Goal: Information Seeking & Learning: Learn about a topic

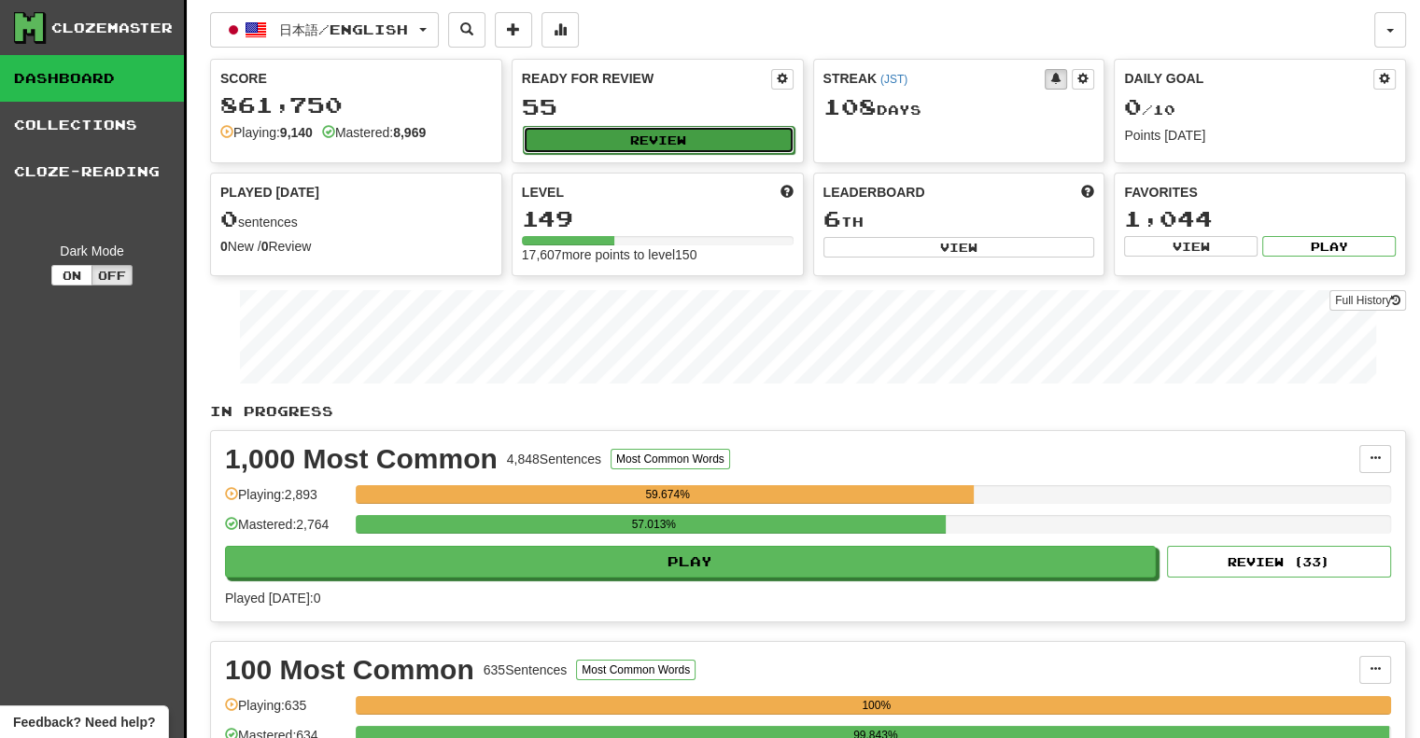
click at [635, 145] on button "Review" at bounding box center [659, 140] width 272 height 28
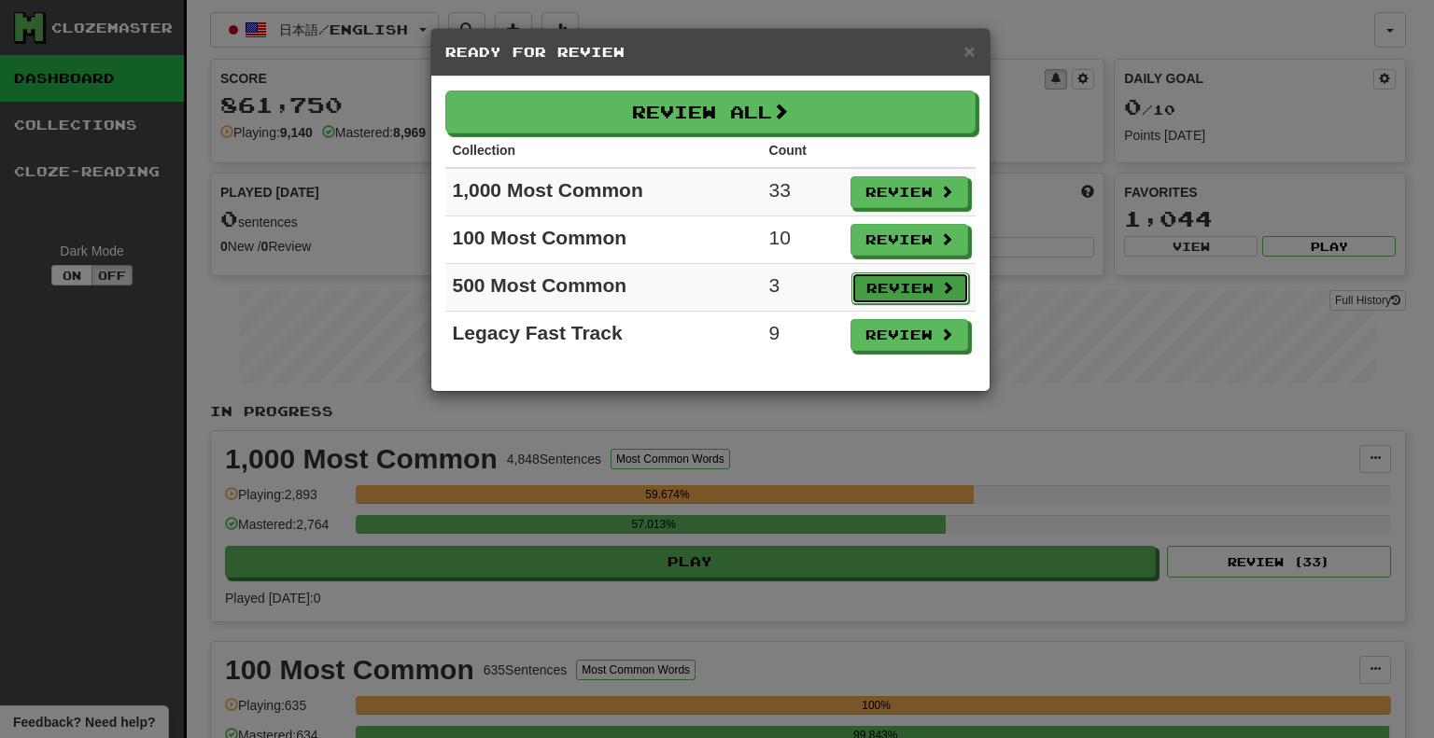
click at [912, 296] on button "Review" at bounding box center [910, 289] width 118 height 32
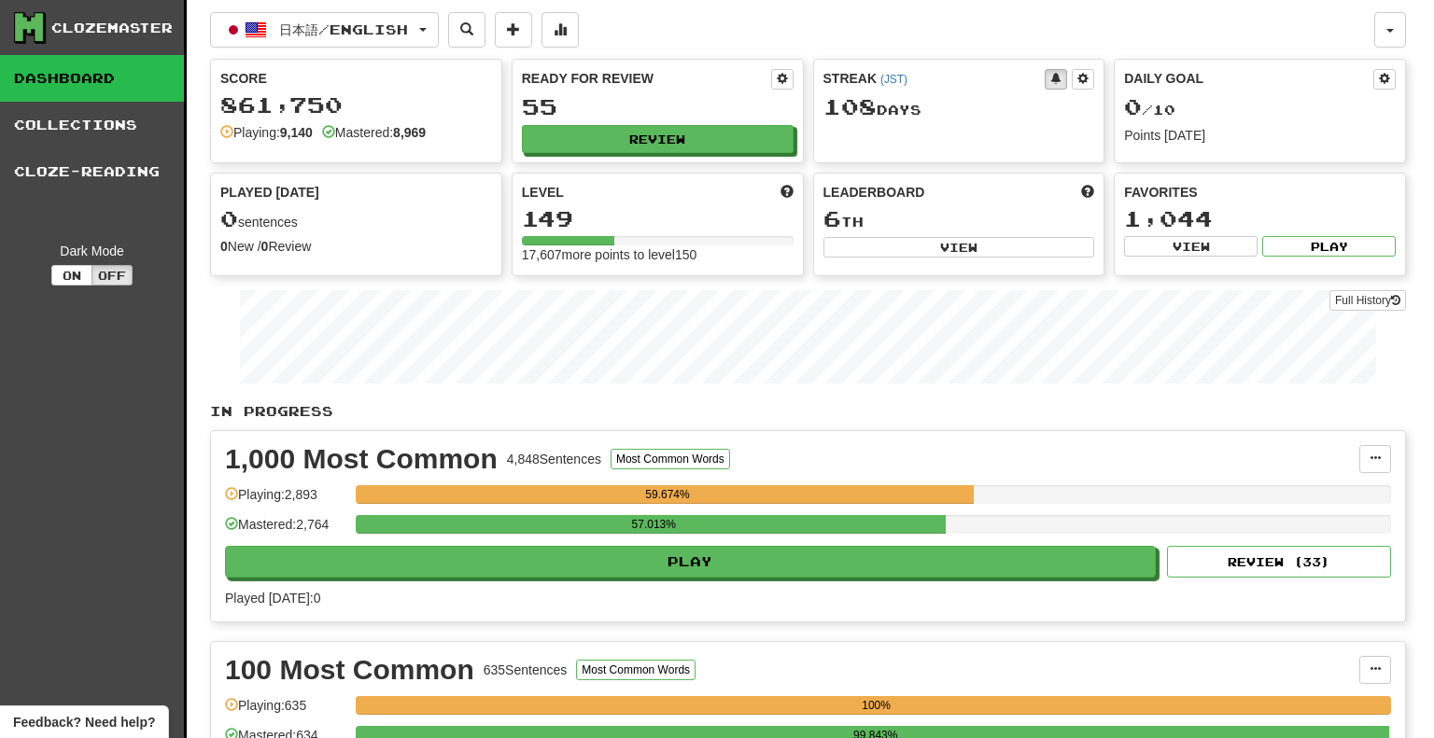
select select "**"
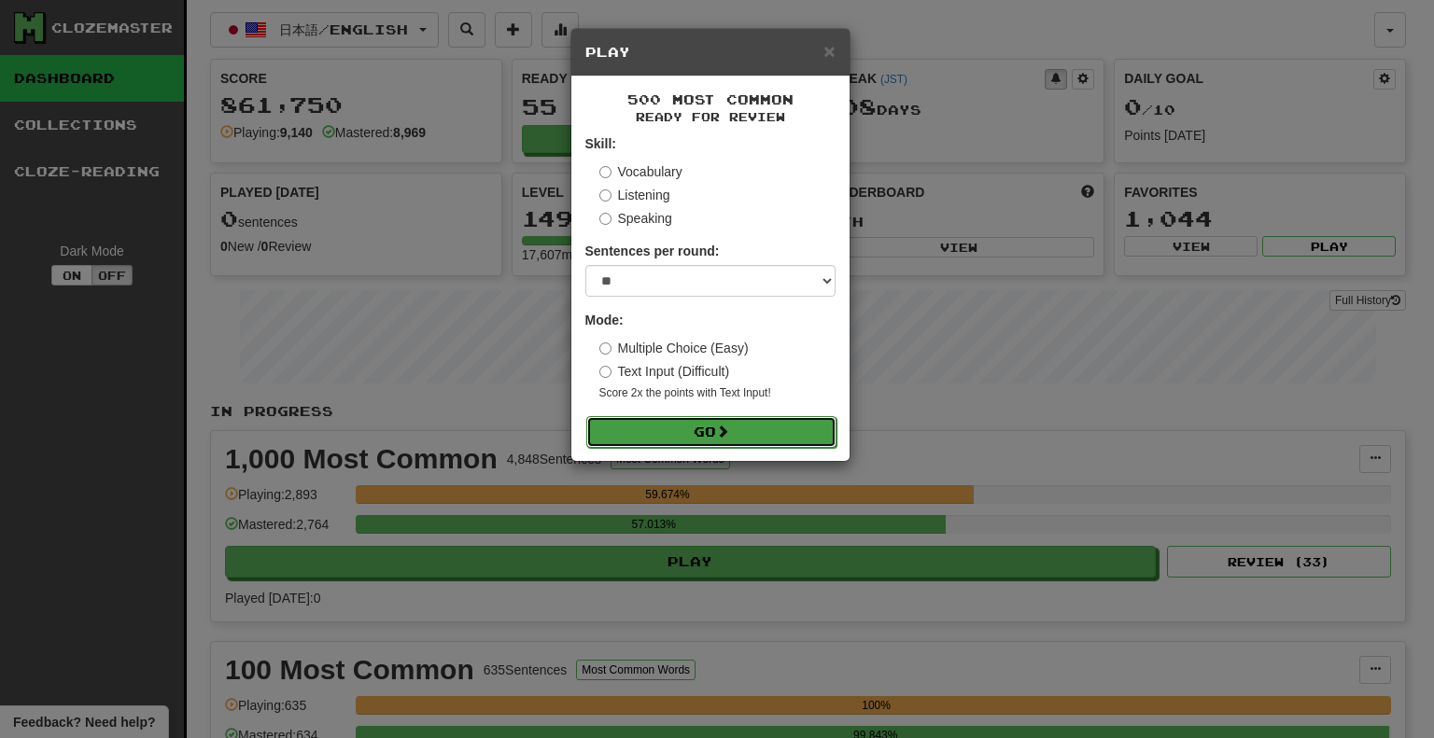
click at [751, 426] on button "Go" at bounding box center [711, 432] width 250 height 32
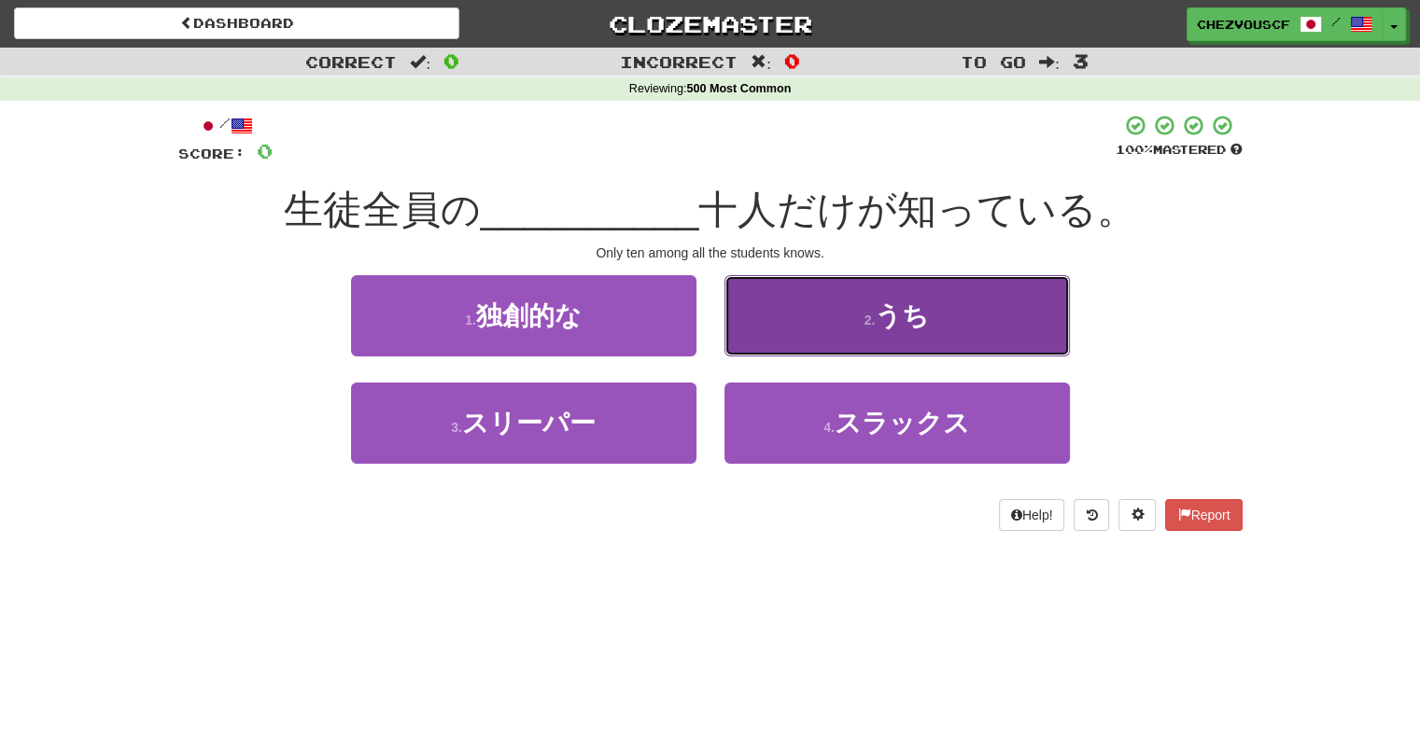
click at [977, 339] on button "2 . うち" at bounding box center [896, 315] width 345 height 81
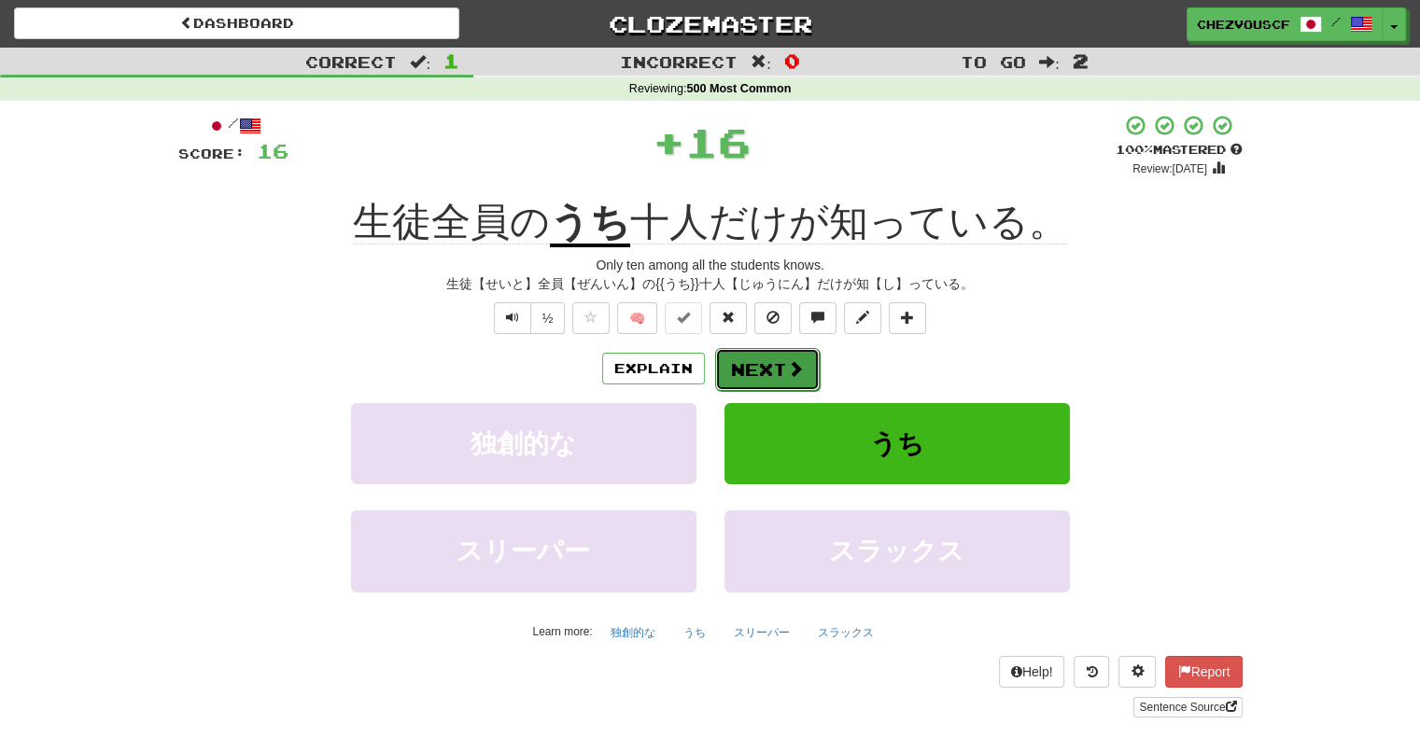
click at [799, 360] on span at bounding box center [795, 368] width 17 height 17
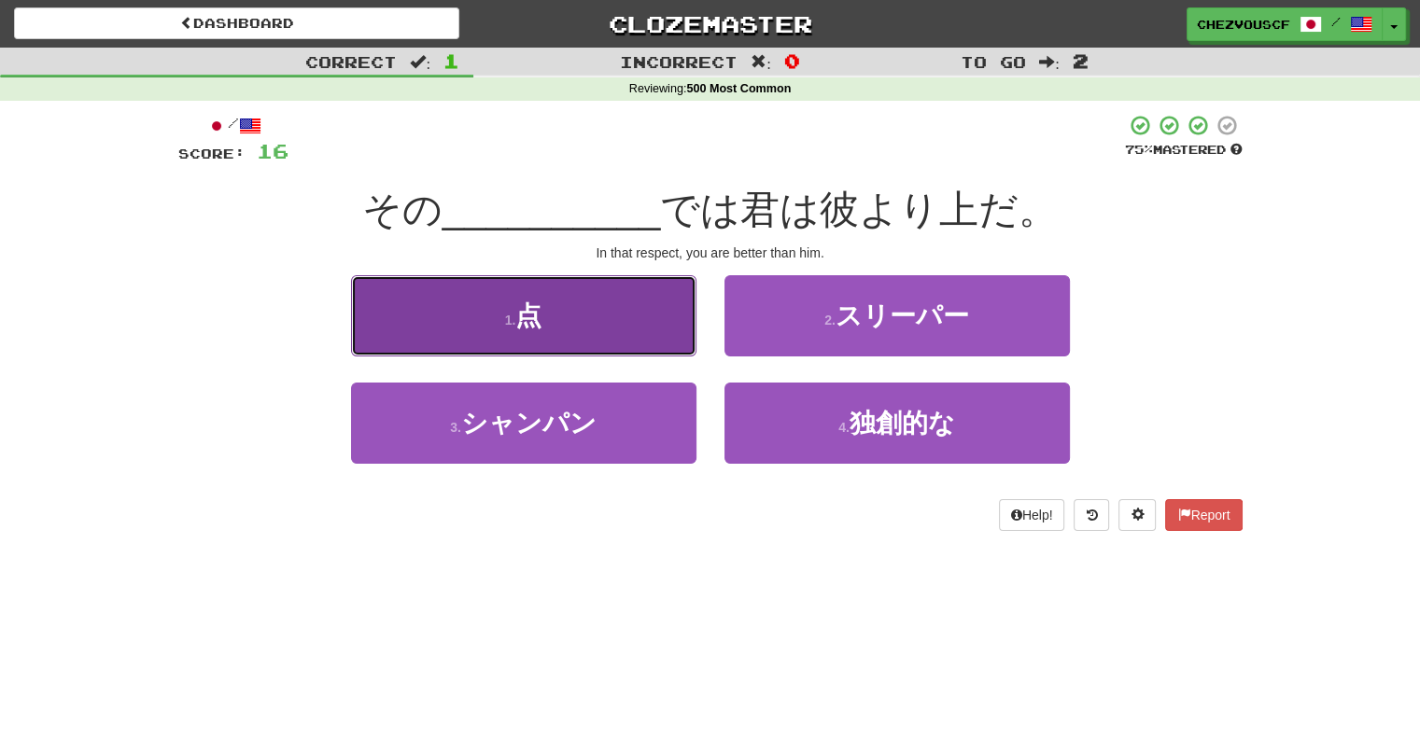
click at [668, 339] on button "1 . 点" at bounding box center [523, 315] width 345 height 81
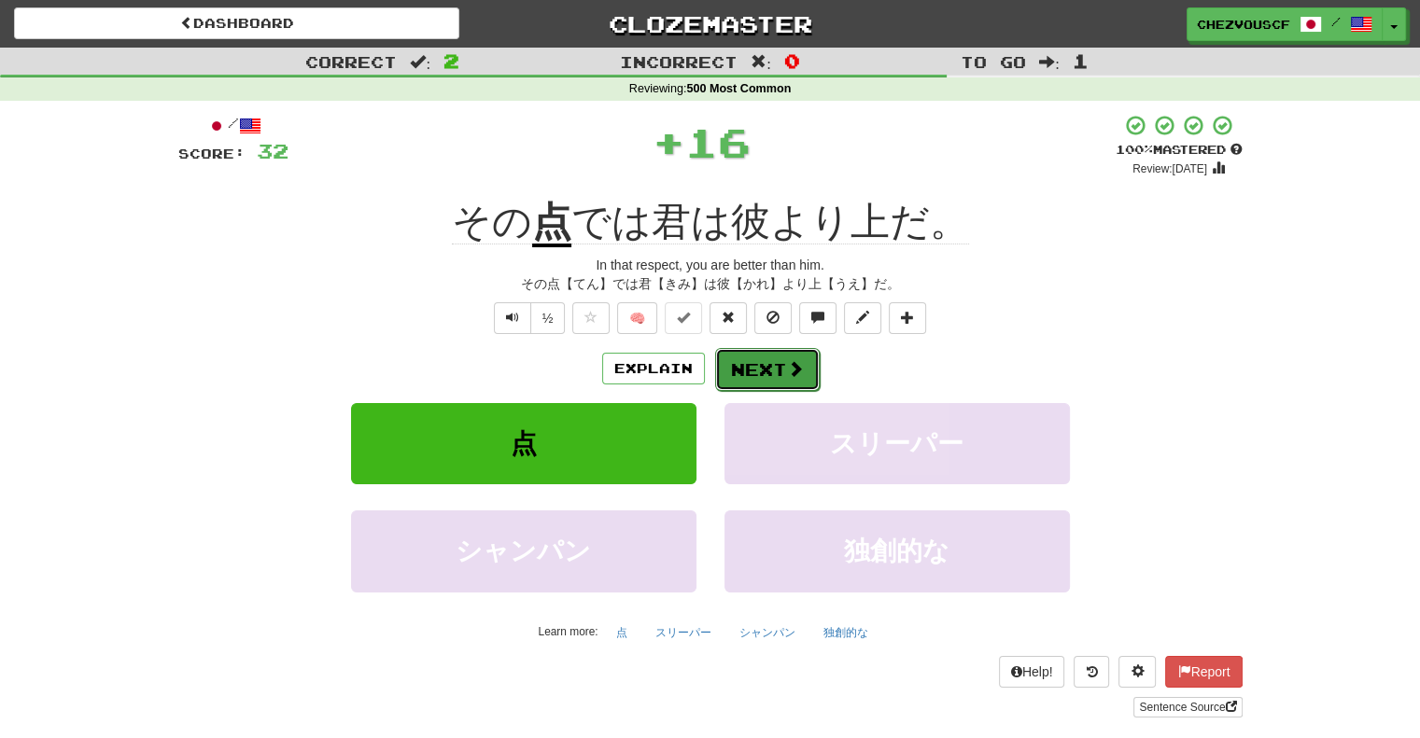
click at [793, 364] on span at bounding box center [795, 368] width 17 height 17
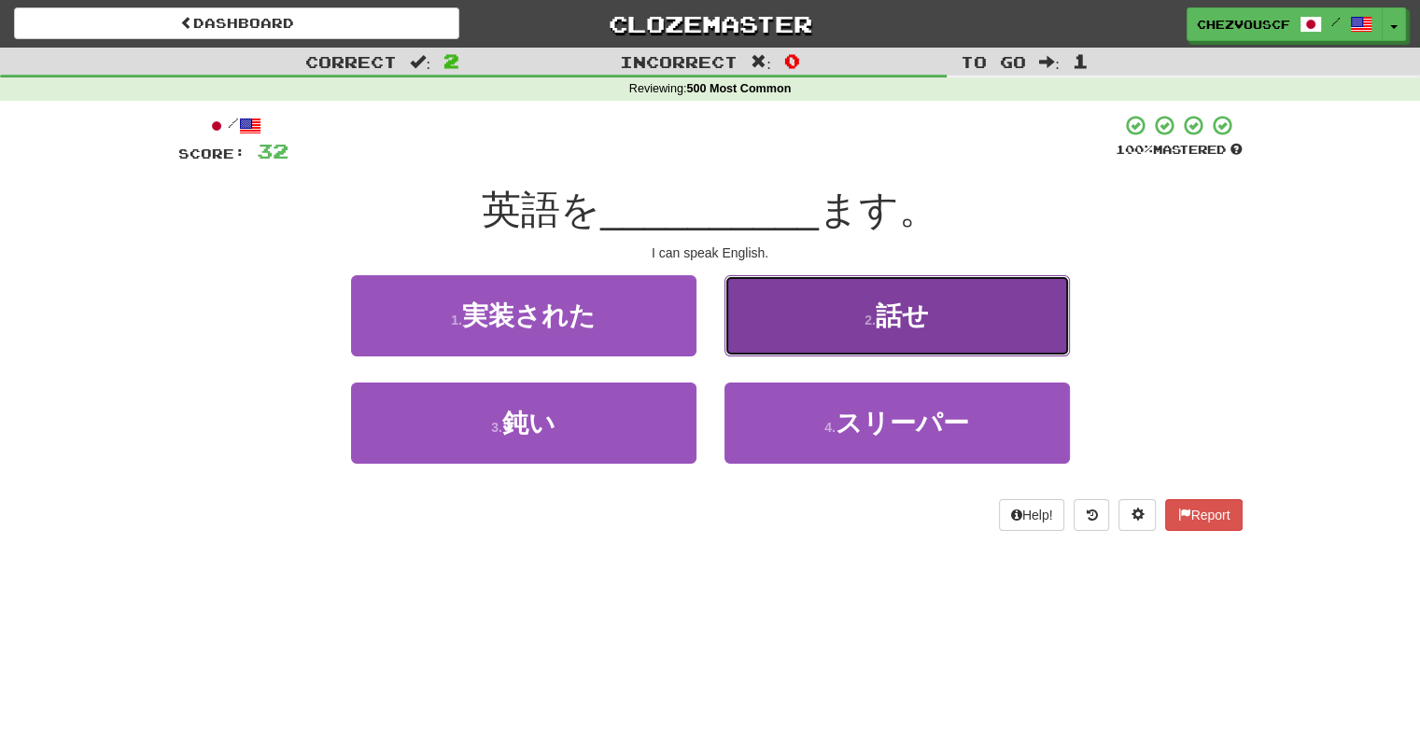
click at [964, 313] on button "2 . 話せ" at bounding box center [896, 315] width 345 height 81
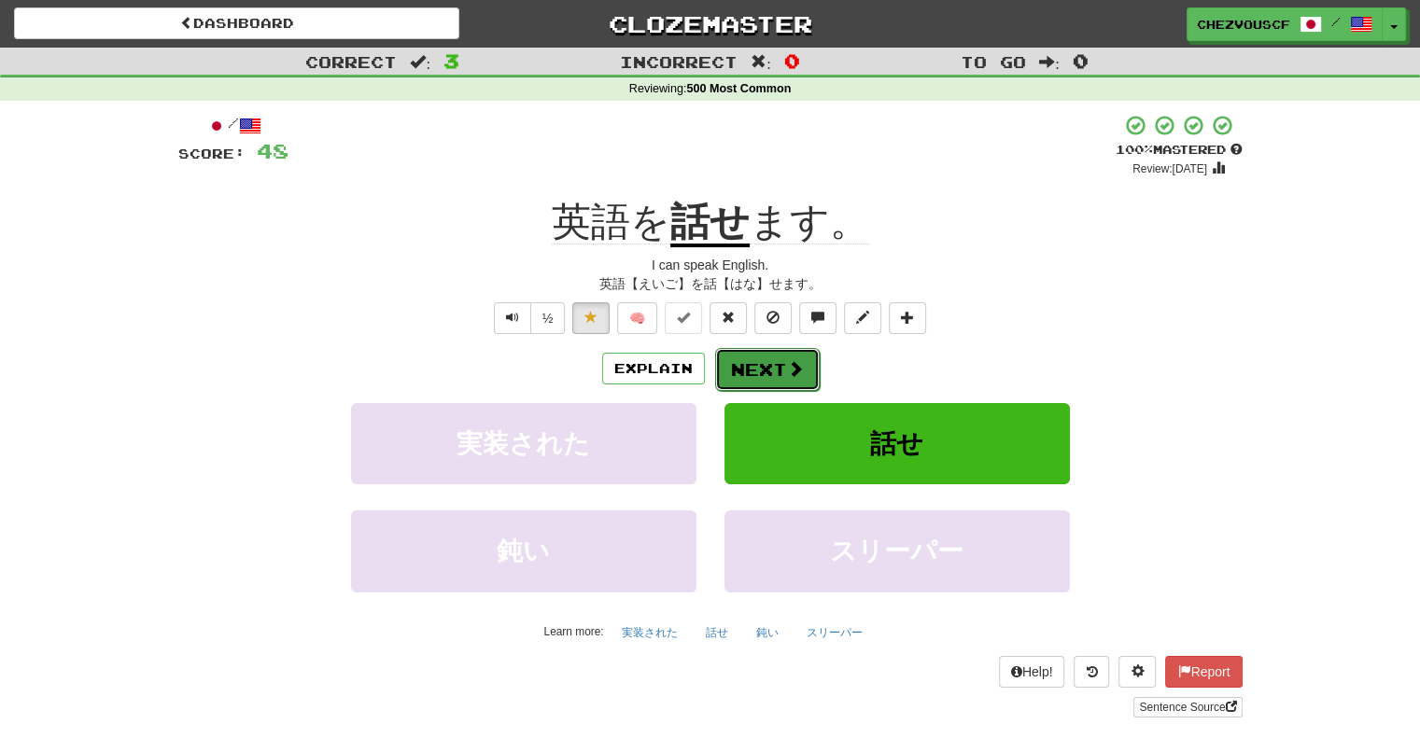
click at [781, 373] on button "Next" at bounding box center [767, 369] width 105 height 43
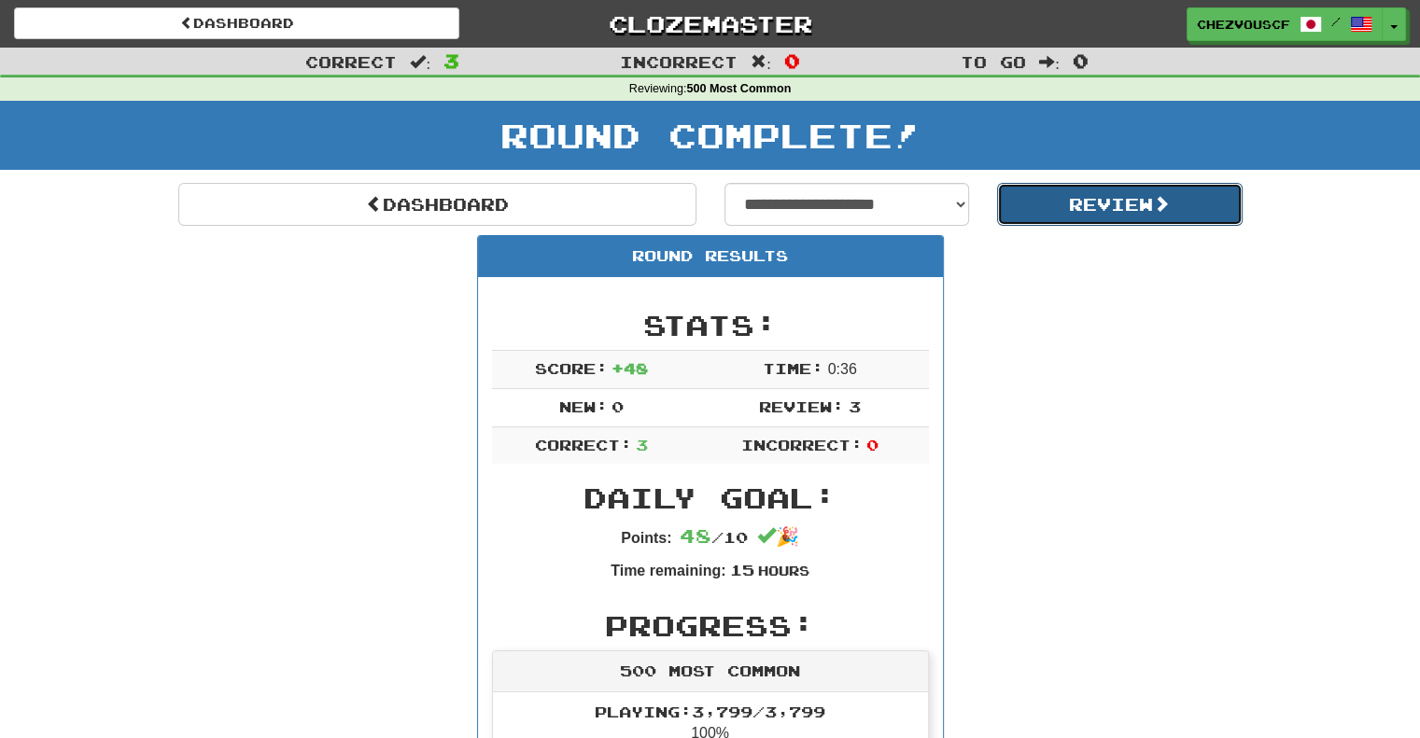
click at [1108, 213] on button "Review" at bounding box center [1120, 204] width 246 height 43
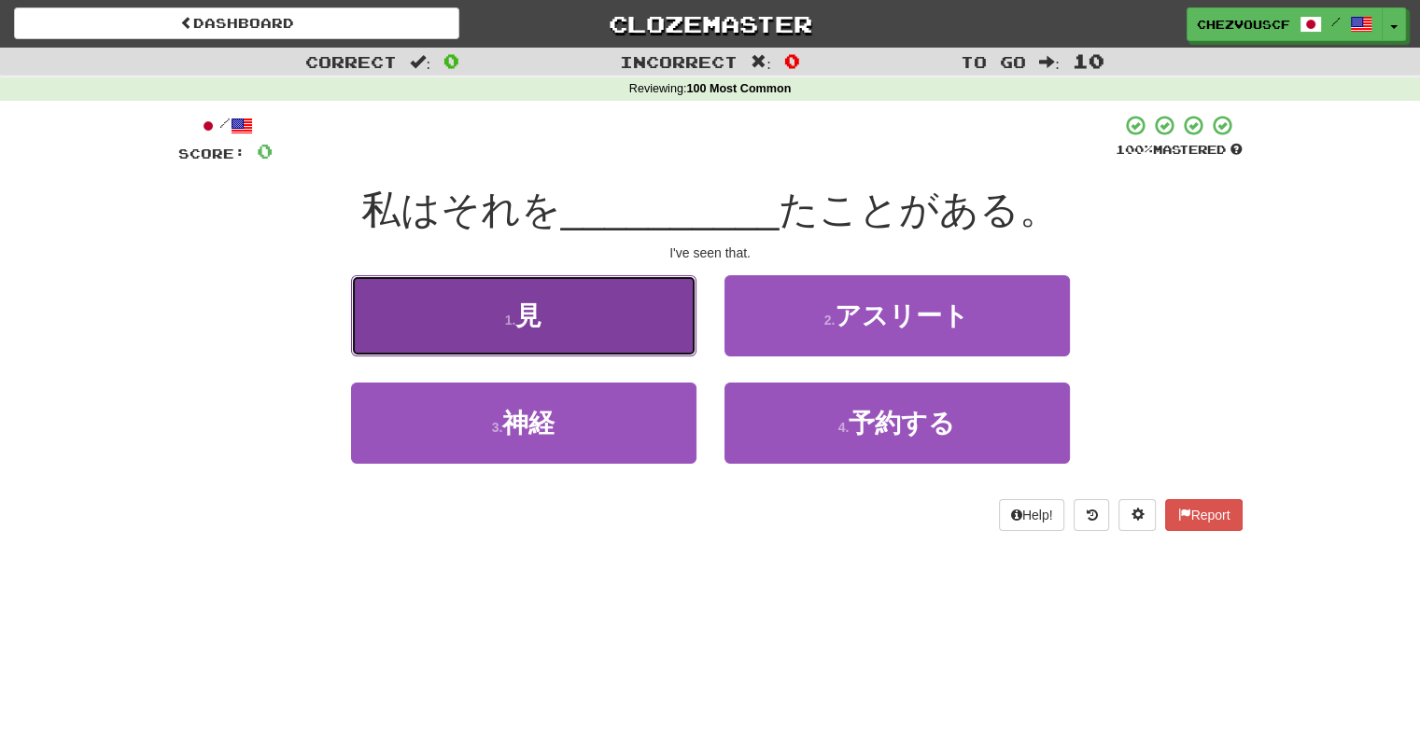
click at [542, 335] on button "1 . 見" at bounding box center [523, 315] width 345 height 81
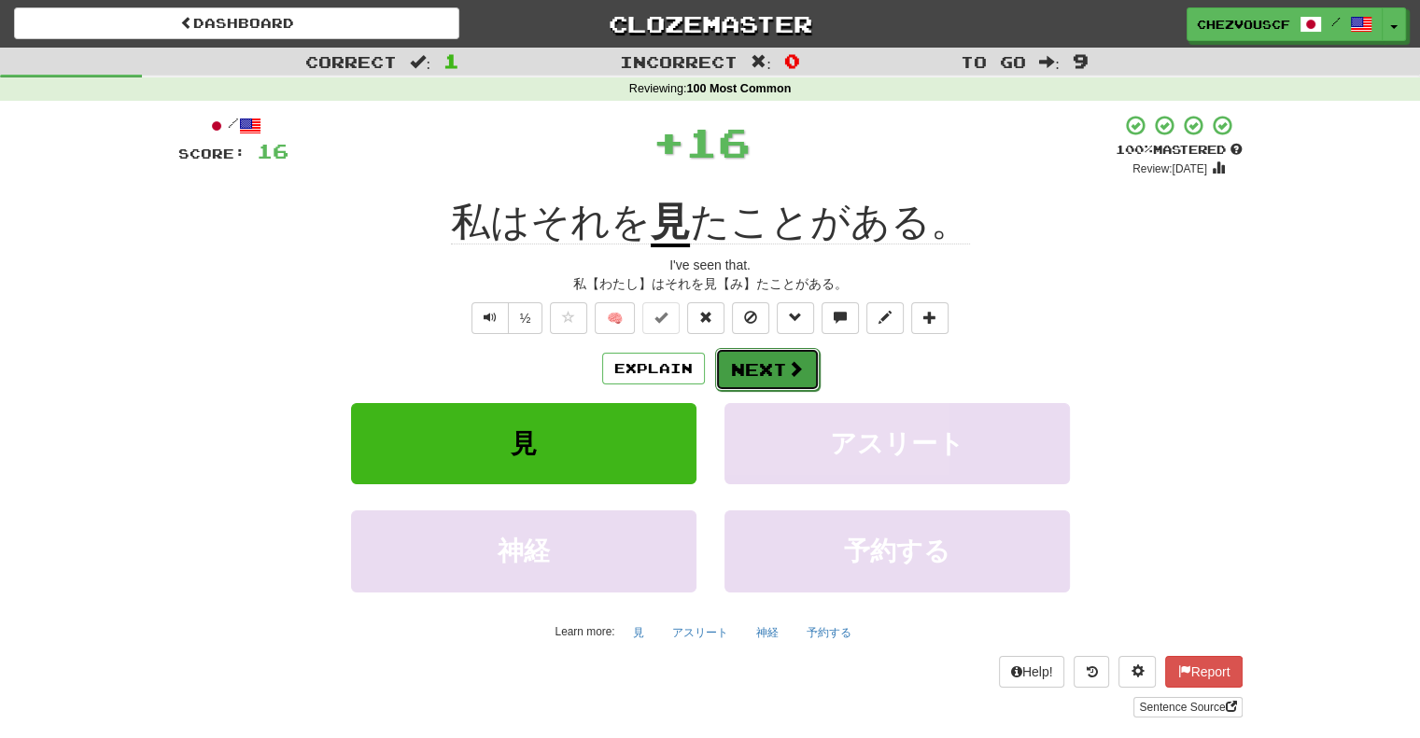
click at [762, 374] on button "Next" at bounding box center [767, 369] width 105 height 43
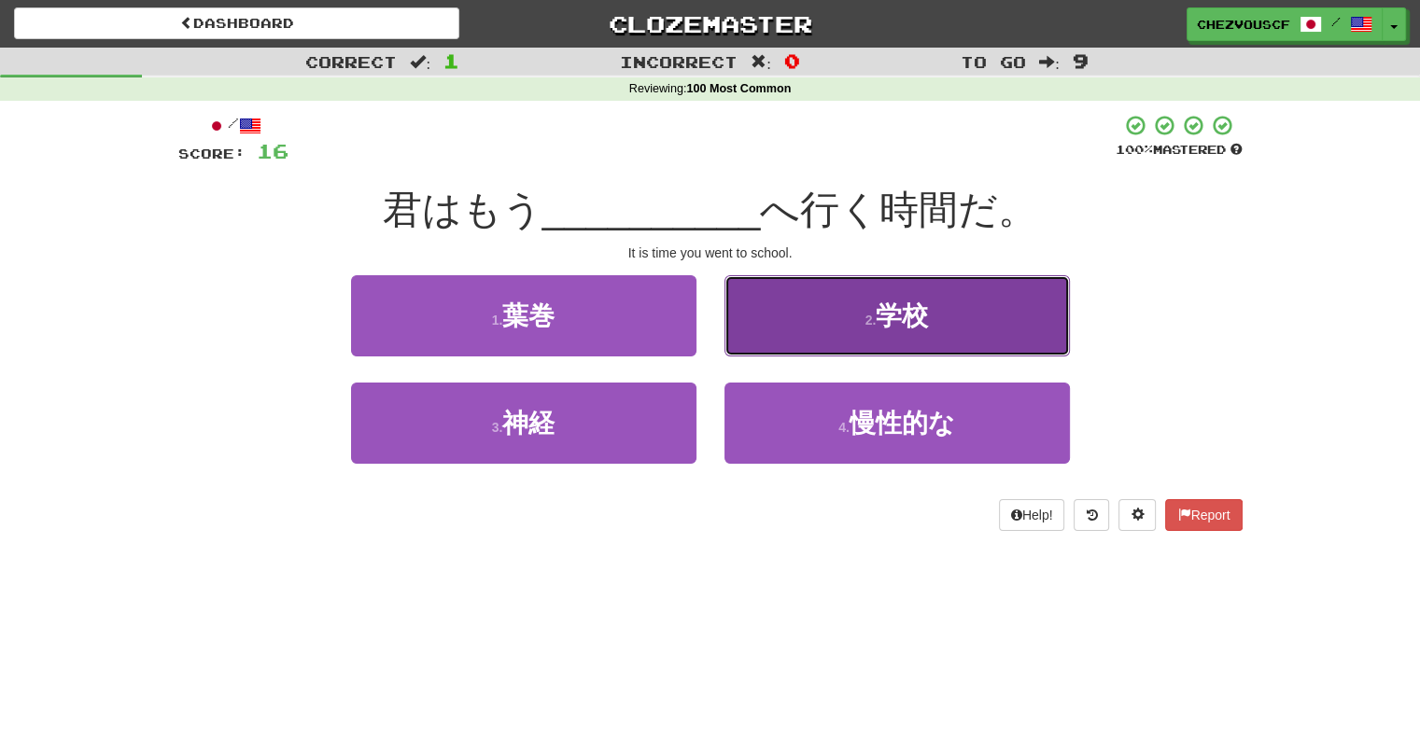
click at [986, 307] on button "2 . 学校" at bounding box center [896, 315] width 345 height 81
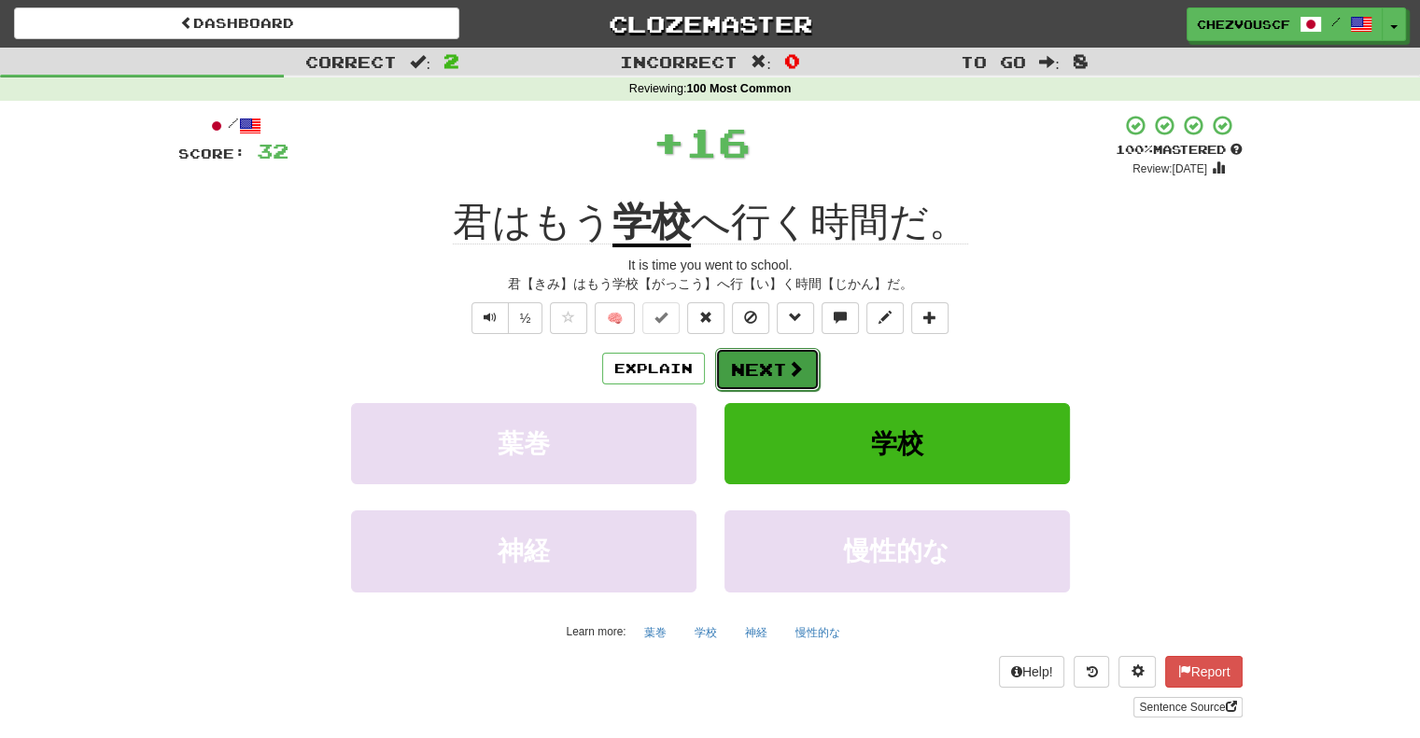
click at [795, 373] on span at bounding box center [795, 368] width 17 height 17
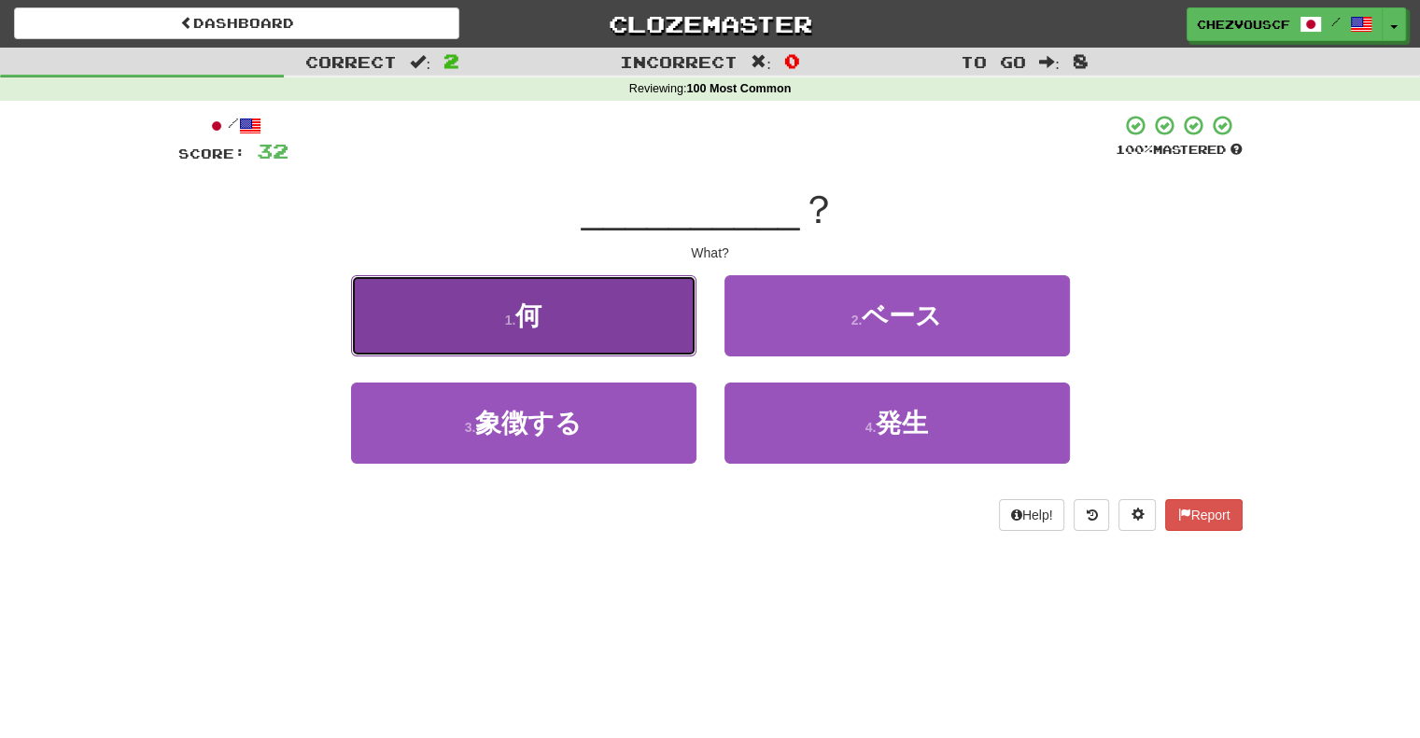
click at [639, 316] on button "1 . 何" at bounding box center [523, 315] width 345 height 81
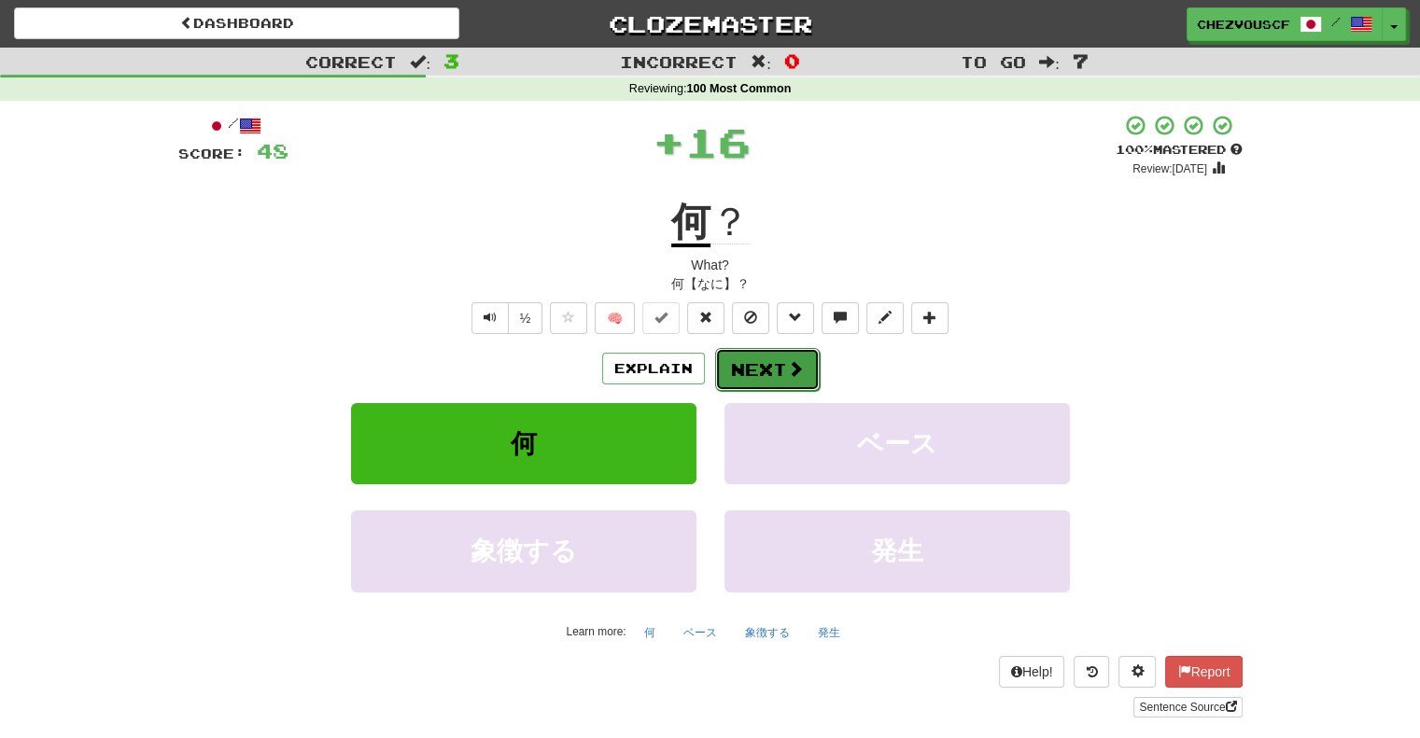
click at [793, 353] on button "Next" at bounding box center [767, 369] width 105 height 43
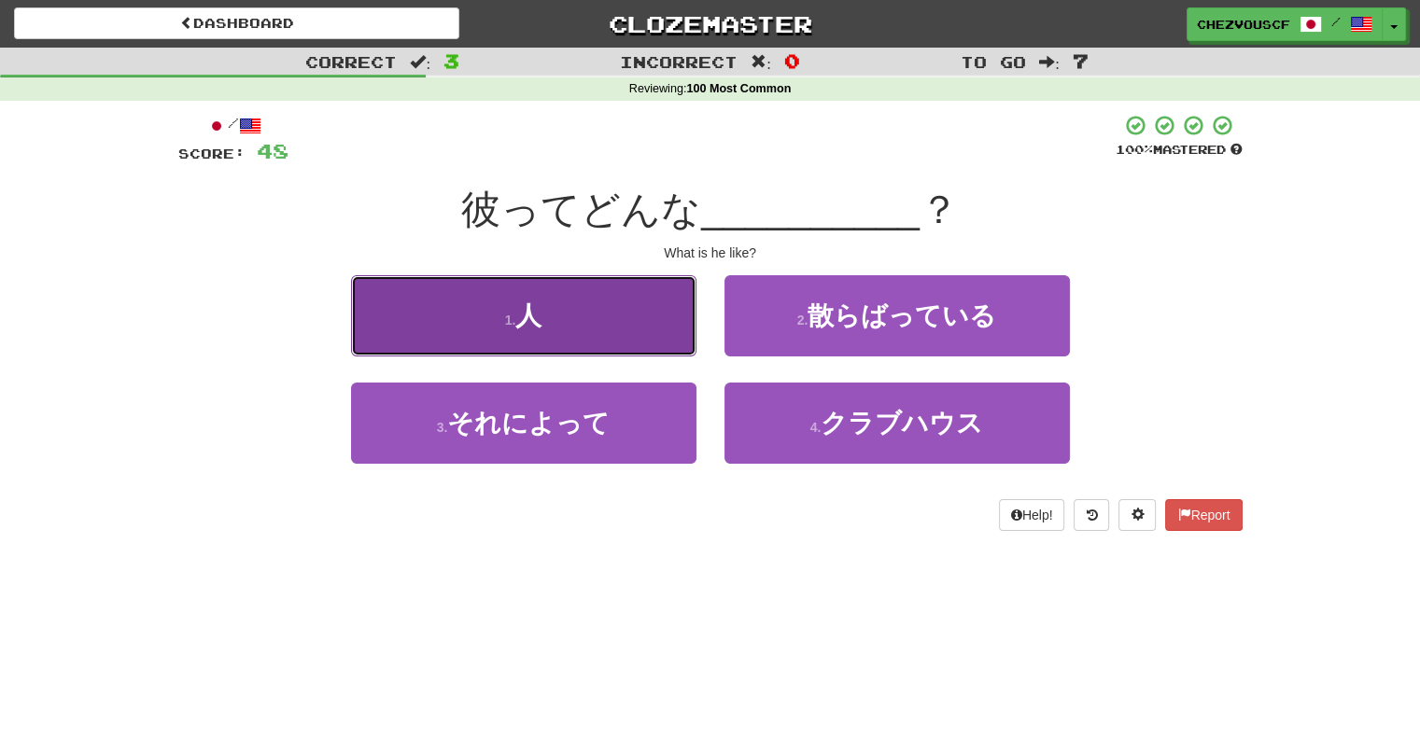
click at [676, 331] on button "1 . 人" at bounding box center [523, 315] width 345 height 81
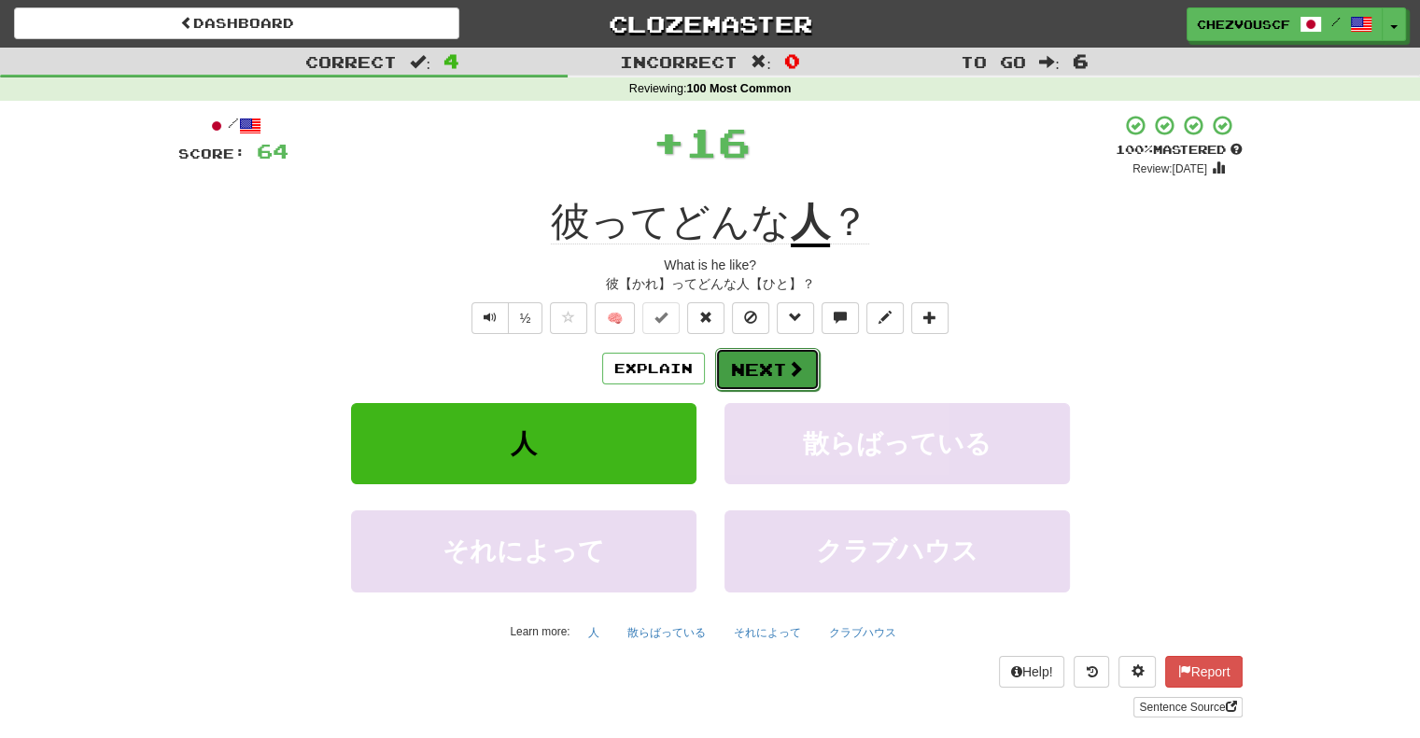
click at [734, 373] on button "Next" at bounding box center [767, 369] width 105 height 43
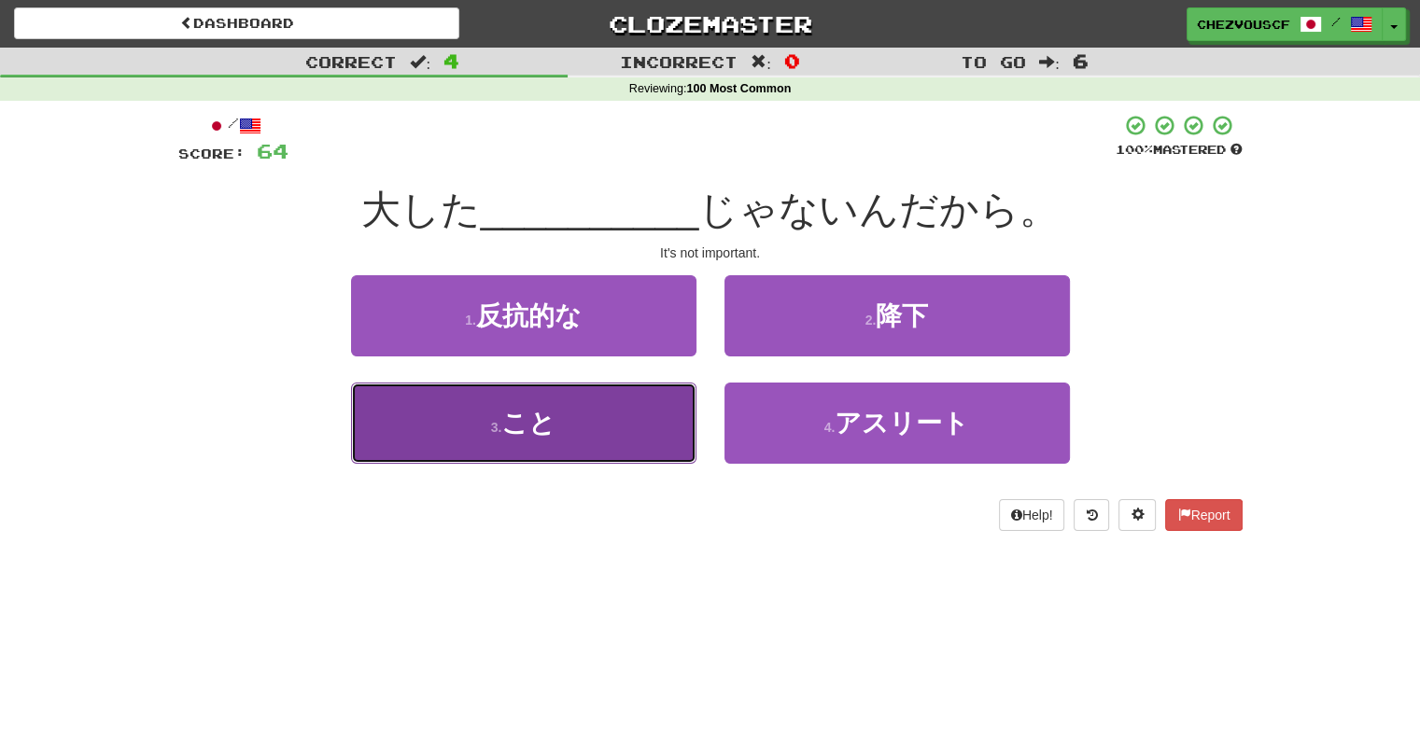
click at [586, 441] on button "3 . こと" at bounding box center [523, 423] width 345 height 81
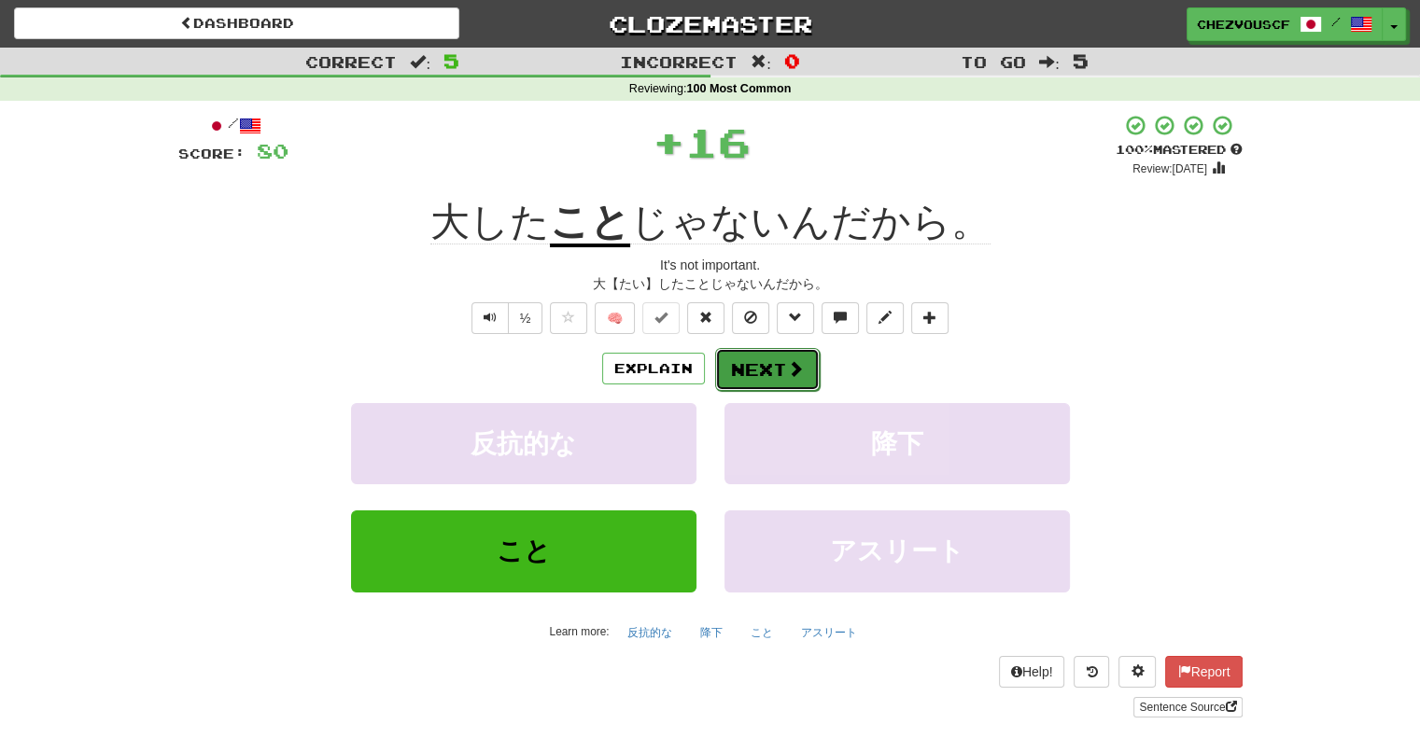
click at [750, 370] on button "Next" at bounding box center [767, 369] width 105 height 43
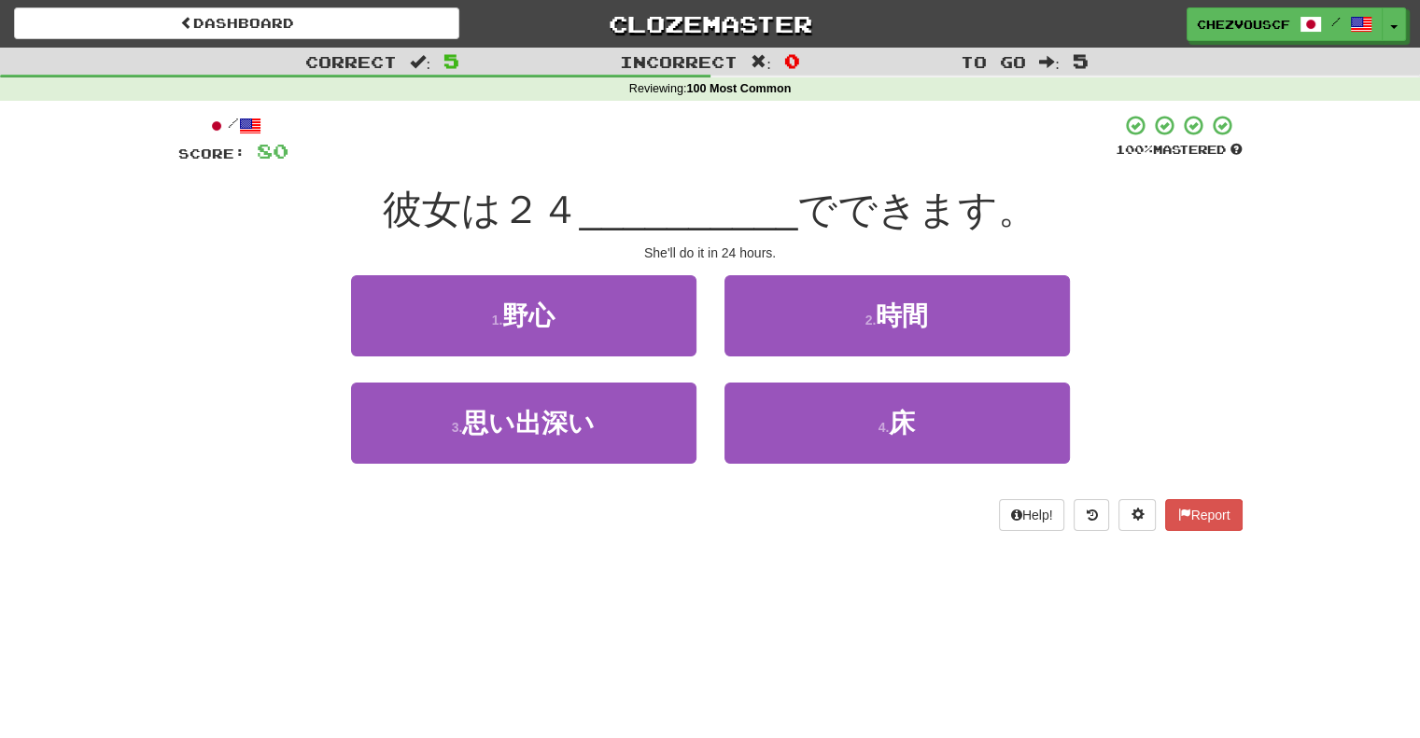
click at [961, 358] on div "2 . 時間" at bounding box center [896, 328] width 373 height 107
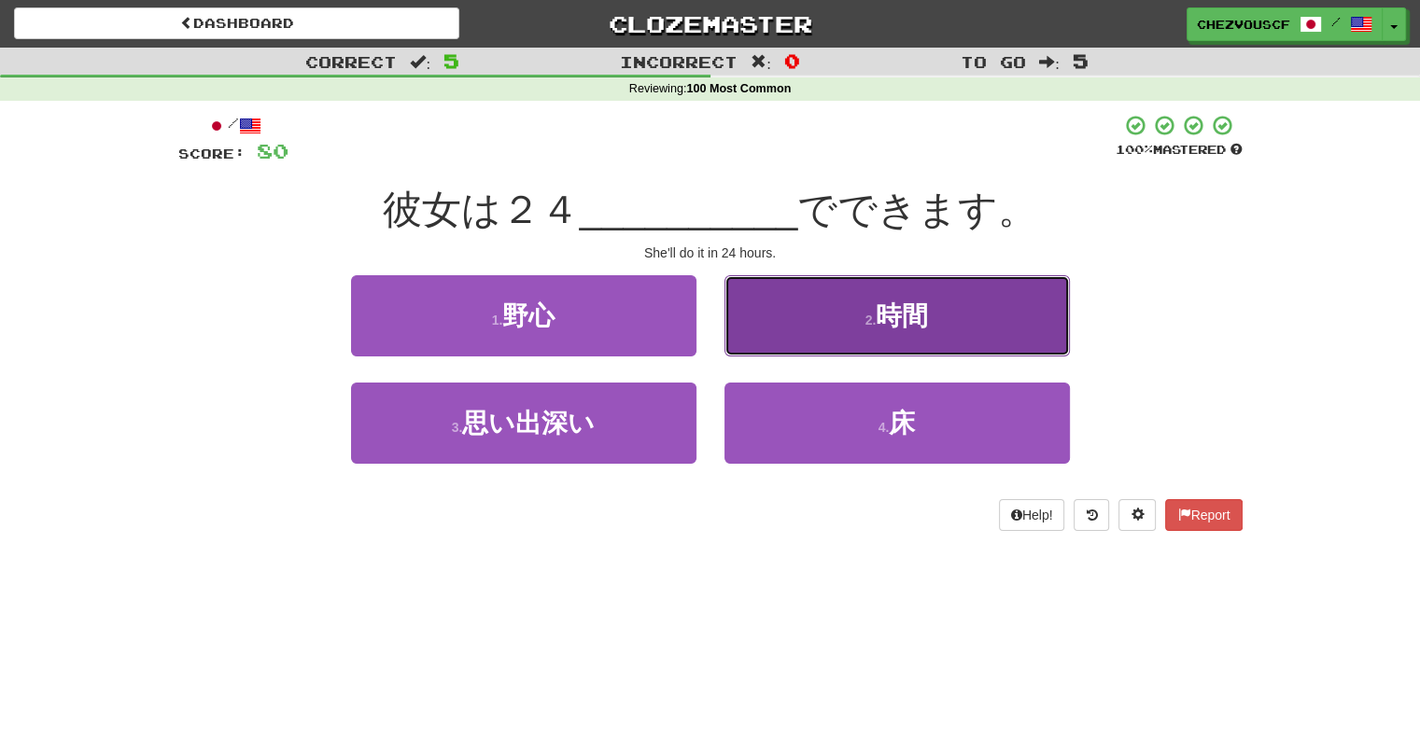
click at [971, 346] on button "2 . 時間" at bounding box center [896, 315] width 345 height 81
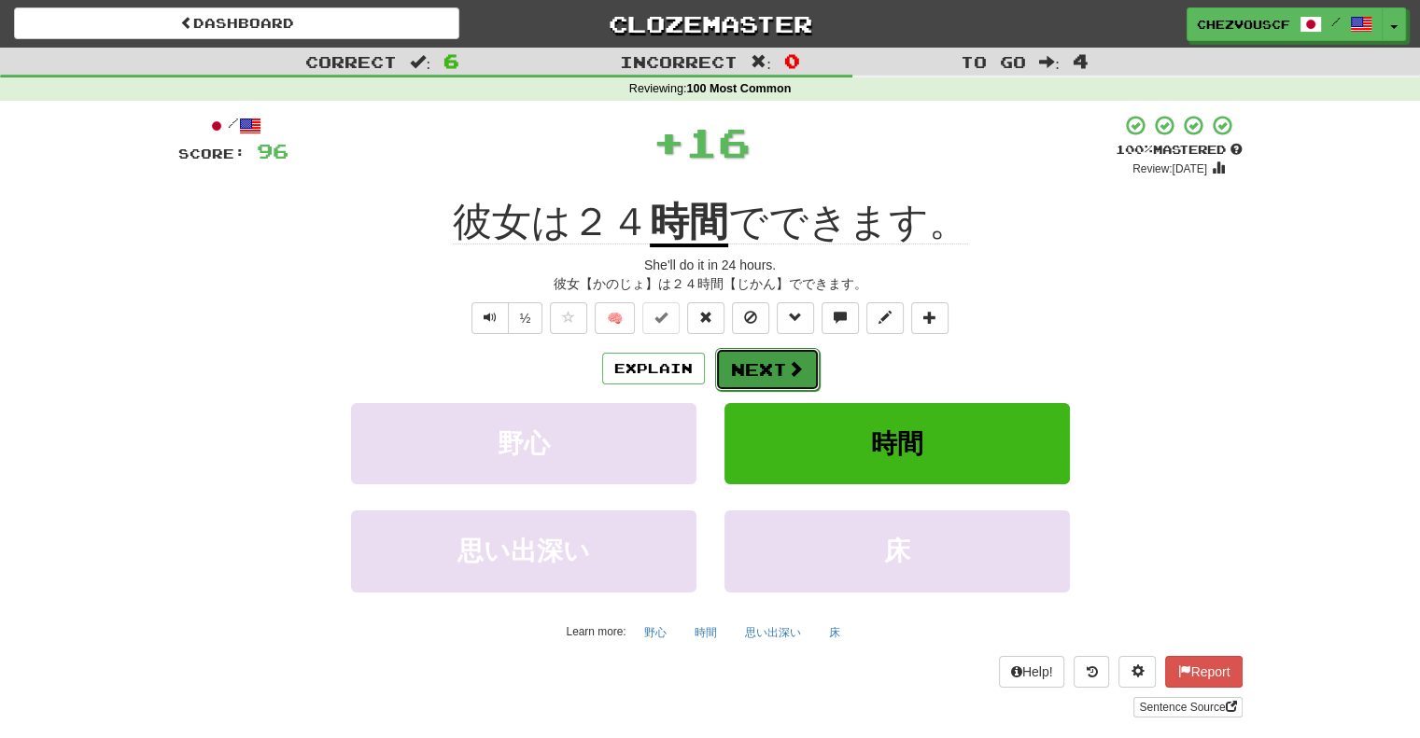
click at [767, 359] on button "Next" at bounding box center [767, 369] width 105 height 43
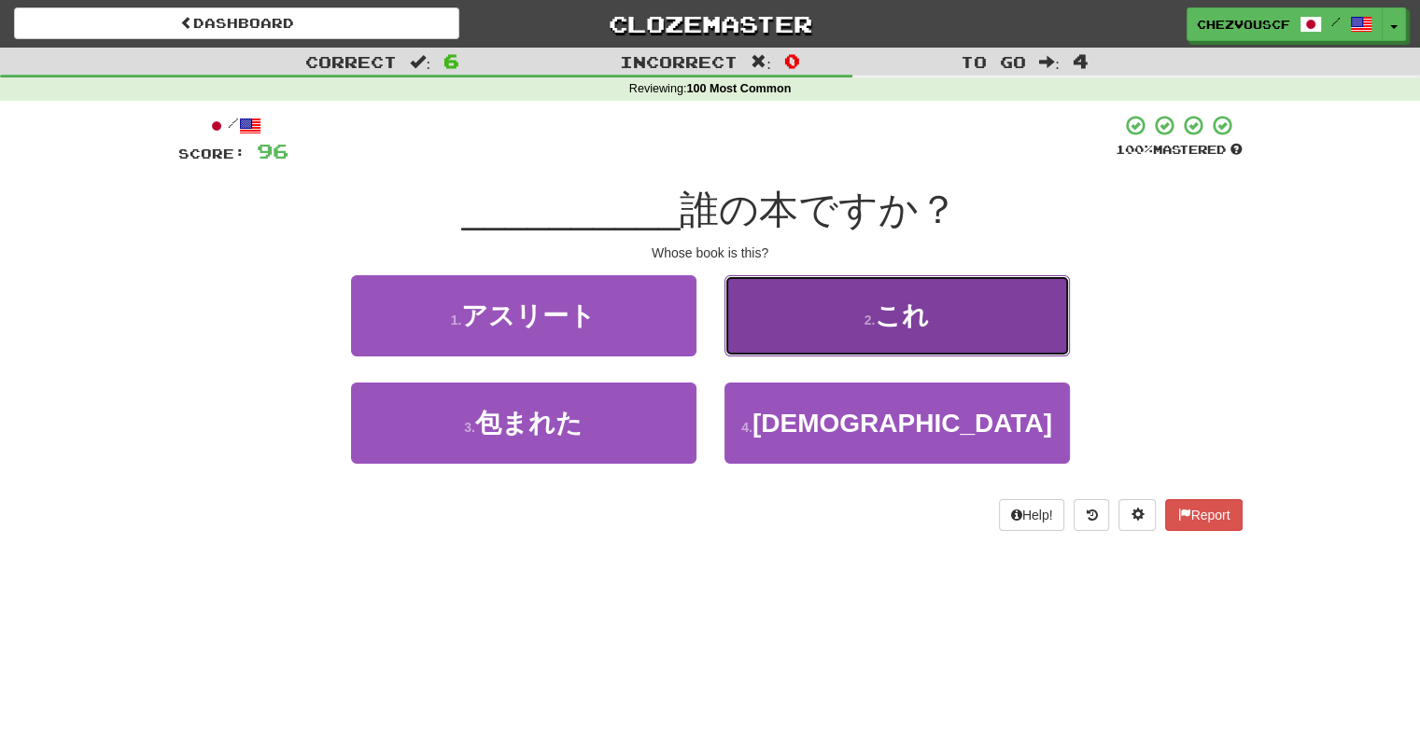
click at [991, 342] on button "2 . これ" at bounding box center [896, 315] width 345 height 81
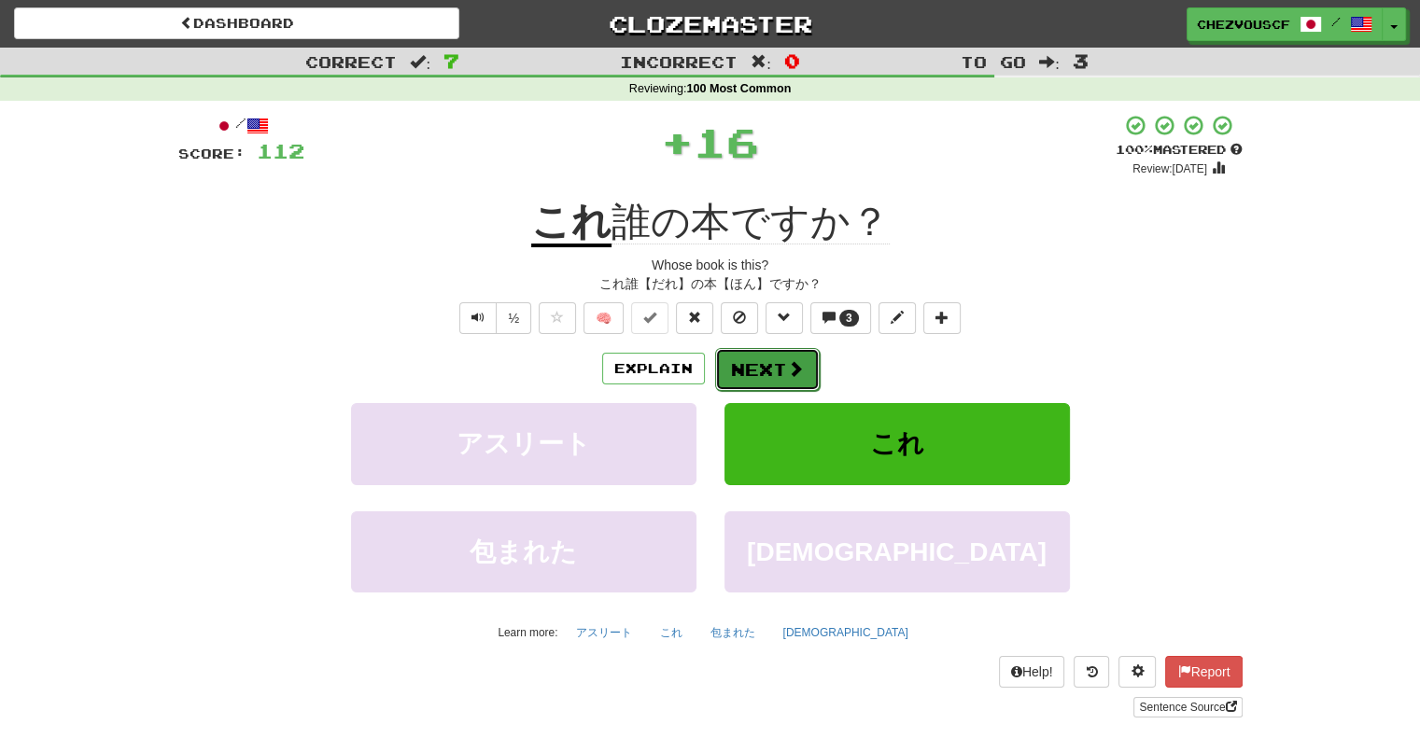
click at [766, 373] on button "Next" at bounding box center [767, 369] width 105 height 43
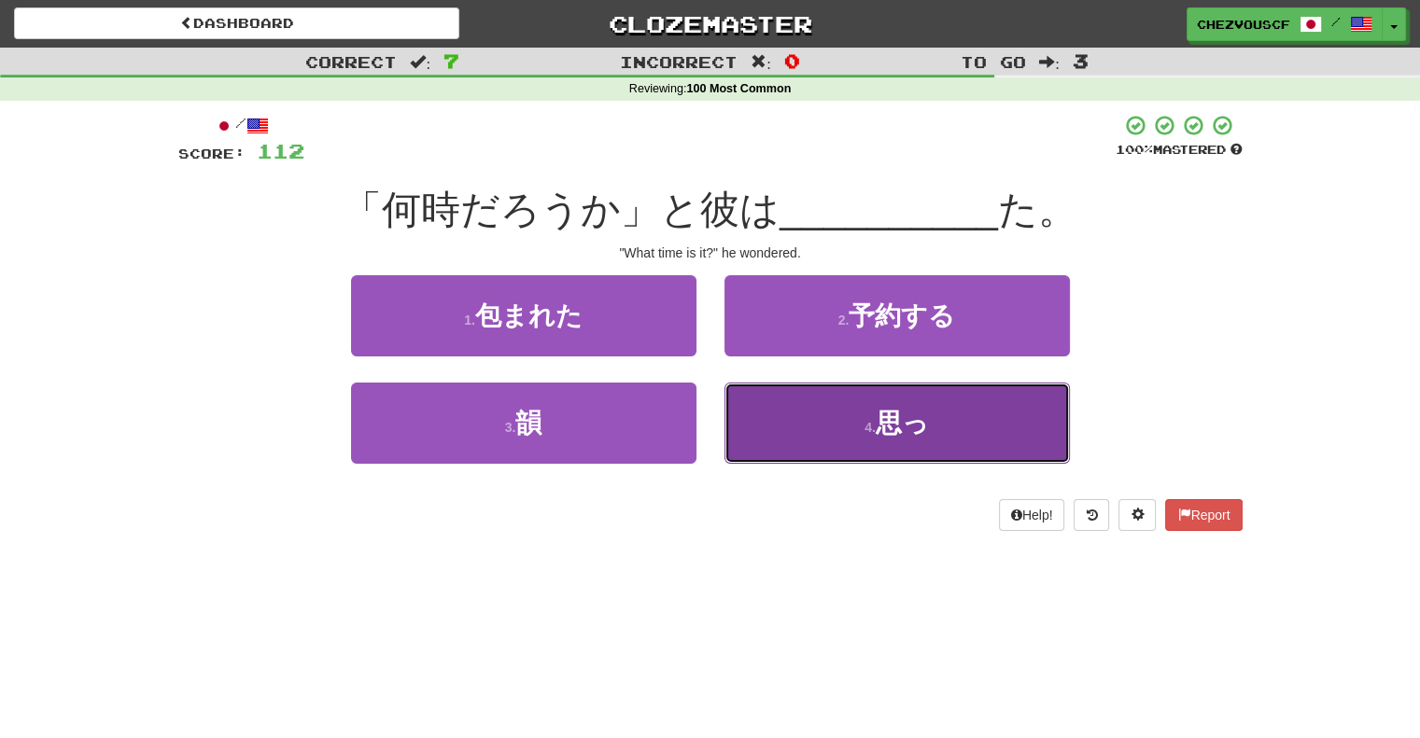
click at [930, 414] on button "4 . 思っ" at bounding box center [896, 423] width 345 height 81
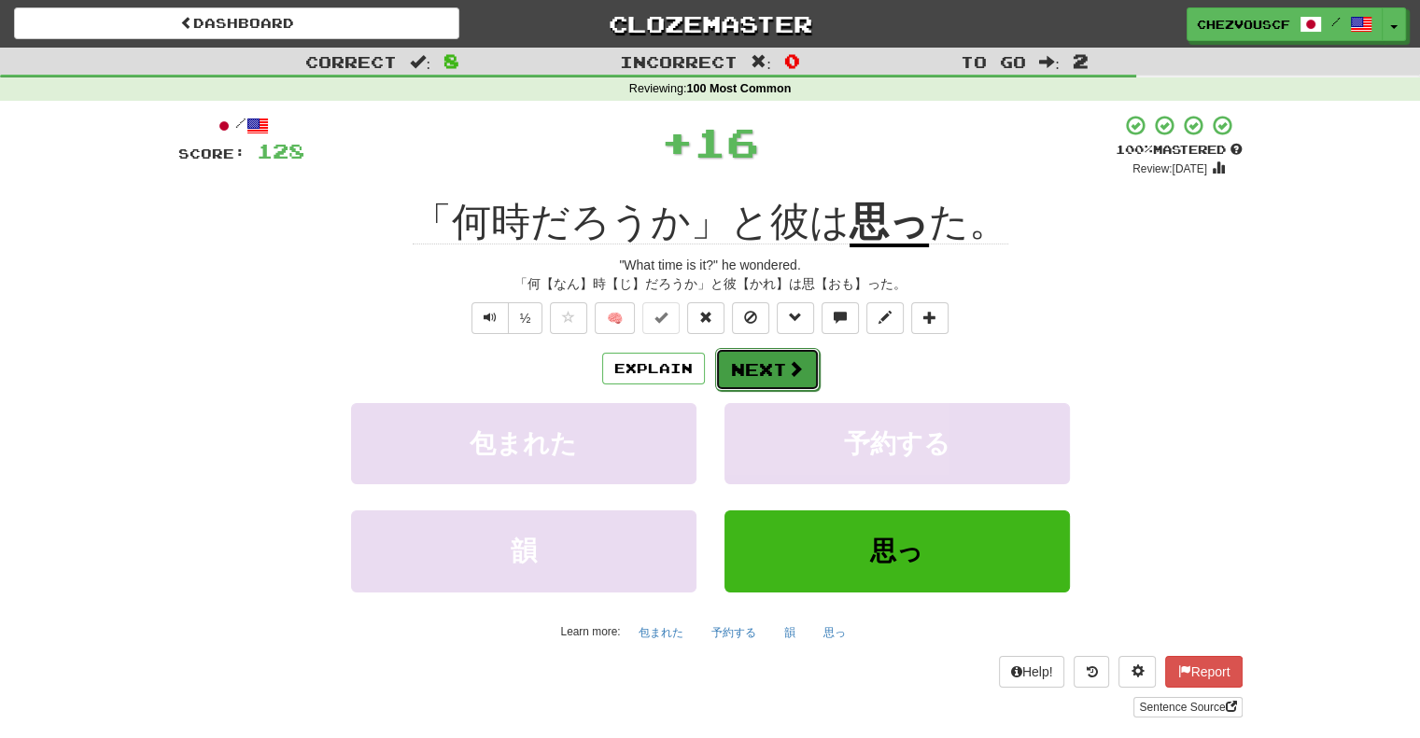
click at [797, 387] on button "Next" at bounding box center [767, 369] width 105 height 43
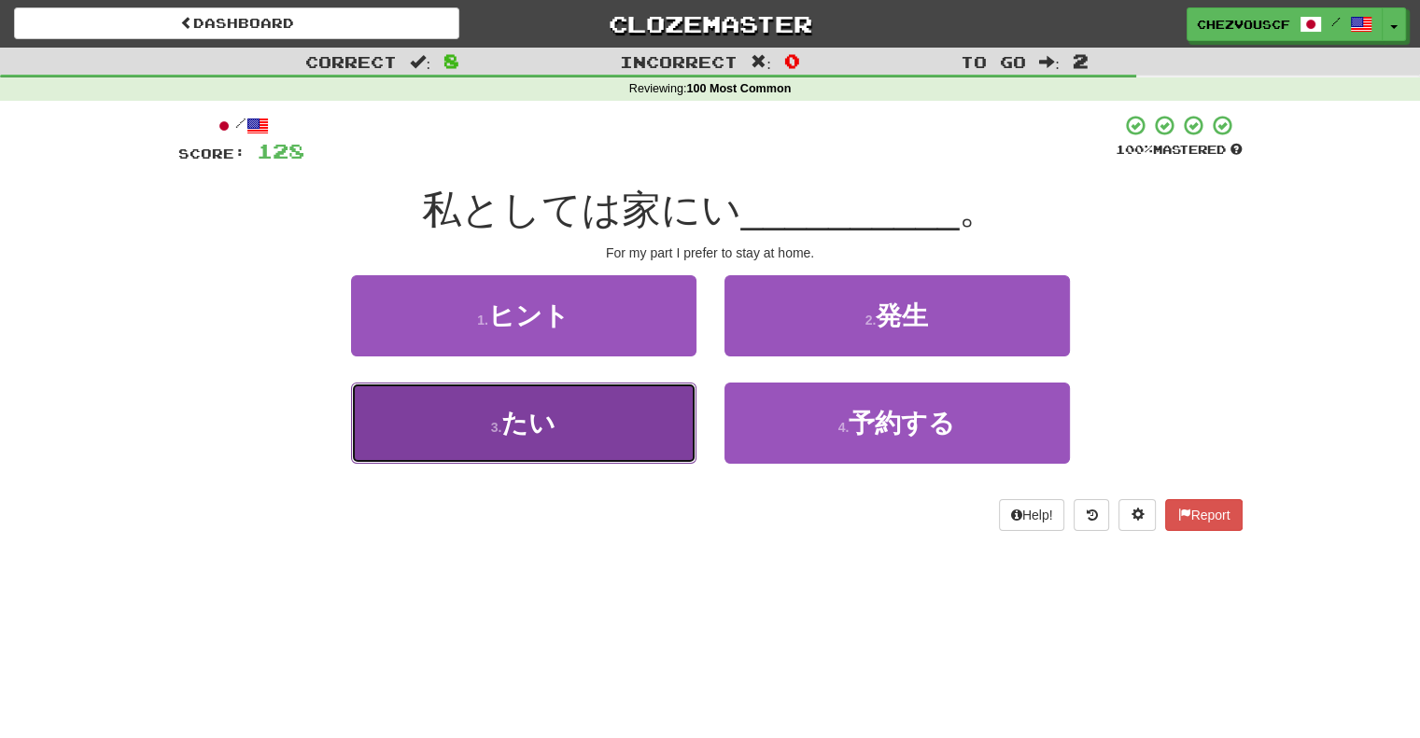
click at [554, 443] on button "3 . たい" at bounding box center [523, 423] width 345 height 81
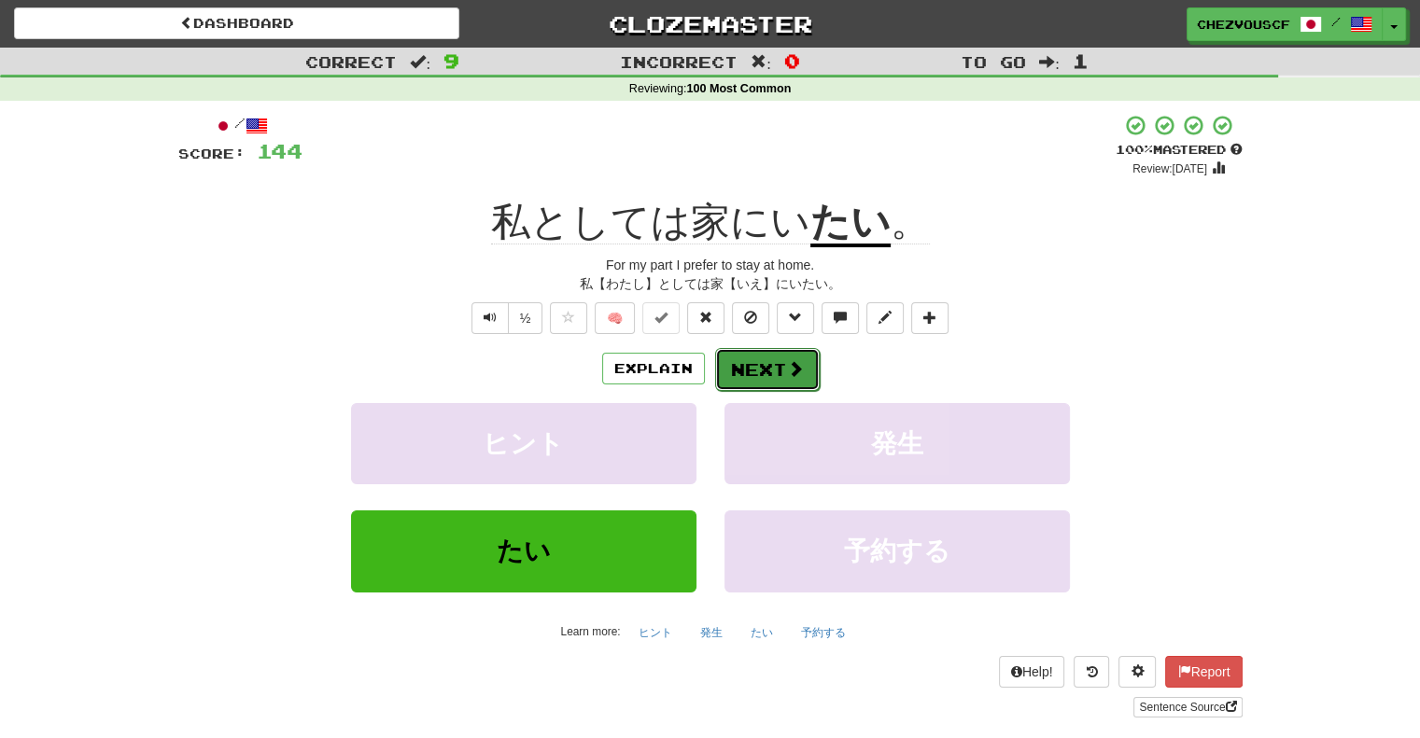
click at [787, 352] on button "Next" at bounding box center [767, 369] width 105 height 43
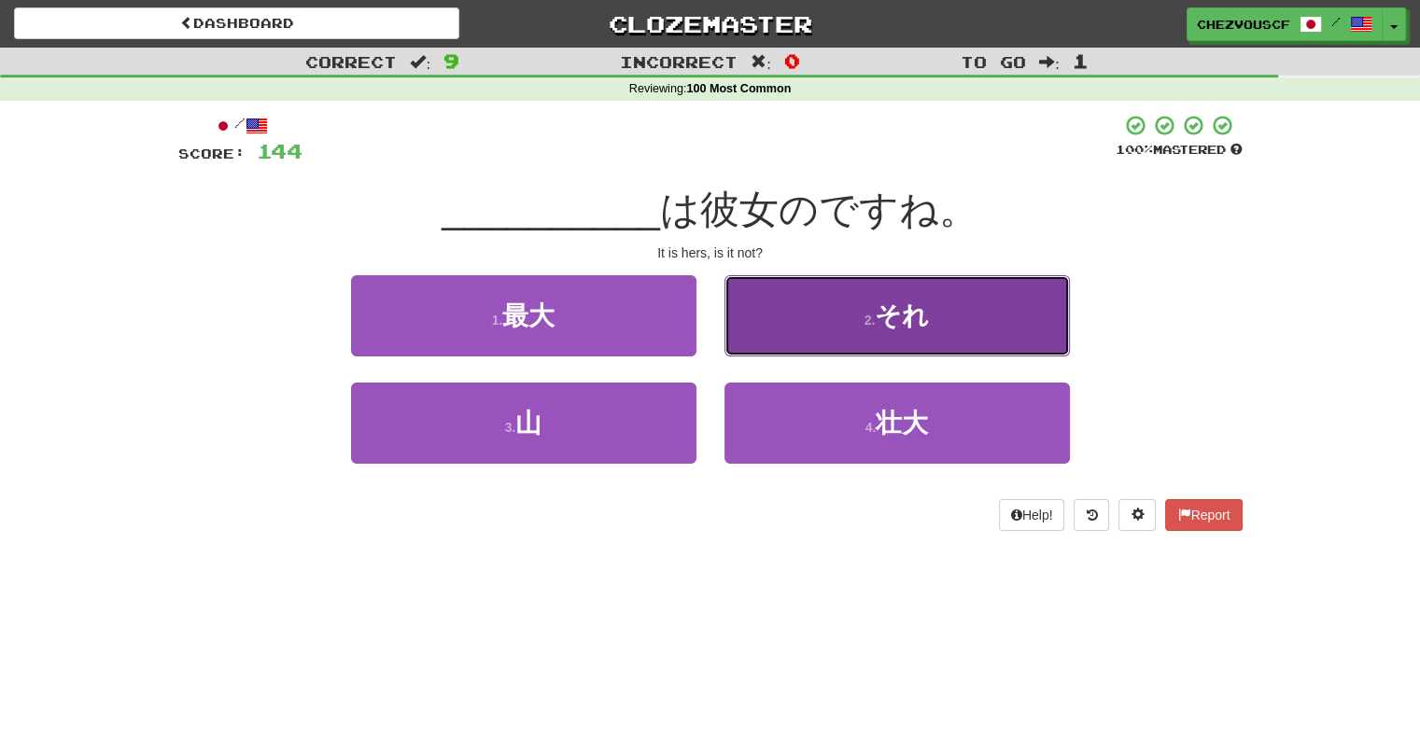
click at [987, 328] on button "2 . それ" at bounding box center [896, 315] width 345 height 81
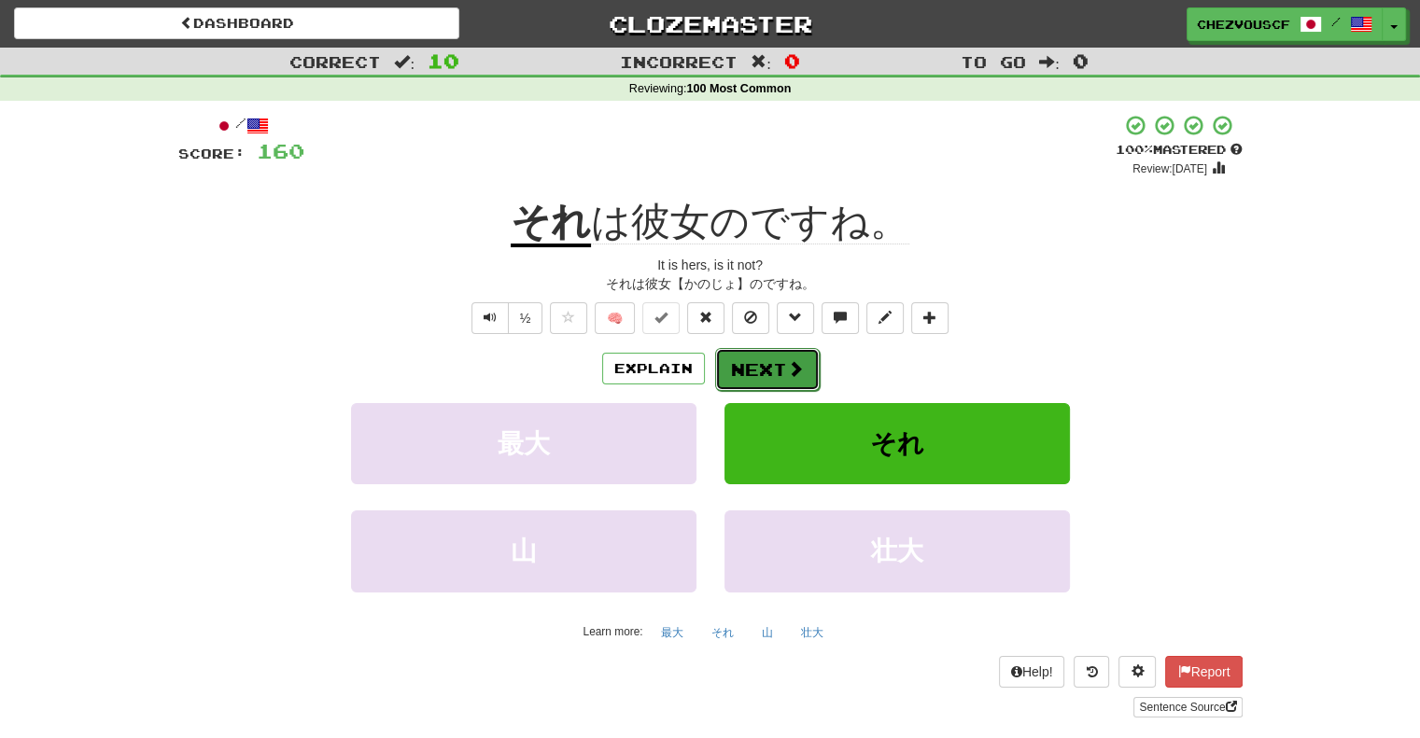
click at [794, 371] on span at bounding box center [795, 368] width 17 height 17
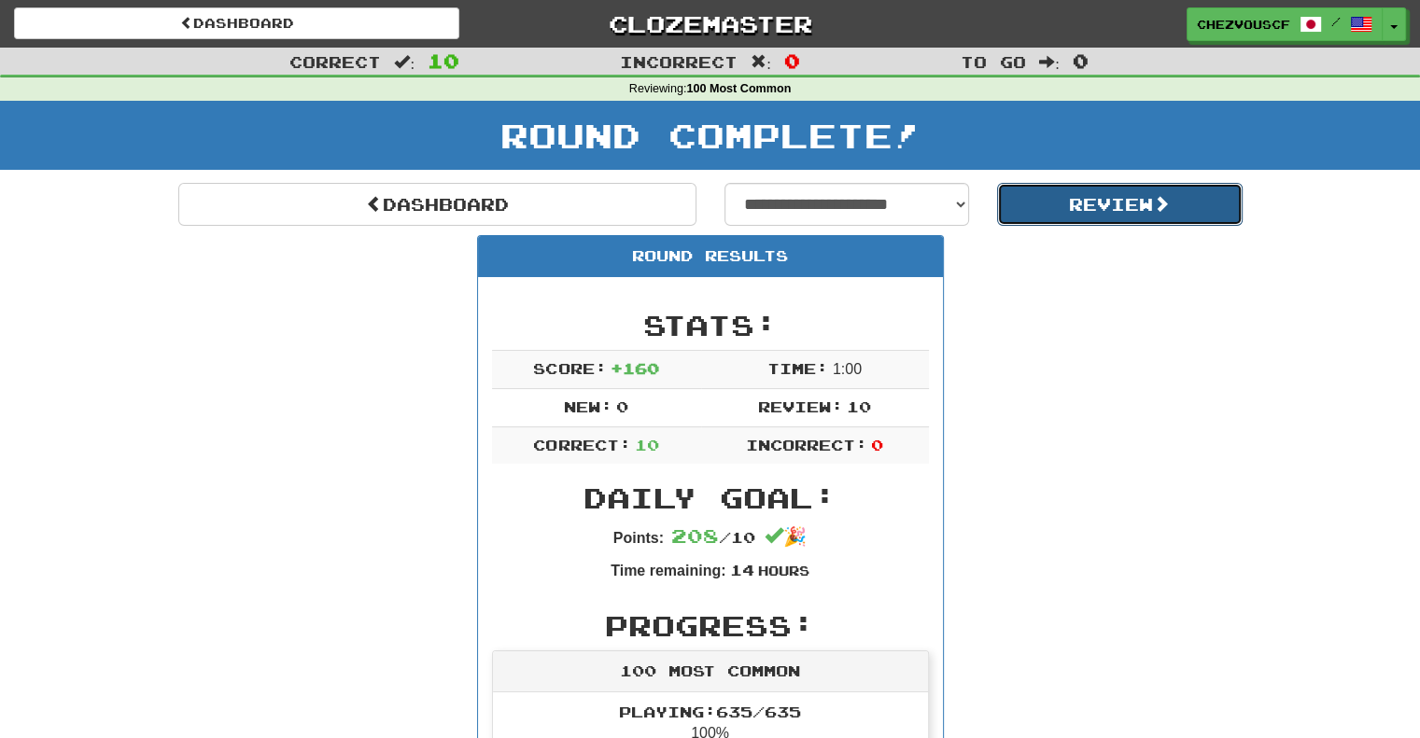
click at [1140, 219] on button "Review" at bounding box center [1120, 204] width 246 height 43
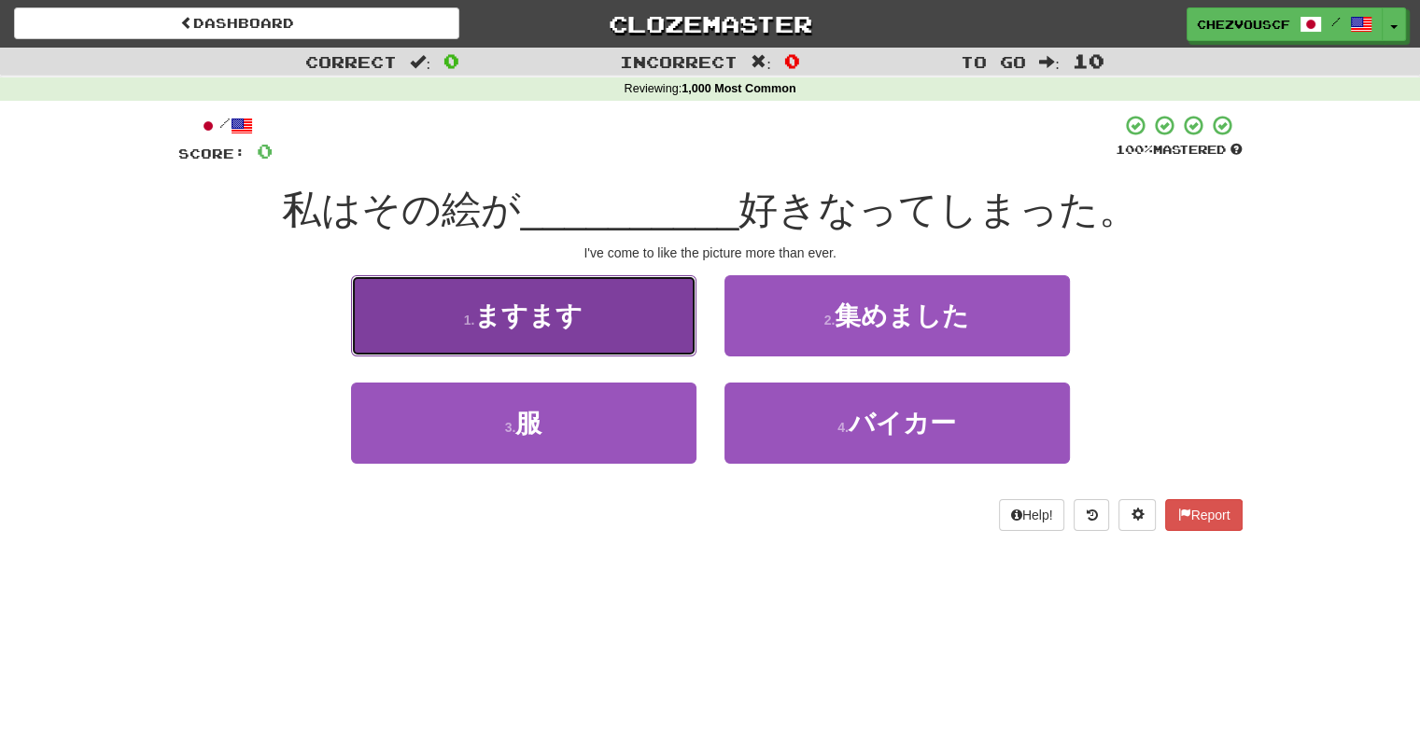
click at [605, 302] on button "1 . ますます" at bounding box center [523, 315] width 345 height 81
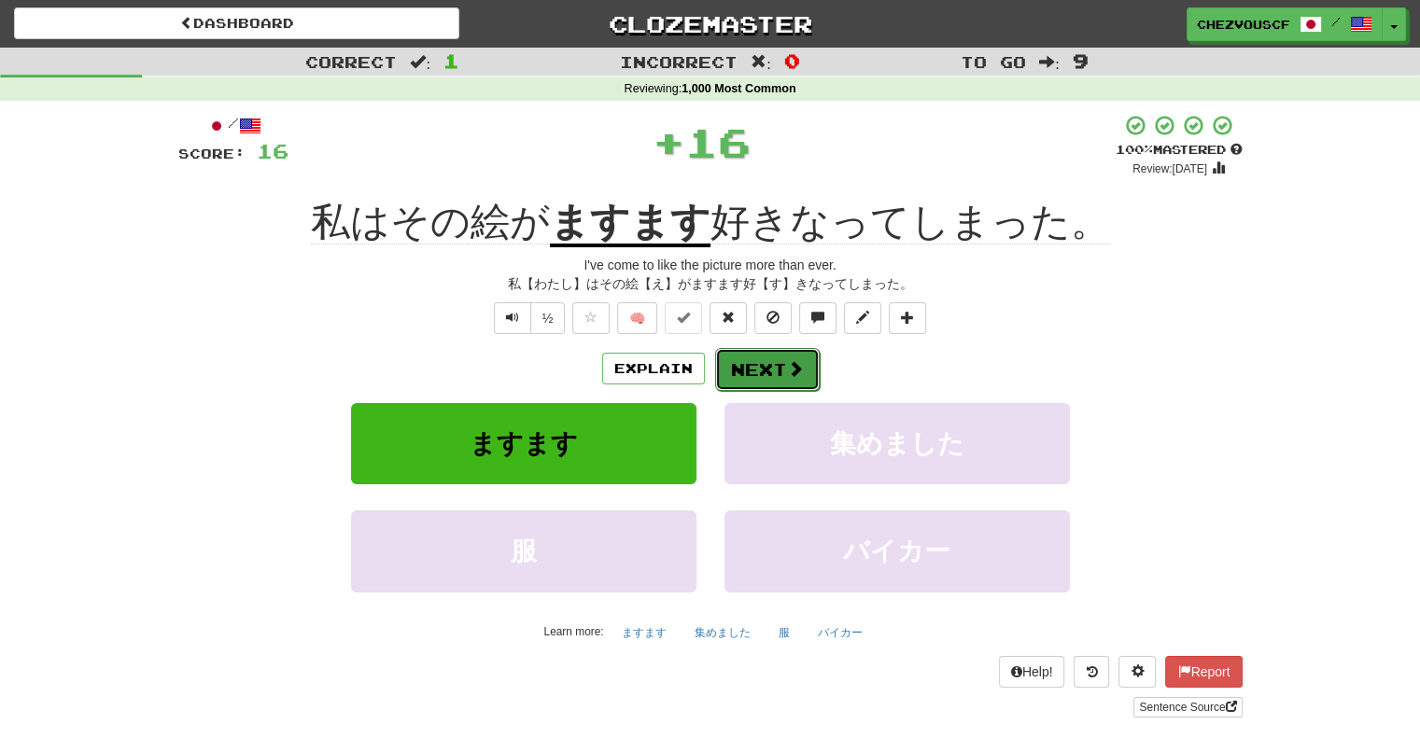
click at [790, 365] on span at bounding box center [795, 368] width 17 height 17
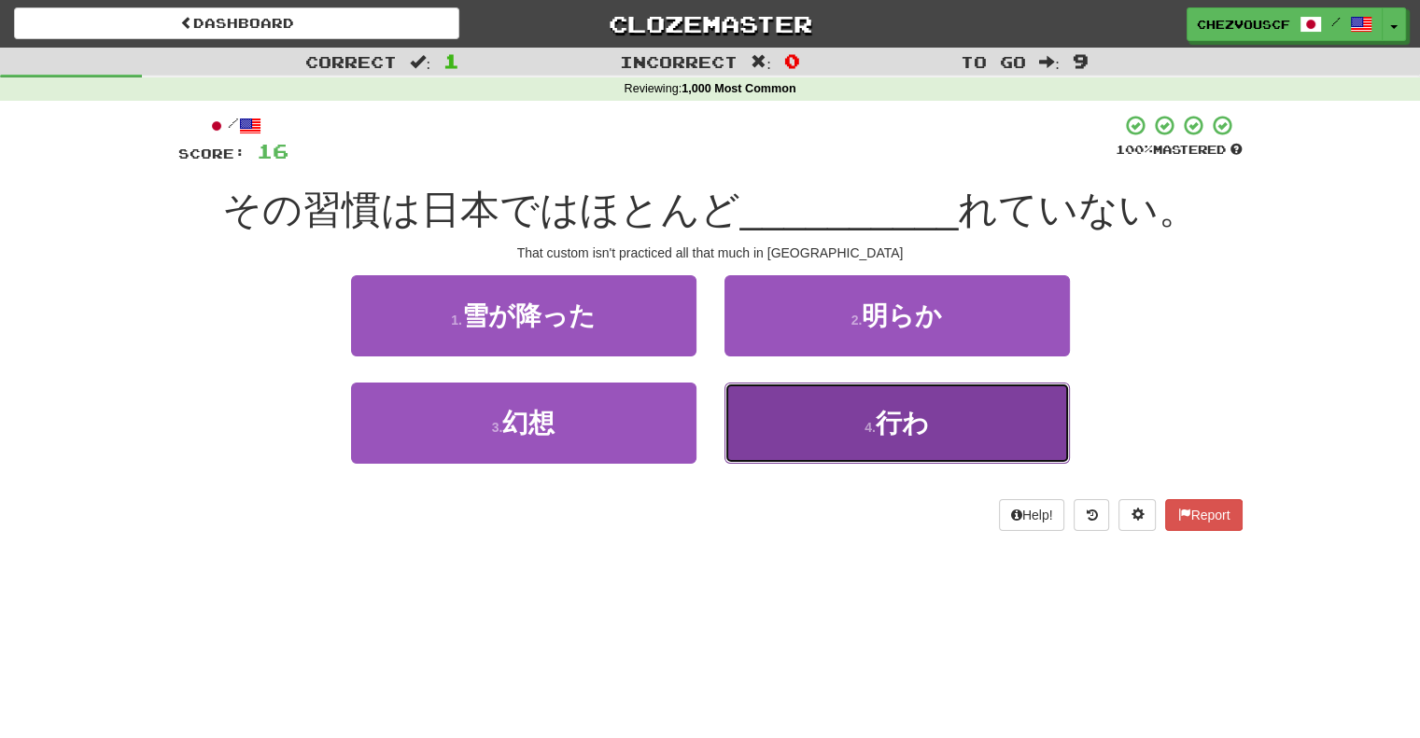
click at [1025, 406] on button "4 . 行わ" at bounding box center [896, 423] width 345 height 81
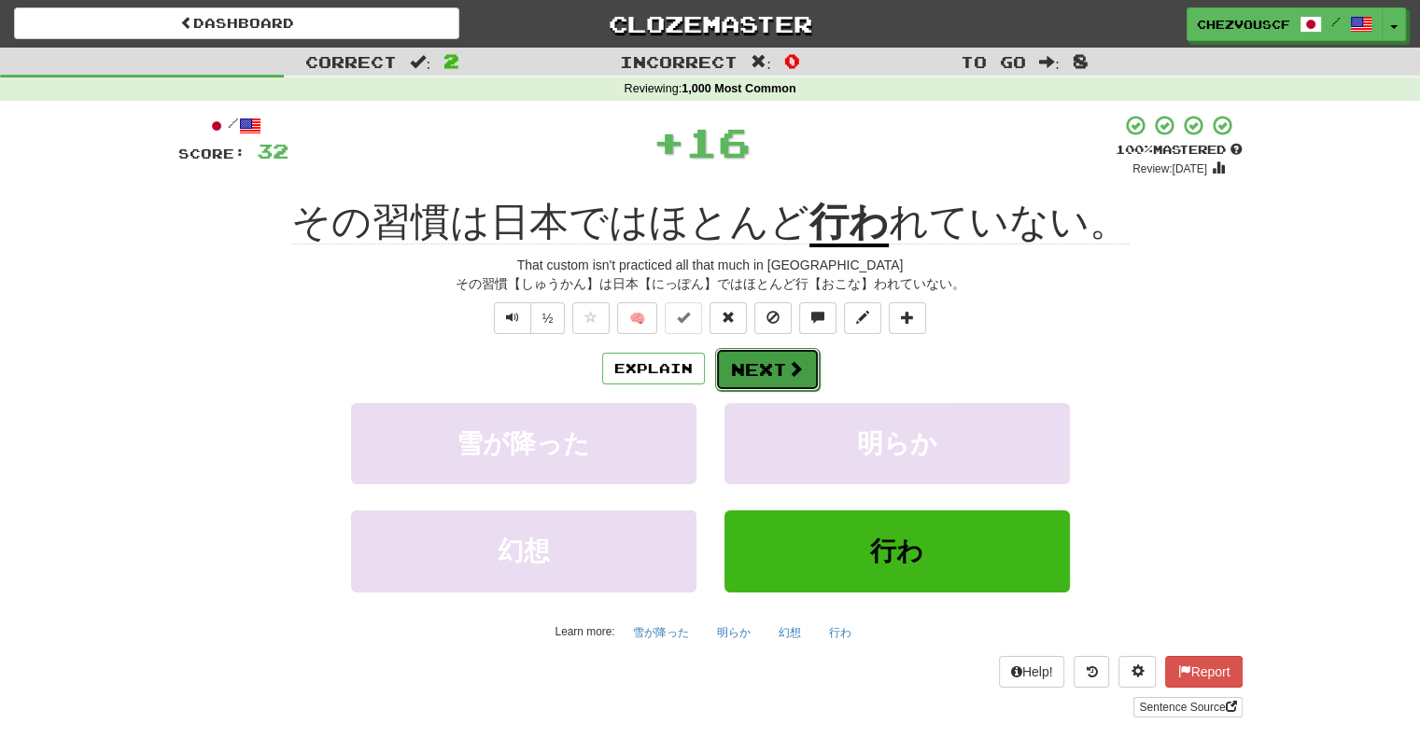
click at [796, 371] on span at bounding box center [795, 368] width 17 height 17
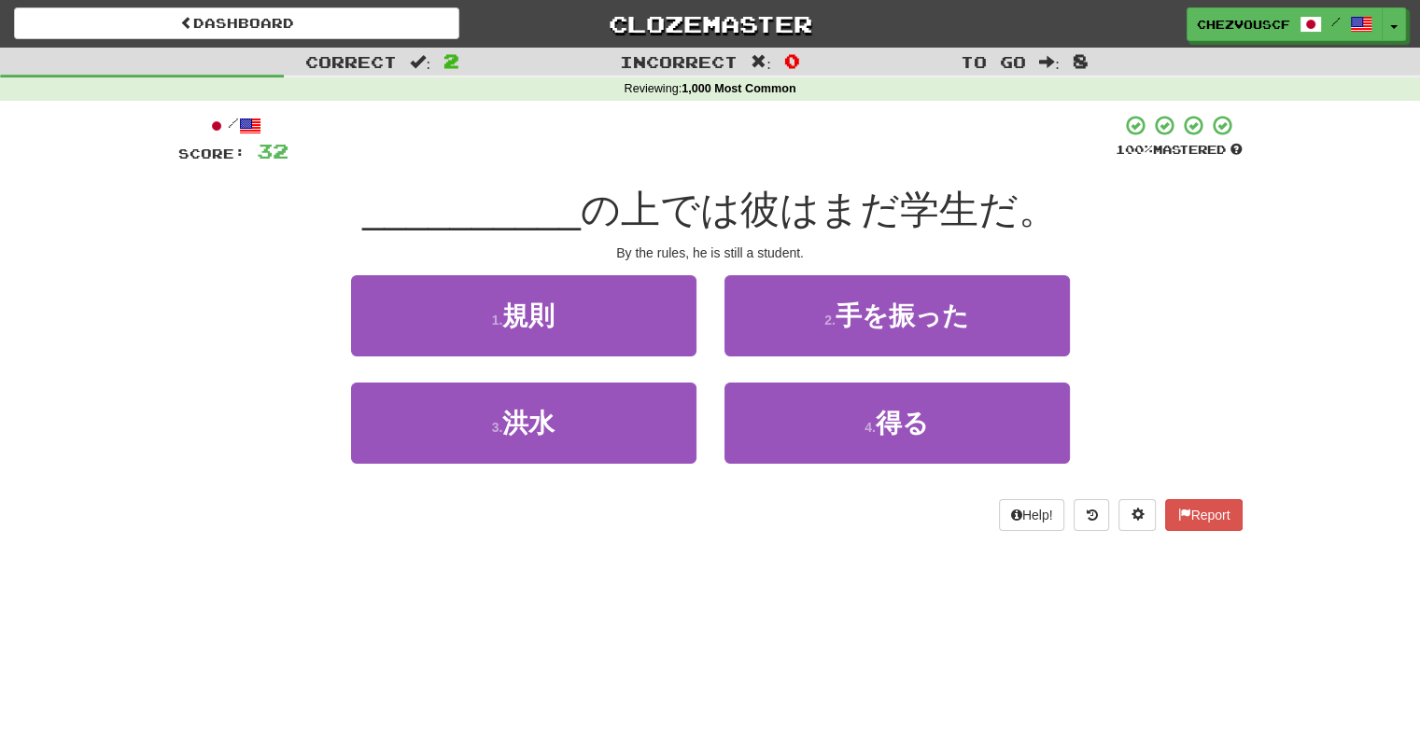
click at [1286, 223] on div "Correct : 2 Incorrect : 0 To go : 8 Reviewing : 1,000 Most Common / Score: 32 1…" at bounding box center [710, 303] width 1420 height 510
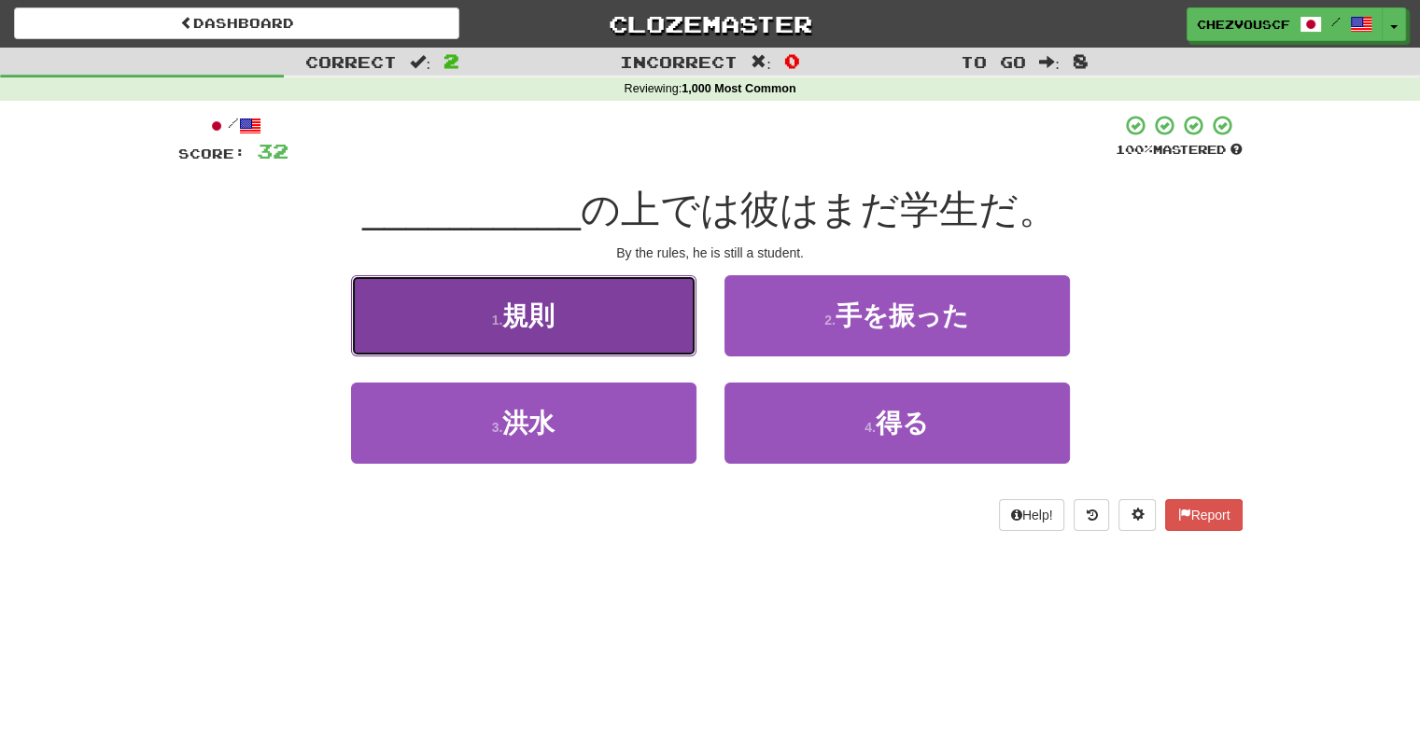
click at [653, 336] on button "1 . 規則" at bounding box center [523, 315] width 345 height 81
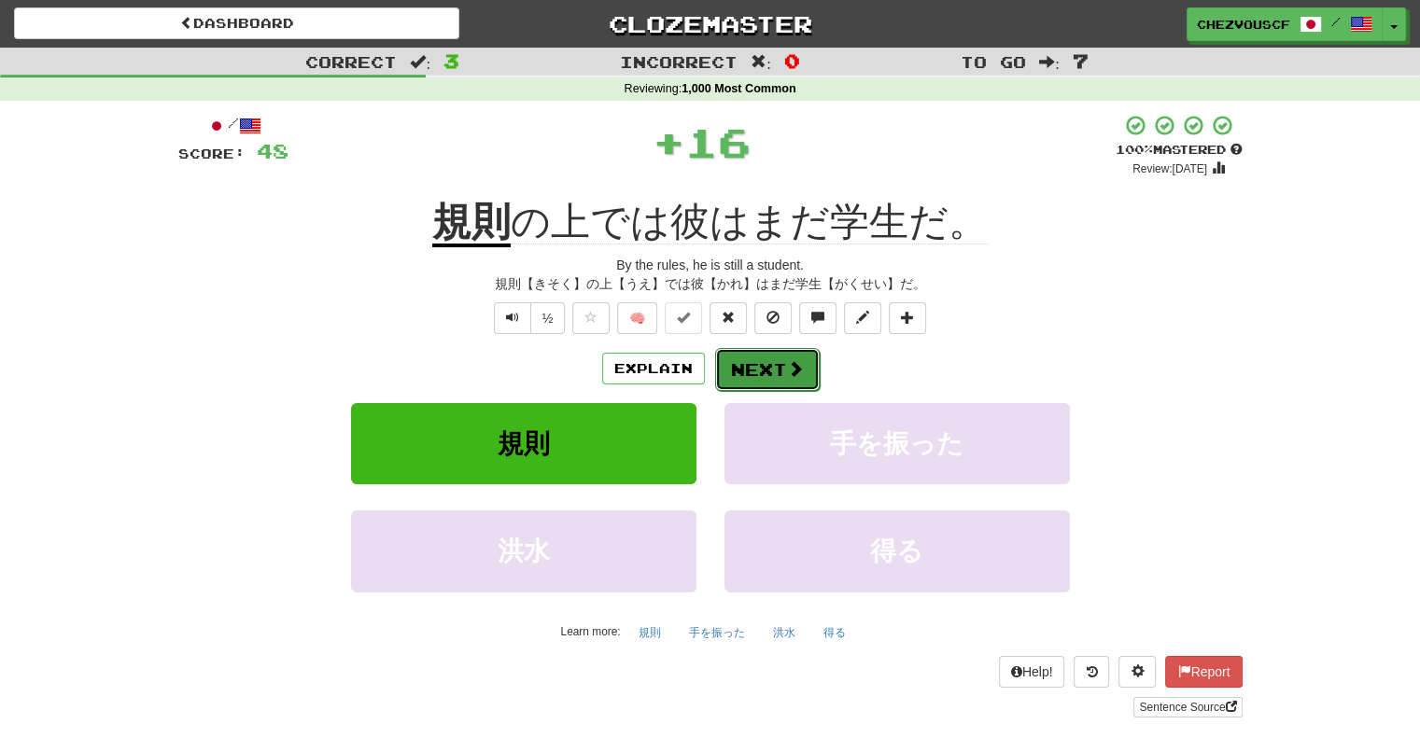
click at [773, 380] on button "Next" at bounding box center [767, 369] width 105 height 43
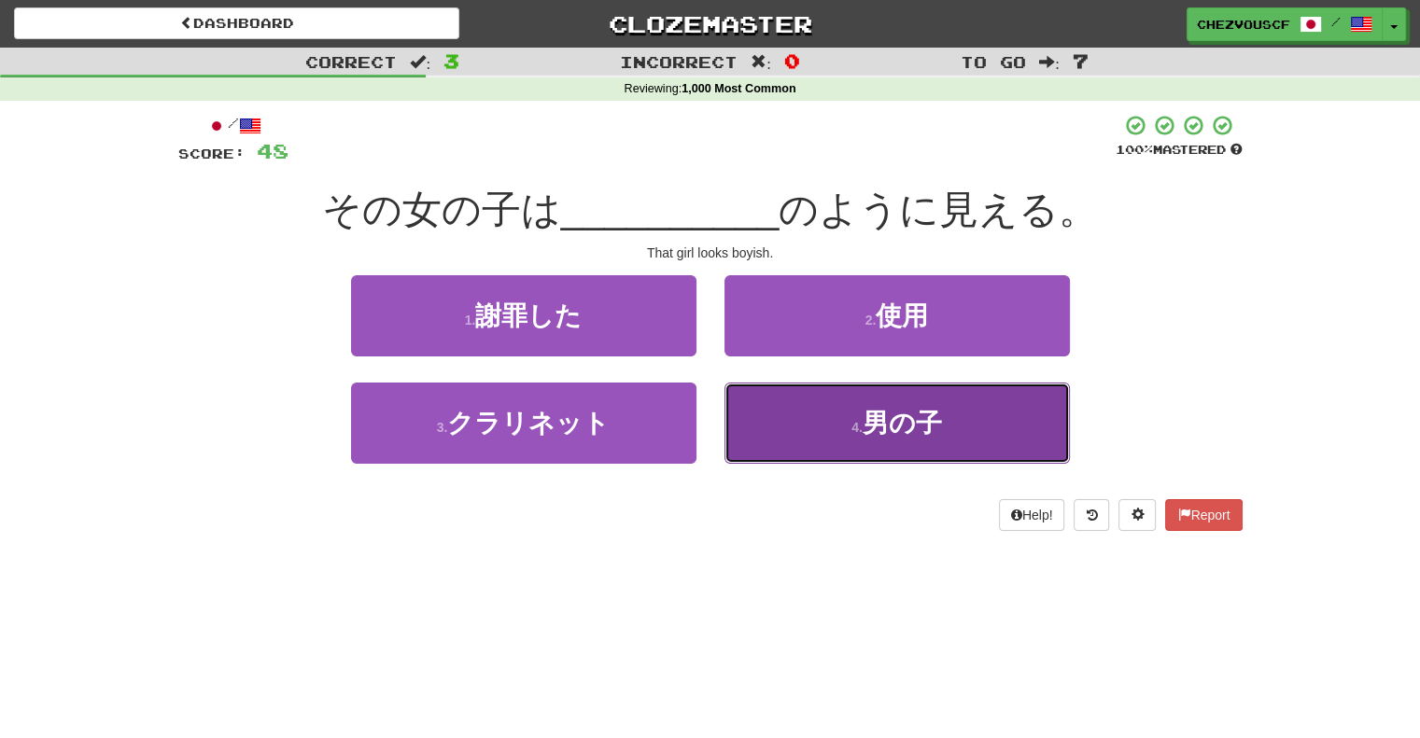
click at [1057, 410] on button "4 . 男の子" at bounding box center [896, 423] width 345 height 81
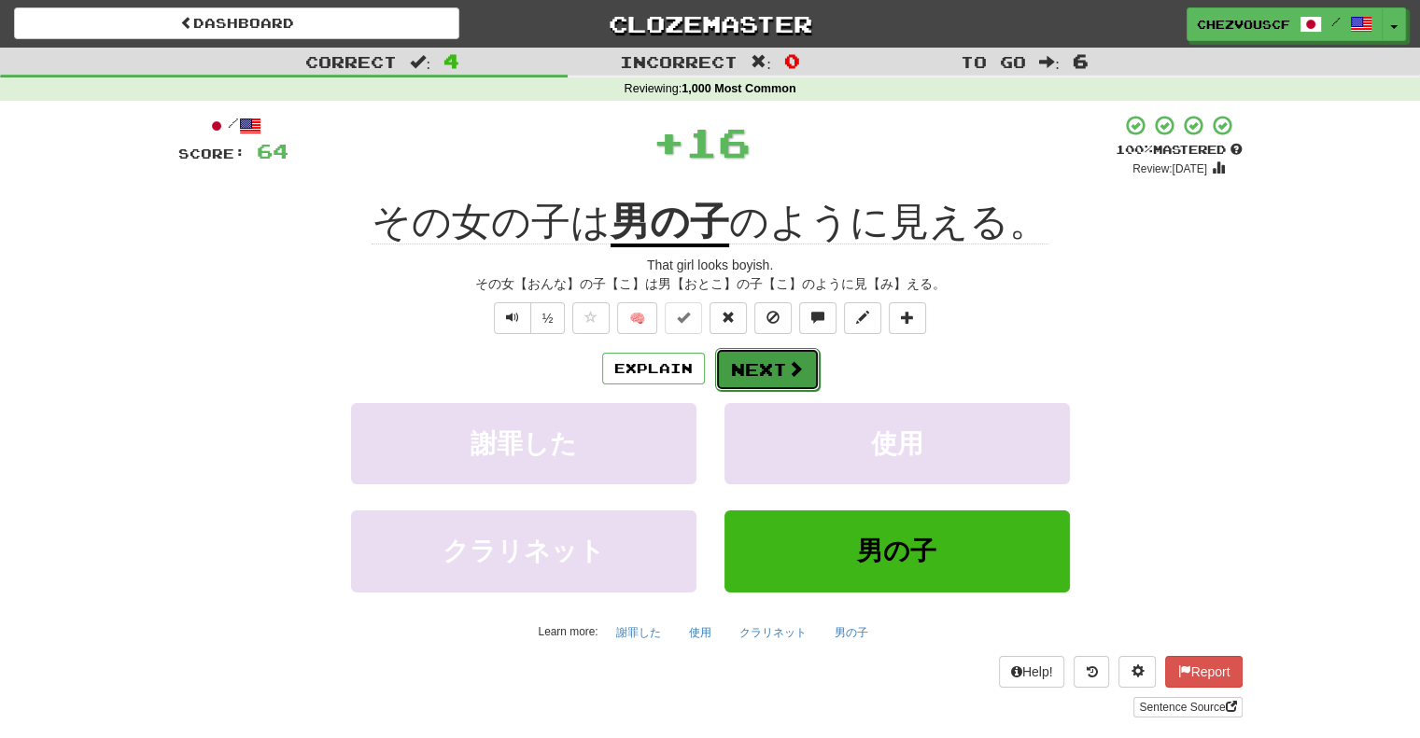
click at [790, 374] on span at bounding box center [795, 368] width 17 height 17
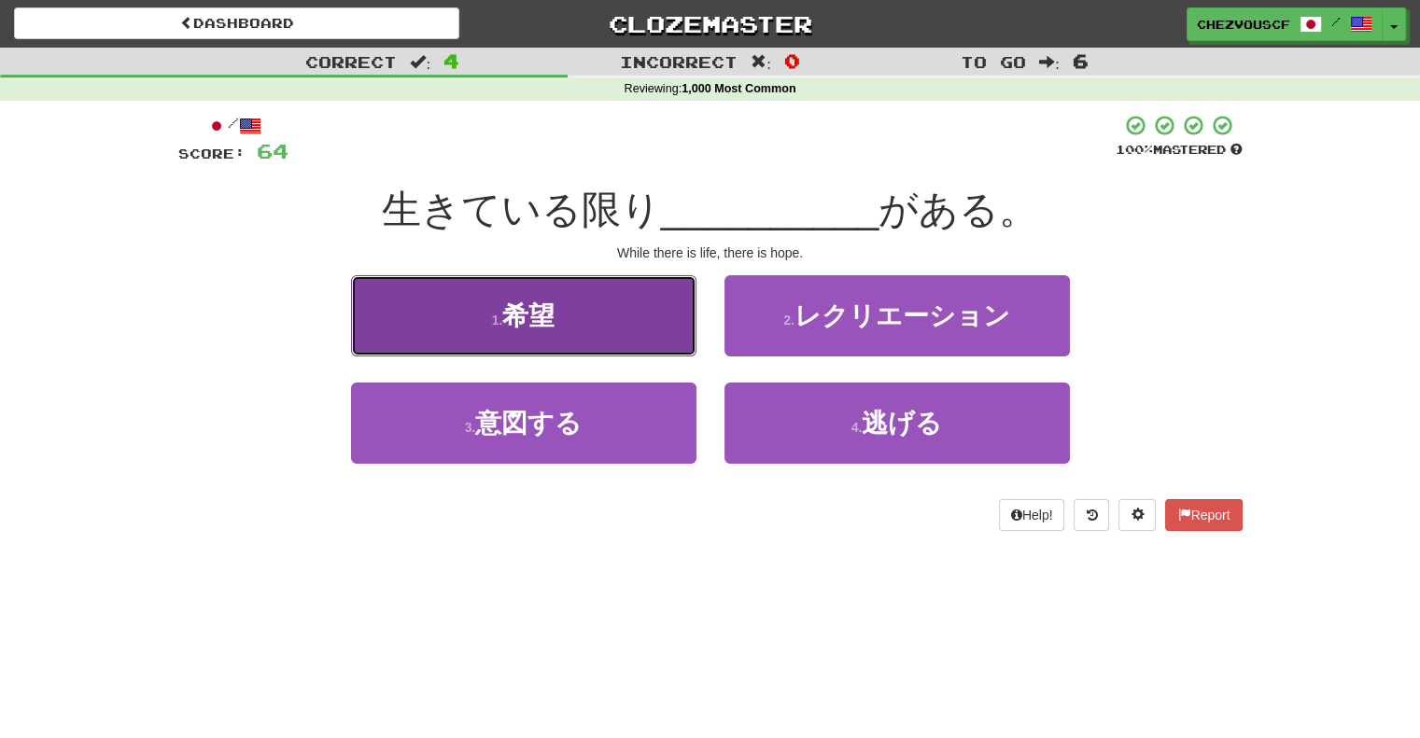
click at [693, 327] on button "1 . 希望" at bounding box center [523, 315] width 345 height 81
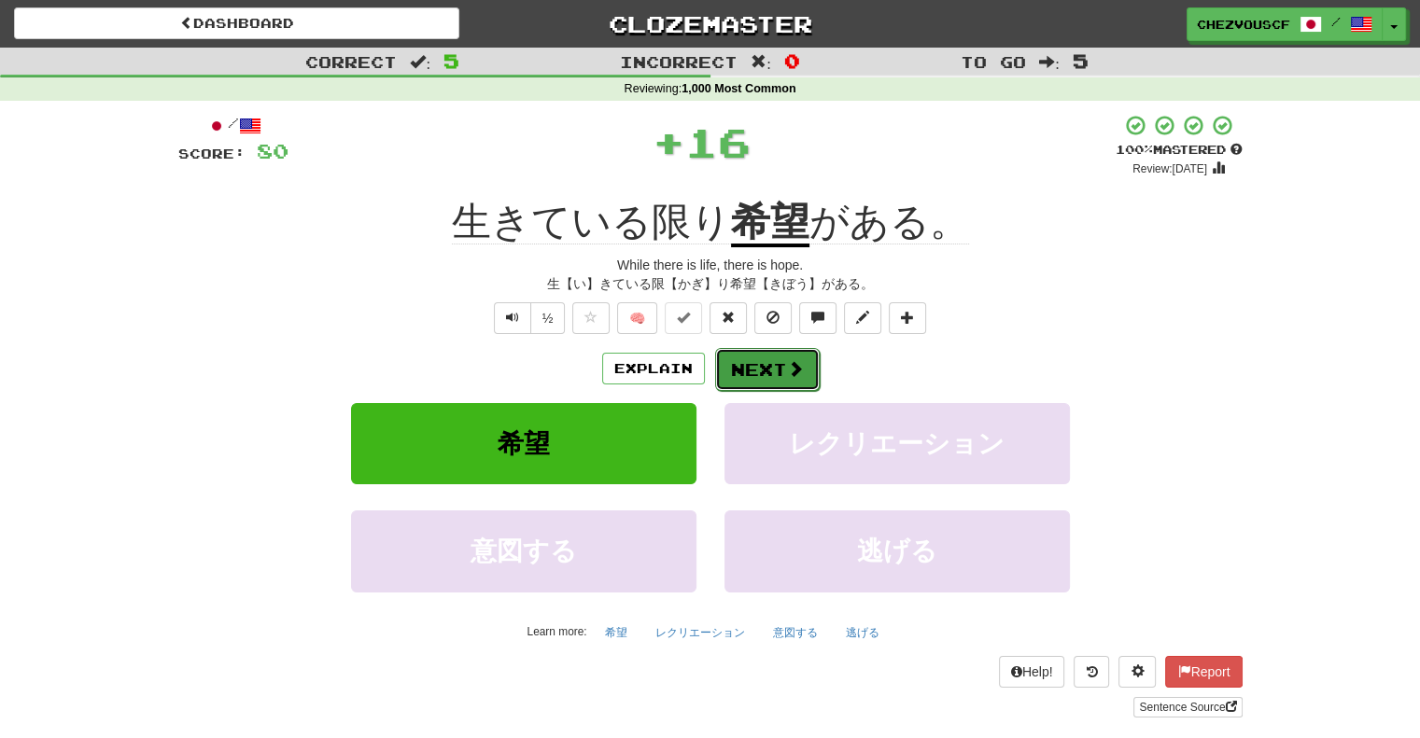
click at [752, 370] on button "Next" at bounding box center [767, 369] width 105 height 43
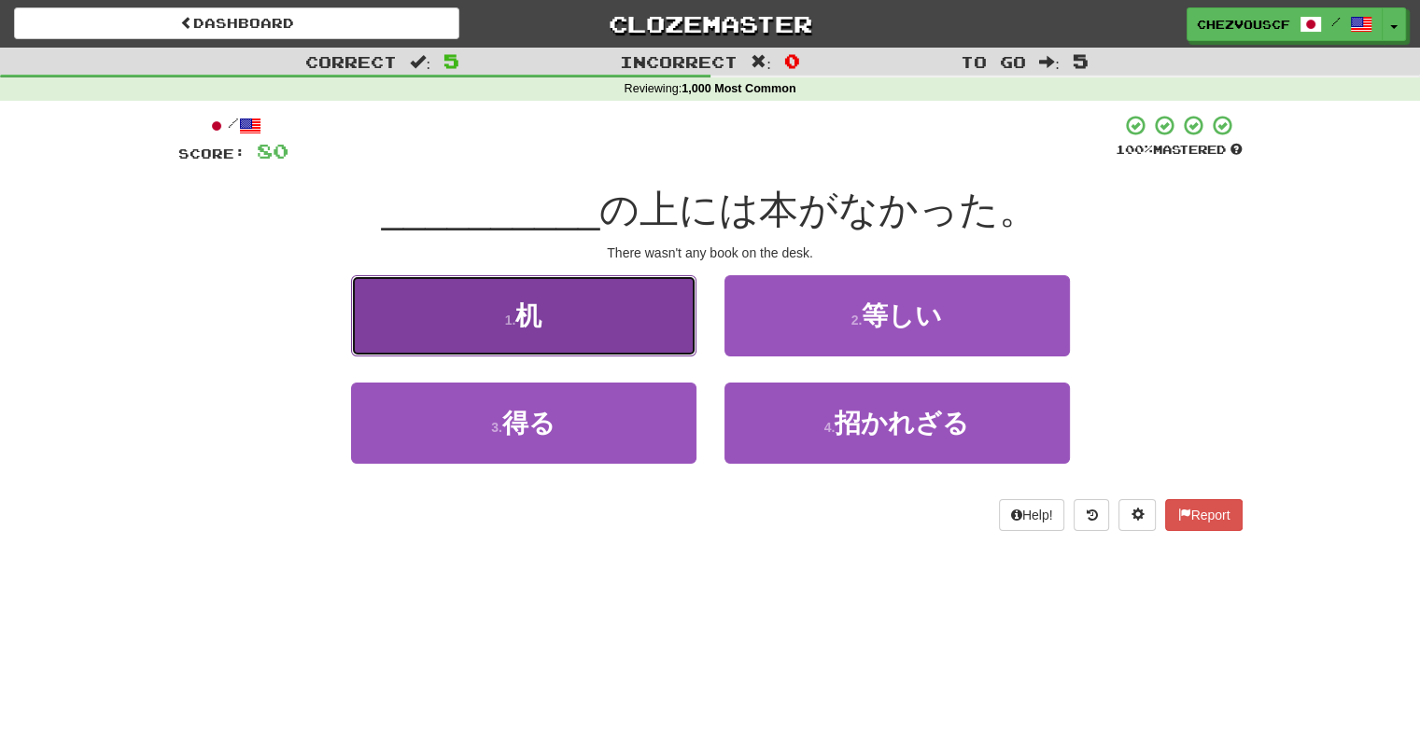
click at [654, 282] on button "1 . 机" at bounding box center [523, 315] width 345 height 81
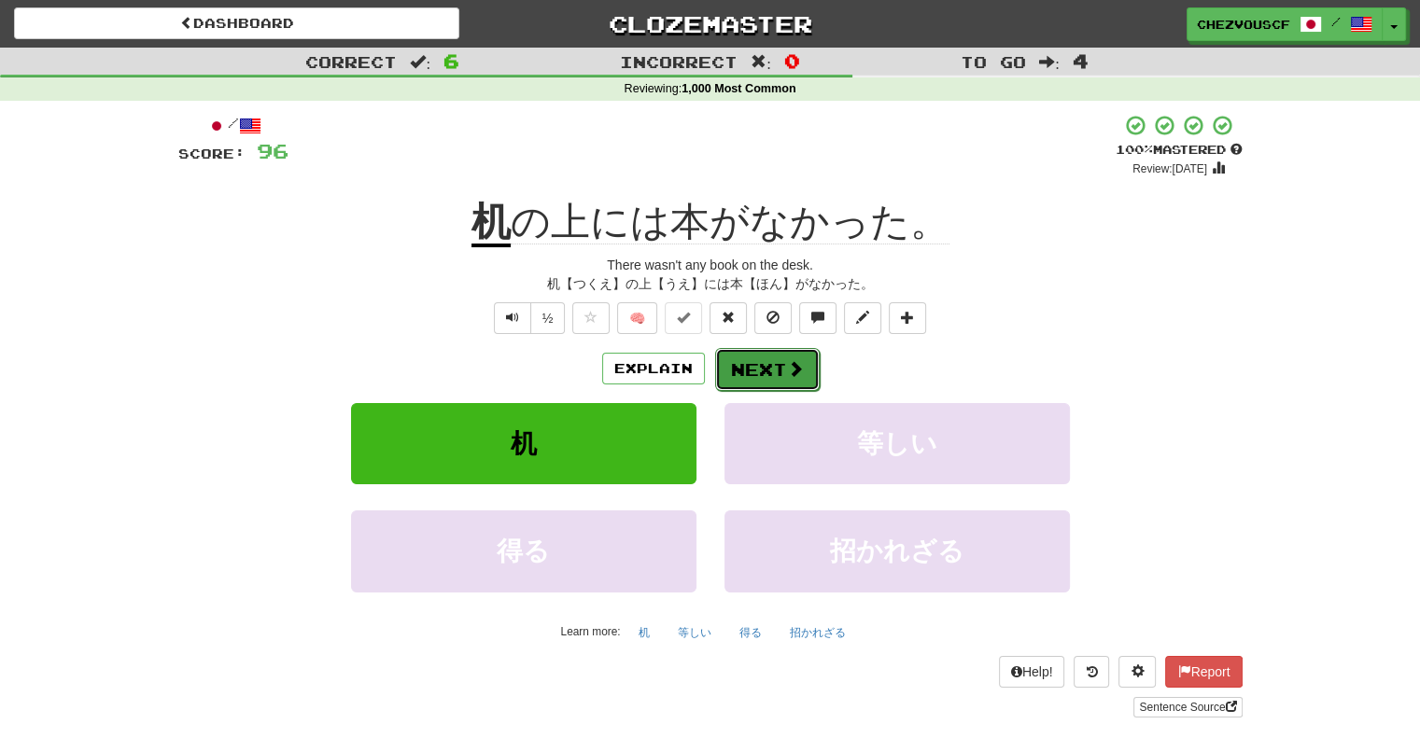
click at [804, 369] on button "Next" at bounding box center [767, 369] width 105 height 43
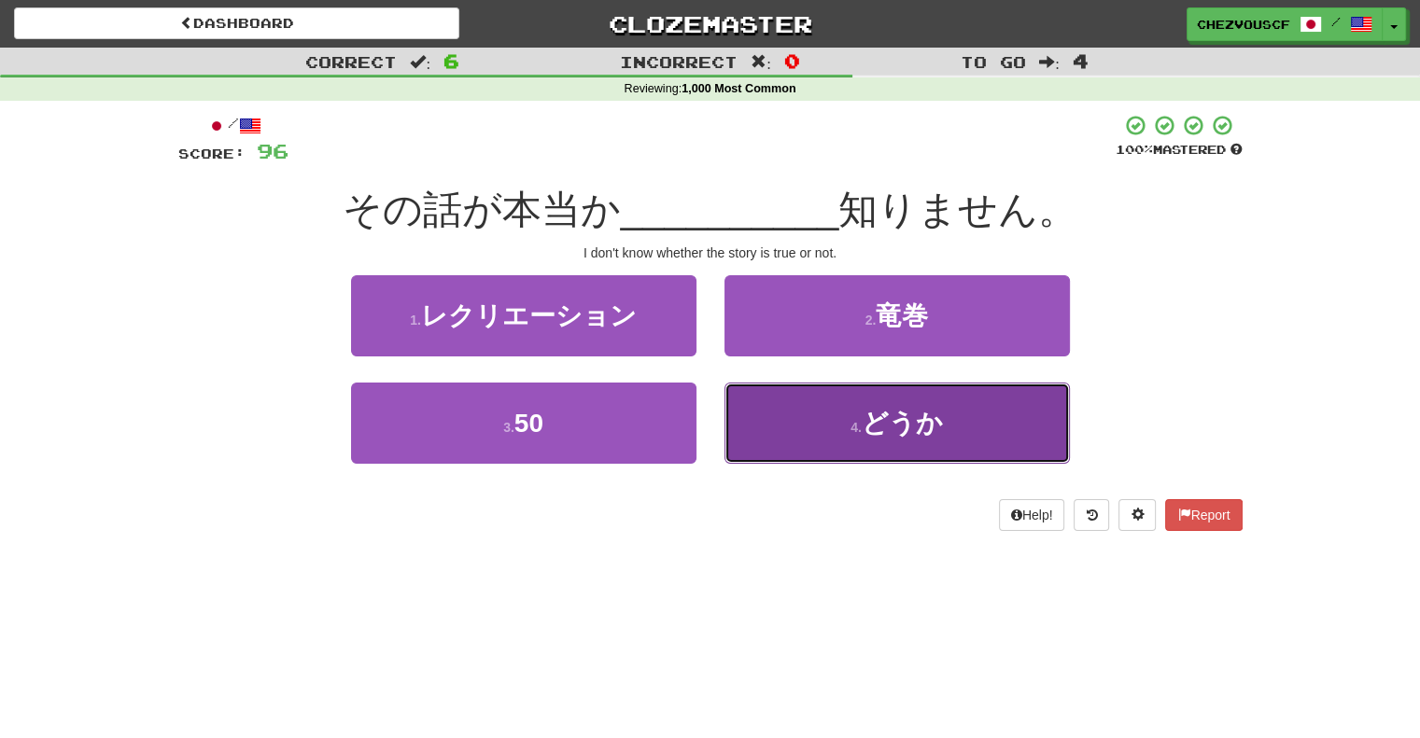
click at [863, 407] on button "4 . どうか" at bounding box center [896, 423] width 345 height 81
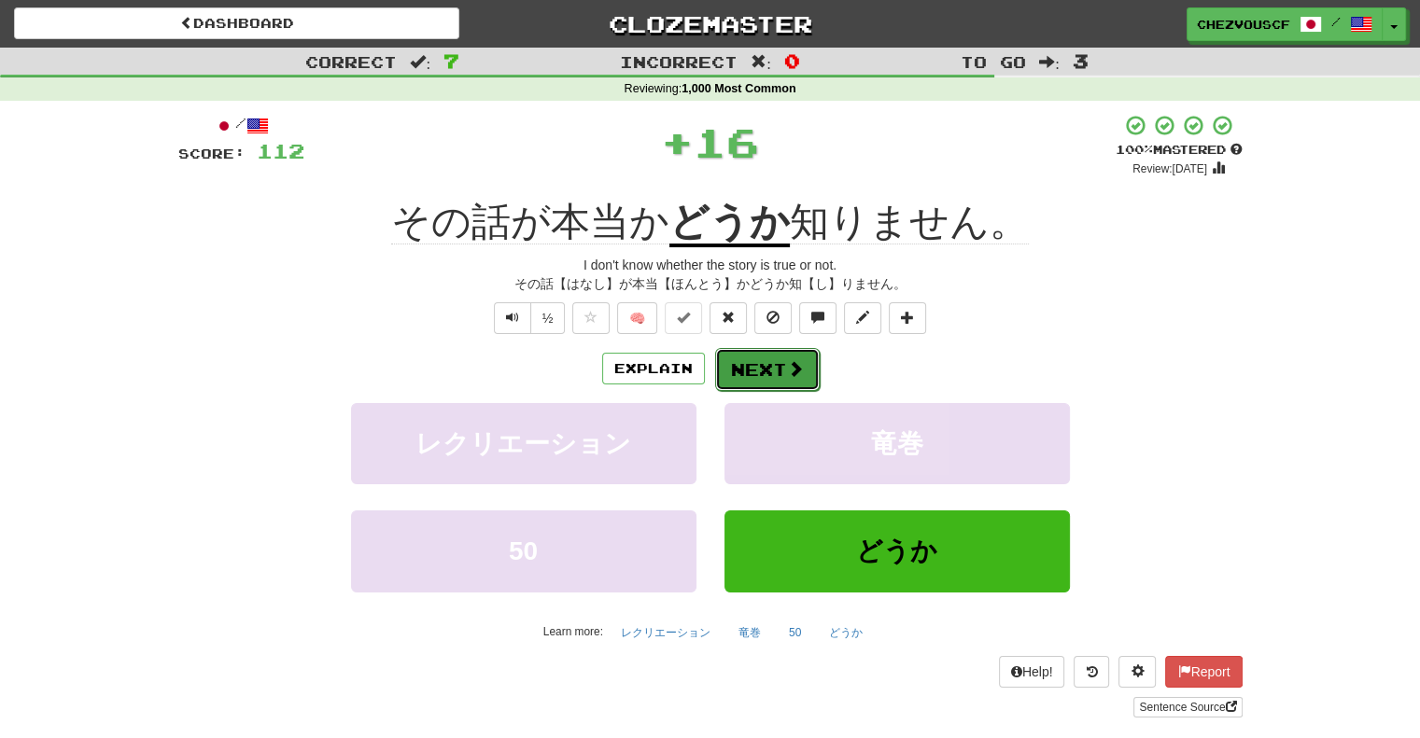
click at [780, 380] on button "Next" at bounding box center [767, 369] width 105 height 43
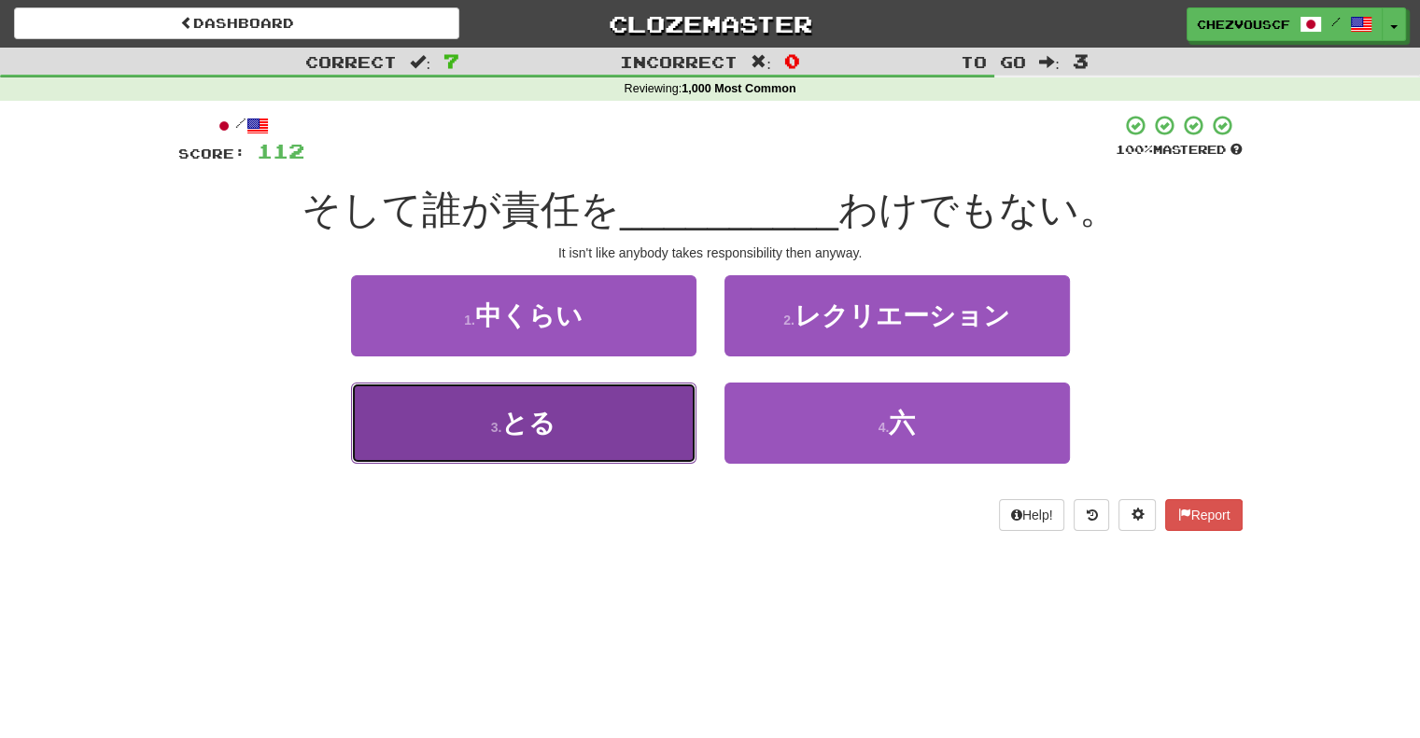
click at [530, 428] on span "とる" at bounding box center [528, 423] width 54 height 29
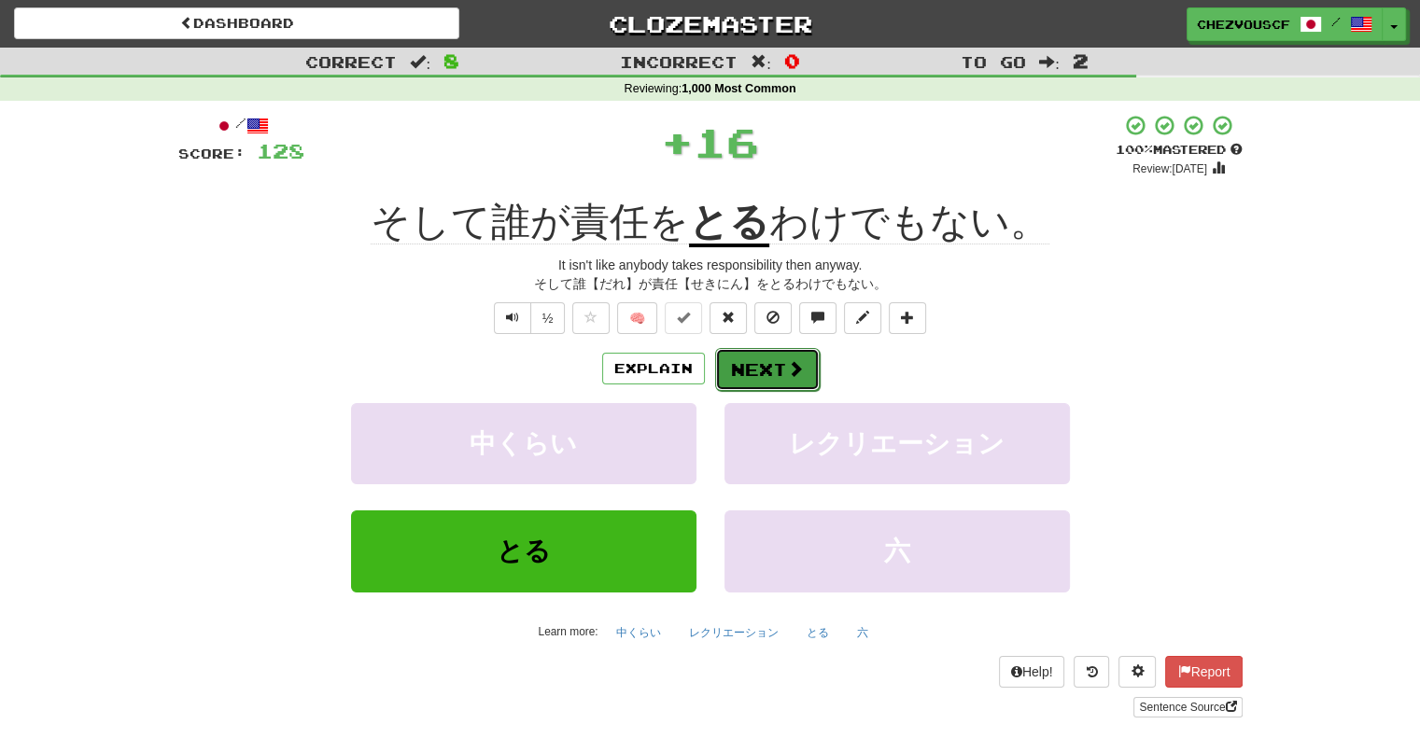
click at [811, 365] on button "Next" at bounding box center [767, 369] width 105 height 43
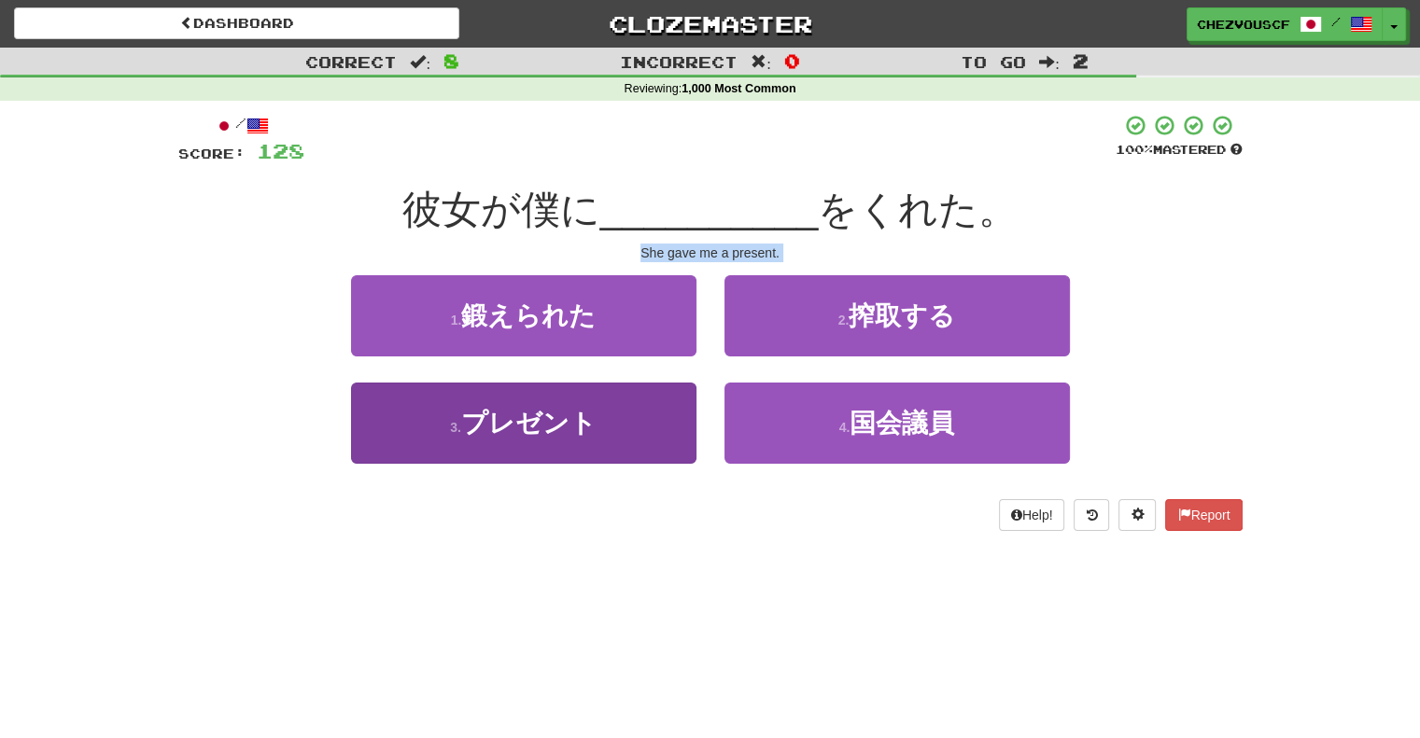
drag, startPoint x: 1145, startPoint y: 180, endPoint x: 563, endPoint y: 434, distance: 634.7
click at [563, 434] on div "/ Score: 128 100 % Mastered 彼女が僕に __________ をくれた。 She gave me a present. 1 . 鍛…" at bounding box center [710, 322] width 1064 height 417
click at [563, 434] on span "プレゼント" at bounding box center [528, 423] width 135 height 29
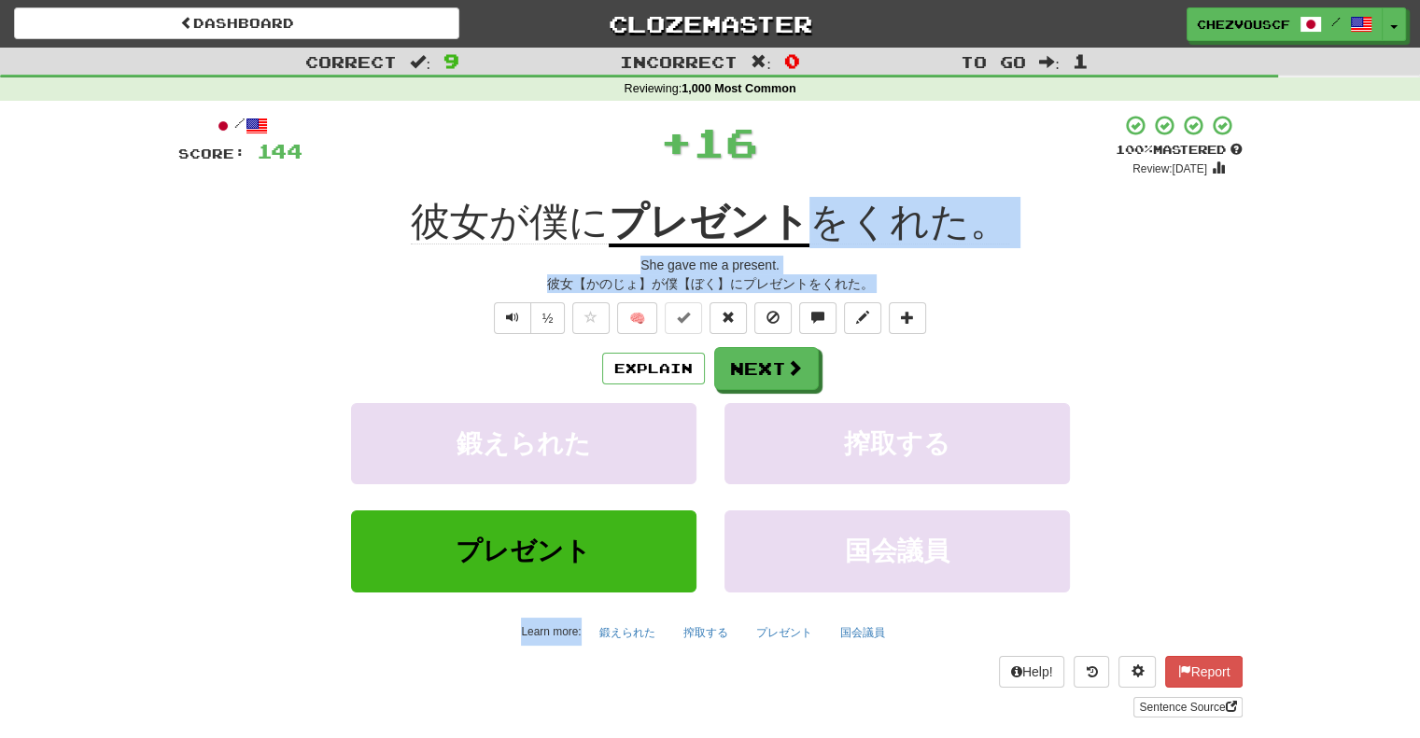
click at [781, 391] on div "Explain Next 鍛えられた 搾取する プレゼント 国会議員 Learn more: 鍛えられた 搾取する プレゼント 国会議員" at bounding box center [710, 497] width 1064 height 300
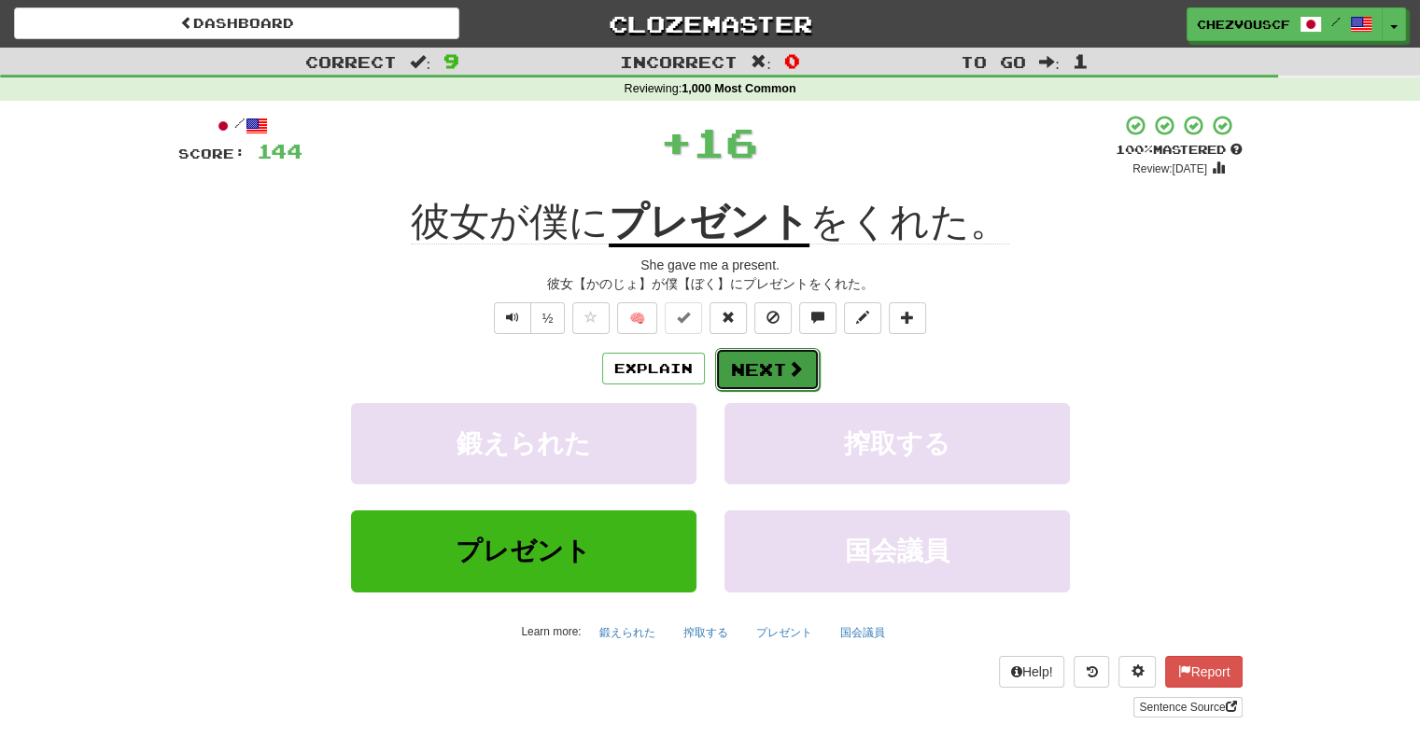
click at [781, 385] on button "Next" at bounding box center [767, 369] width 105 height 43
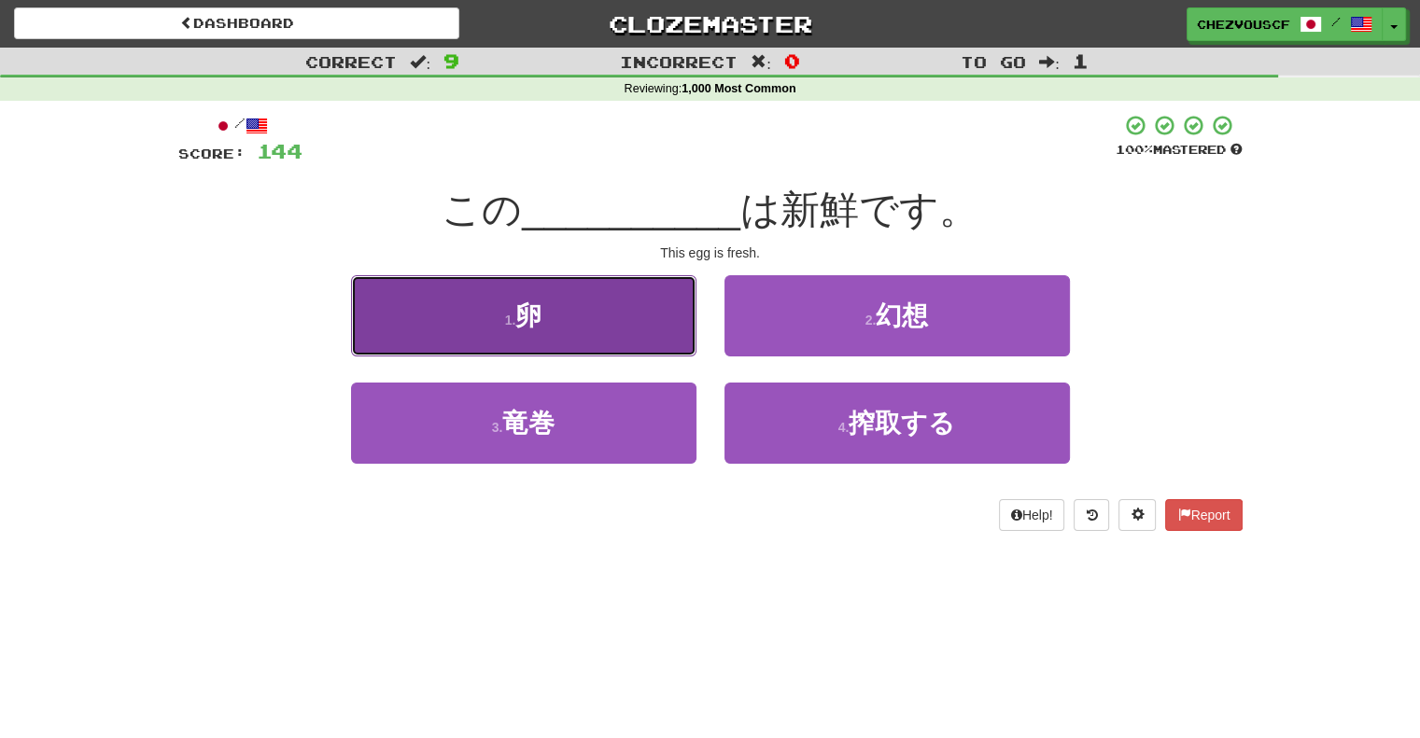
click at [516, 329] on span "卵" at bounding box center [528, 316] width 26 height 29
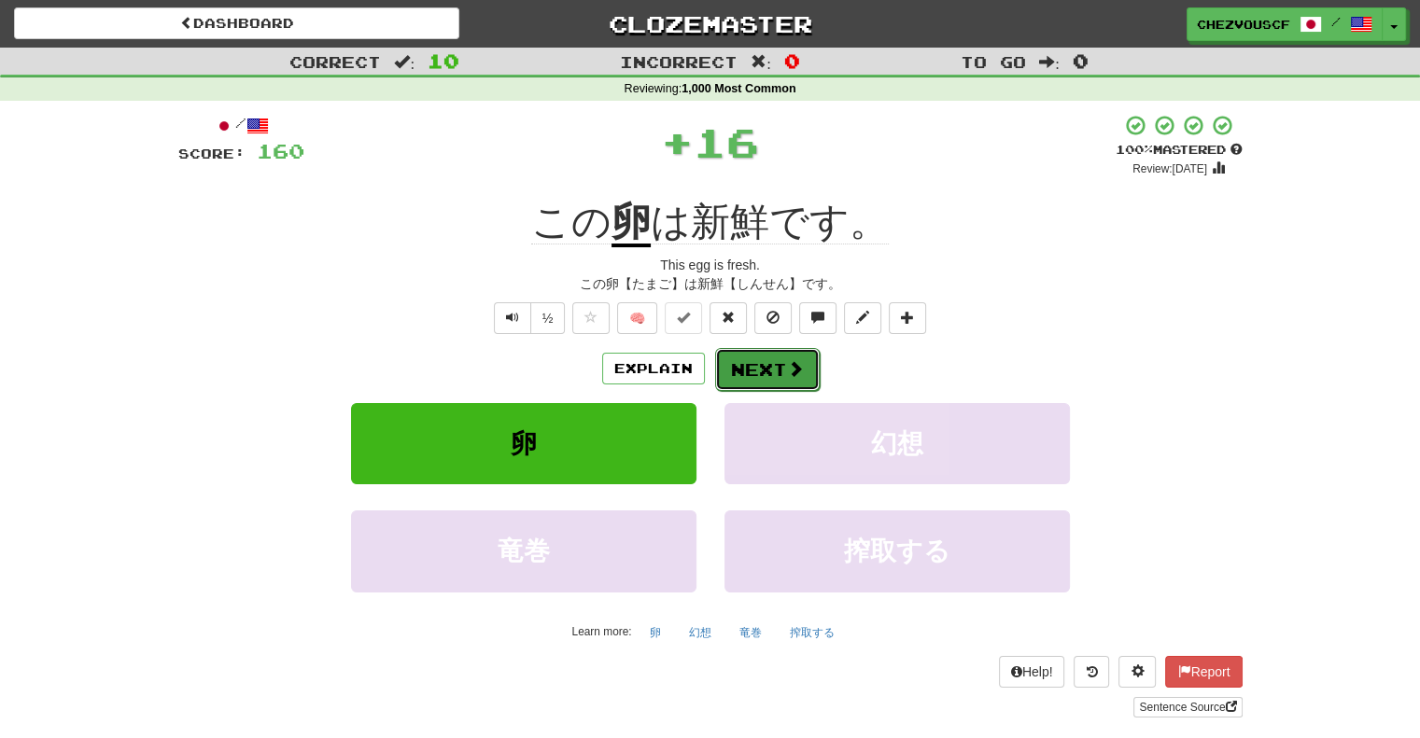
click at [749, 372] on button "Next" at bounding box center [767, 369] width 105 height 43
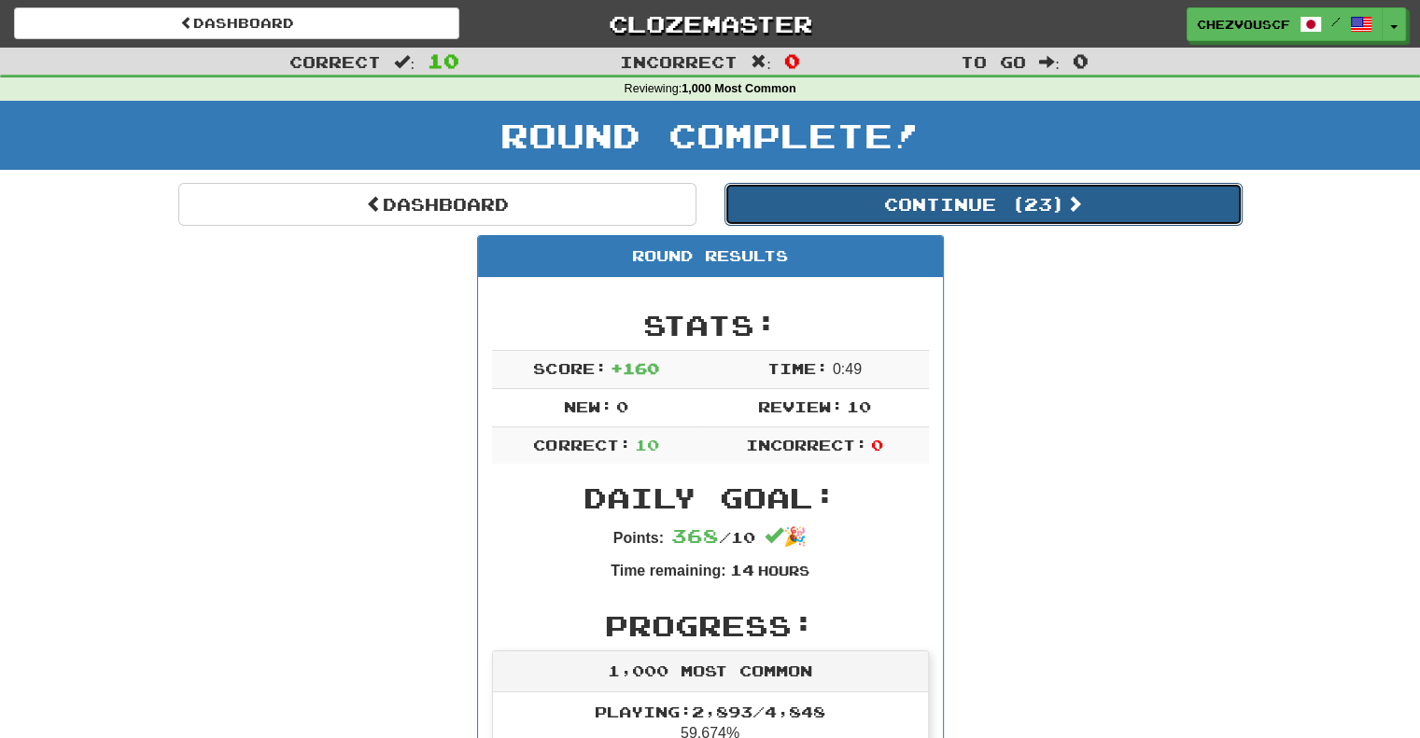
click at [1169, 222] on button "Continue ( 23 )" at bounding box center [983, 204] width 518 height 43
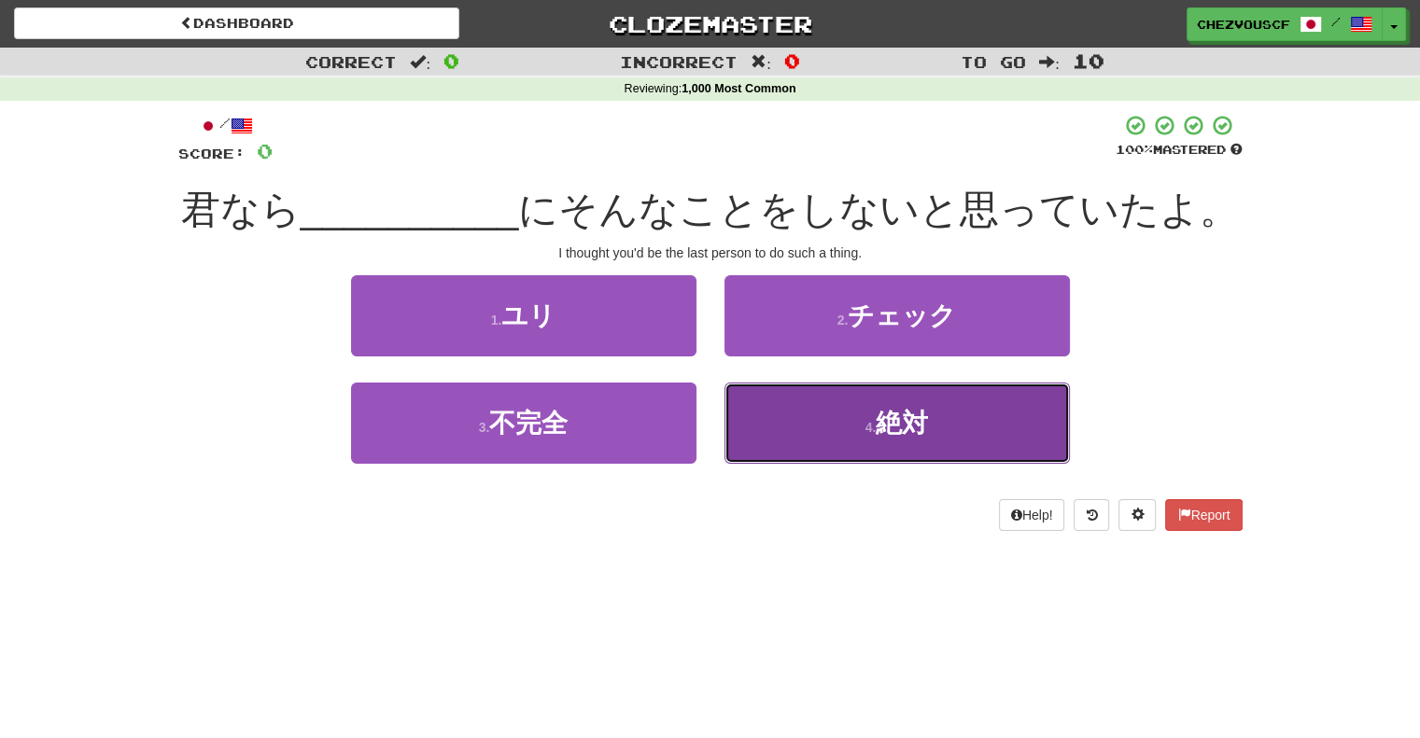
click at [977, 405] on button "4 . 絶対" at bounding box center [896, 423] width 345 height 81
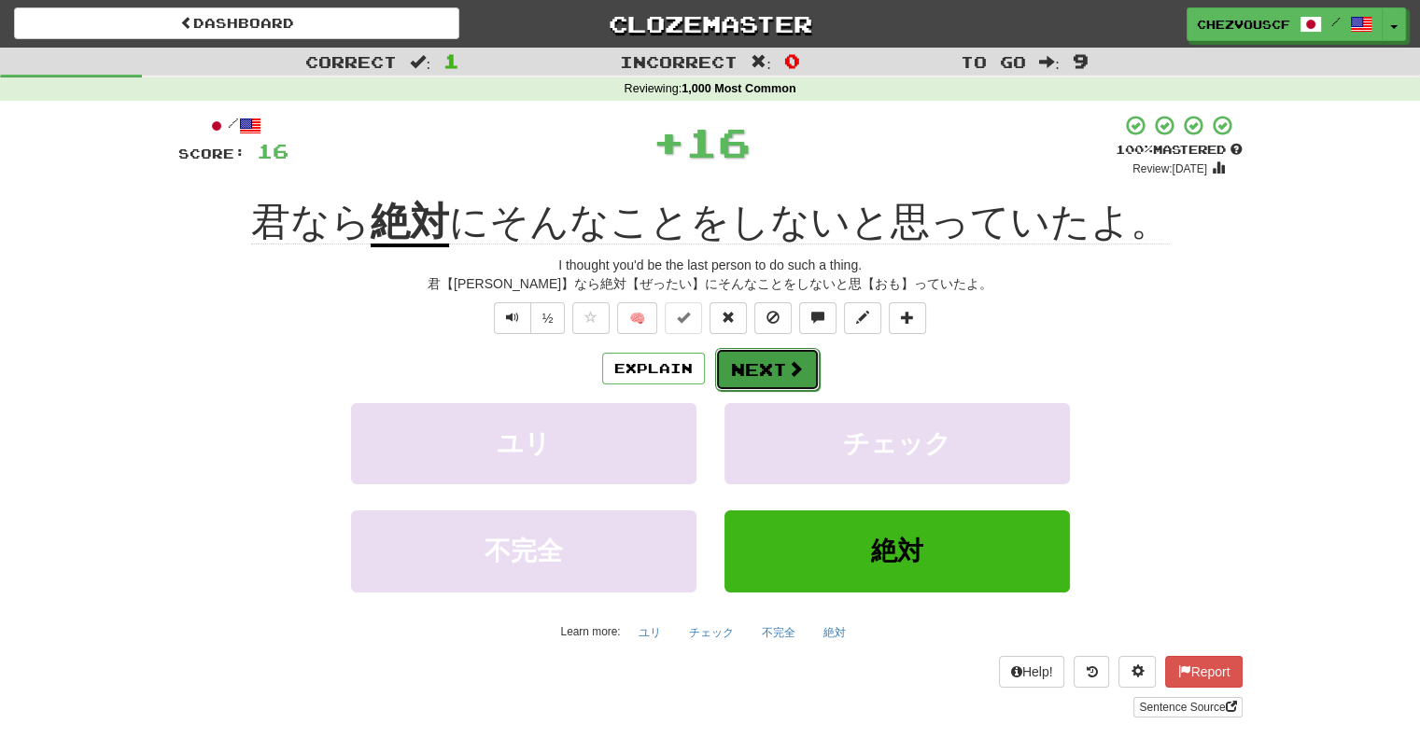
click at [777, 365] on button "Next" at bounding box center [767, 369] width 105 height 43
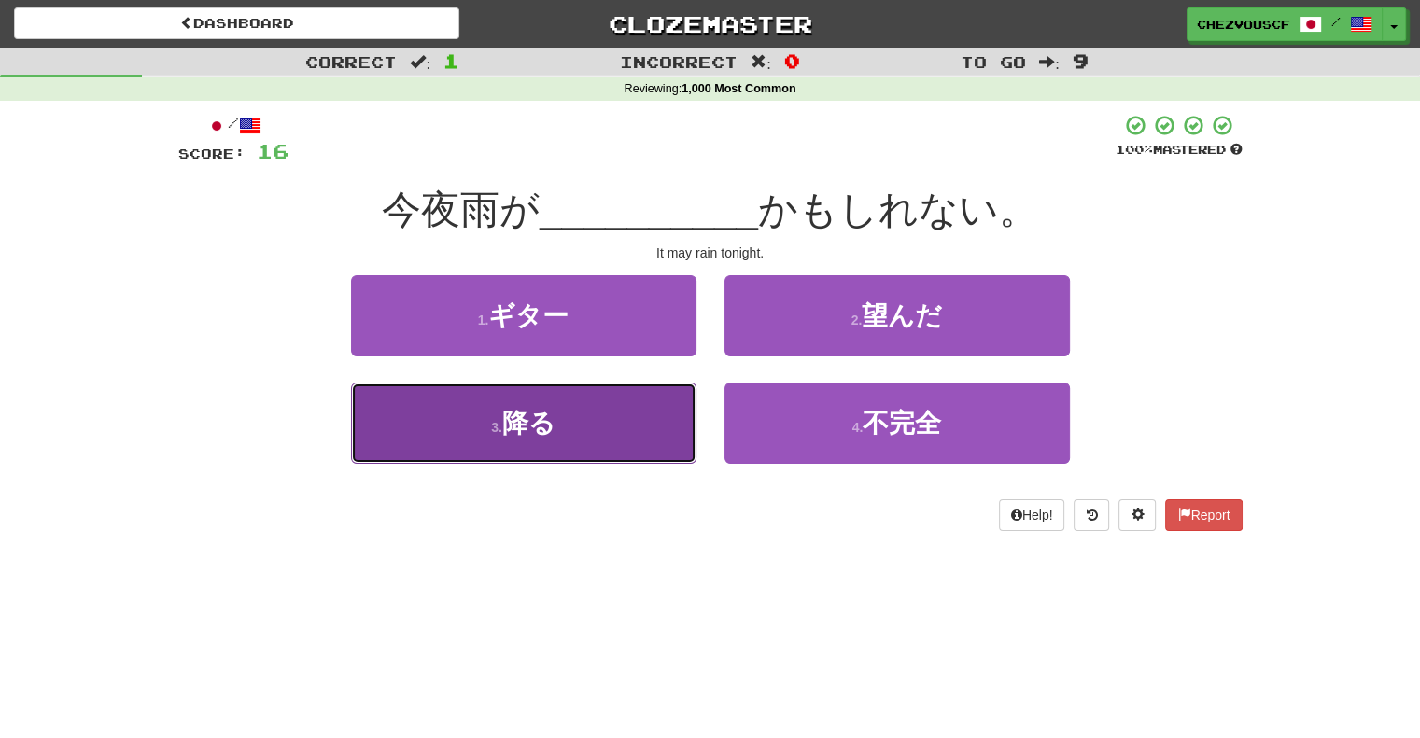
click at [568, 432] on button "3 . 降る" at bounding box center [523, 423] width 345 height 81
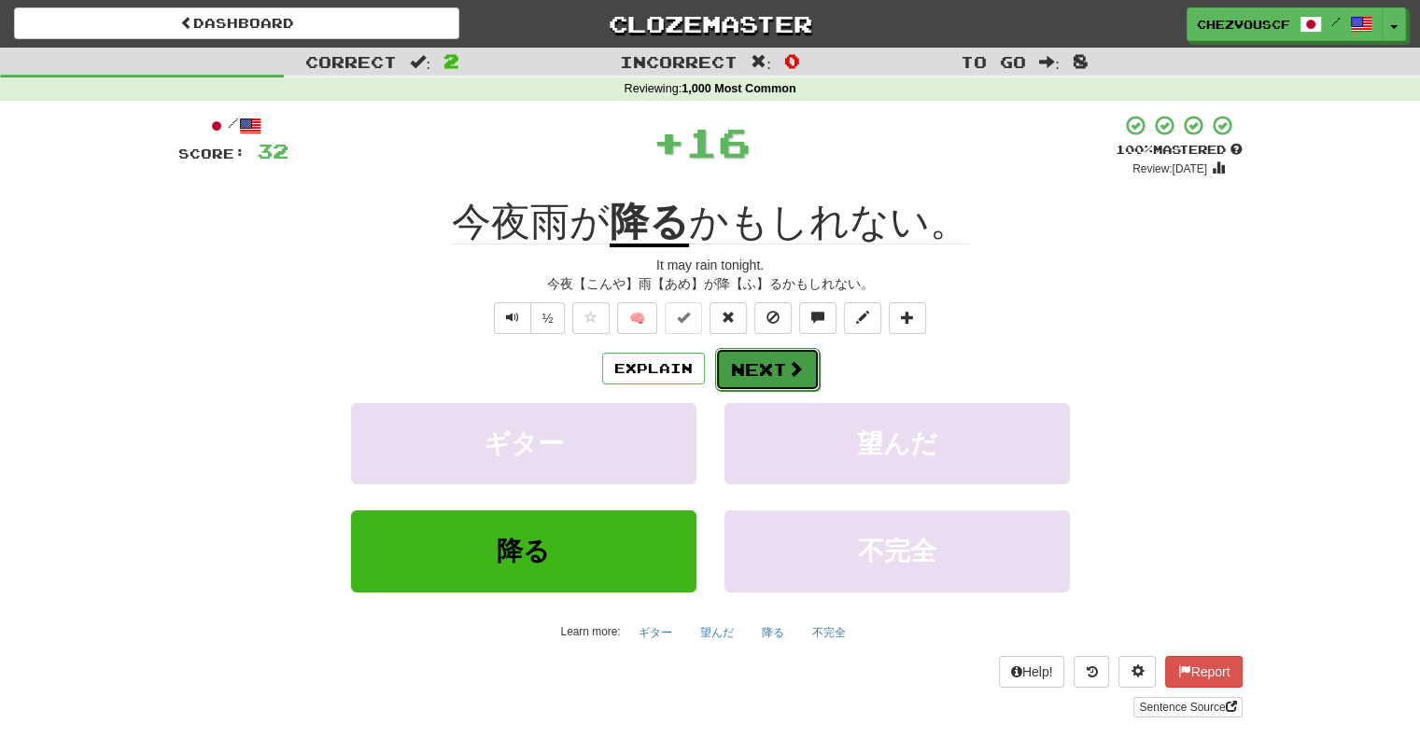
click at [760, 373] on button "Next" at bounding box center [767, 369] width 105 height 43
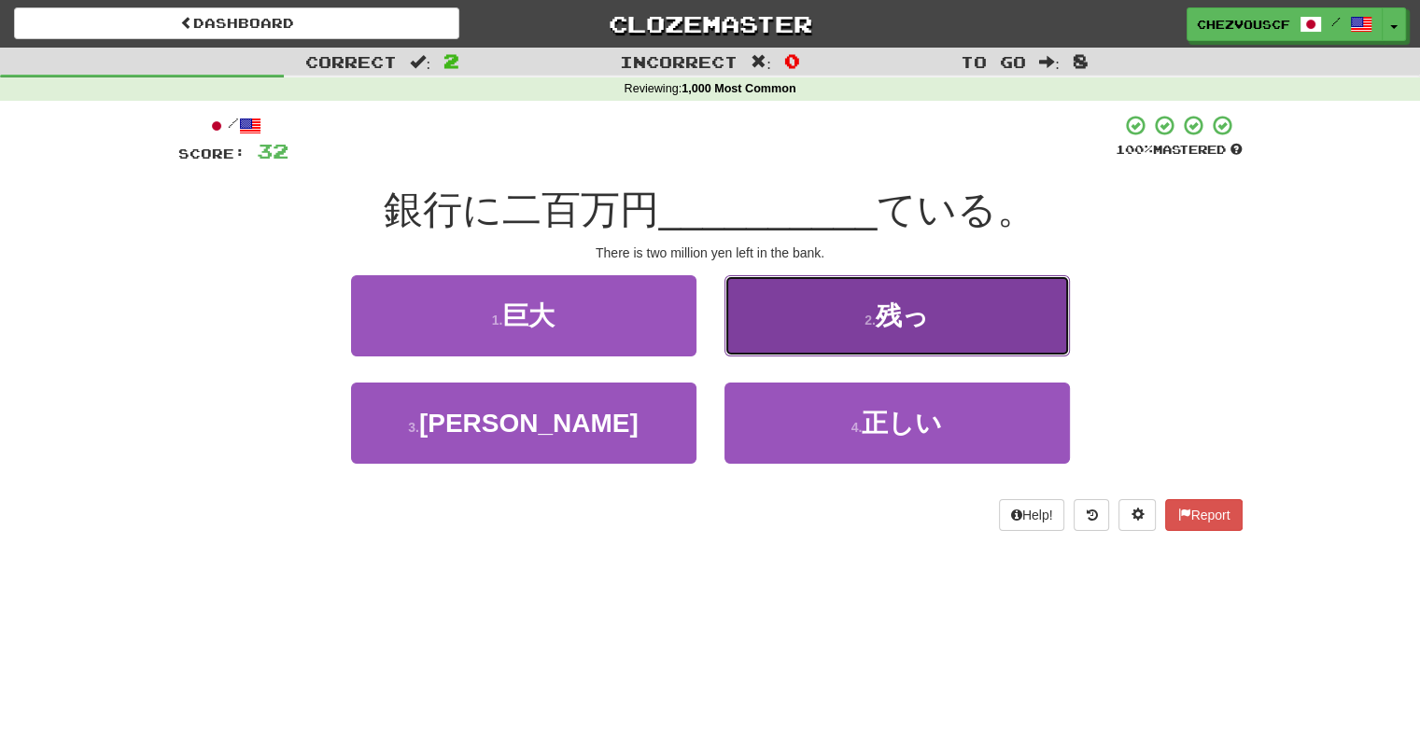
click at [1021, 307] on button "2 . 残っ" at bounding box center [896, 315] width 345 height 81
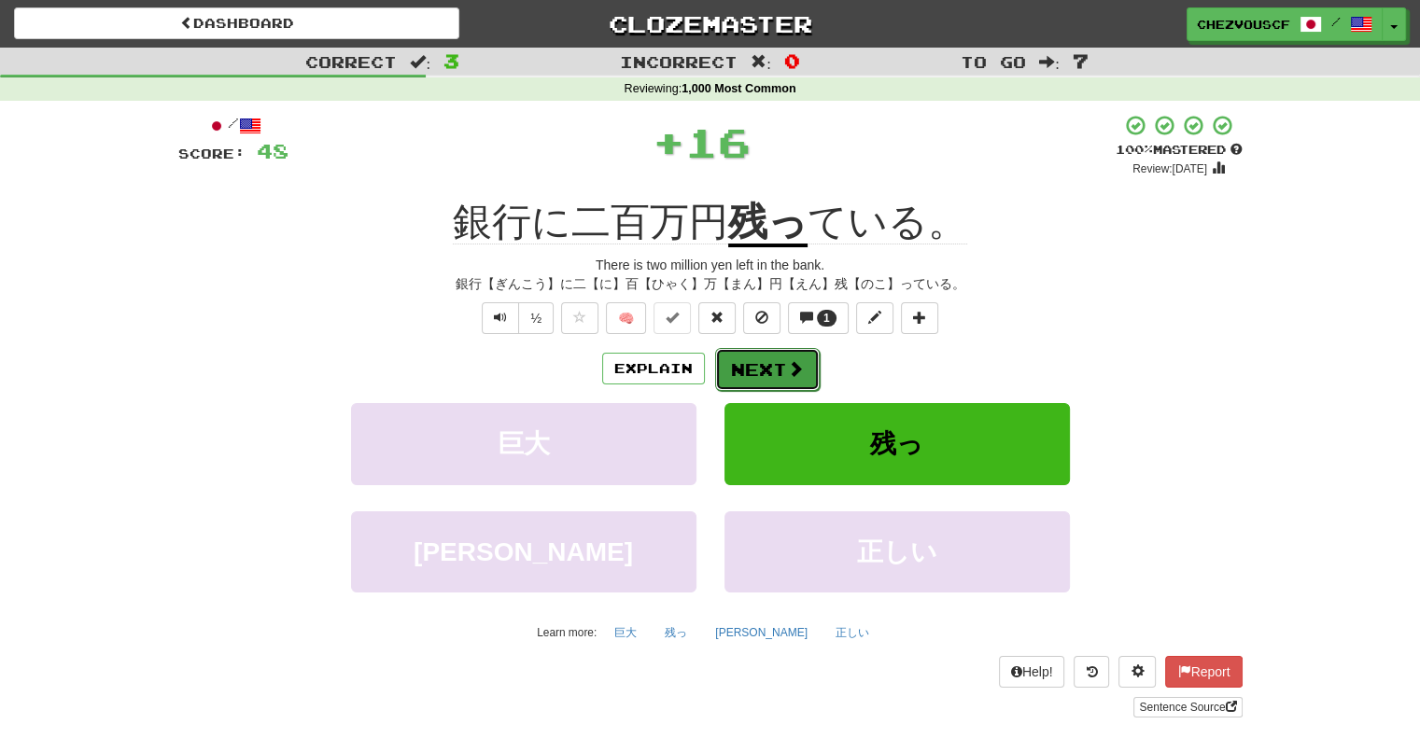
click at [754, 382] on button "Next" at bounding box center [767, 369] width 105 height 43
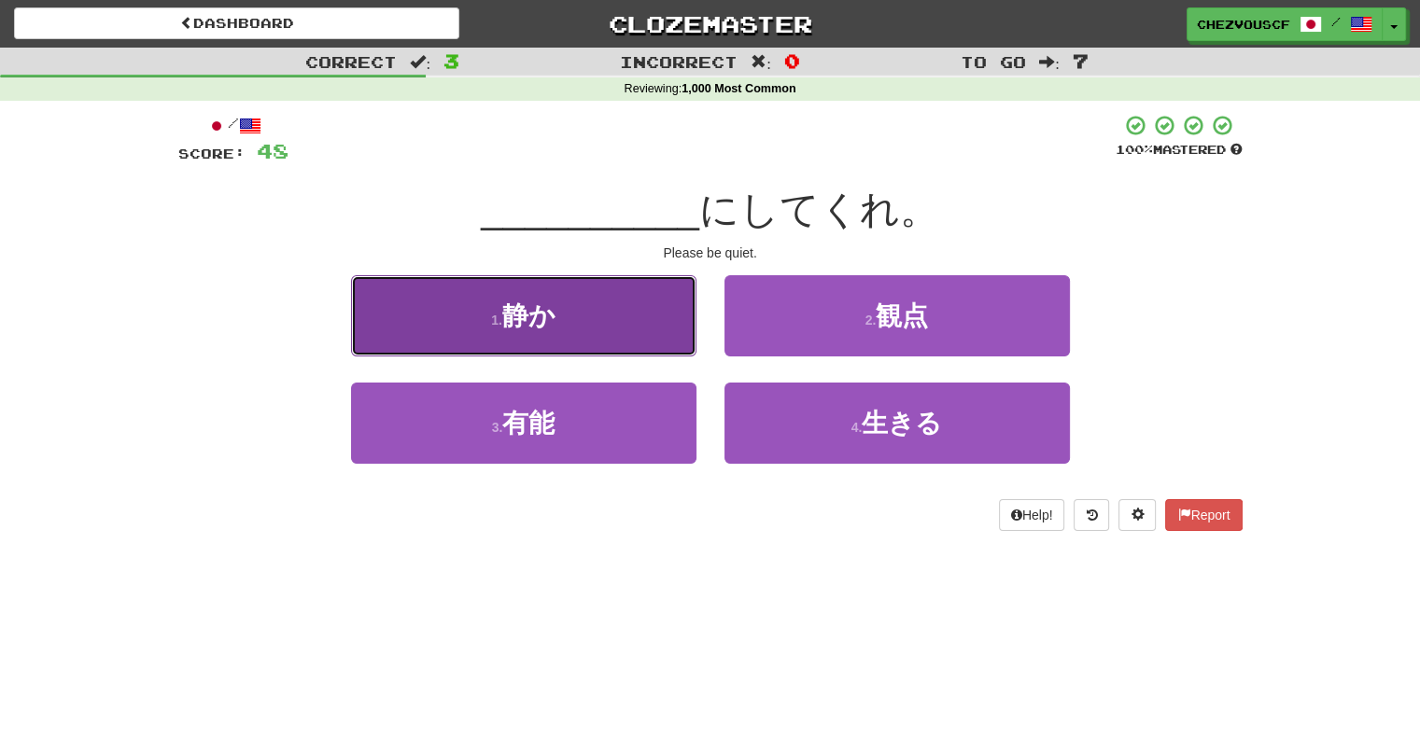
click at [606, 309] on button "1 . 静か" at bounding box center [523, 315] width 345 height 81
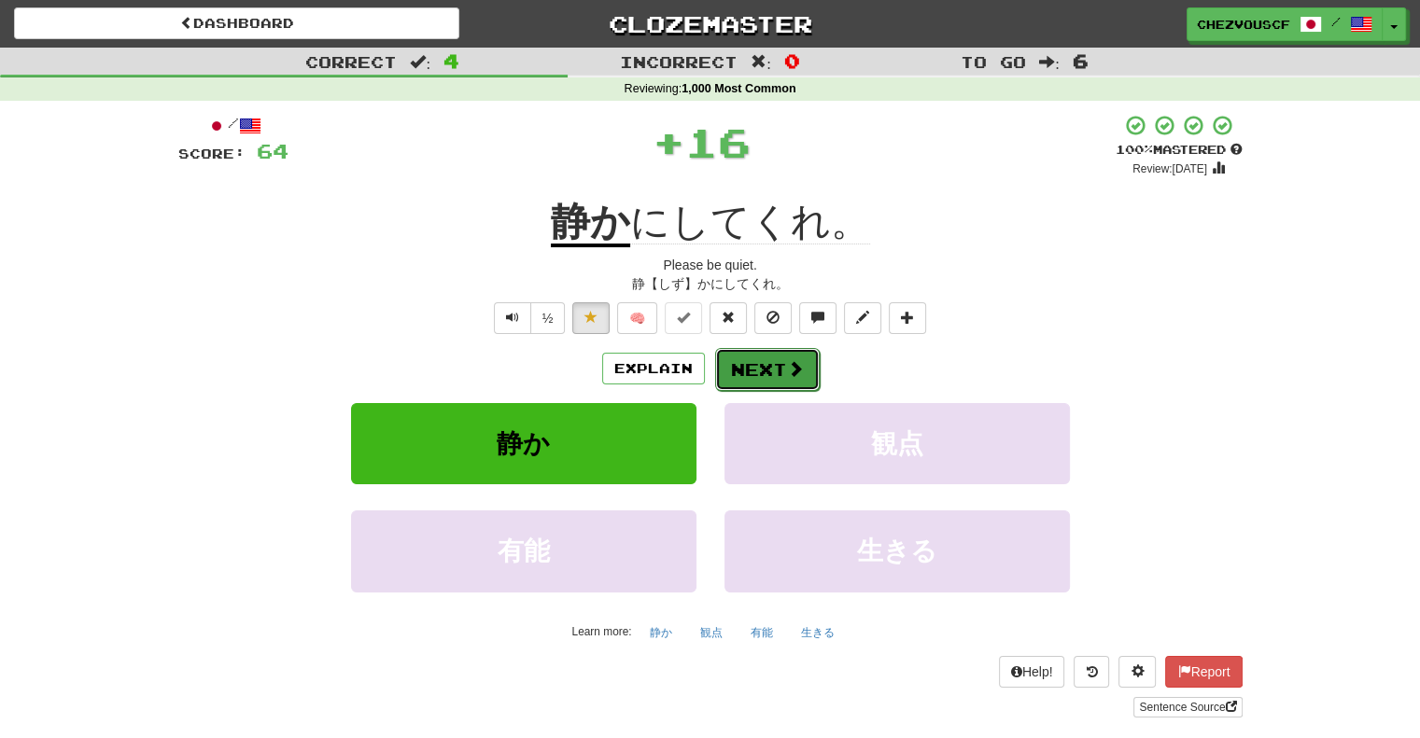
click at [725, 384] on button "Next" at bounding box center [767, 369] width 105 height 43
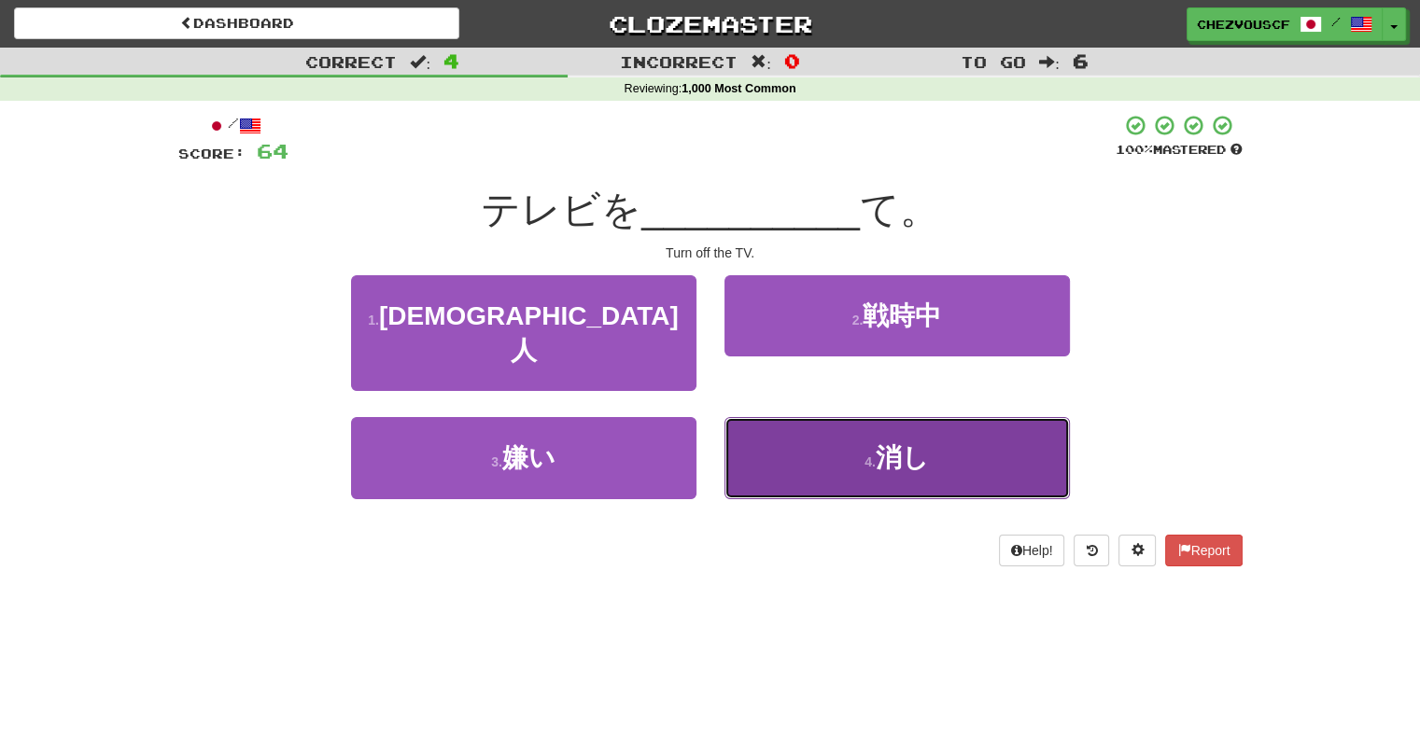
click at [999, 436] on button "4 . 消し" at bounding box center [896, 457] width 345 height 81
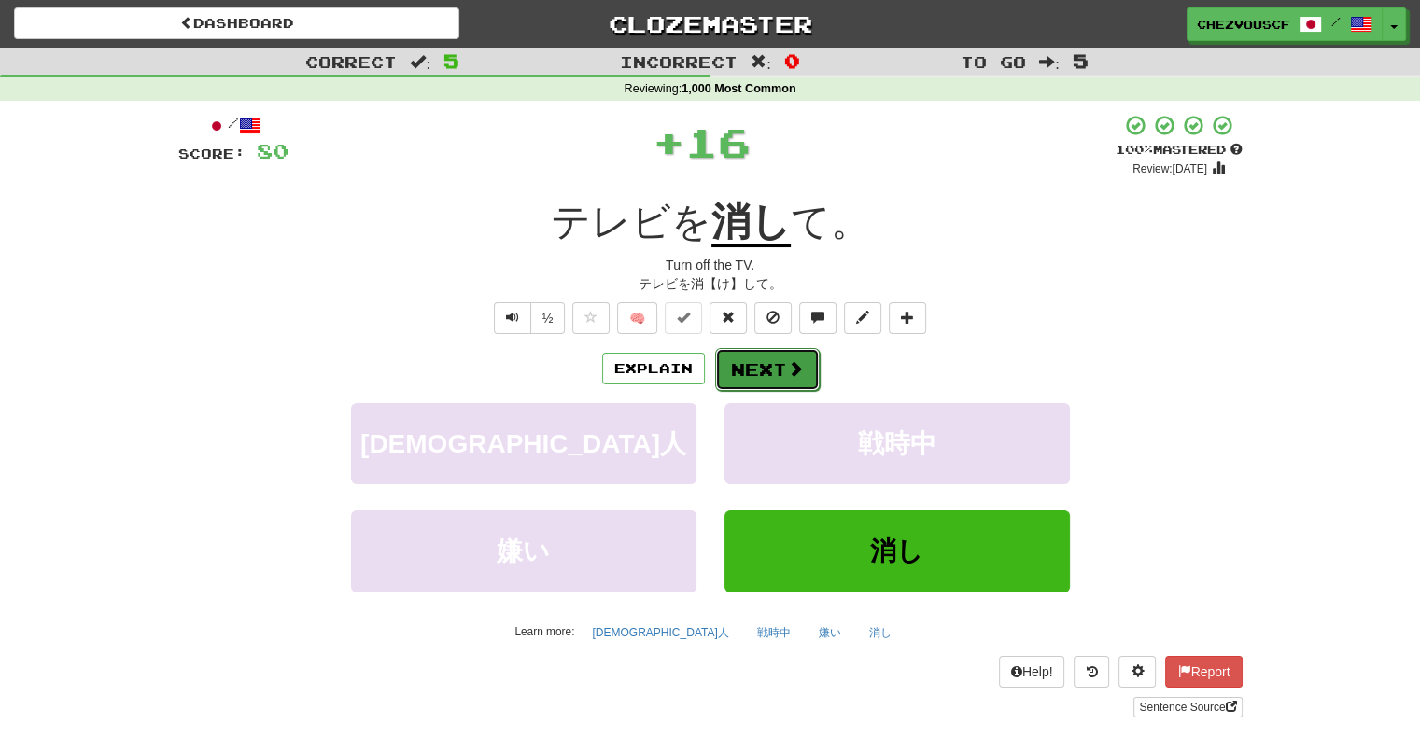
click at [809, 361] on button "Next" at bounding box center [767, 369] width 105 height 43
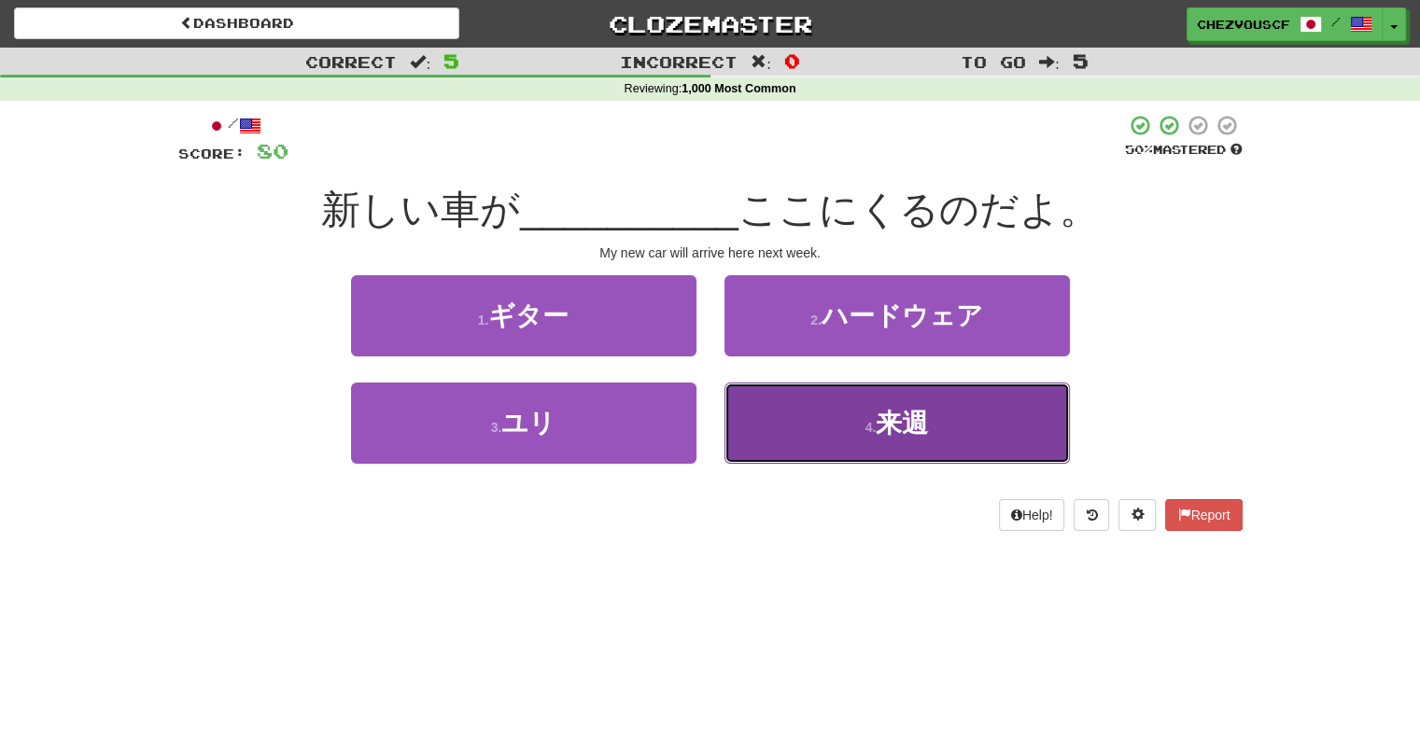
click at [976, 418] on button "4 . 来週" at bounding box center [896, 423] width 345 height 81
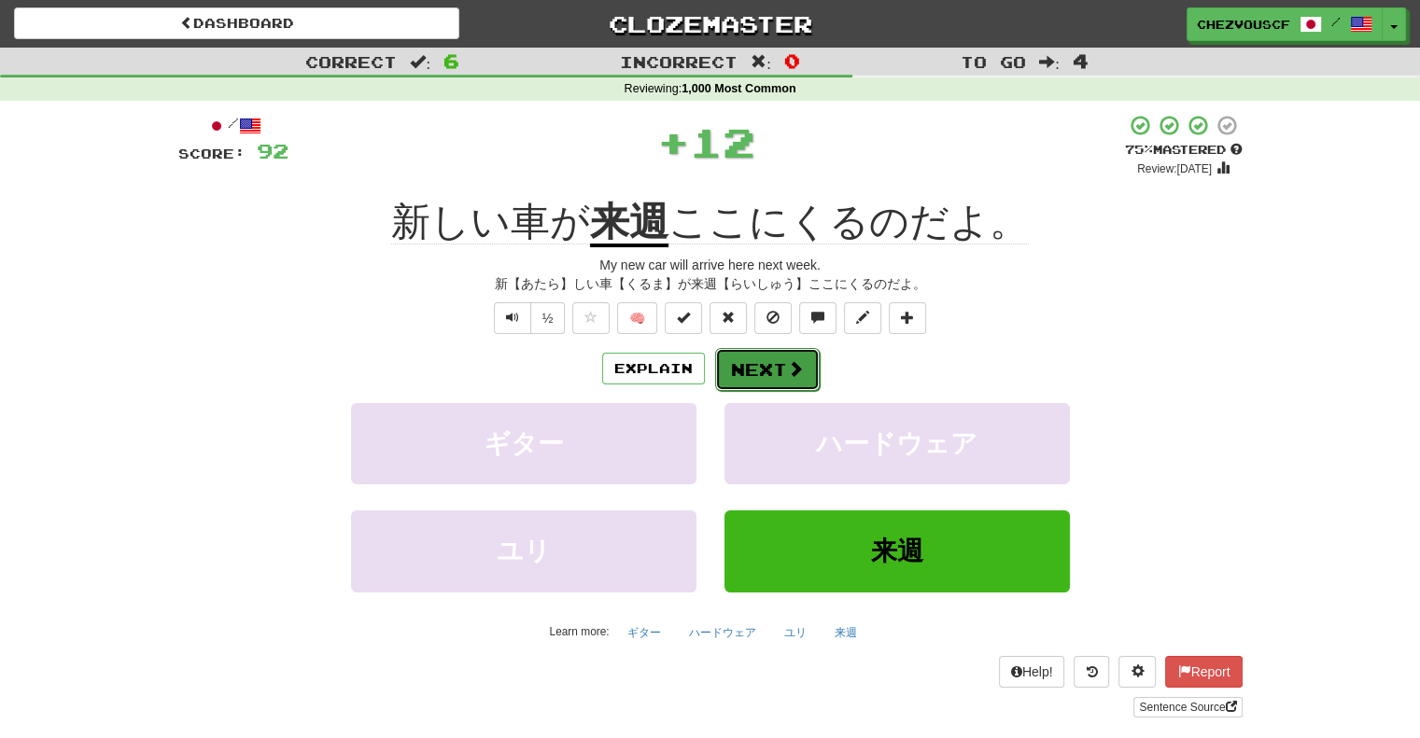
click at [789, 375] on span at bounding box center [795, 368] width 17 height 17
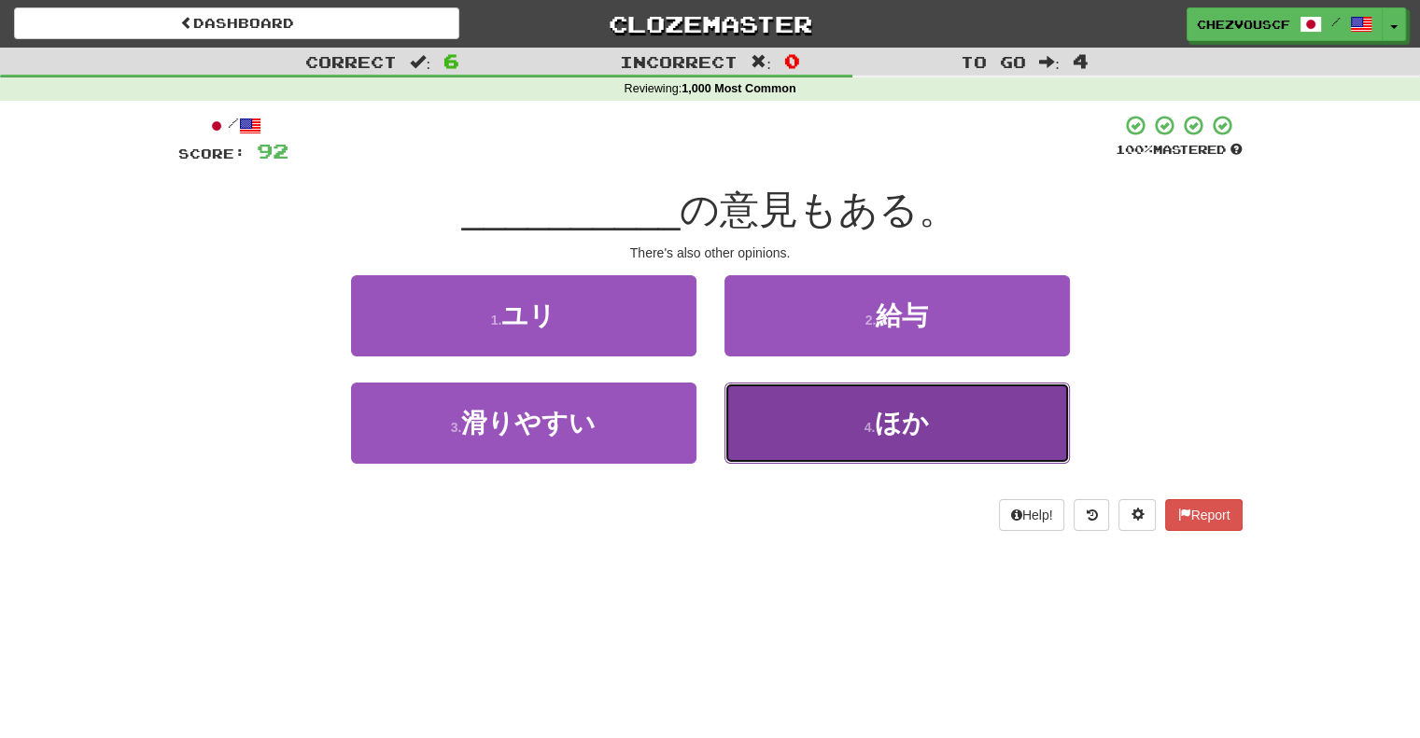
click at [986, 406] on button "4 . ほか" at bounding box center [896, 423] width 345 height 81
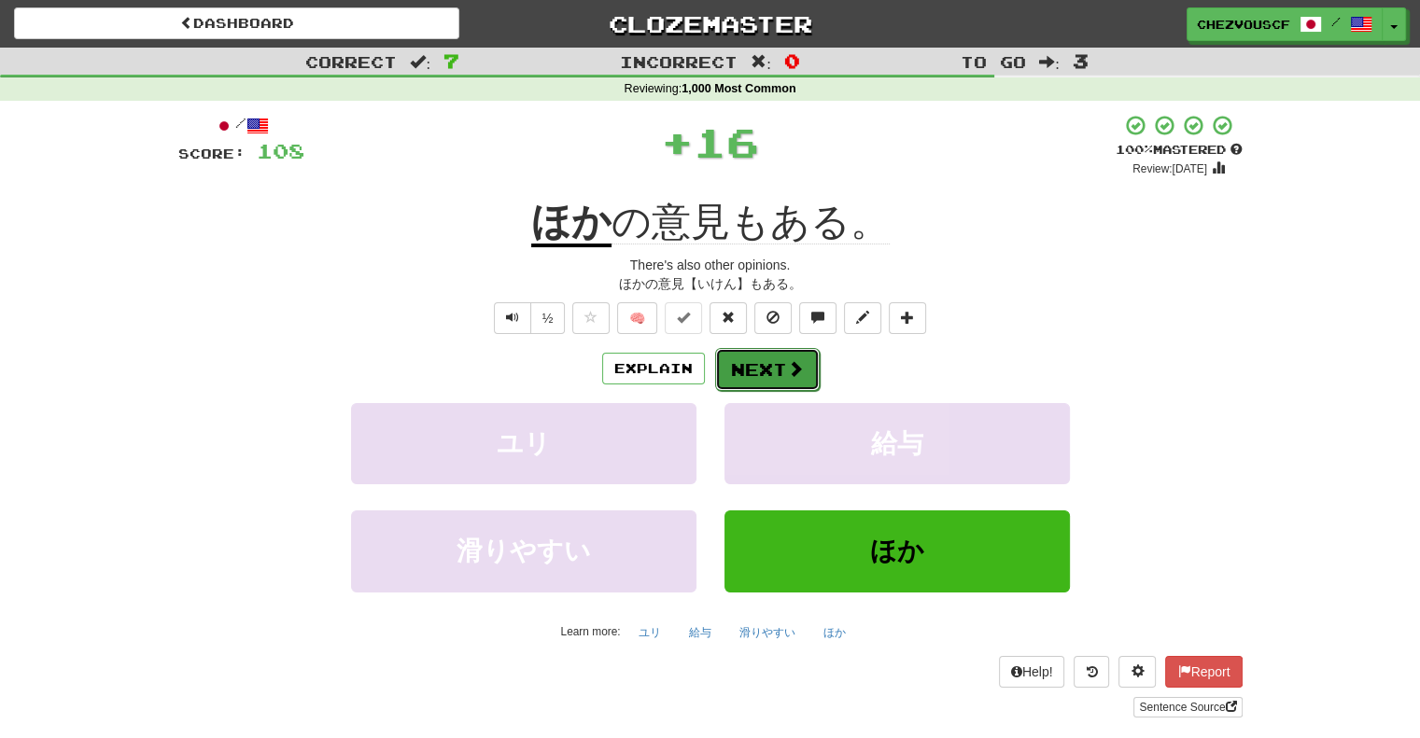
click at [800, 384] on button "Next" at bounding box center [767, 369] width 105 height 43
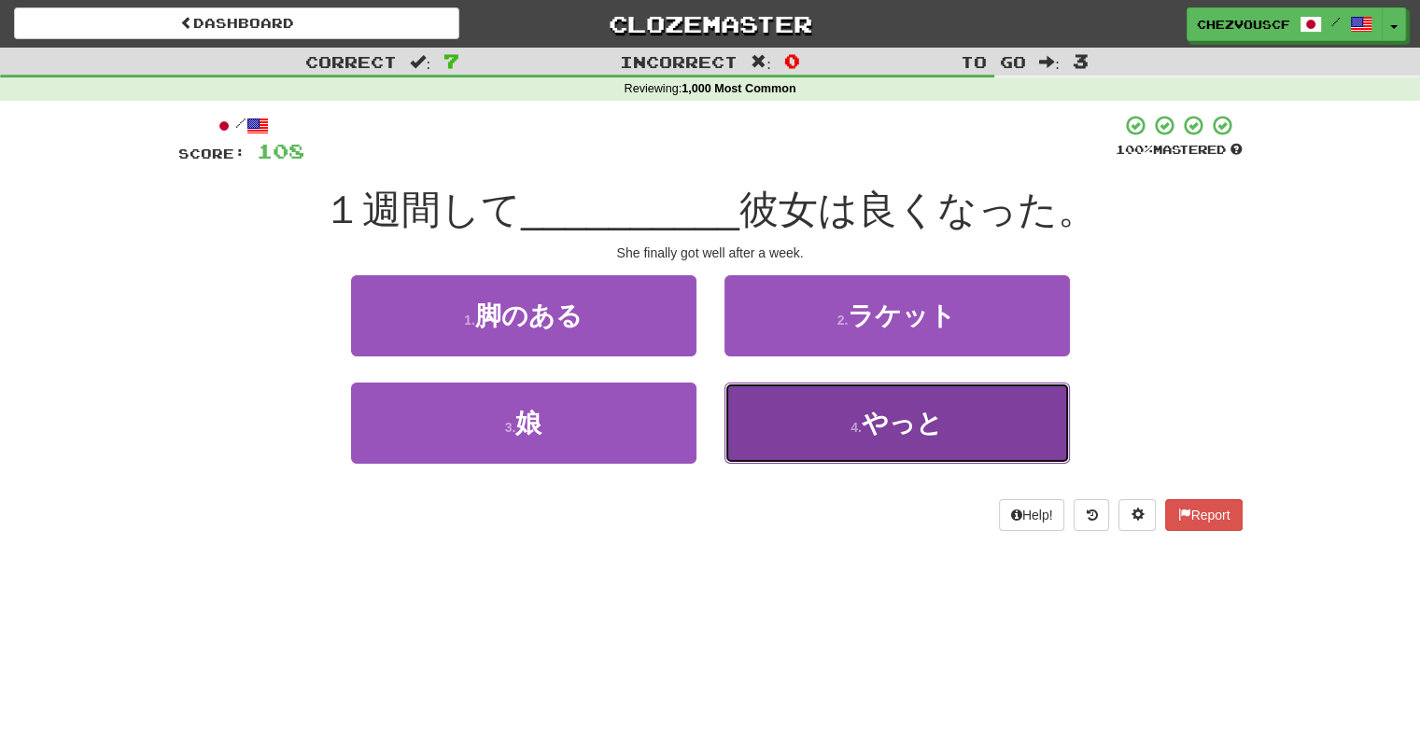
click at [1025, 406] on button "4 . やっと" at bounding box center [896, 423] width 345 height 81
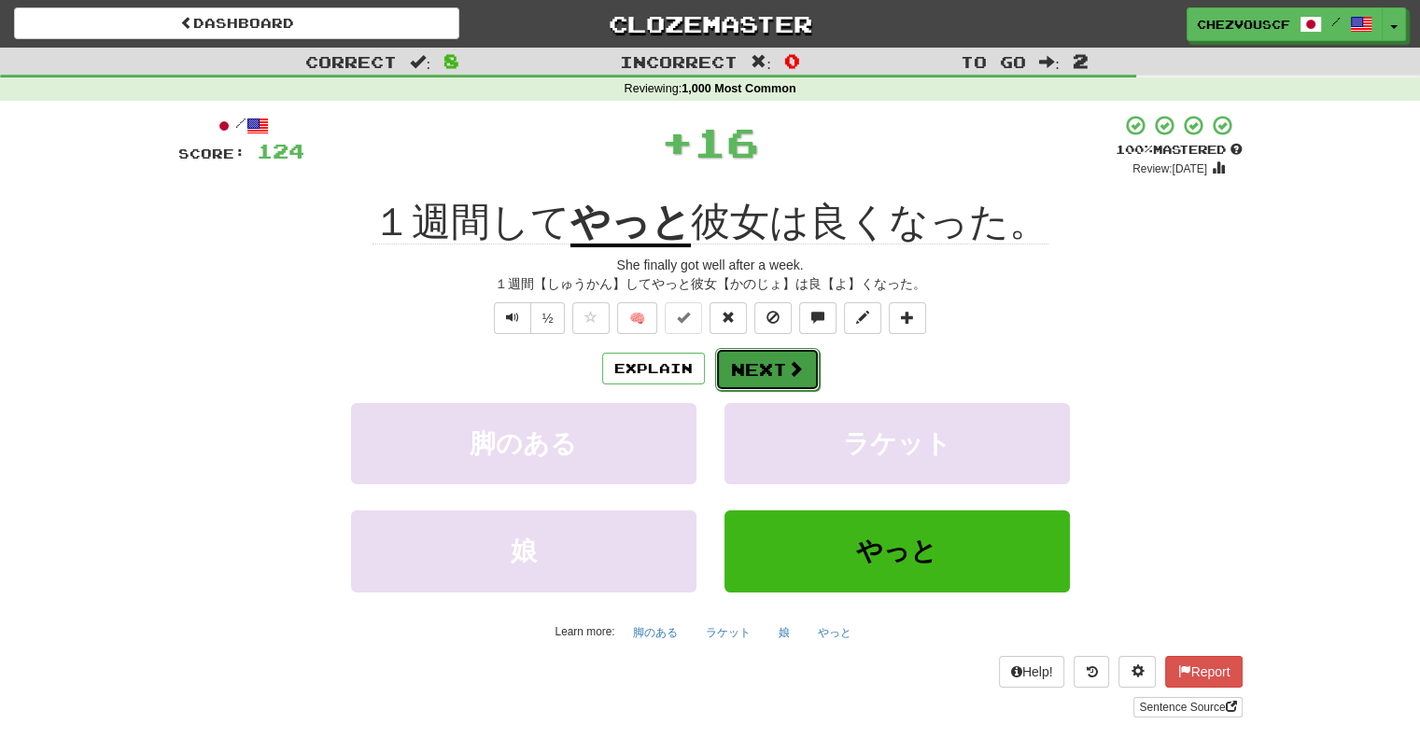
click at [787, 358] on button "Next" at bounding box center [767, 369] width 105 height 43
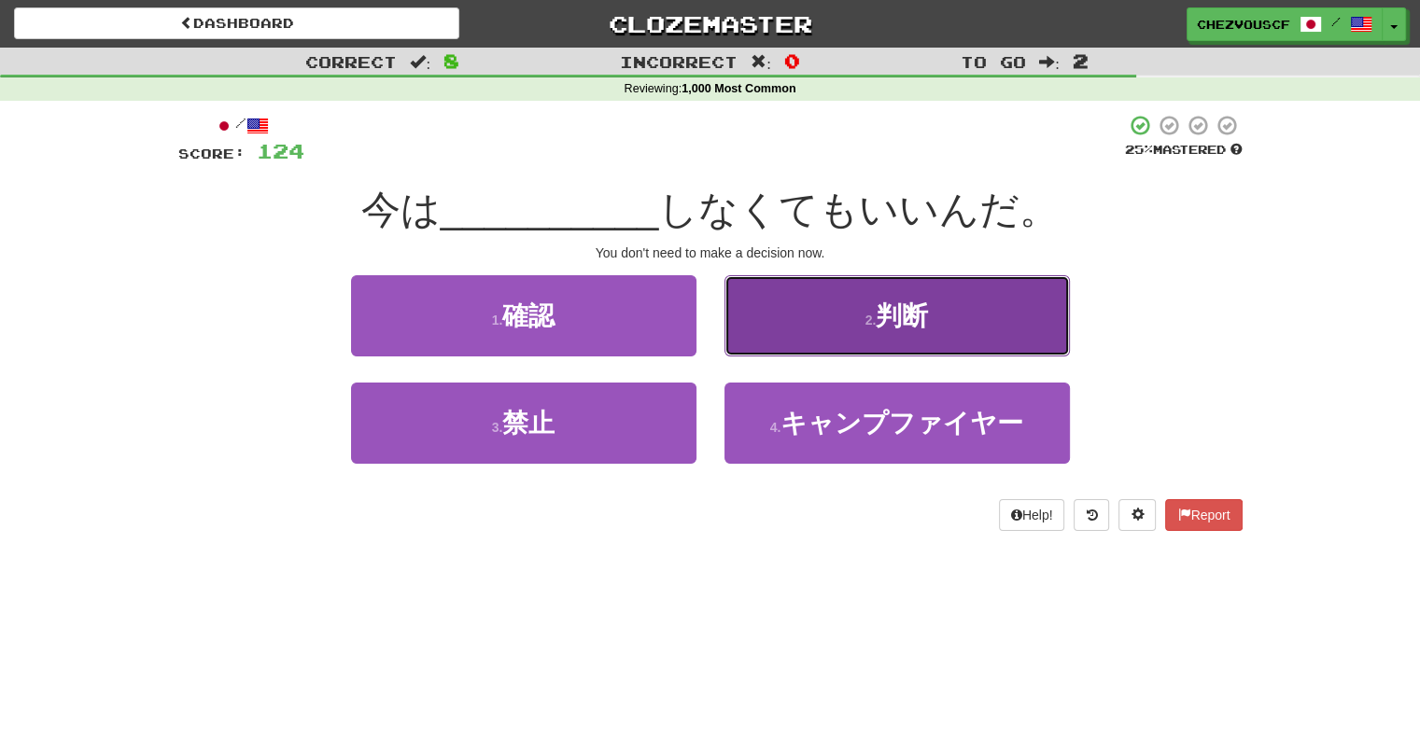
click at [783, 317] on button "2 . 判断" at bounding box center [896, 315] width 345 height 81
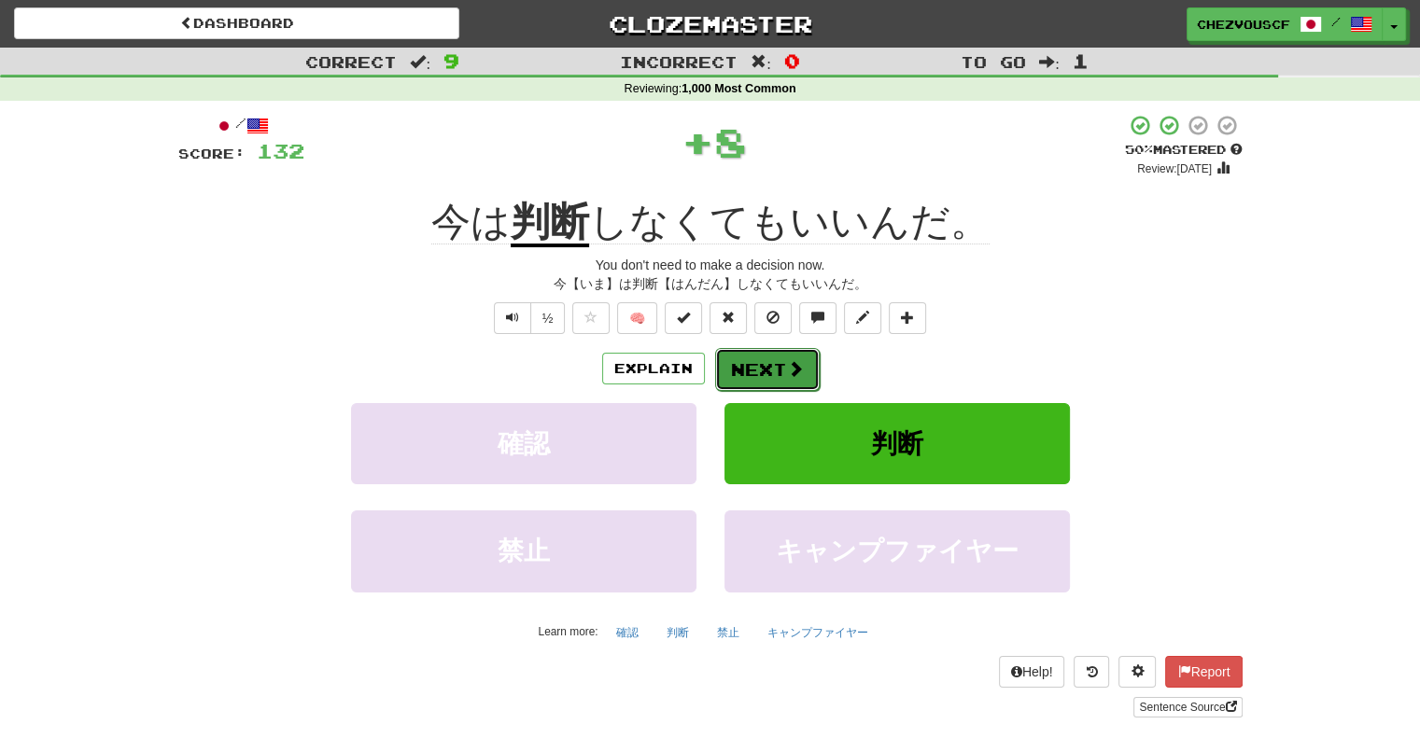
click at [793, 364] on span at bounding box center [795, 368] width 17 height 17
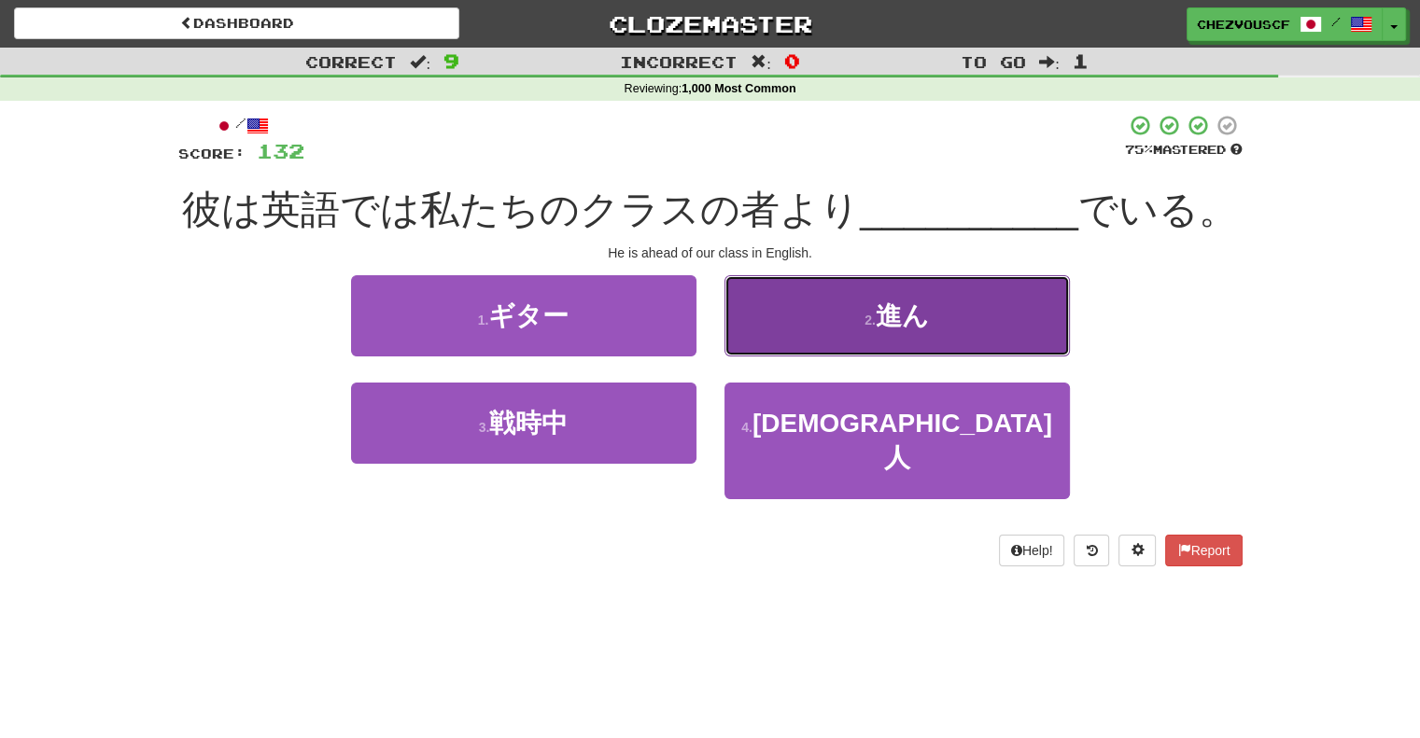
click at [928, 331] on button "2 . 進ん" at bounding box center [896, 315] width 345 height 81
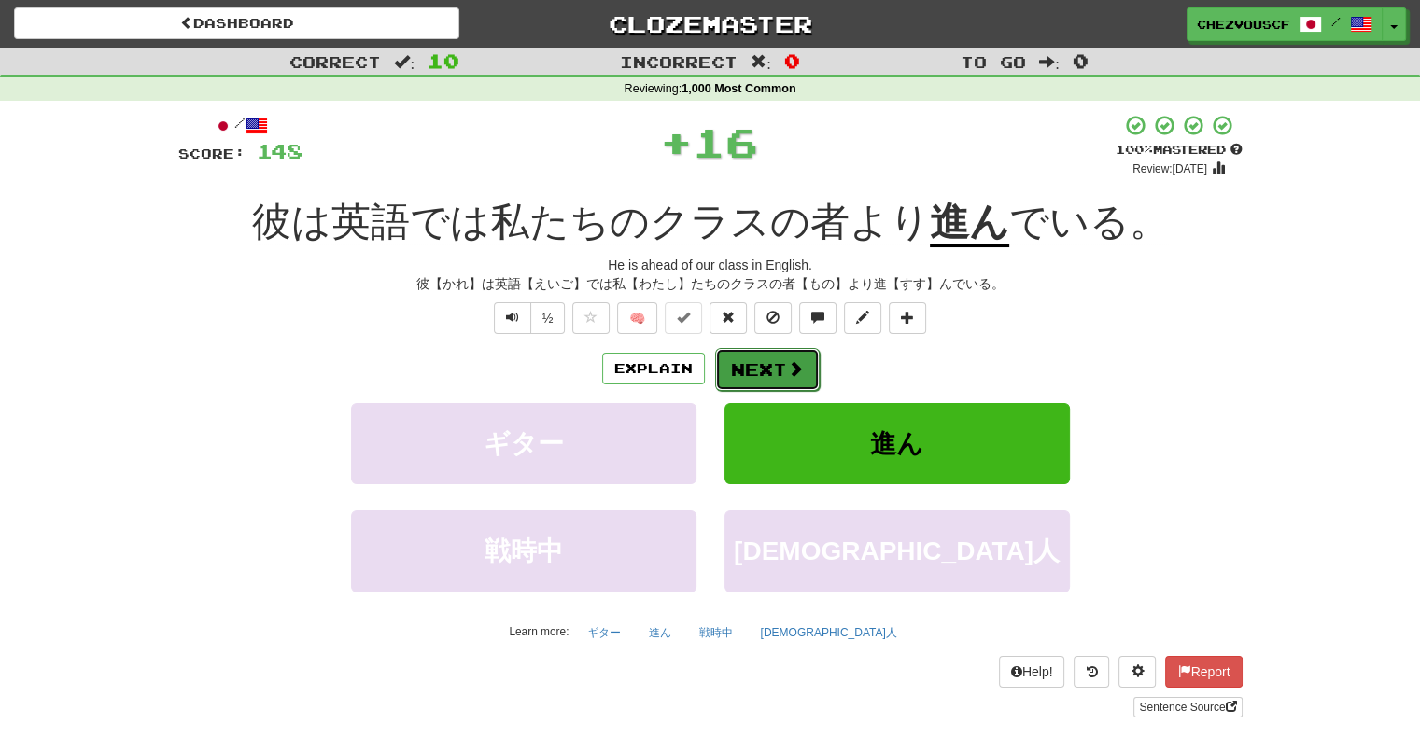
click at [795, 352] on button "Next" at bounding box center [767, 369] width 105 height 43
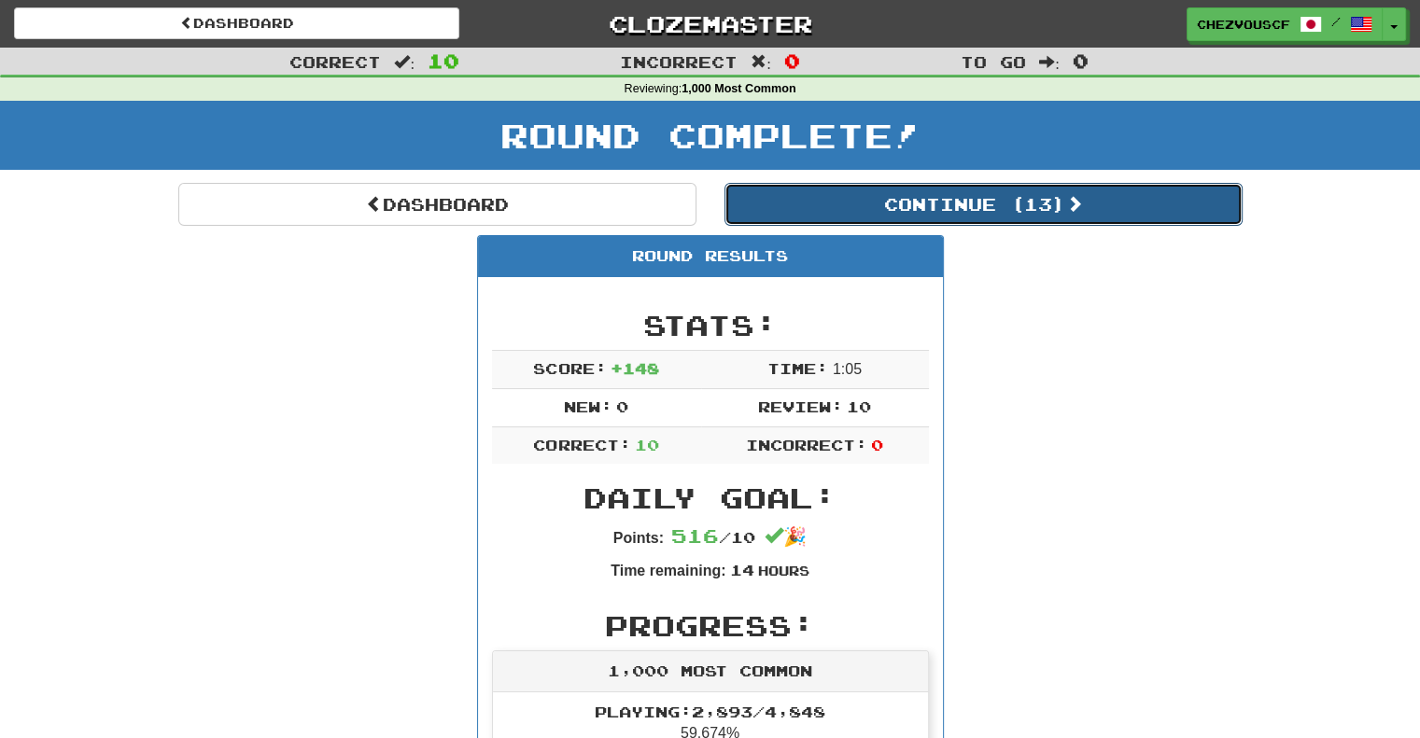
click at [1107, 202] on button "Continue ( 13 )" at bounding box center [983, 204] width 518 height 43
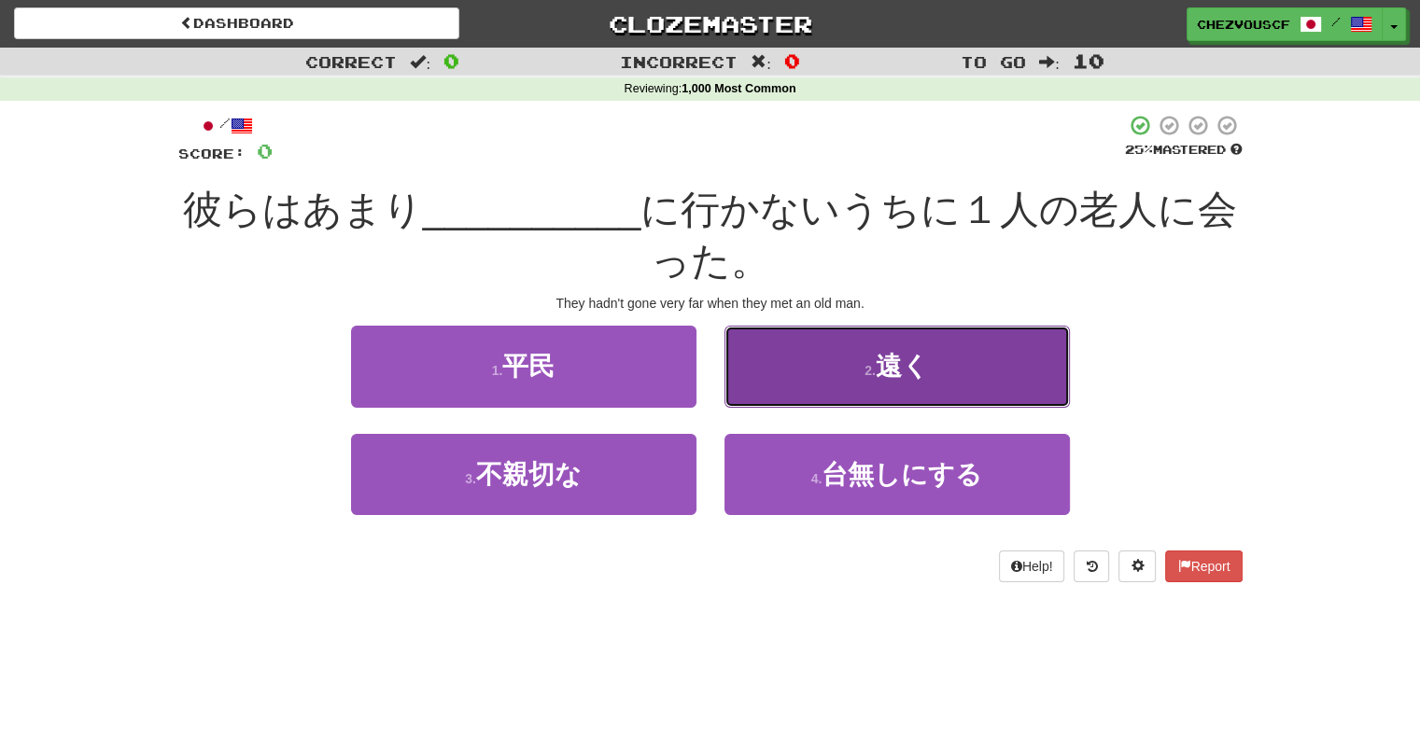
click at [917, 343] on button "2 . 遠く" at bounding box center [896, 366] width 345 height 81
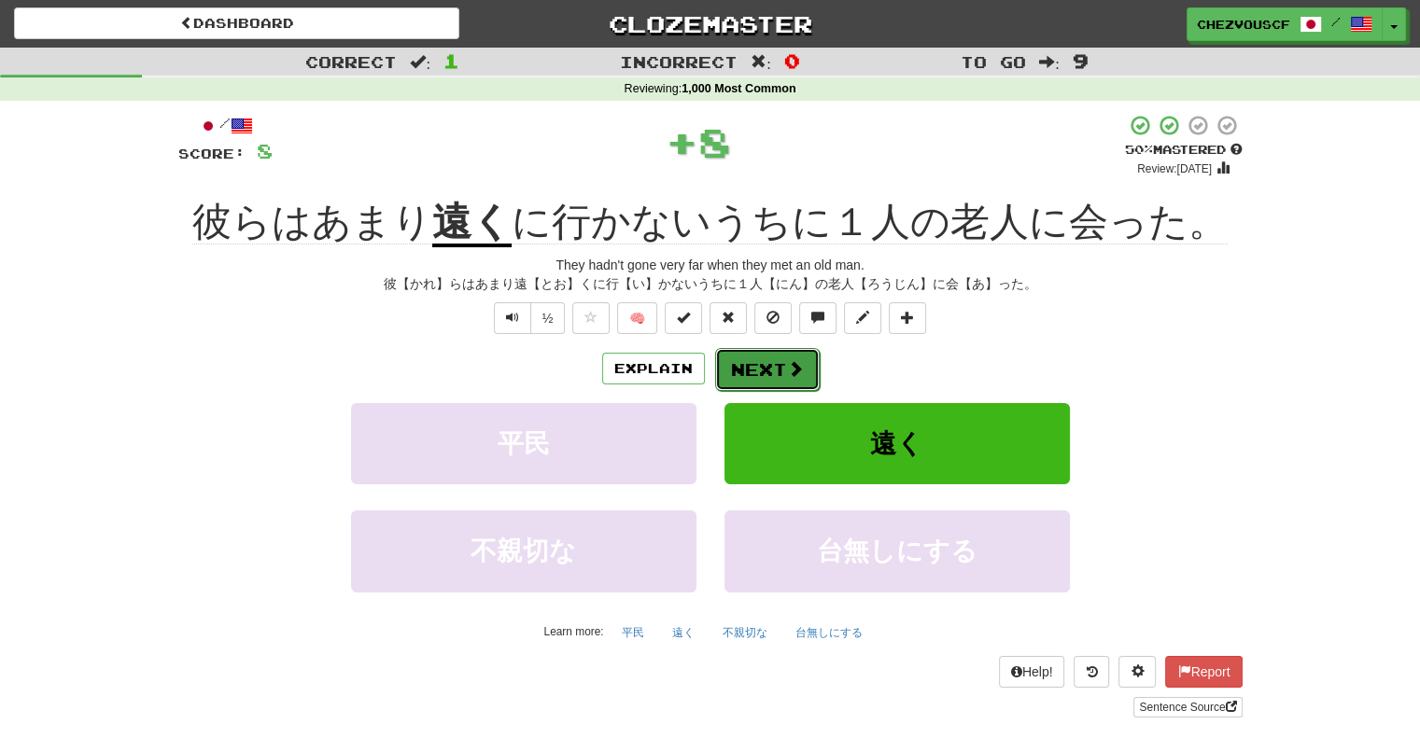
click at [787, 372] on span at bounding box center [795, 368] width 17 height 17
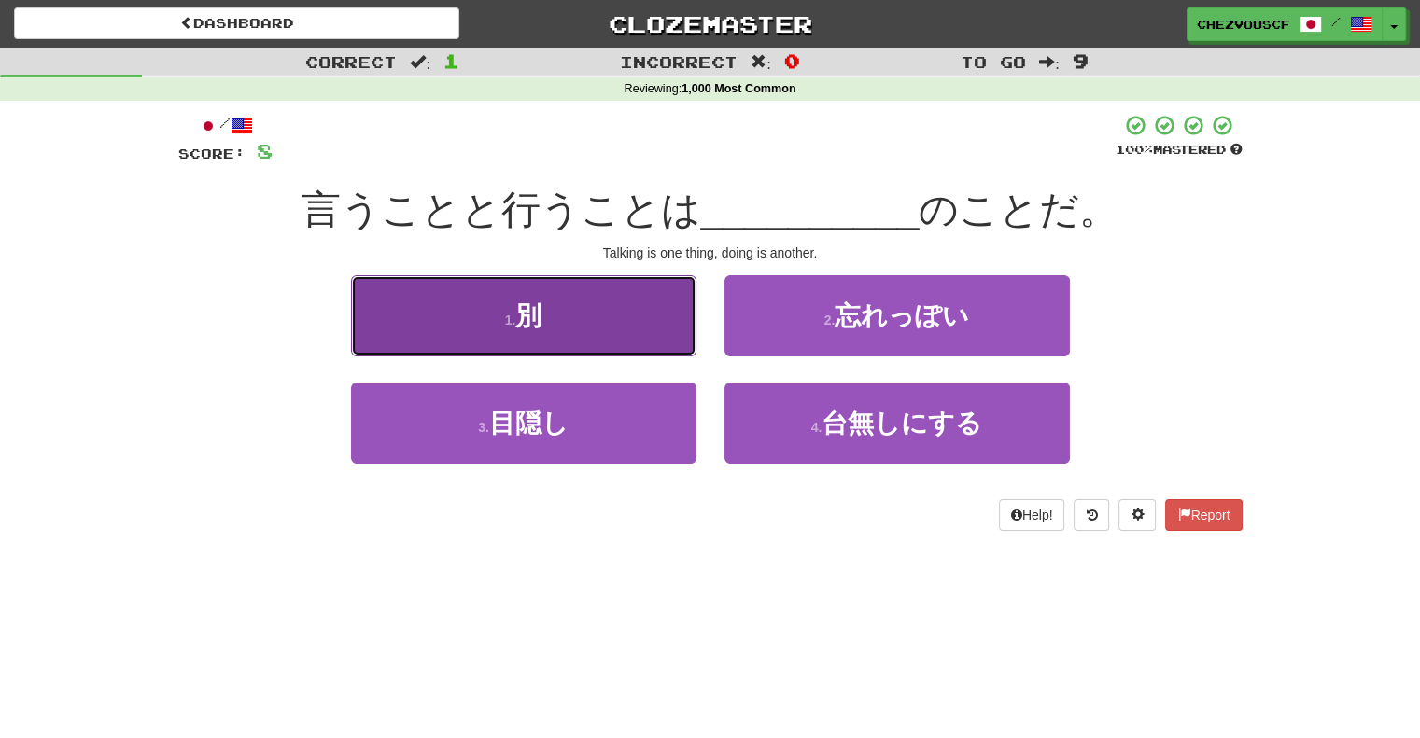
click at [689, 343] on button "1 . 別" at bounding box center [523, 315] width 345 height 81
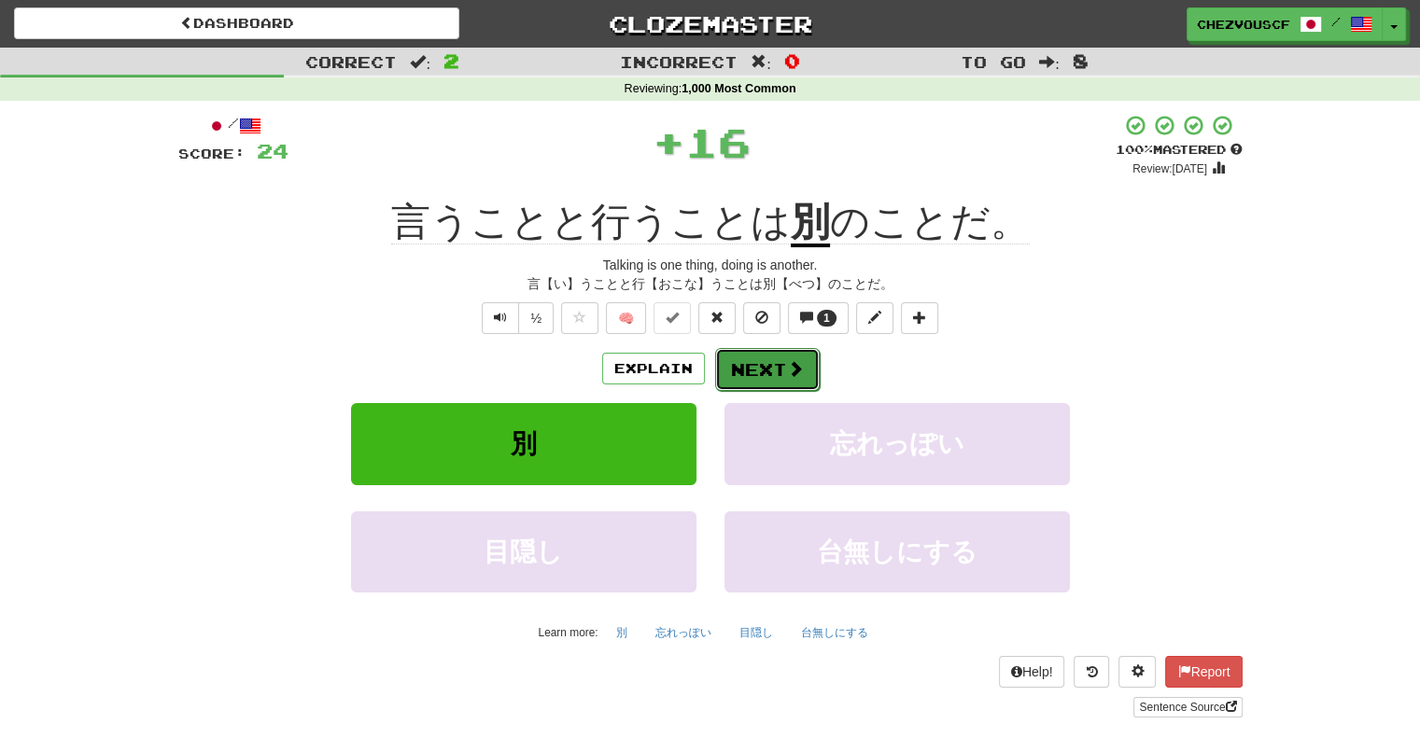
click at [783, 355] on button "Next" at bounding box center [767, 369] width 105 height 43
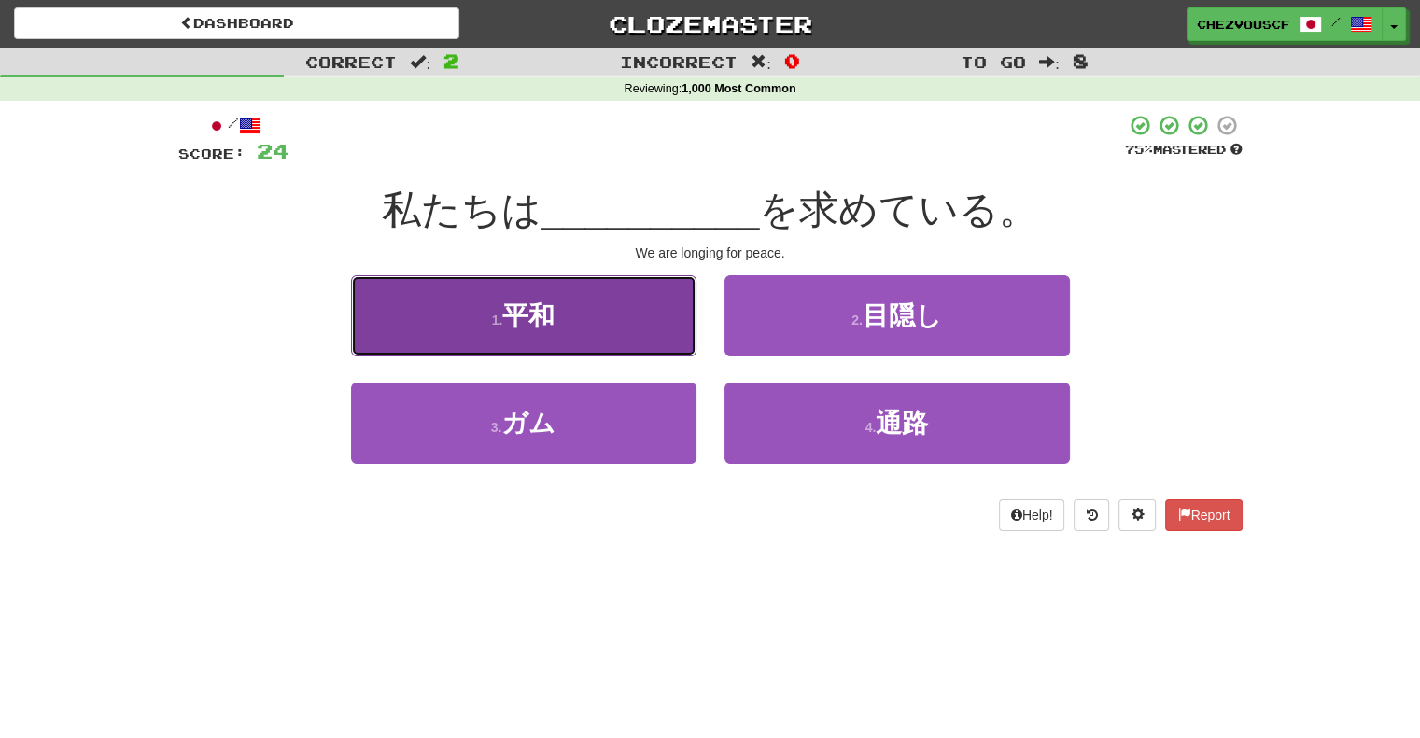
click at [640, 314] on button "1 . 平和" at bounding box center [523, 315] width 345 height 81
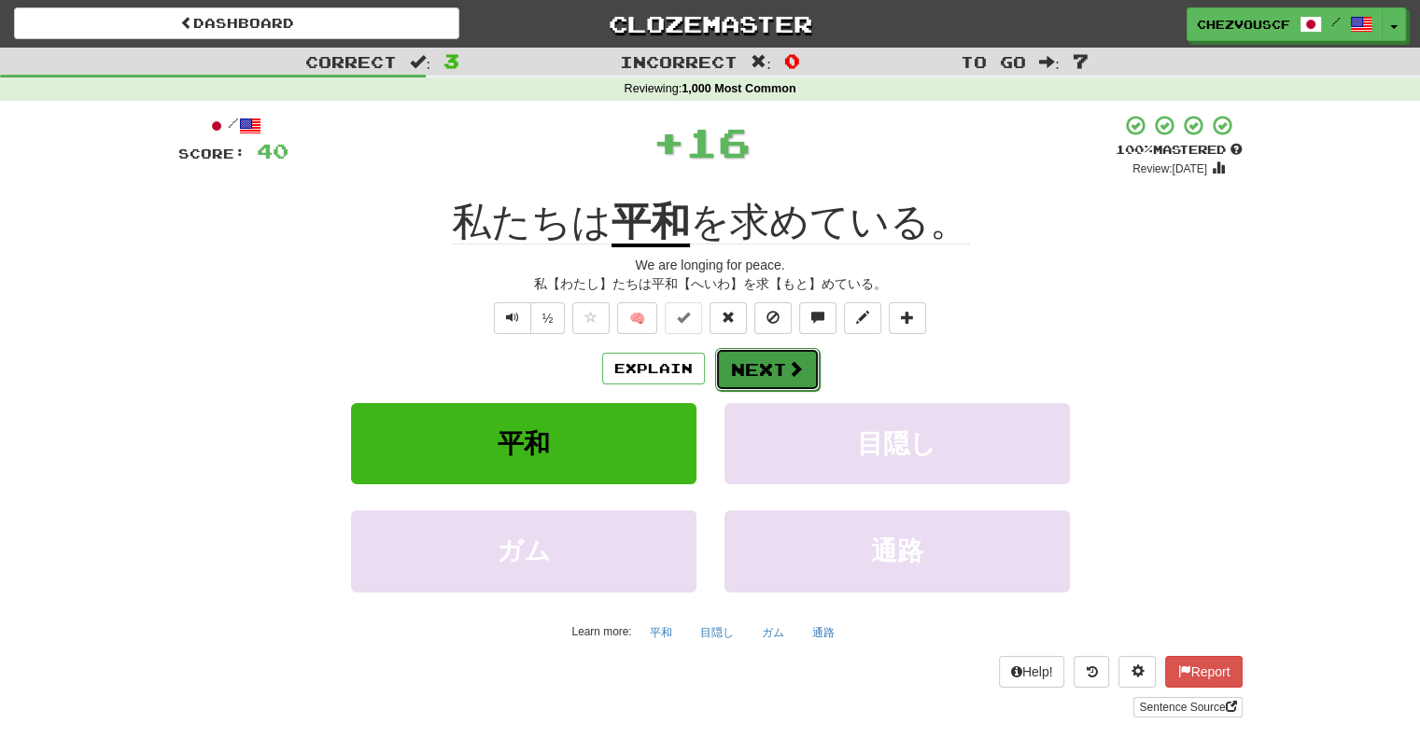
click at [809, 366] on button "Next" at bounding box center [767, 369] width 105 height 43
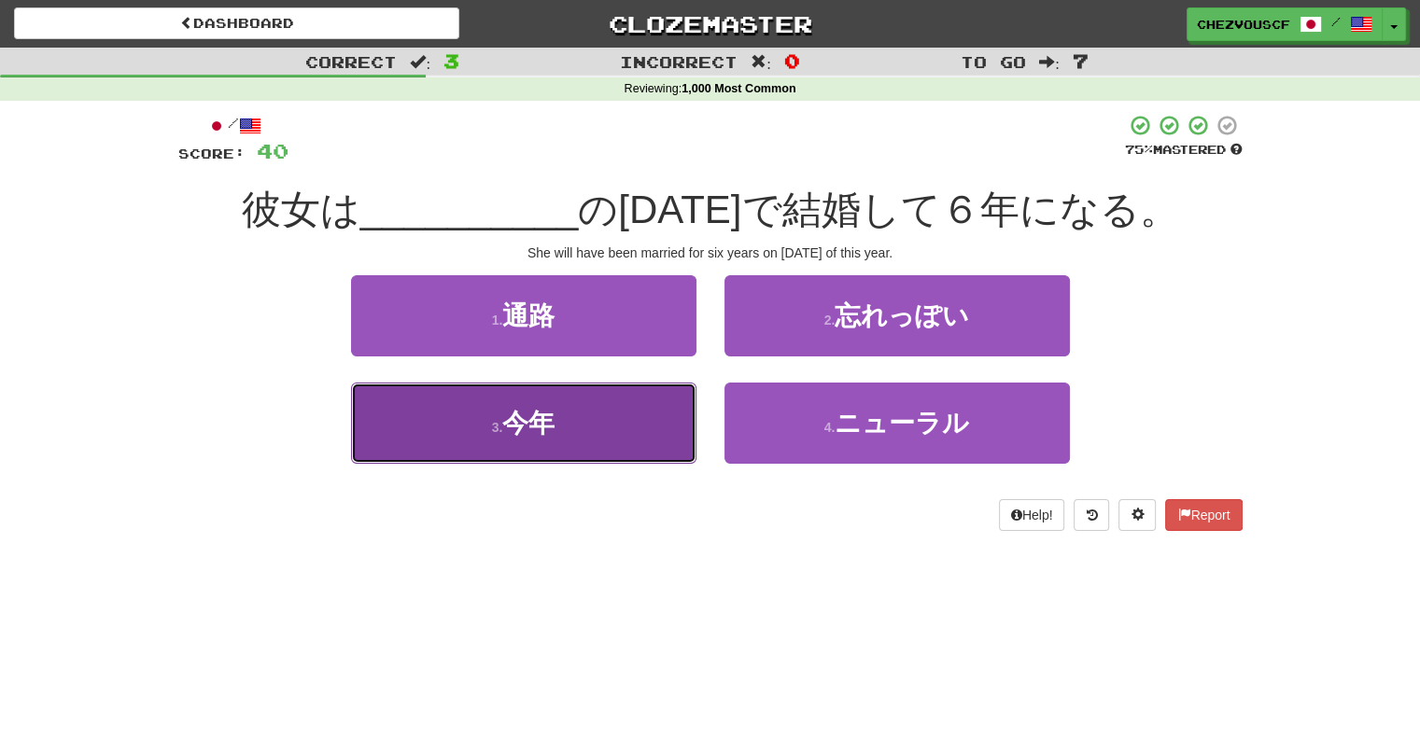
click at [499, 418] on button "3 . 今年" at bounding box center [523, 423] width 345 height 81
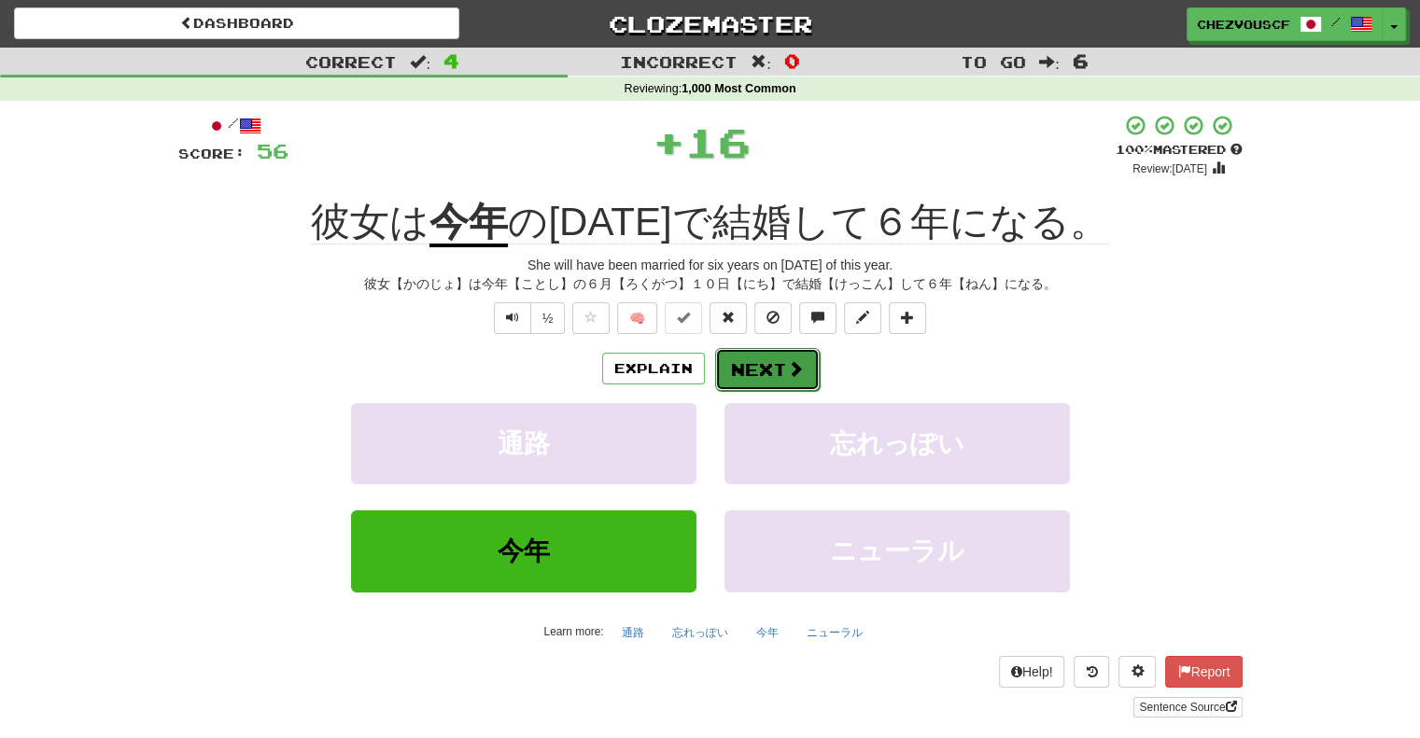
click at [799, 360] on span at bounding box center [795, 368] width 17 height 17
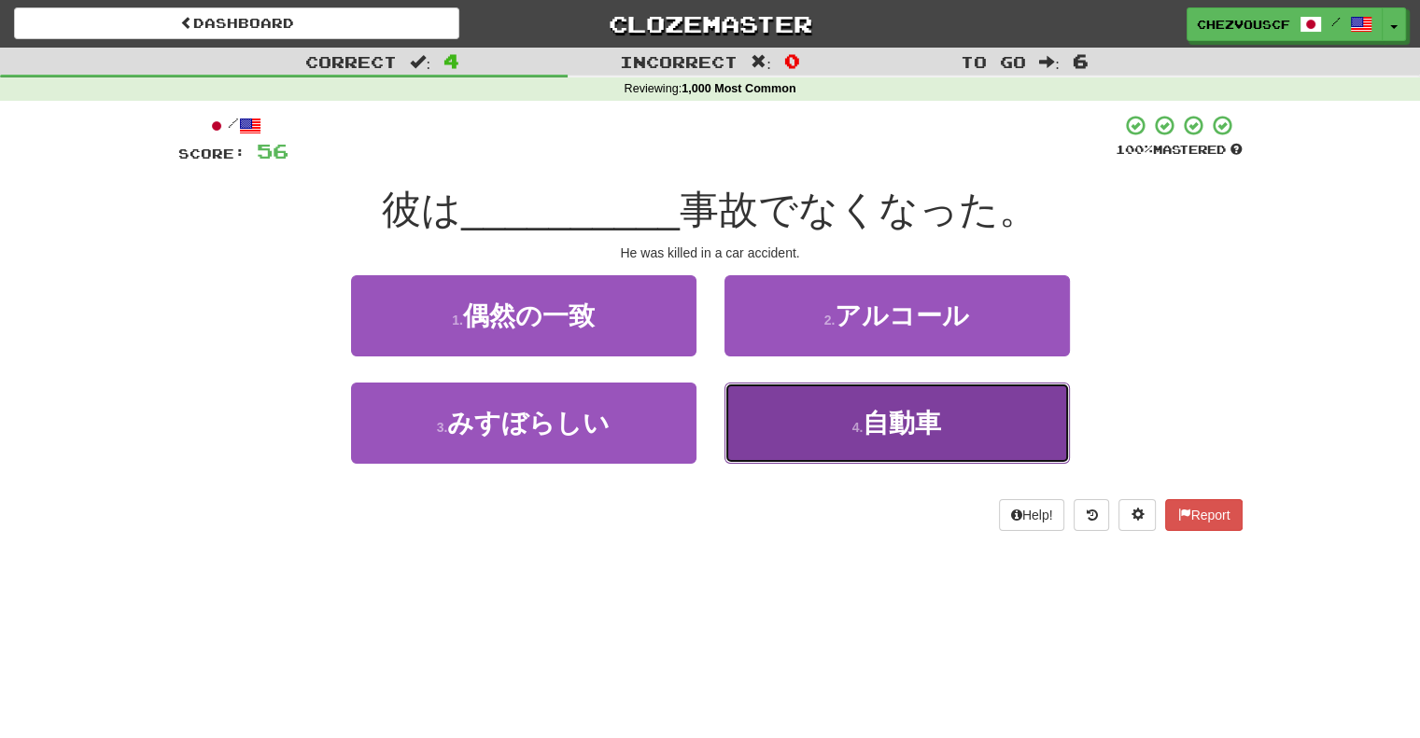
click at [1038, 414] on button "4 . 自動車" at bounding box center [896, 423] width 345 height 81
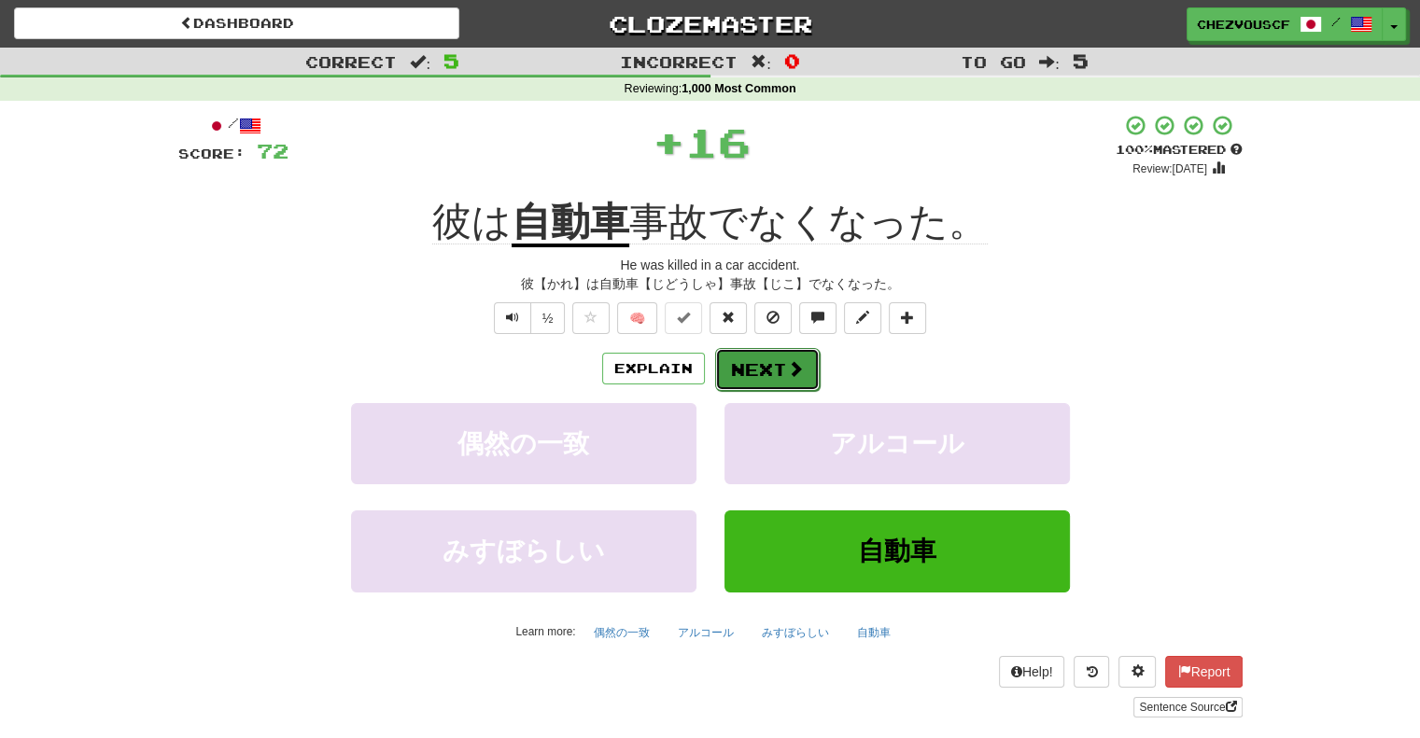
click at [802, 372] on button "Next" at bounding box center [767, 369] width 105 height 43
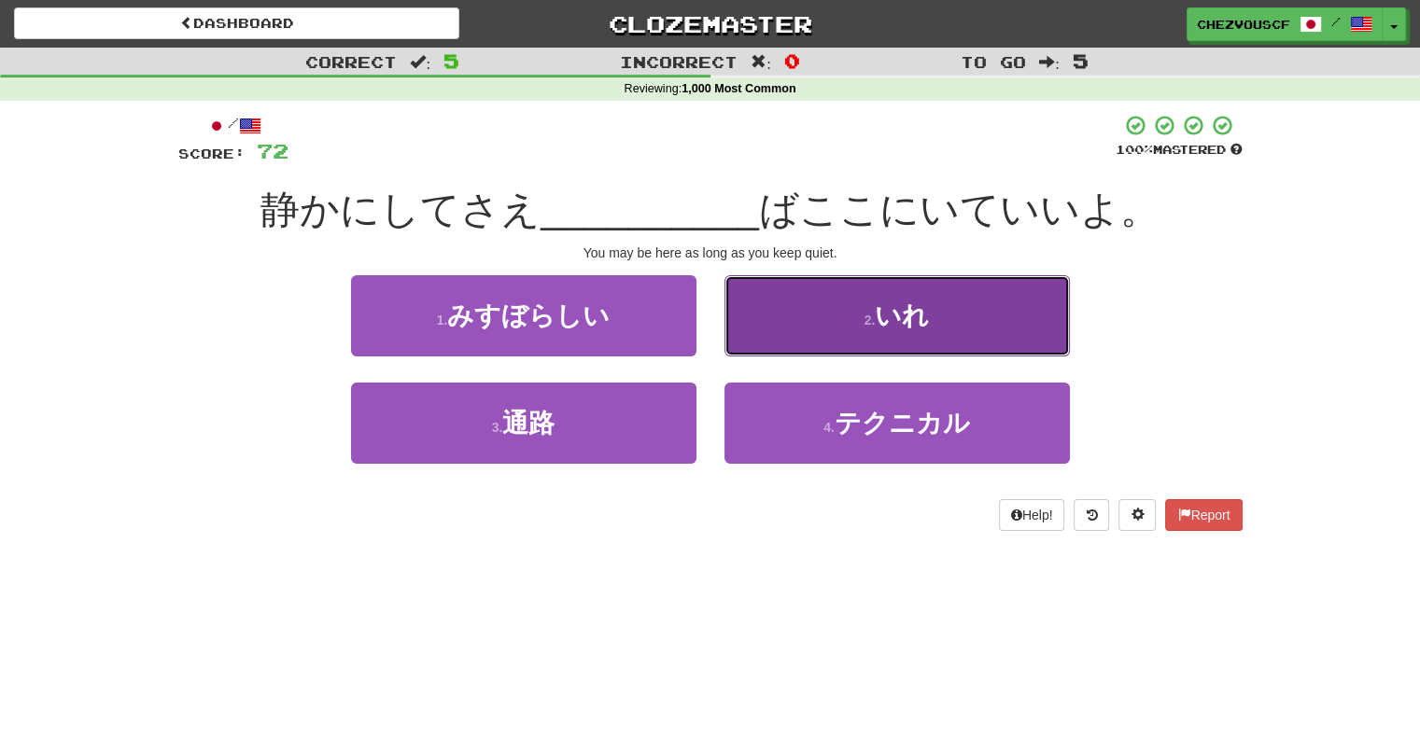
click at [1023, 320] on button "2 . いれ" at bounding box center [896, 315] width 345 height 81
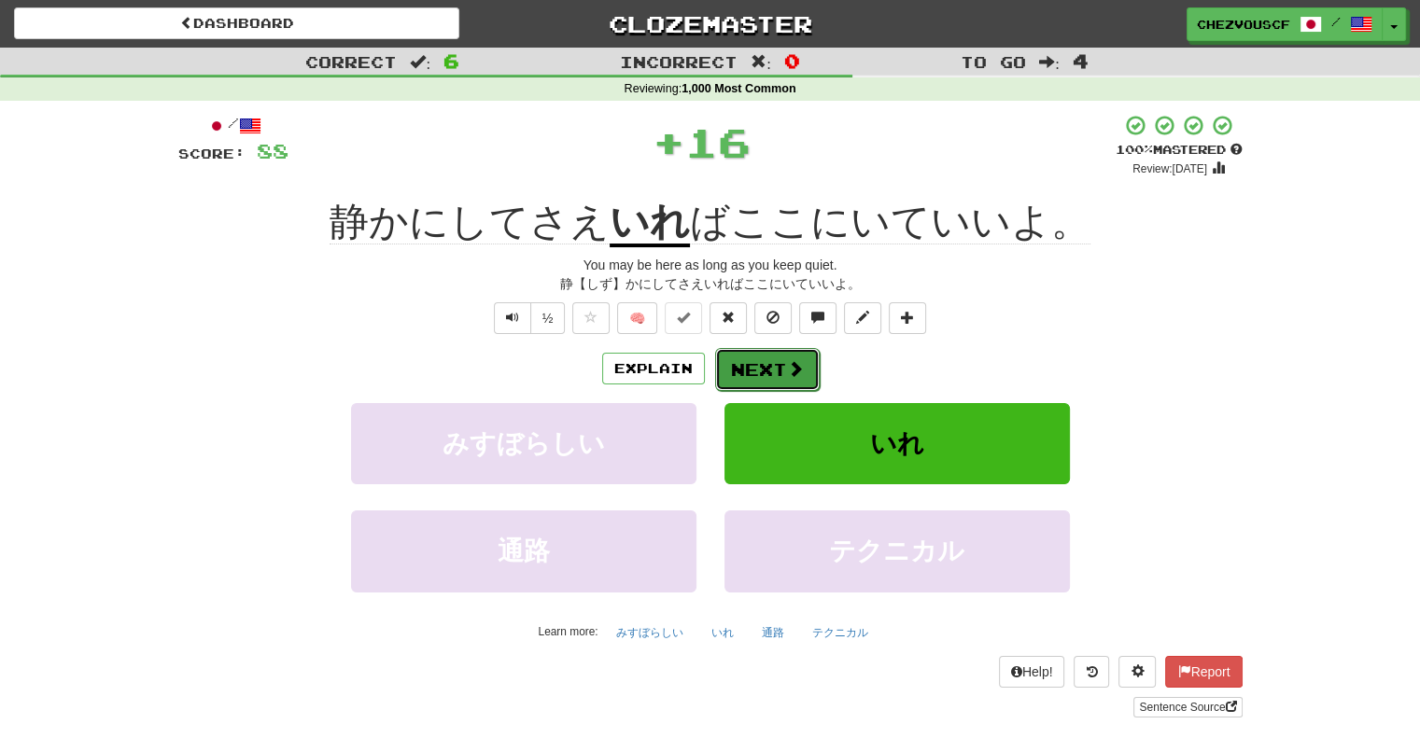
click at [779, 373] on button "Next" at bounding box center [767, 369] width 105 height 43
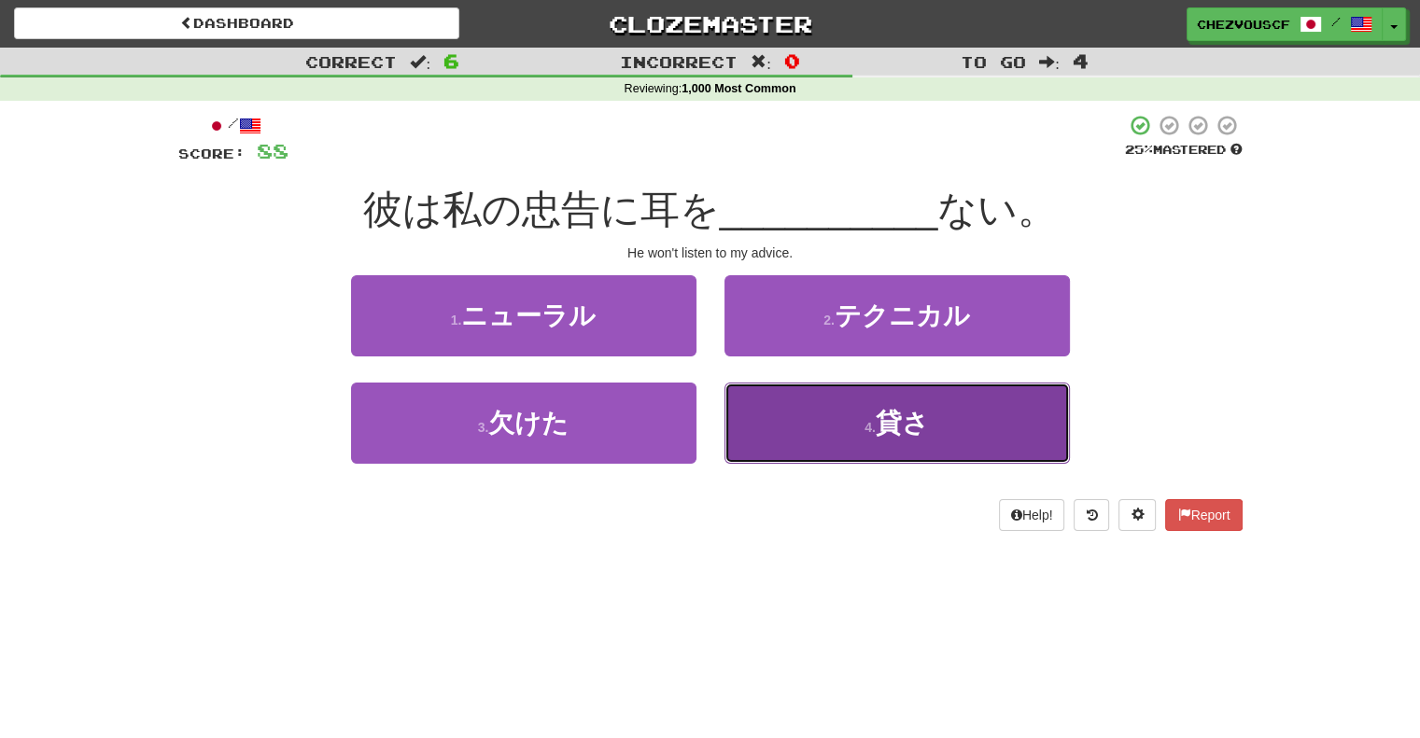
click at [1005, 451] on button "4 . 貸さ" at bounding box center [896, 423] width 345 height 81
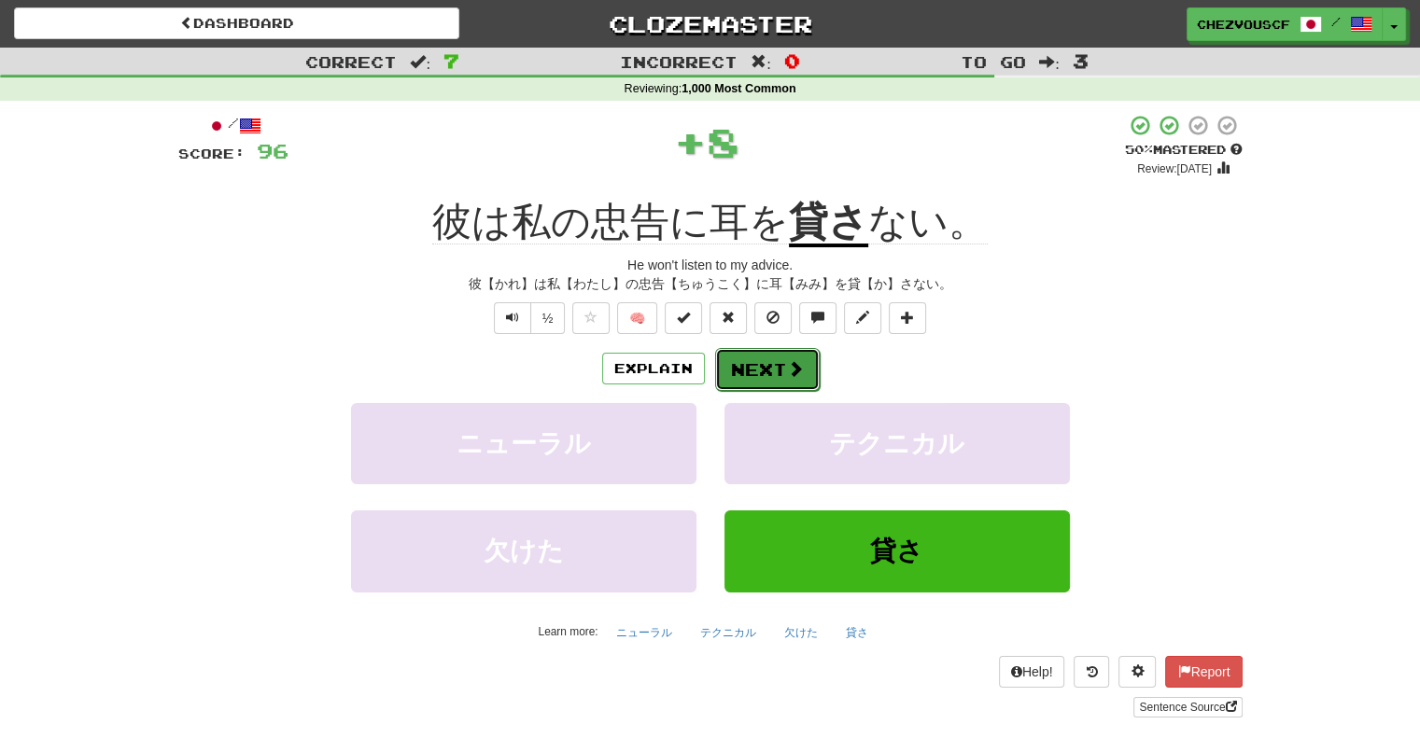
click at [769, 367] on button "Next" at bounding box center [767, 369] width 105 height 43
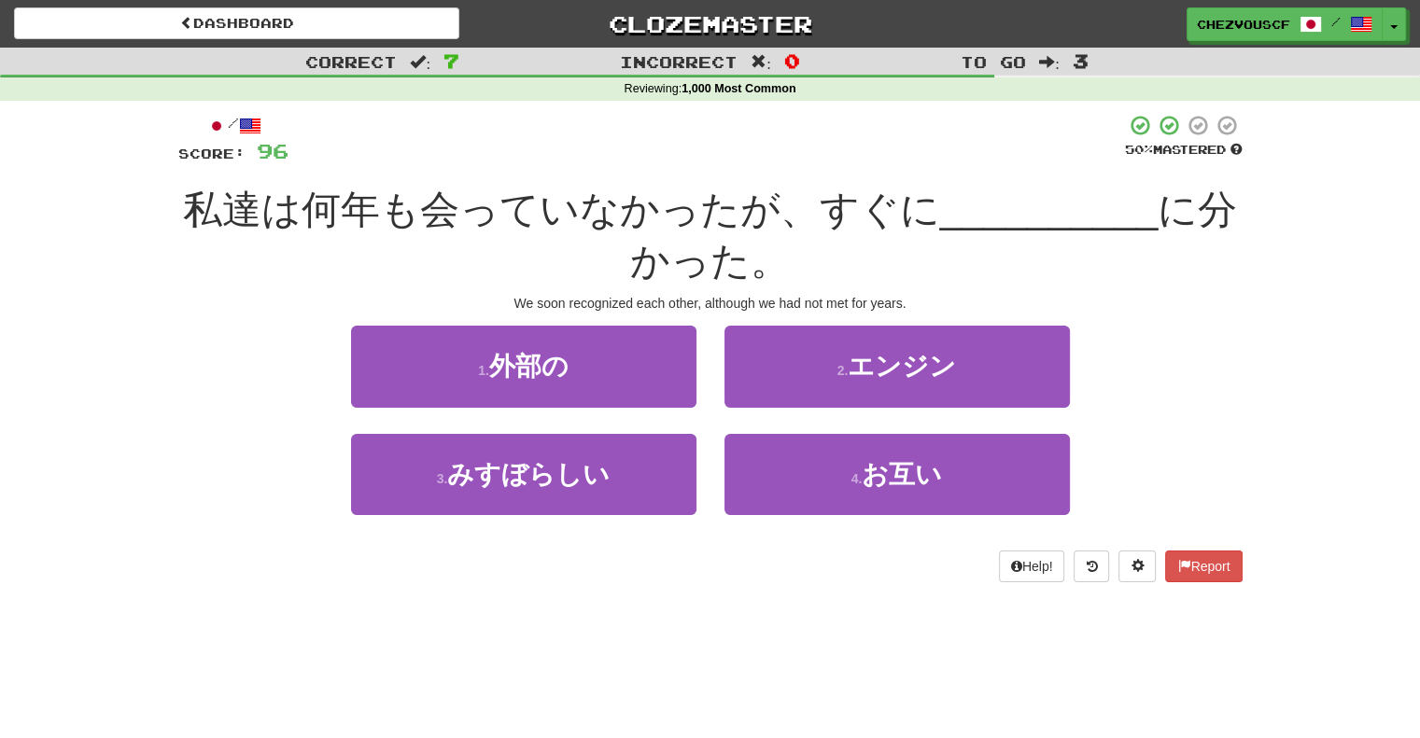
drag, startPoint x: 1120, startPoint y: 288, endPoint x: 1134, endPoint y: 299, distance: 17.4
click at [1134, 299] on div "/ Score: 96 50 % Mastered 私達は何年も会っていなかったが、すぐに __________ に分かった。 We soon recogni…" at bounding box center [710, 348] width 1064 height 468
click at [1208, 398] on div "1 . 外部の 2 . エンジン" at bounding box center [710, 379] width 1120 height 107
click at [1216, 409] on div "1 . 外部の 2 . エンジン" at bounding box center [710, 379] width 1120 height 107
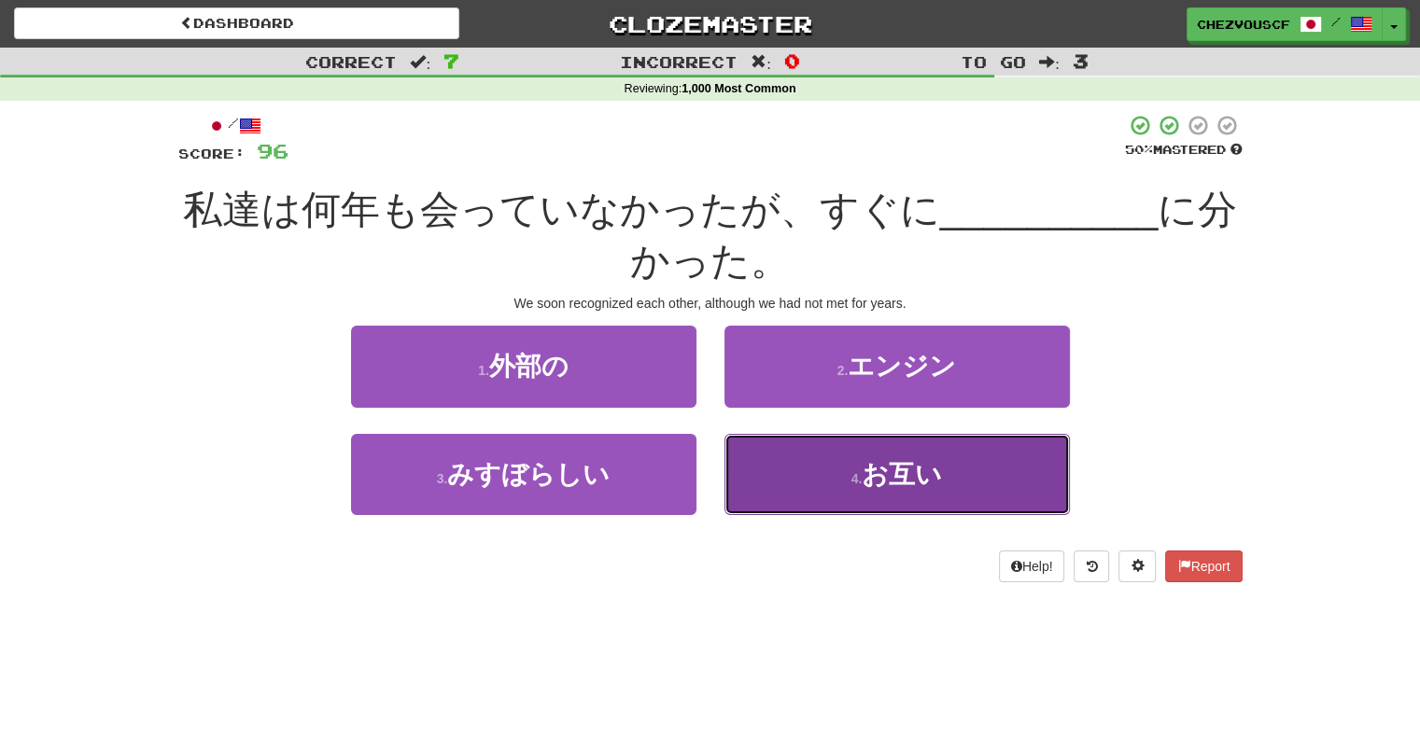
click at [1044, 435] on button "4 . お互い" at bounding box center [896, 474] width 345 height 81
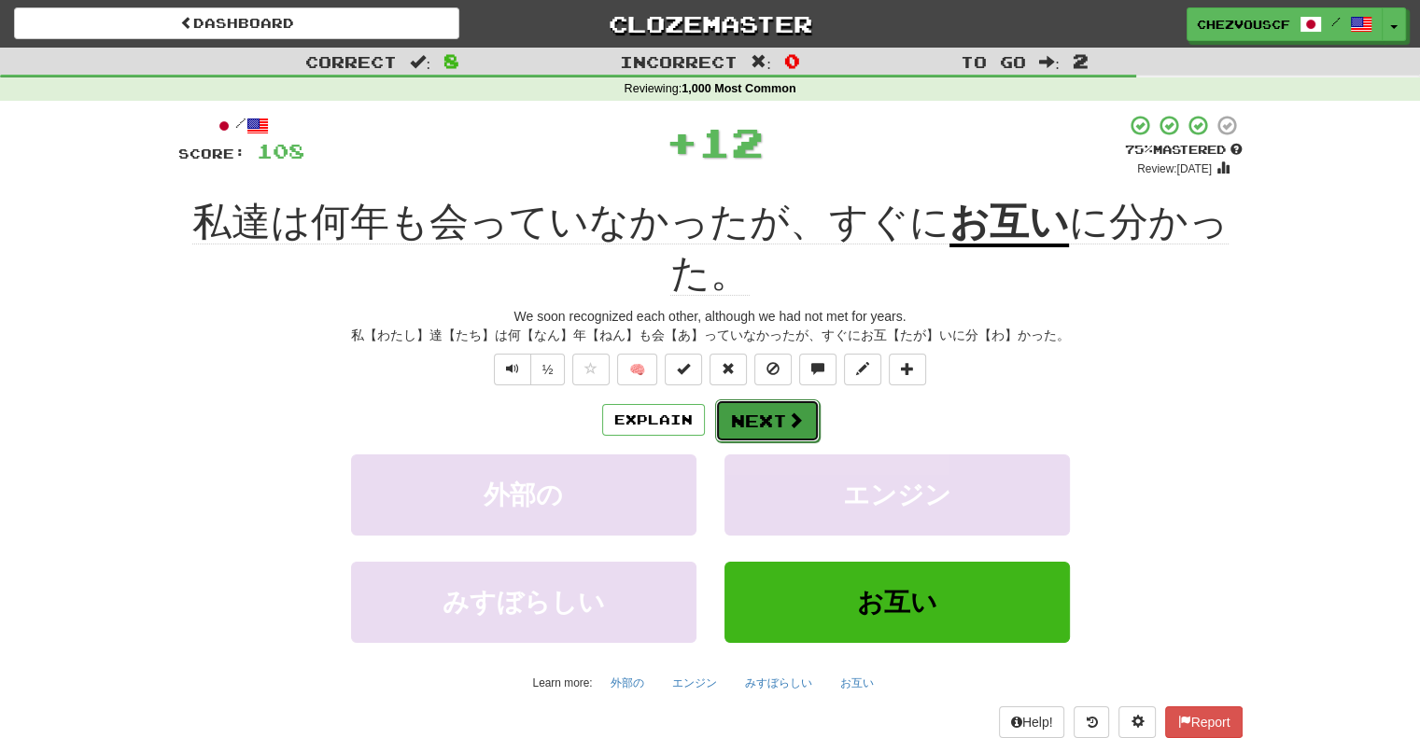
click at [761, 417] on button "Next" at bounding box center [767, 421] width 105 height 43
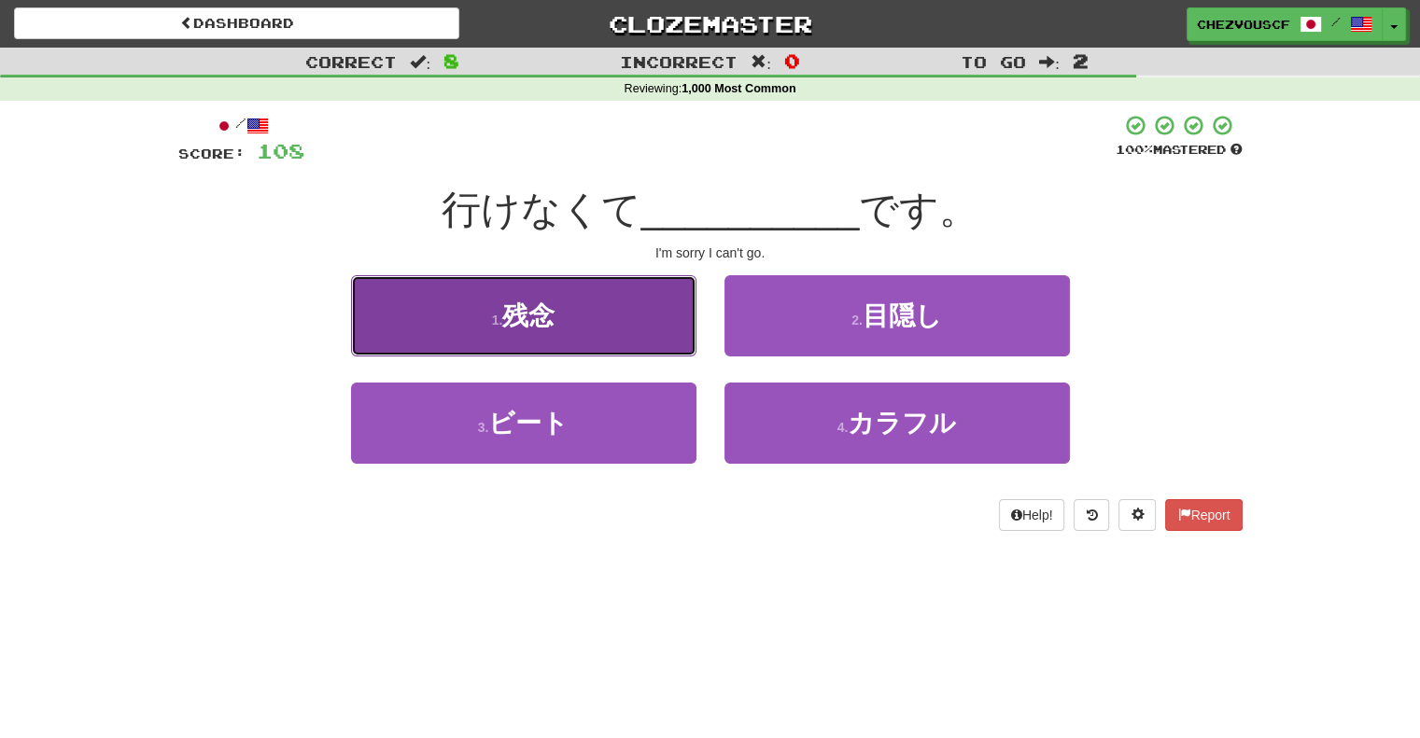
click at [661, 305] on button "1 . 残念" at bounding box center [523, 315] width 345 height 81
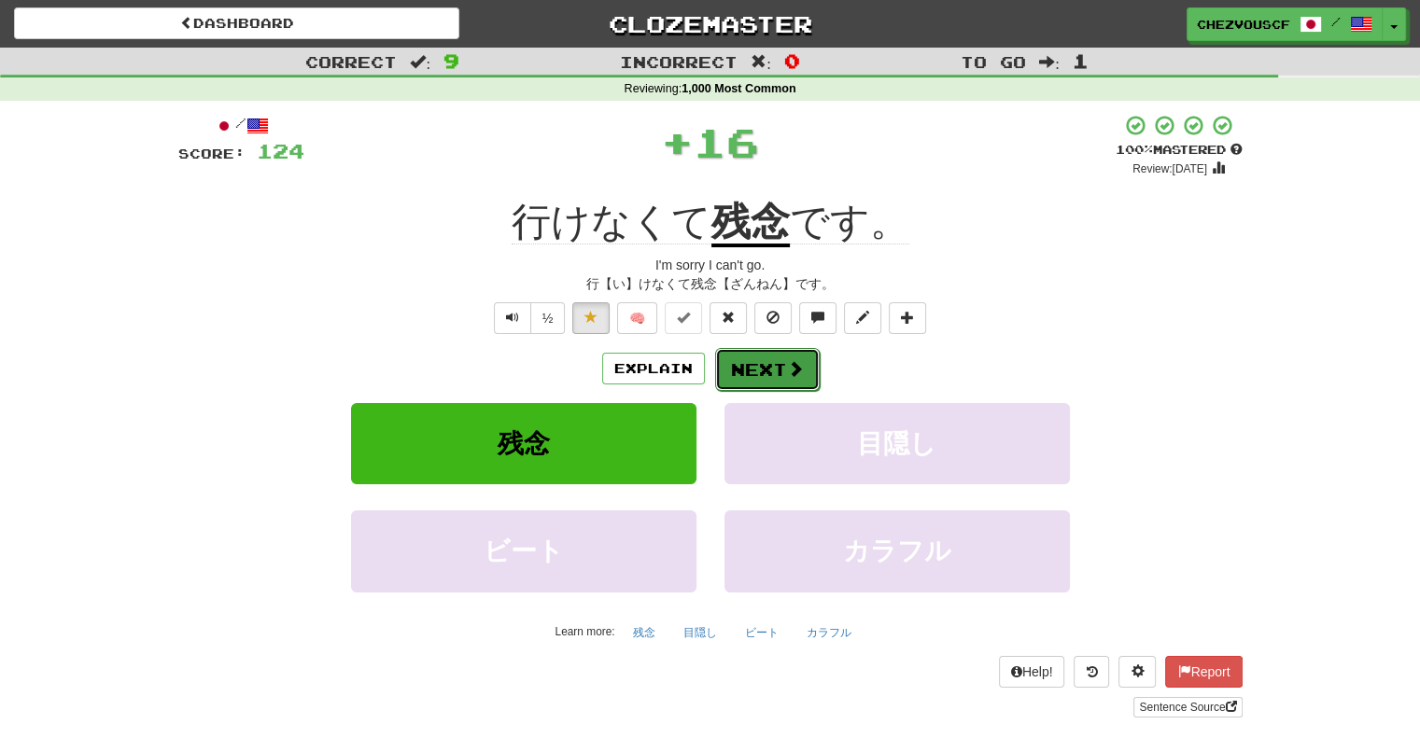
click at [788, 358] on button "Next" at bounding box center [767, 369] width 105 height 43
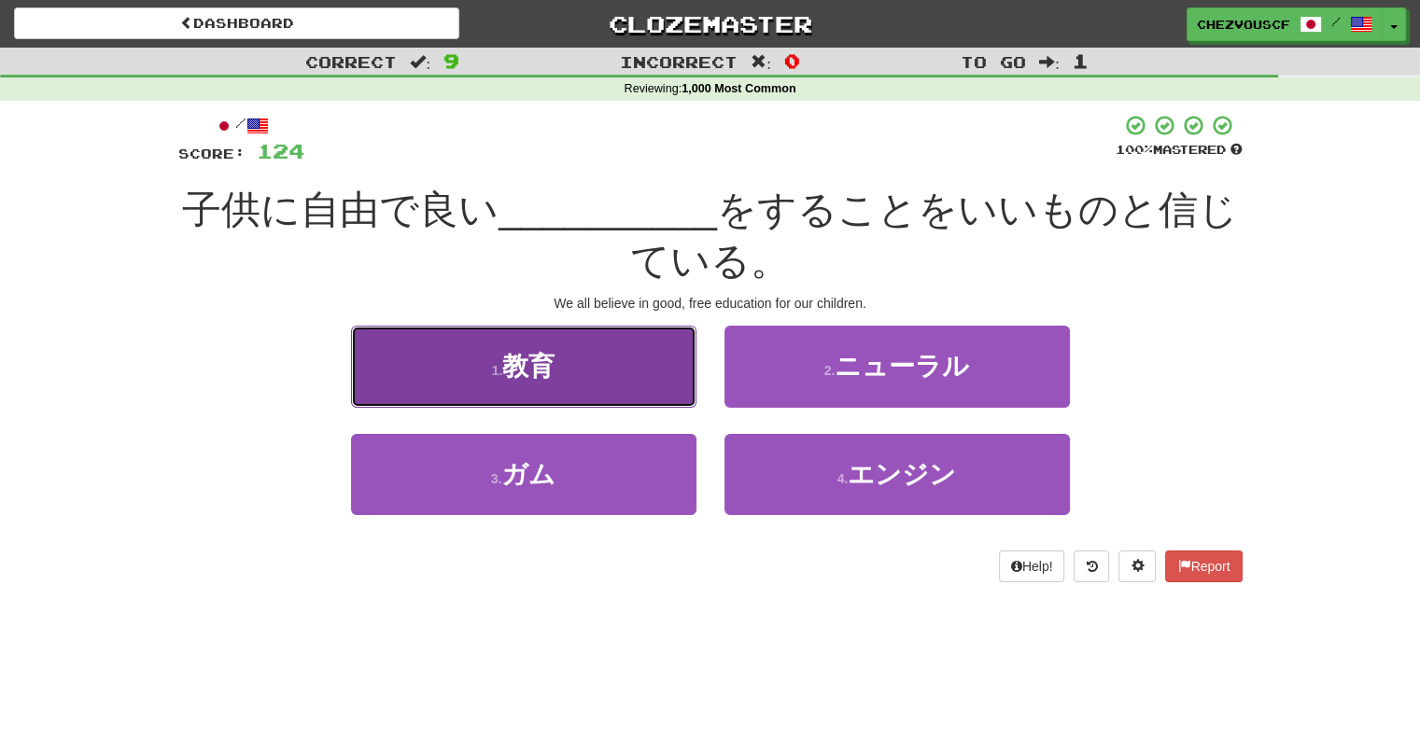
click at [655, 358] on button "1 . 教育" at bounding box center [523, 366] width 345 height 81
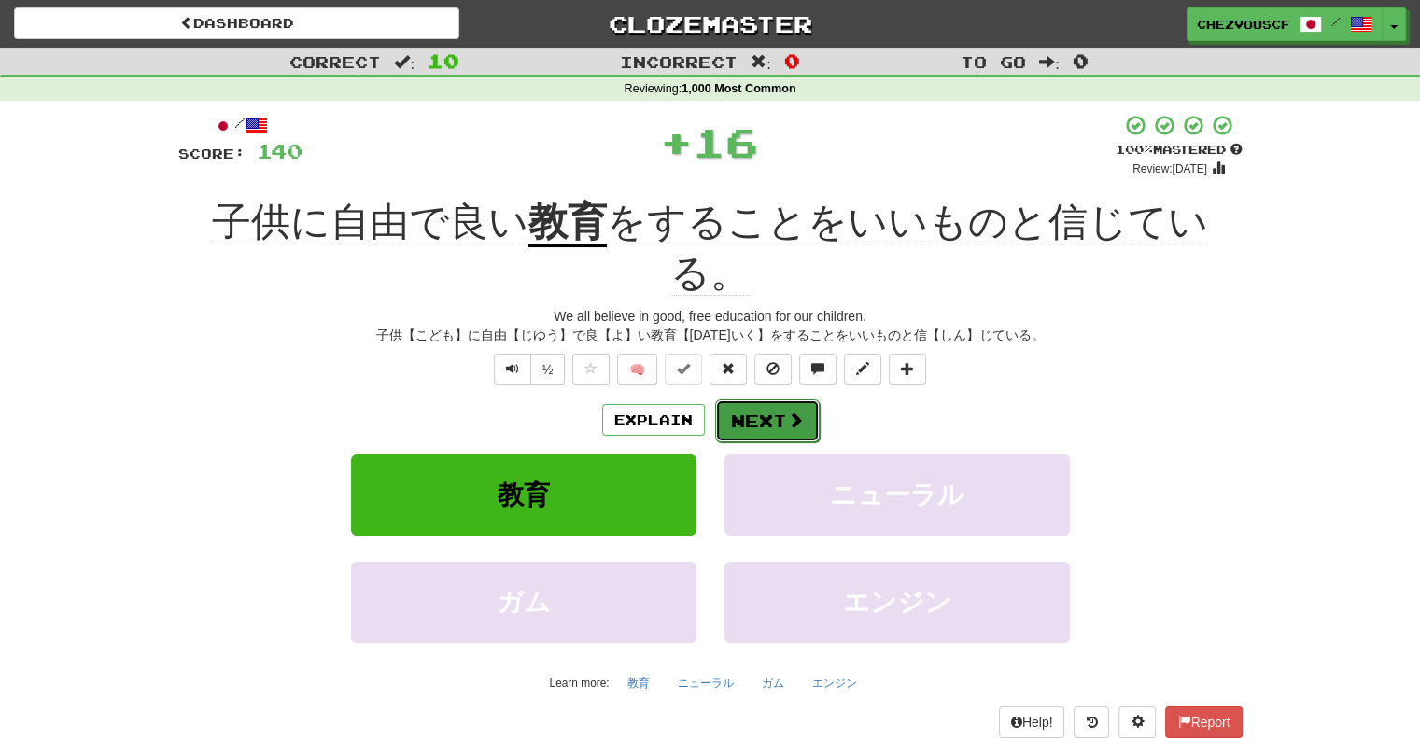
click at [792, 412] on span at bounding box center [795, 420] width 17 height 17
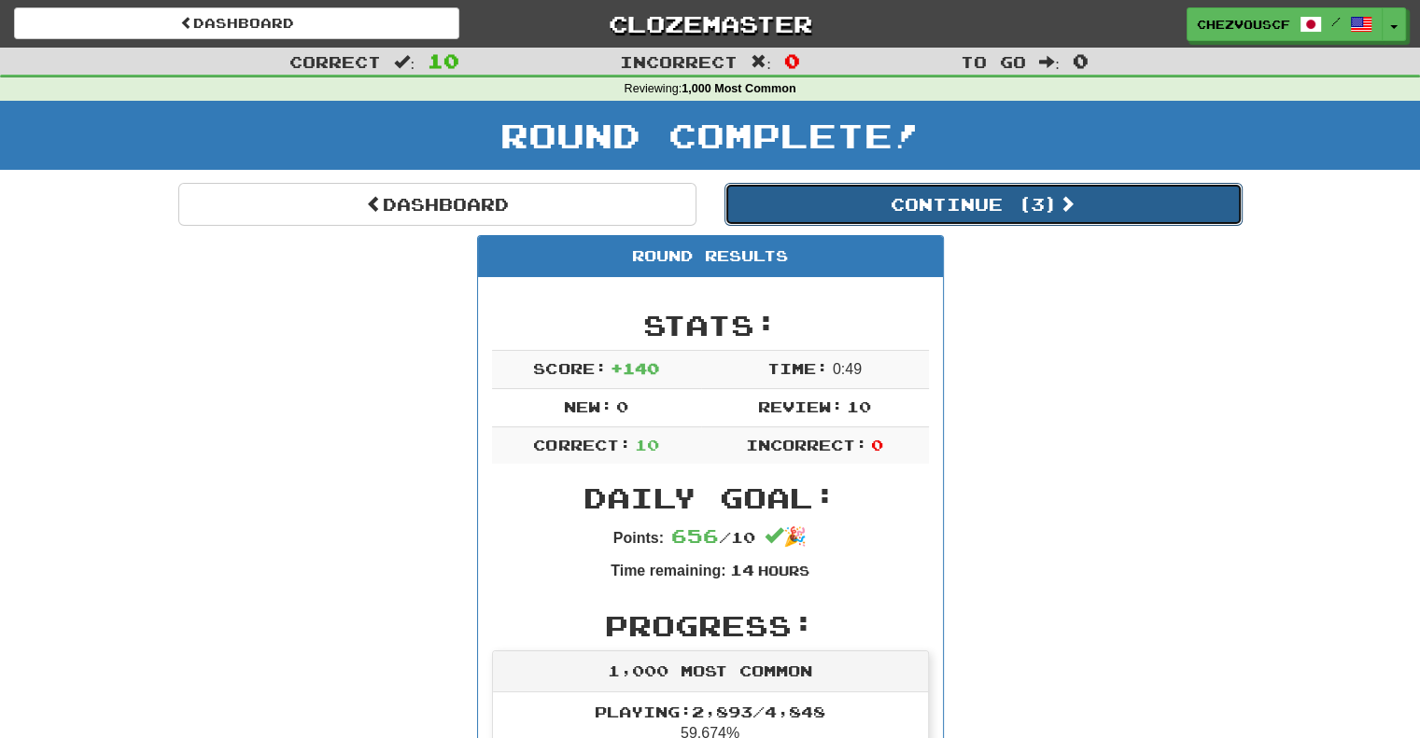
click at [1202, 208] on button "Continue ( 3 )" at bounding box center [983, 204] width 518 height 43
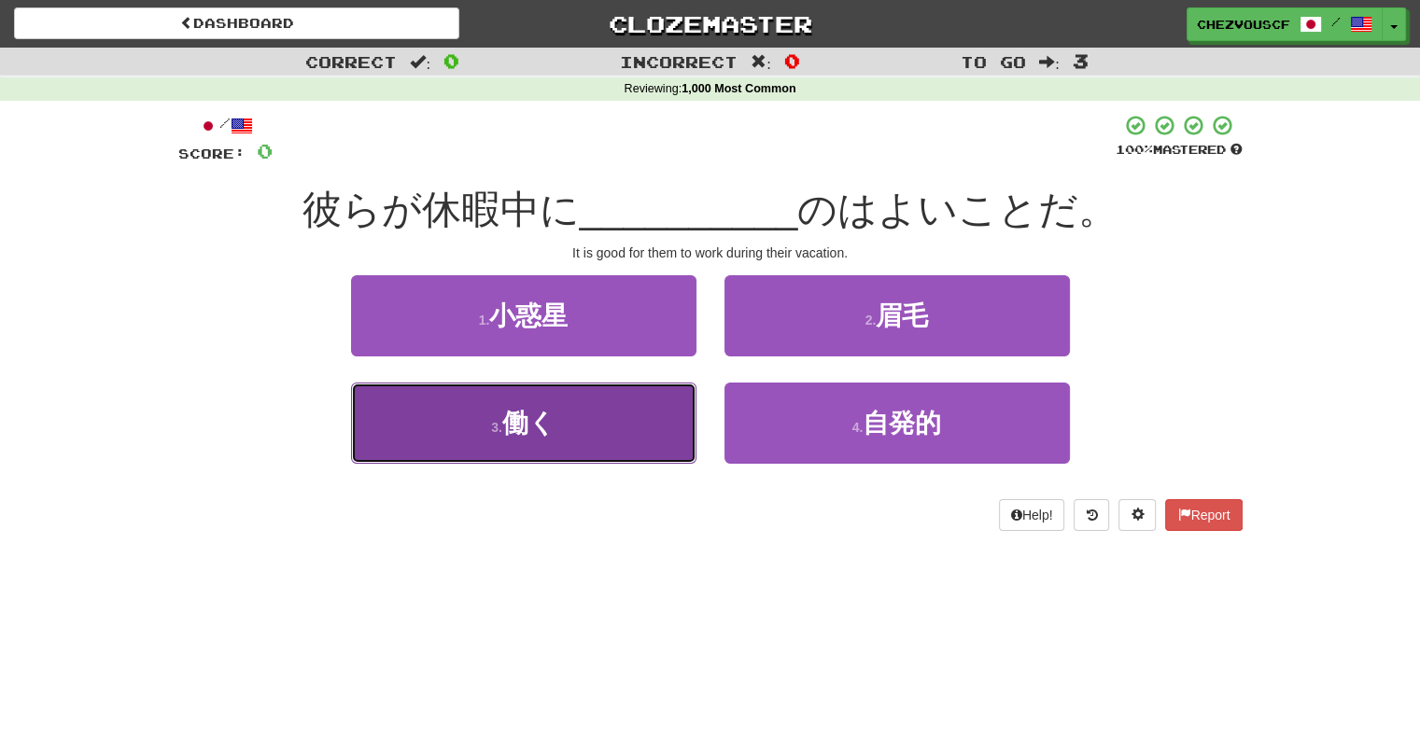
click at [643, 433] on button "3 . 働く" at bounding box center [523, 423] width 345 height 81
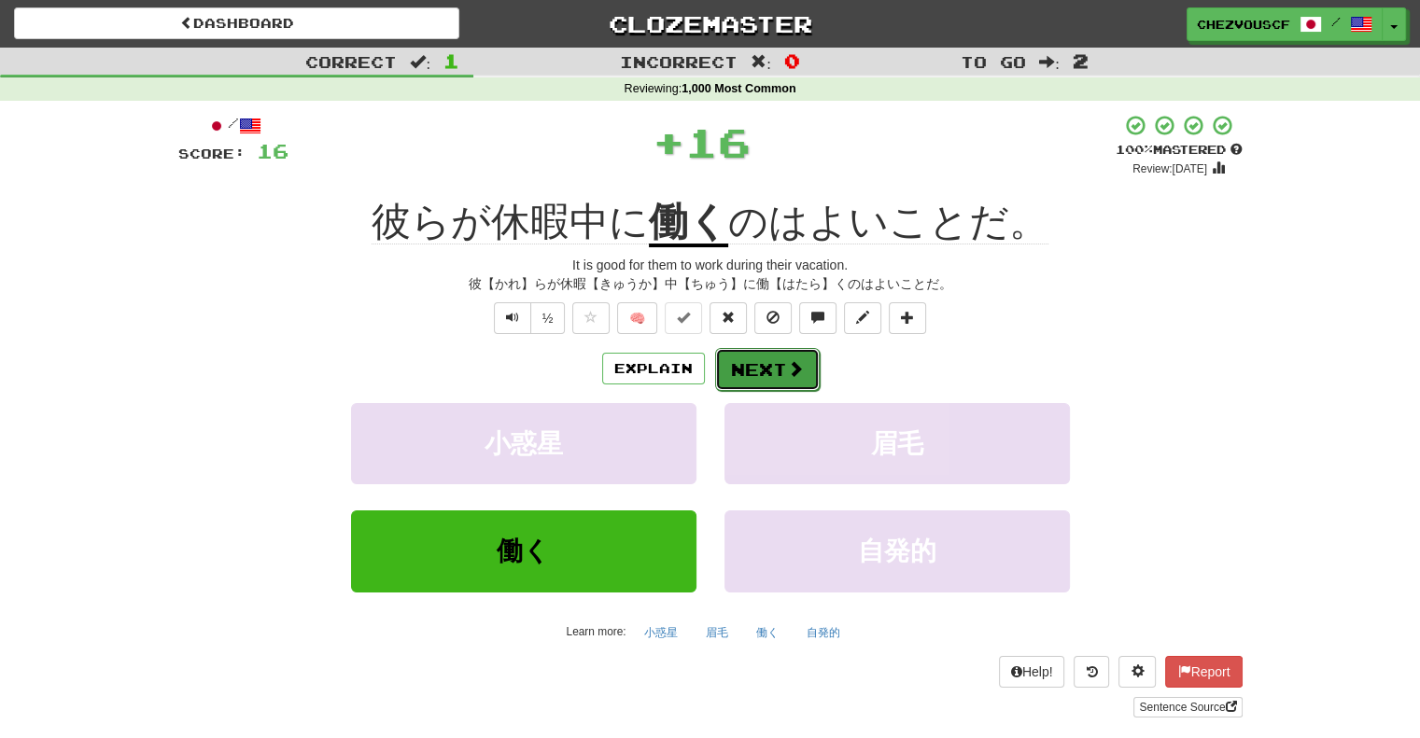
click at [799, 368] on span at bounding box center [795, 368] width 17 height 17
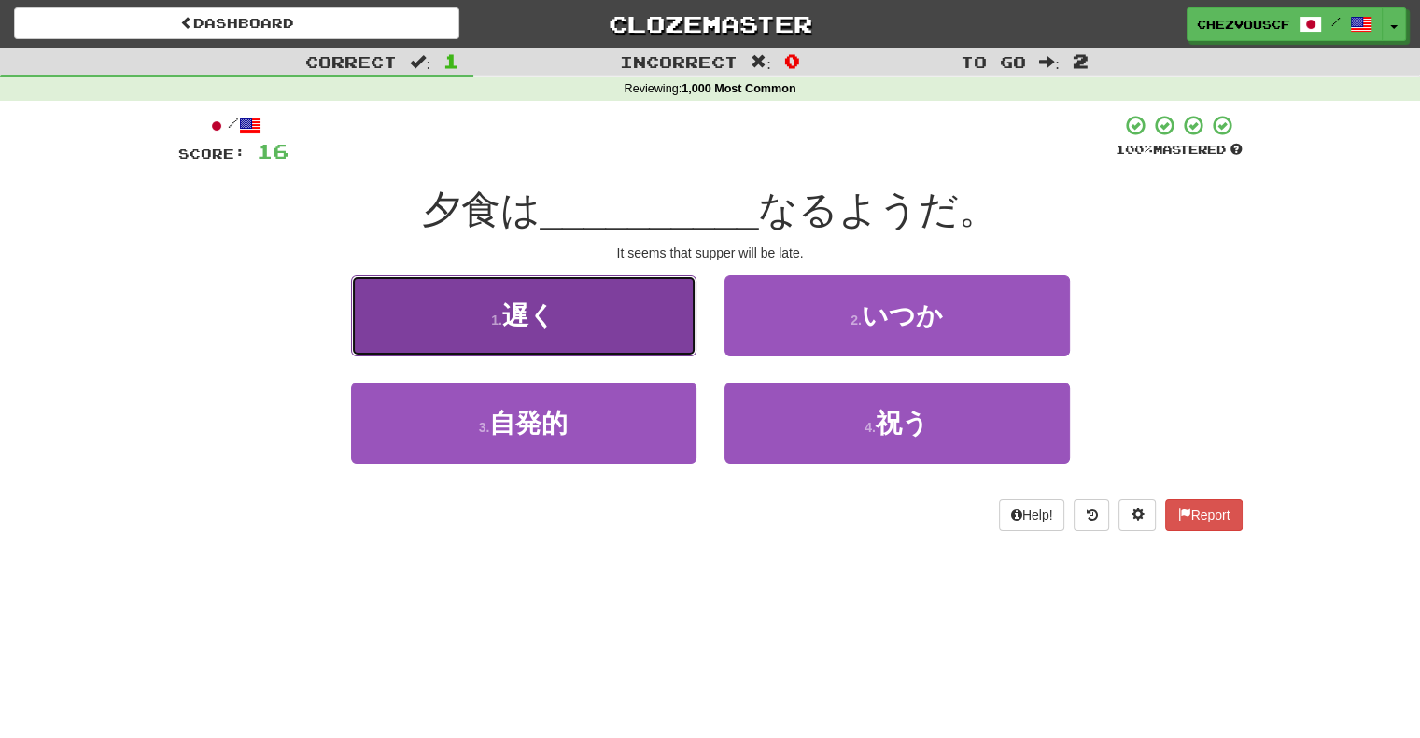
click at [682, 327] on button "1 . 遅く" at bounding box center [523, 315] width 345 height 81
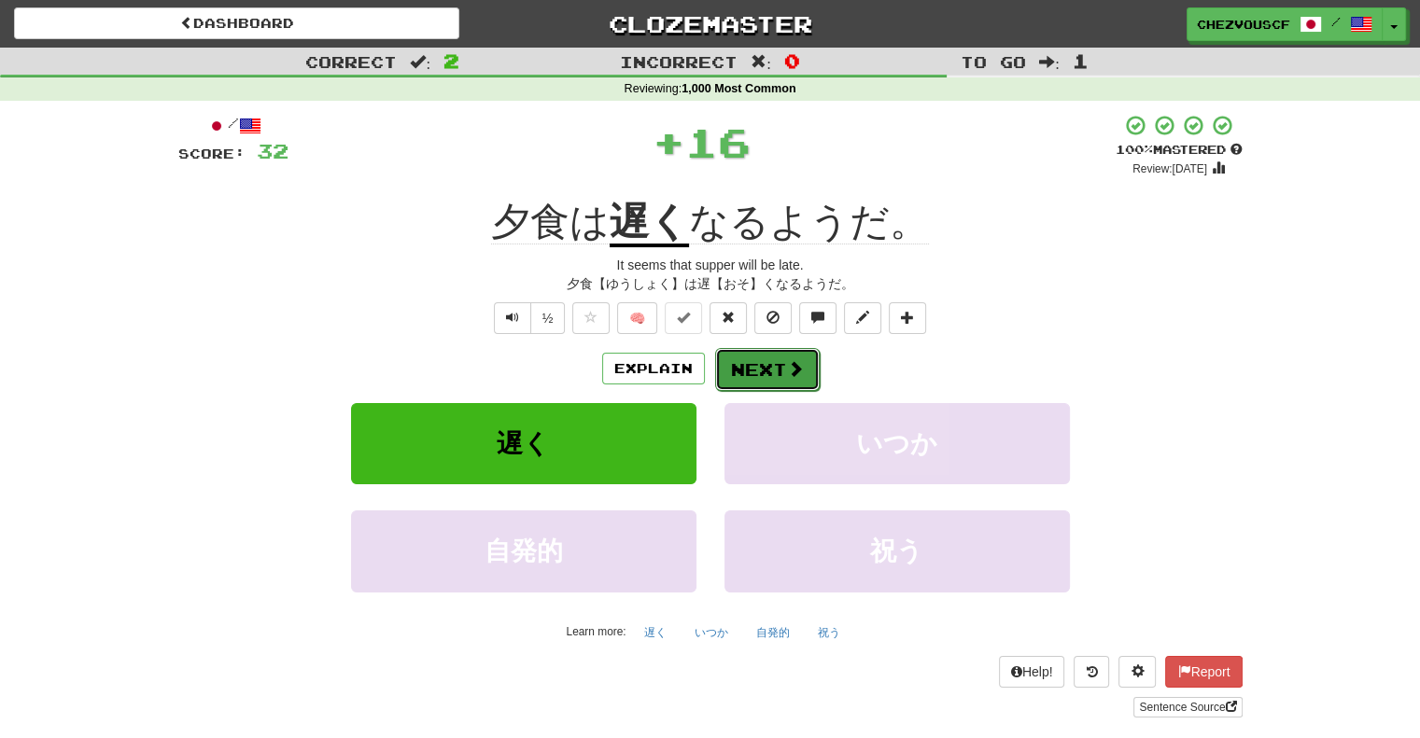
click at [780, 365] on button "Next" at bounding box center [767, 369] width 105 height 43
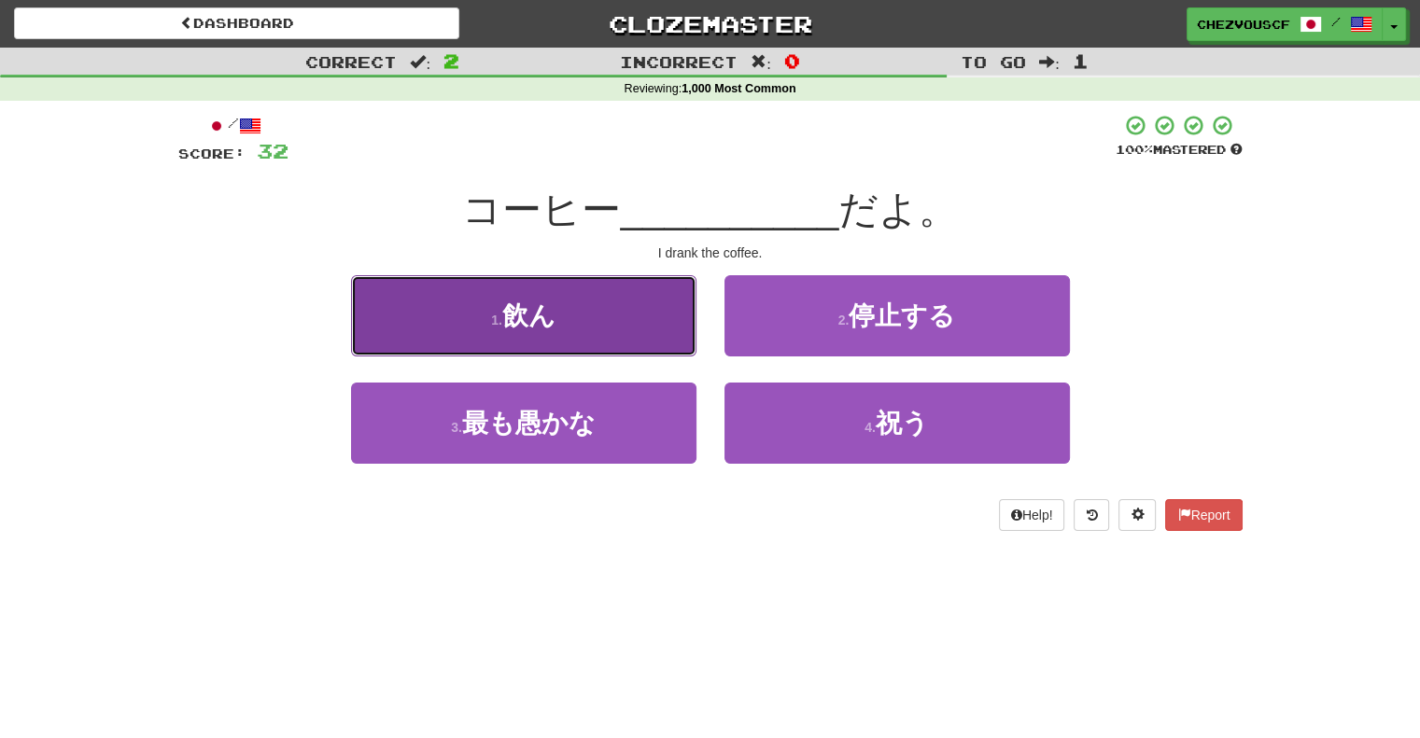
click at [551, 334] on button "1 . 飲ん" at bounding box center [523, 315] width 345 height 81
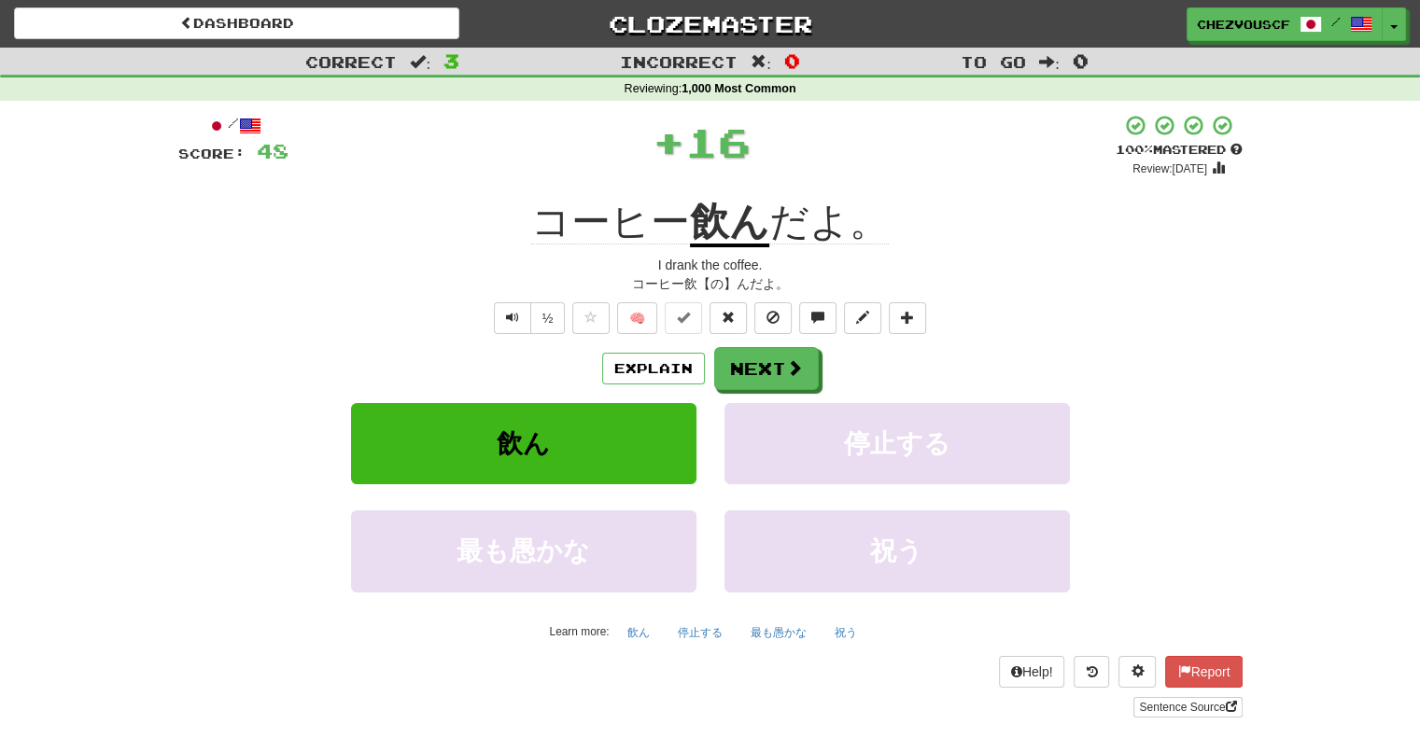
click at [1072, 337] on div "/ Score: 48 + 16 100 % Mastered Review: 2026-03-16 コーヒー 飲ん だよ。 I drank the coff…" at bounding box center [710, 416] width 1064 height 604
click at [788, 373] on span at bounding box center [795, 368] width 17 height 17
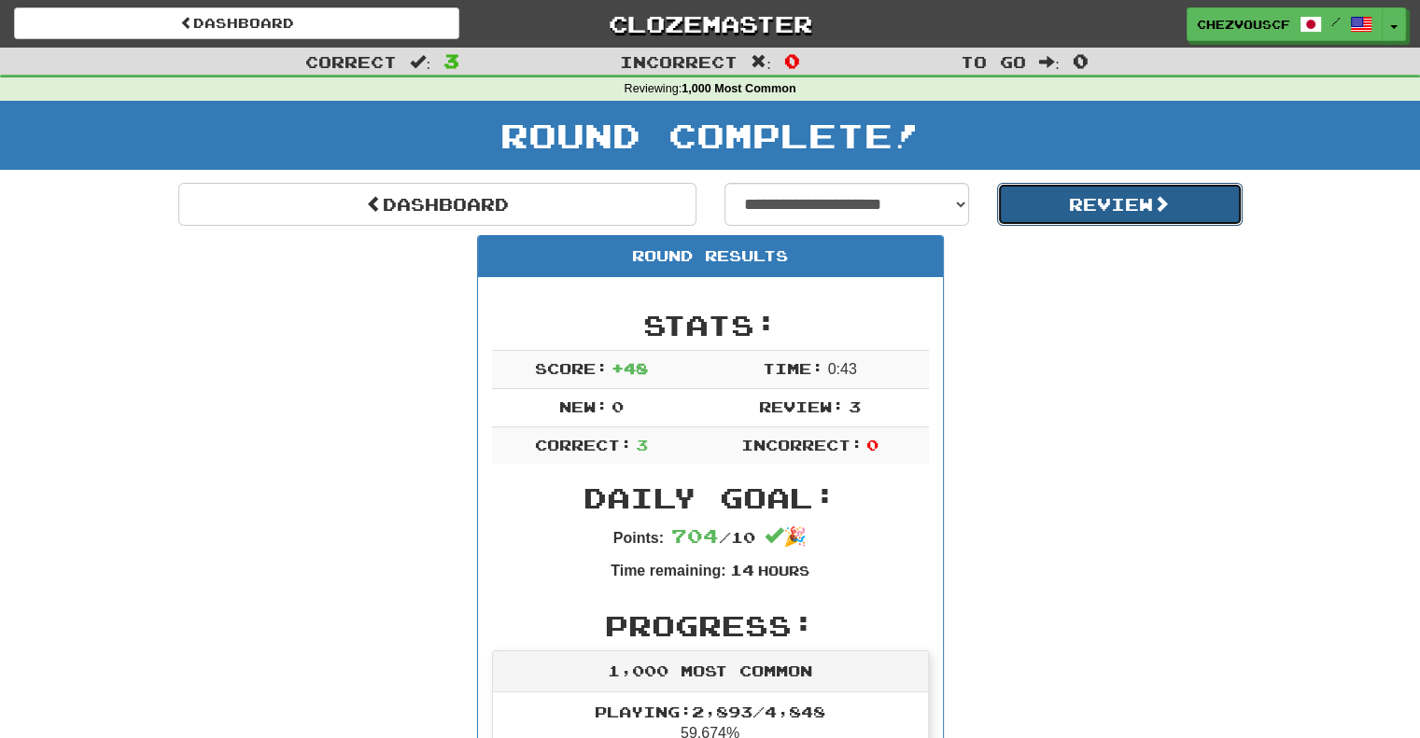
click at [1105, 204] on button "Review" at bounding box center [1120, 204] width 246 height 43
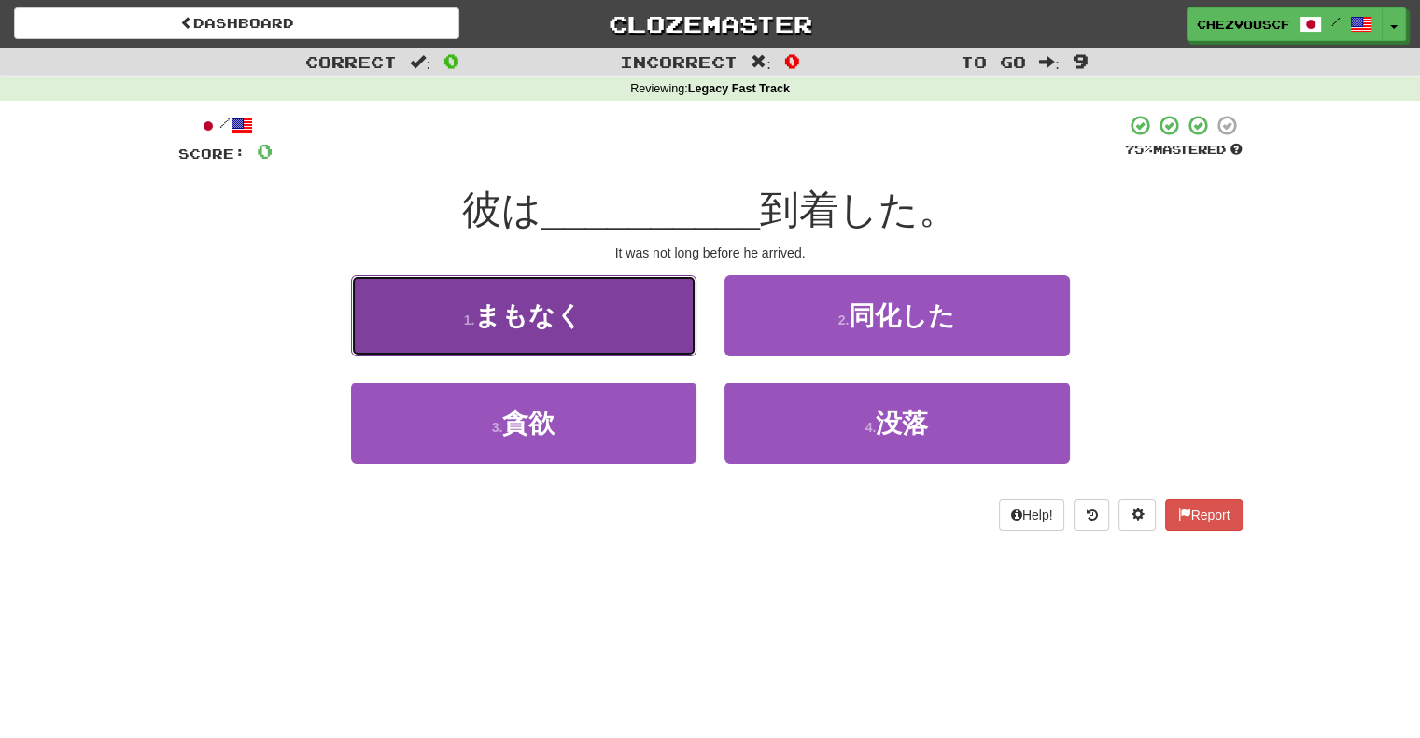
click at [599, 344] on button "1 . まもなく" at bounding box center [523, 315] width 345 height 81
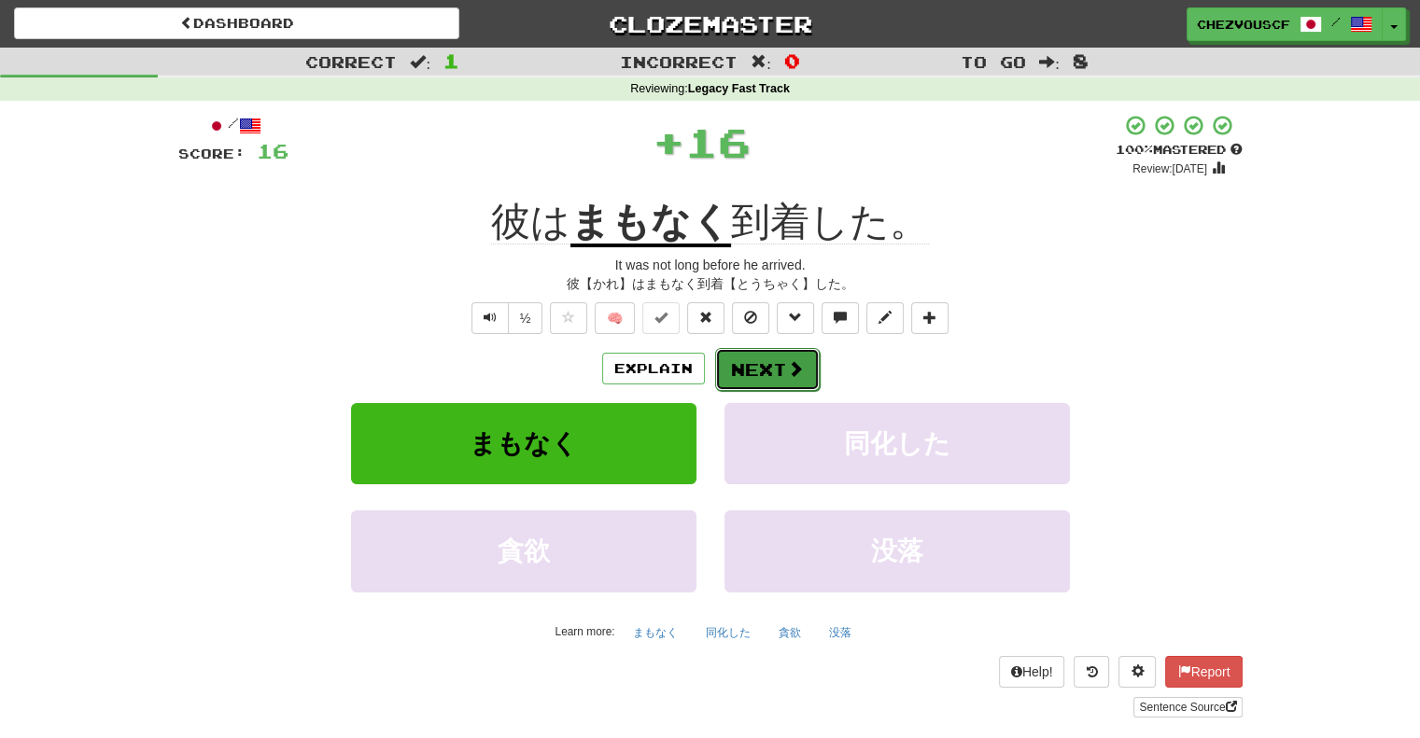
click at [752, 371] on button "Next" at bounding box center [767, 369] width 105 height 43
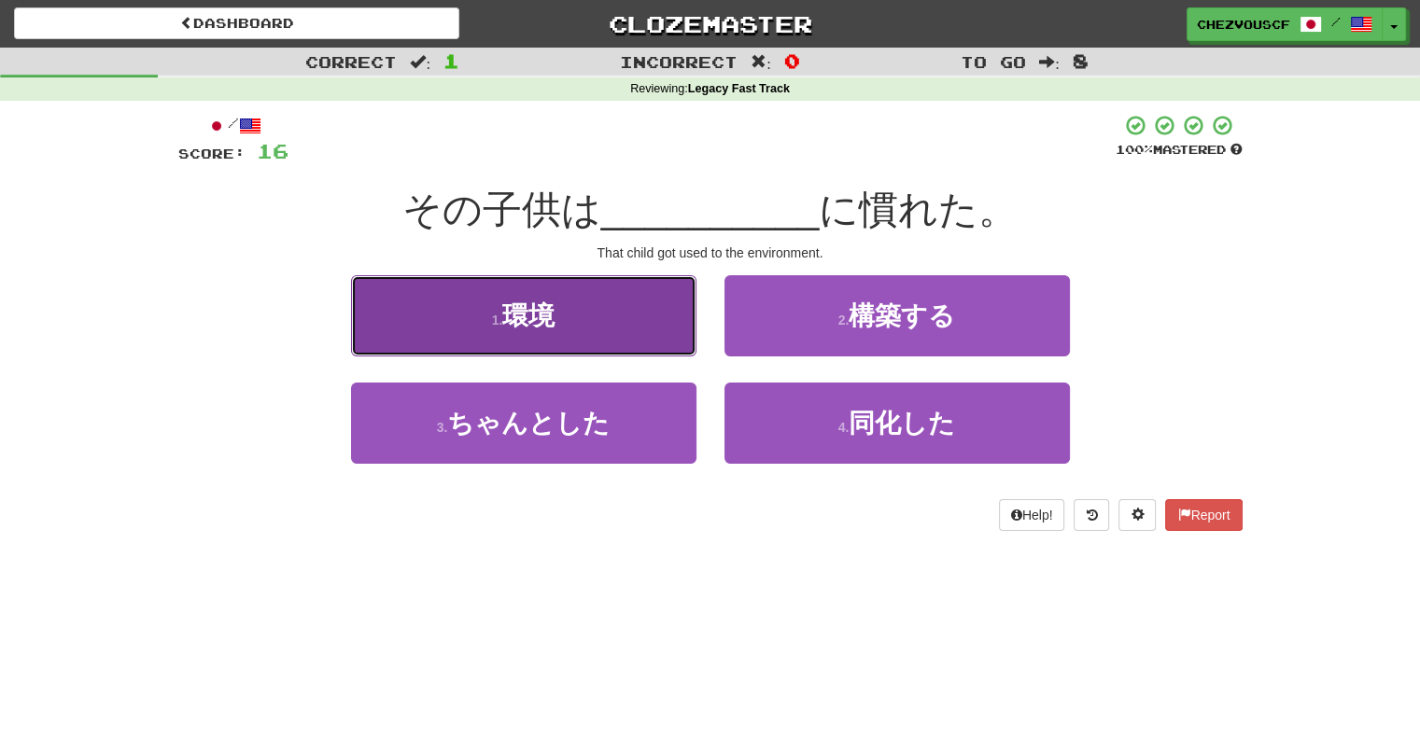
click at [619, 302] on button "1 . 環境" at bounding box center [523, 315] width 345 height 81
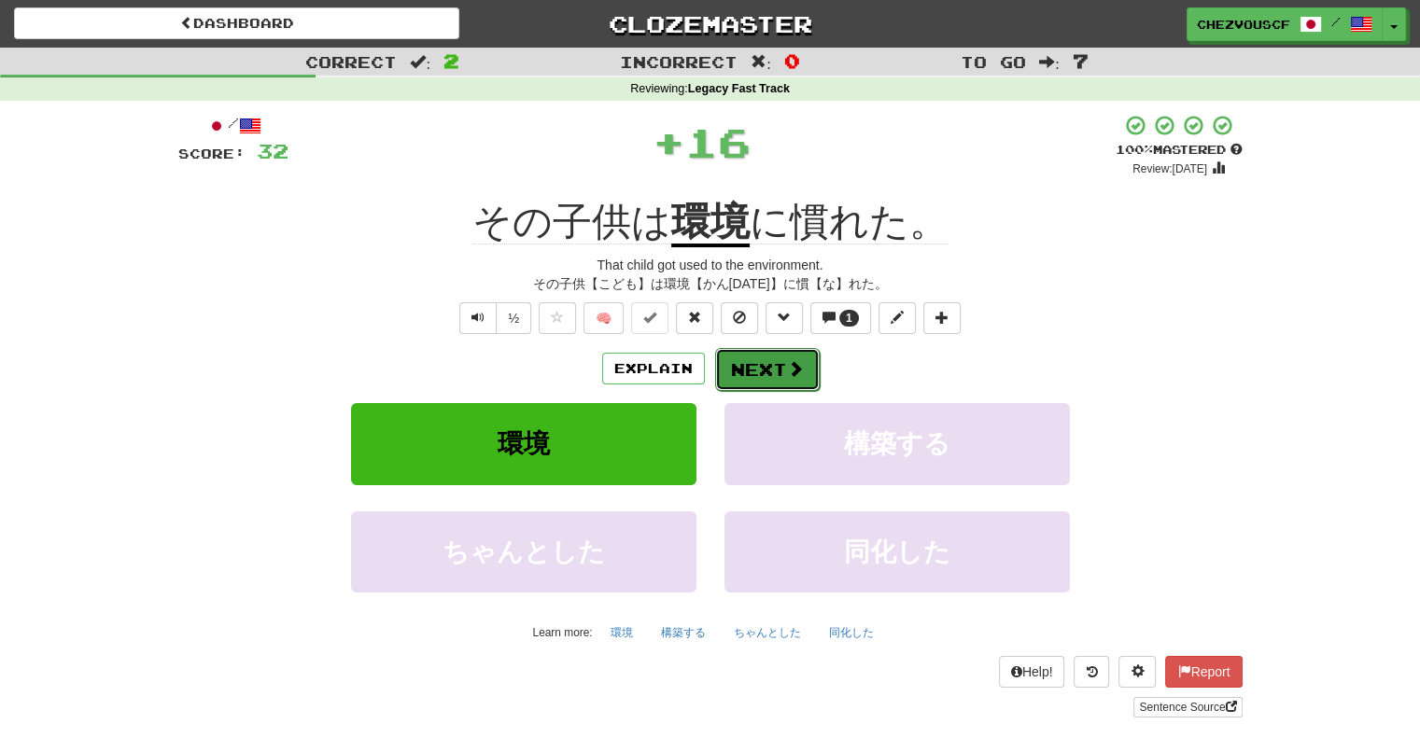
click at [771, 377] on button "Next" at bounding box center [767, 369] width 105 height 43
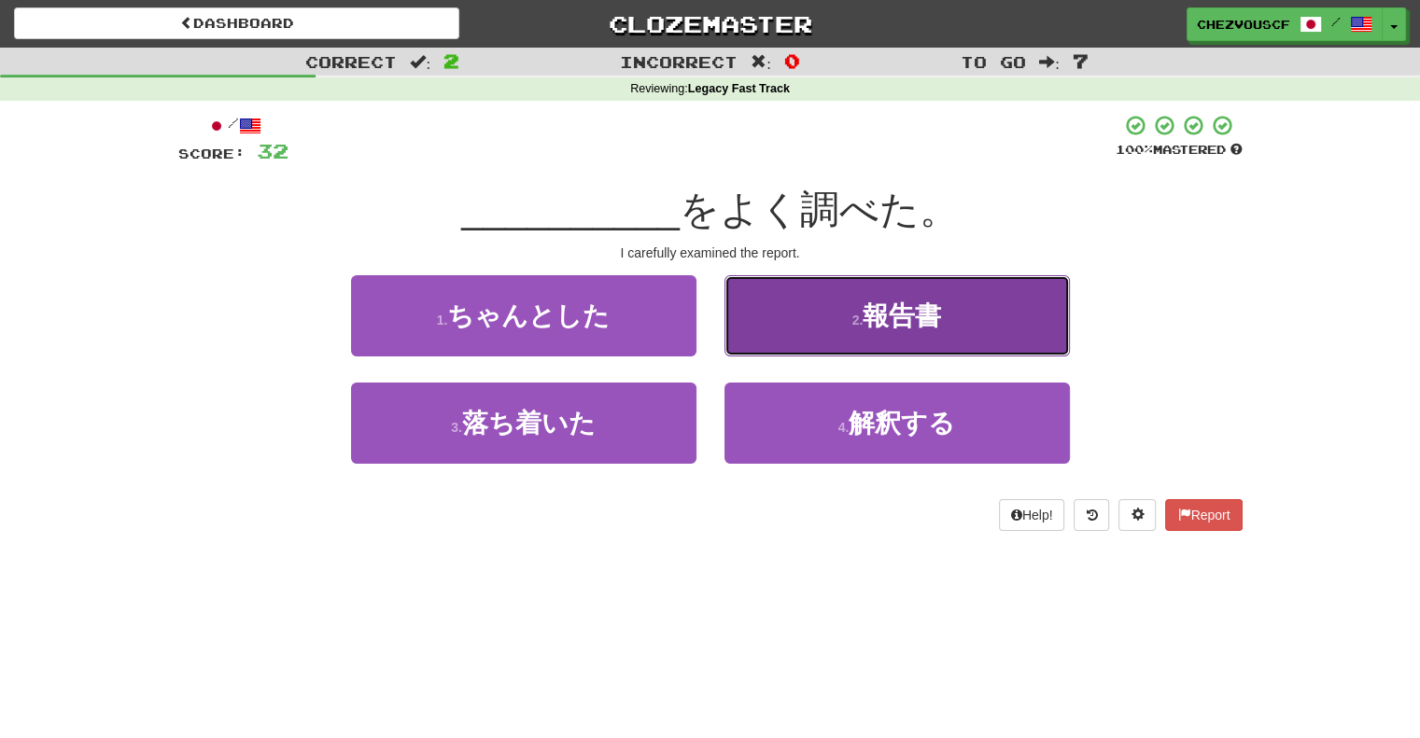
click at [1032, 292] on button "2 . 報告書" at bounding box center [896, 315] width 345 height 81
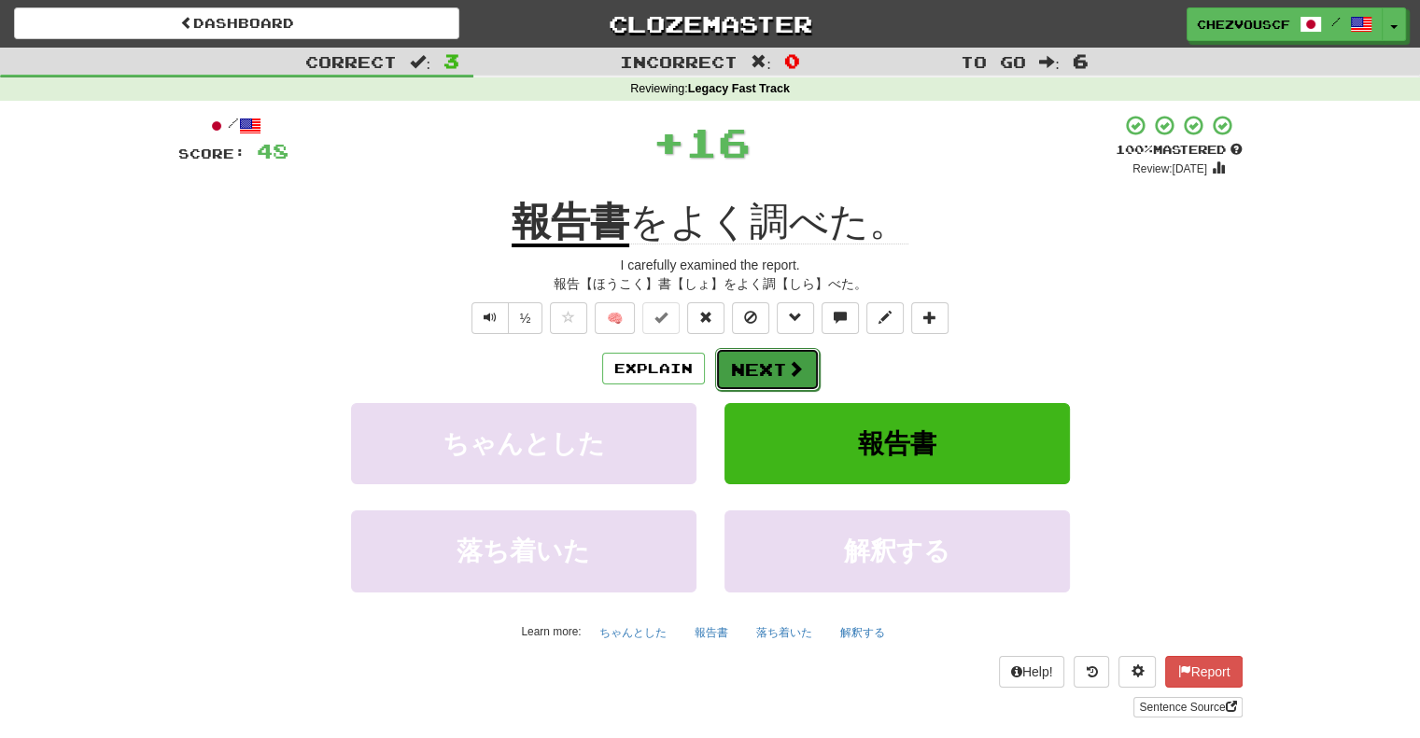
click at [799, 373] on span at bounding box center [795, 368] width 17 height 17
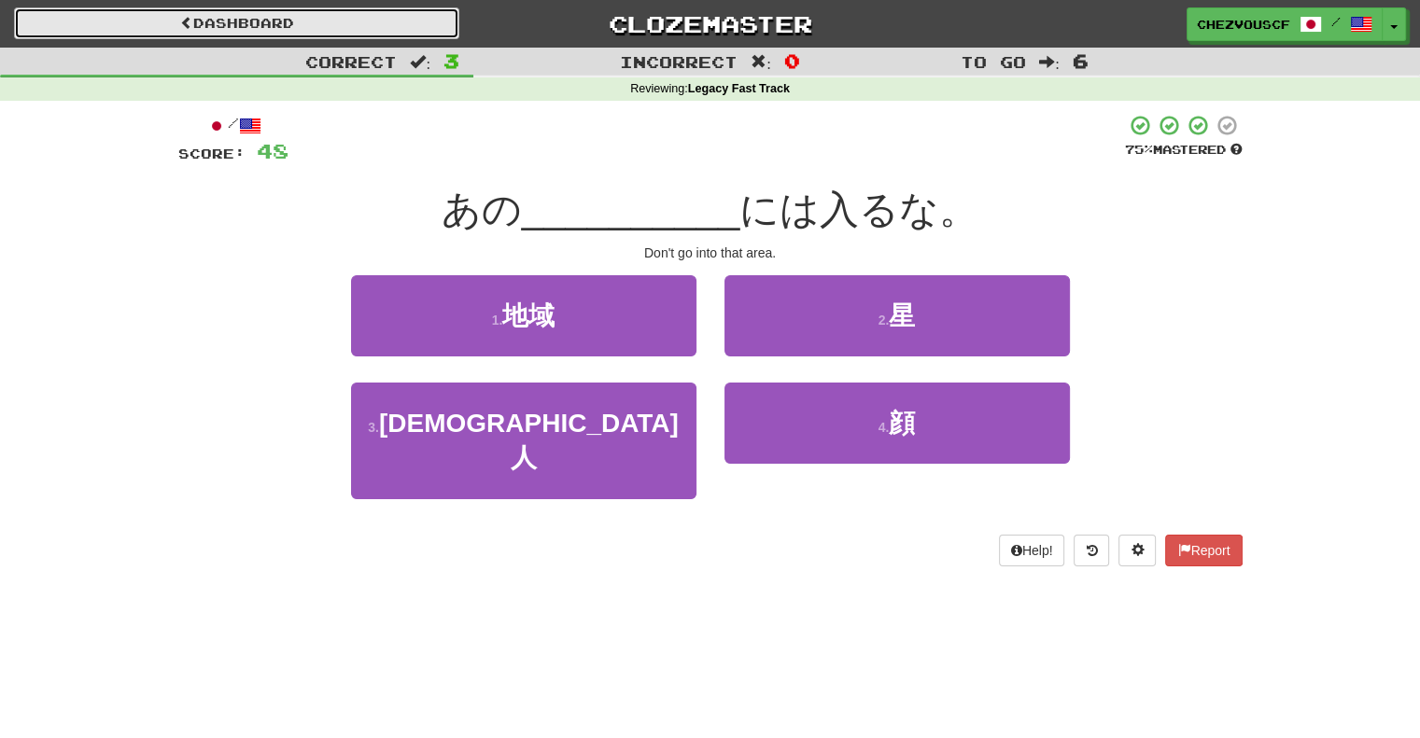
click at [260, 20] on link "Dashboard" at bounding box center [236, 23] width 445 height 32
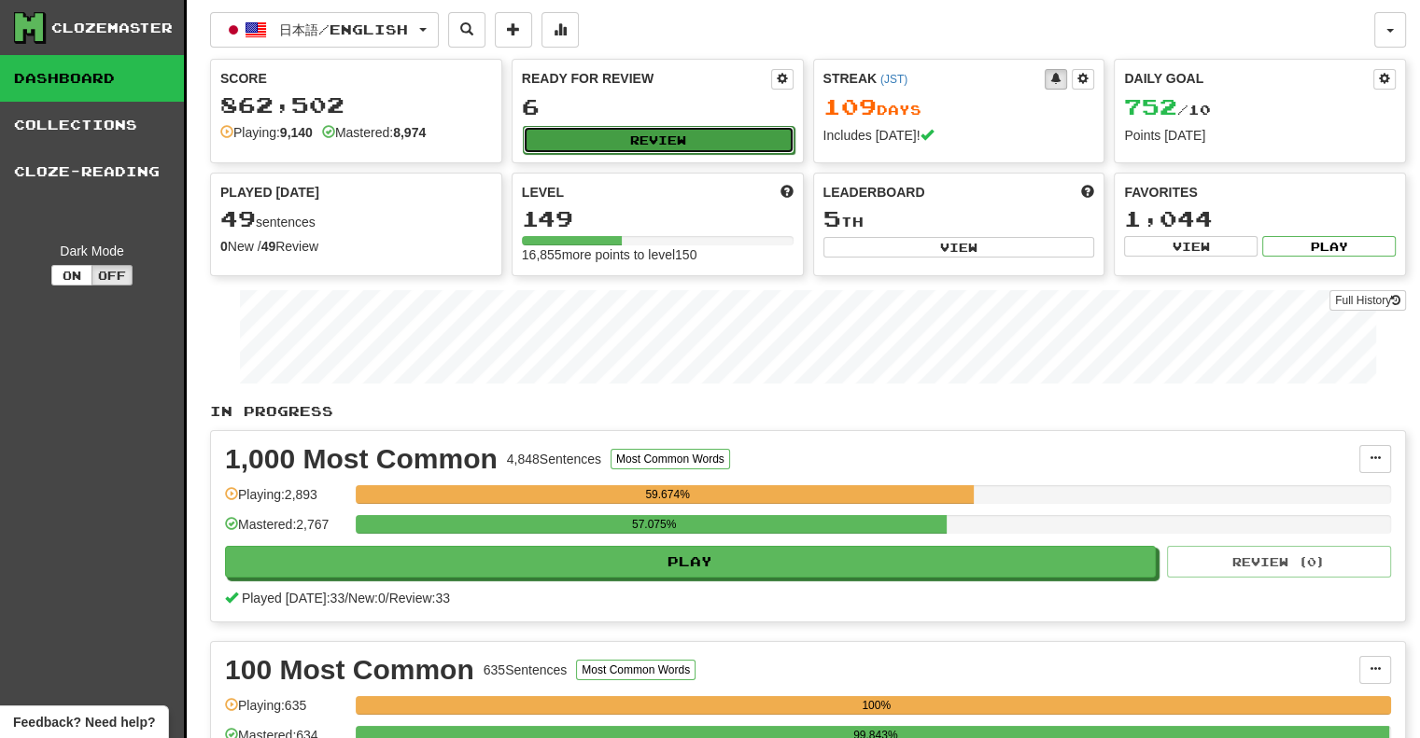
click at [672, 127] on button "Review" at bounding box center [659, 140] width 272 height 28
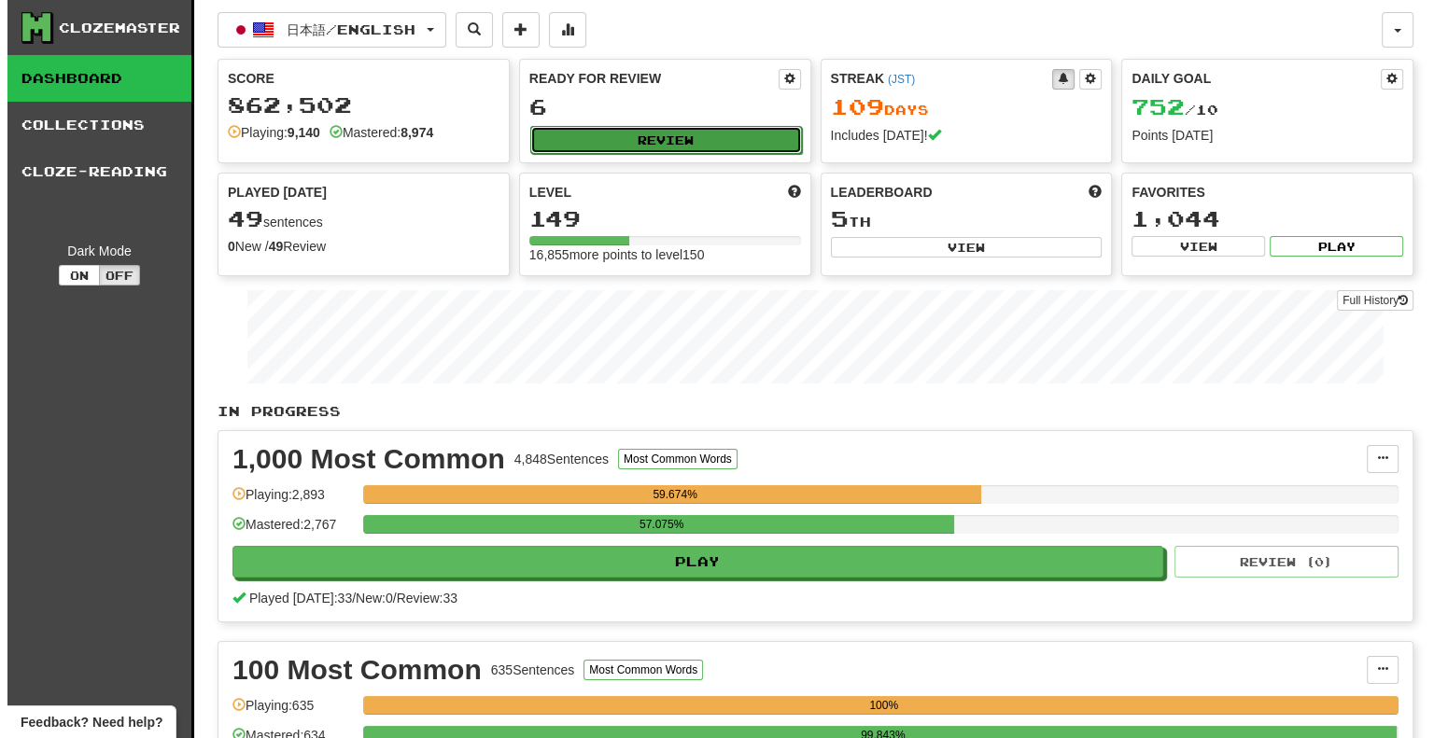
select select "**"
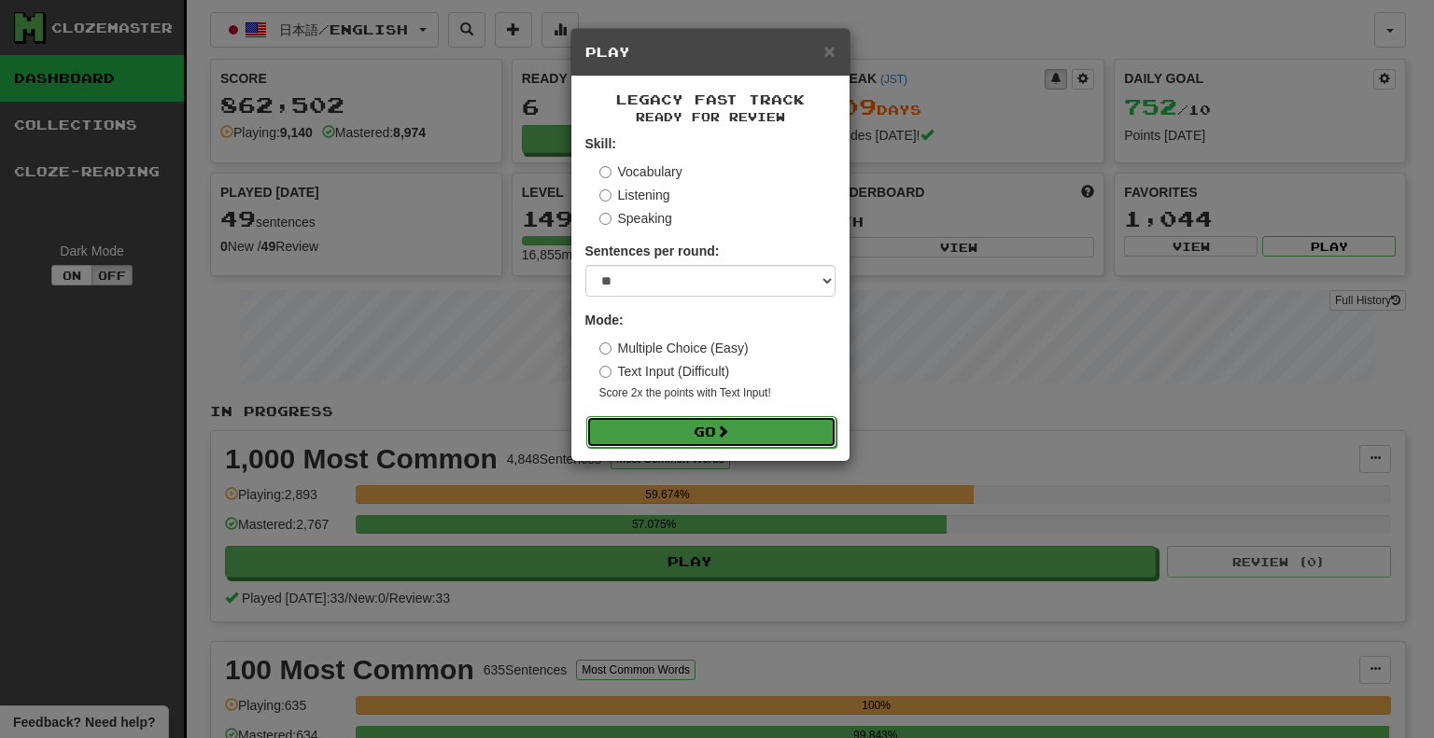
click at [769, 432] on button "Go" at bounding box center [711, 432] width 250 height 32
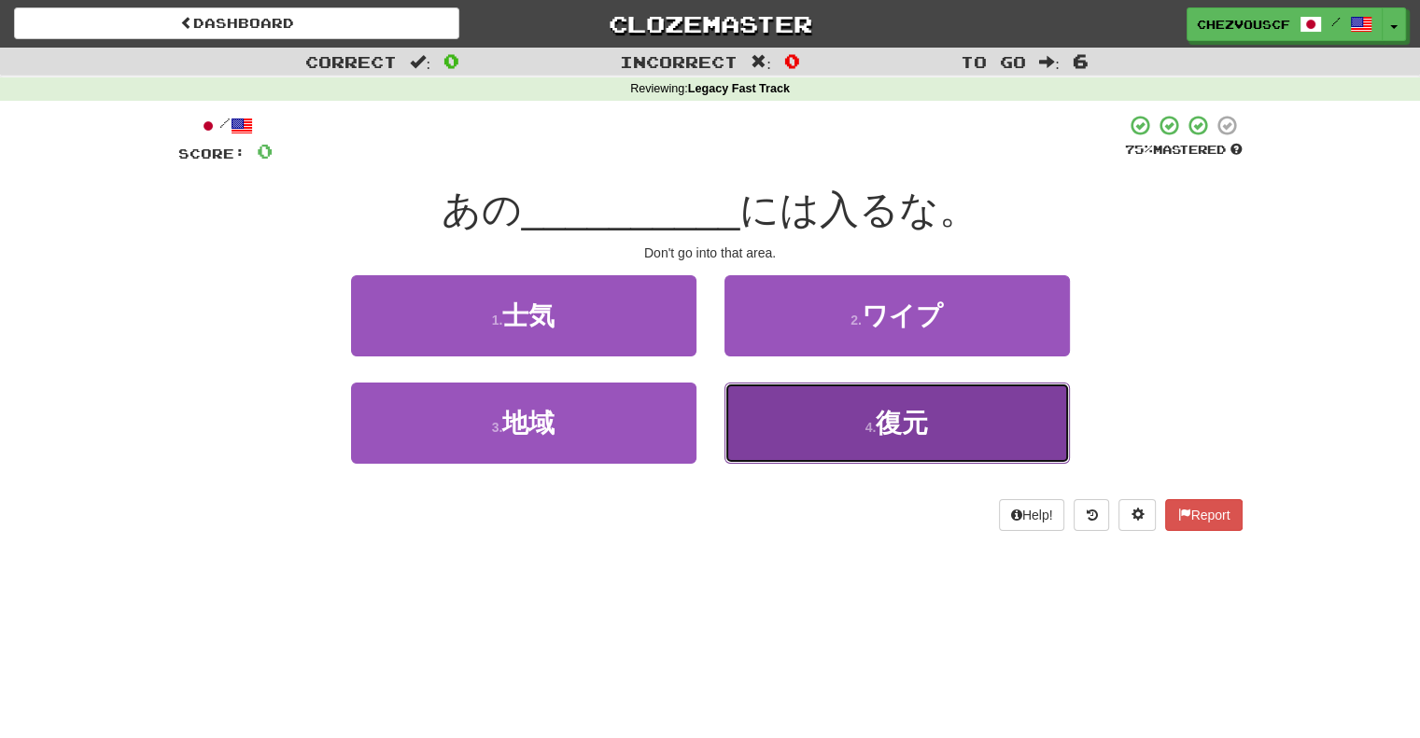
click at [850, 425] on button "4 . 復元" at bounding box center [896, 423] width 345 height 81
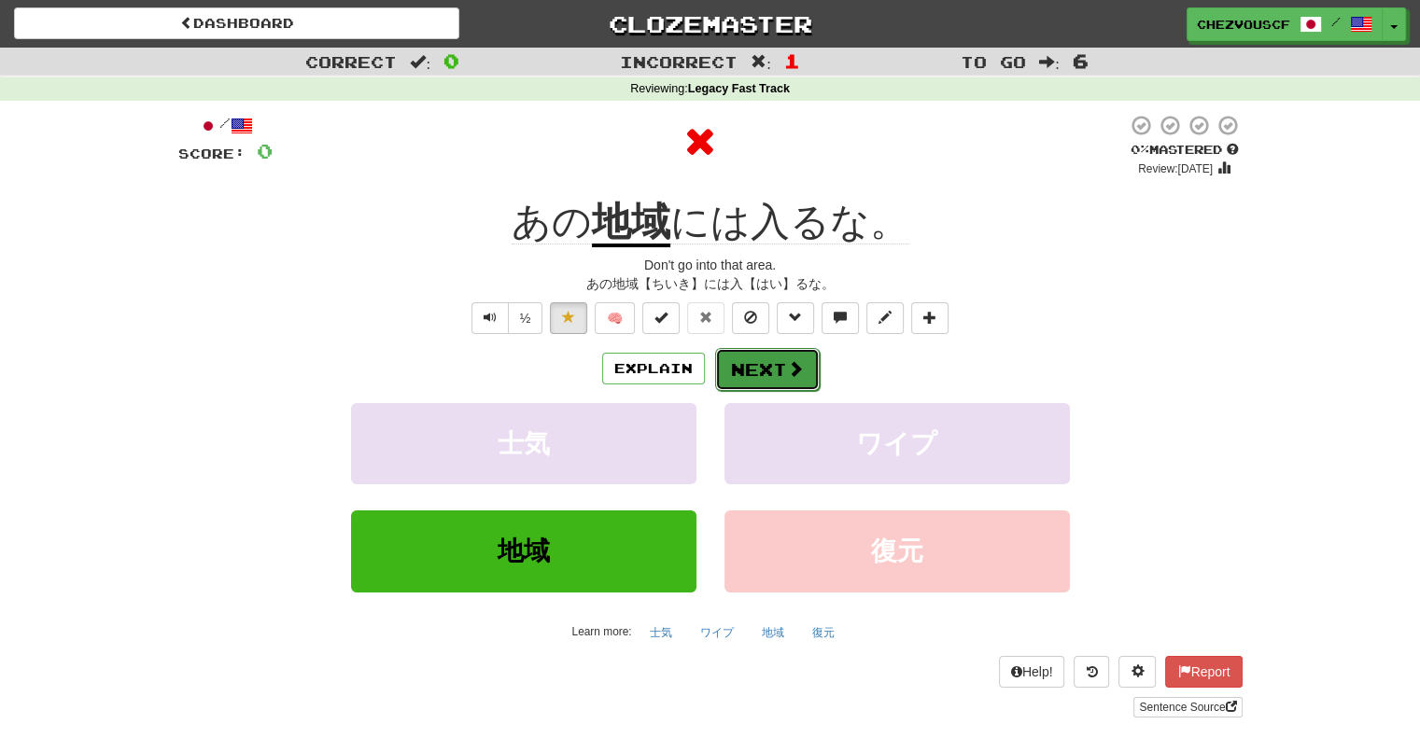
click at [748, 376] on button "Next" at bounding box center [767, 369] width 105 height 43
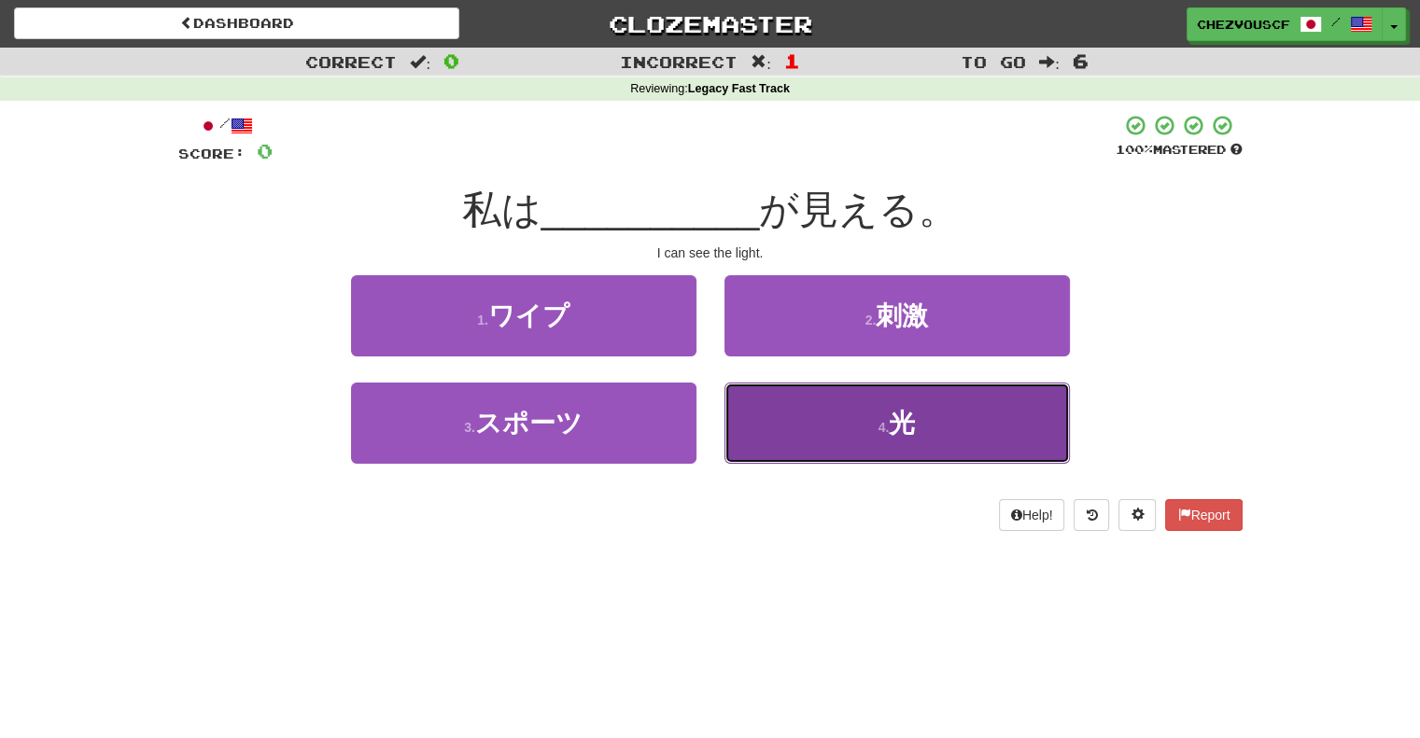
click at [748, 422] on button "4 . 光" at bounding box center [896, 423] width 345 height 81
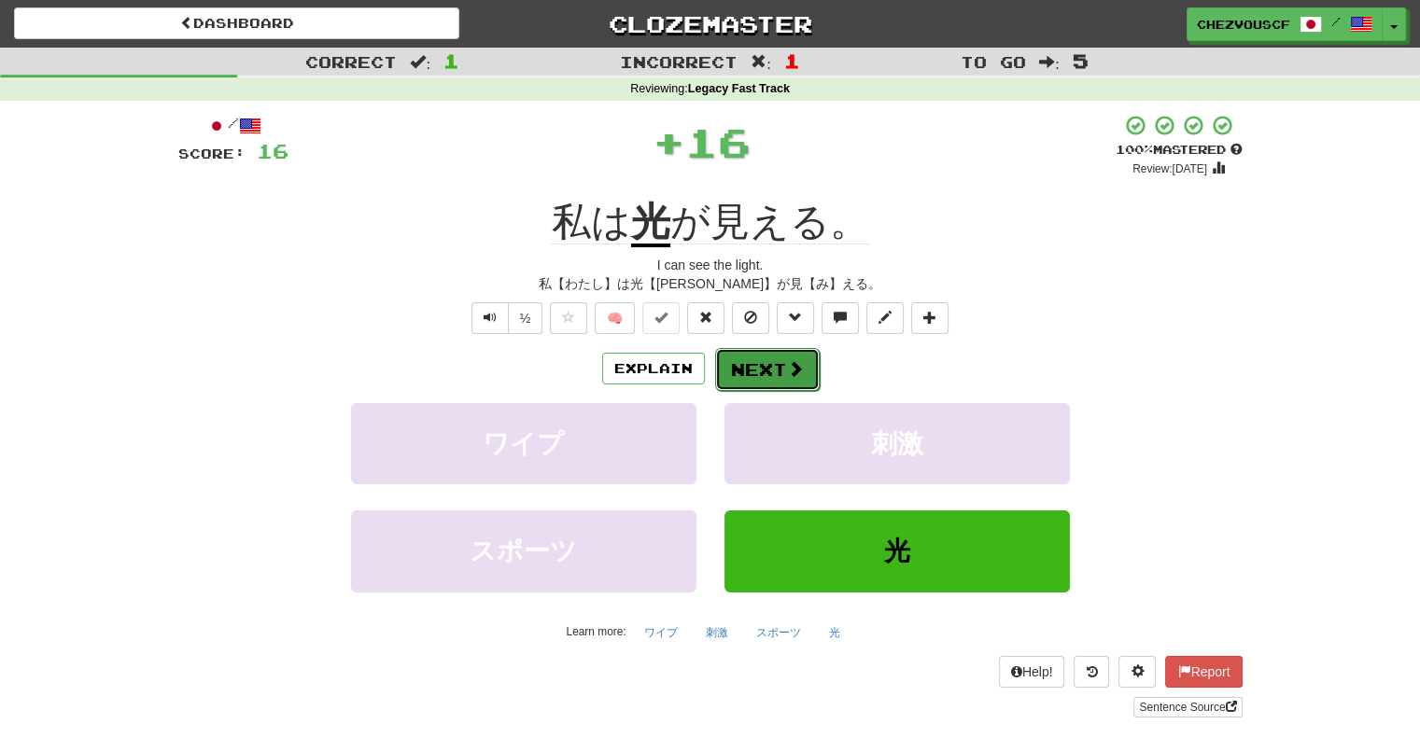
click at [757, 363] on button "Next" at bounding box center [767, 369] width 105 height 43
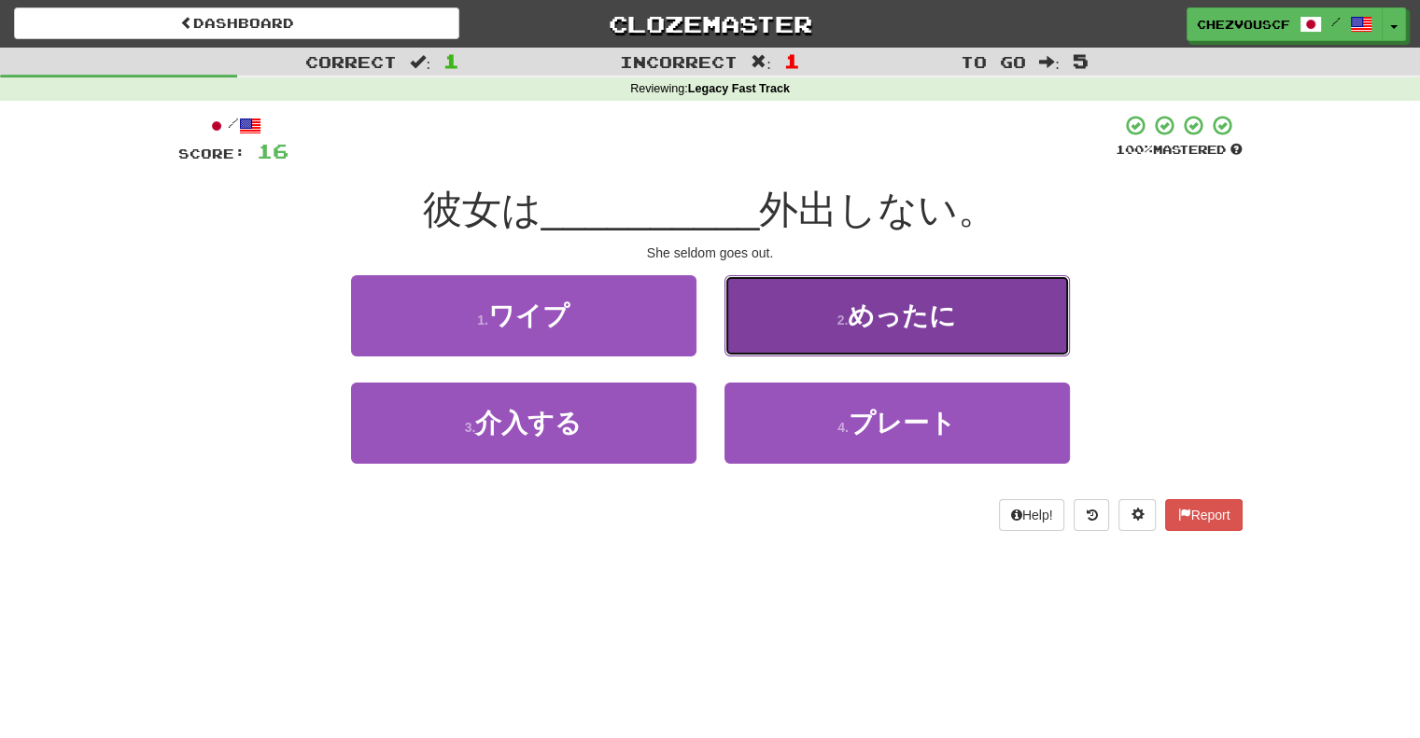
click at [825, 329] on button "2 . めったに" at bounding box center [896, 315] width 345 height 81
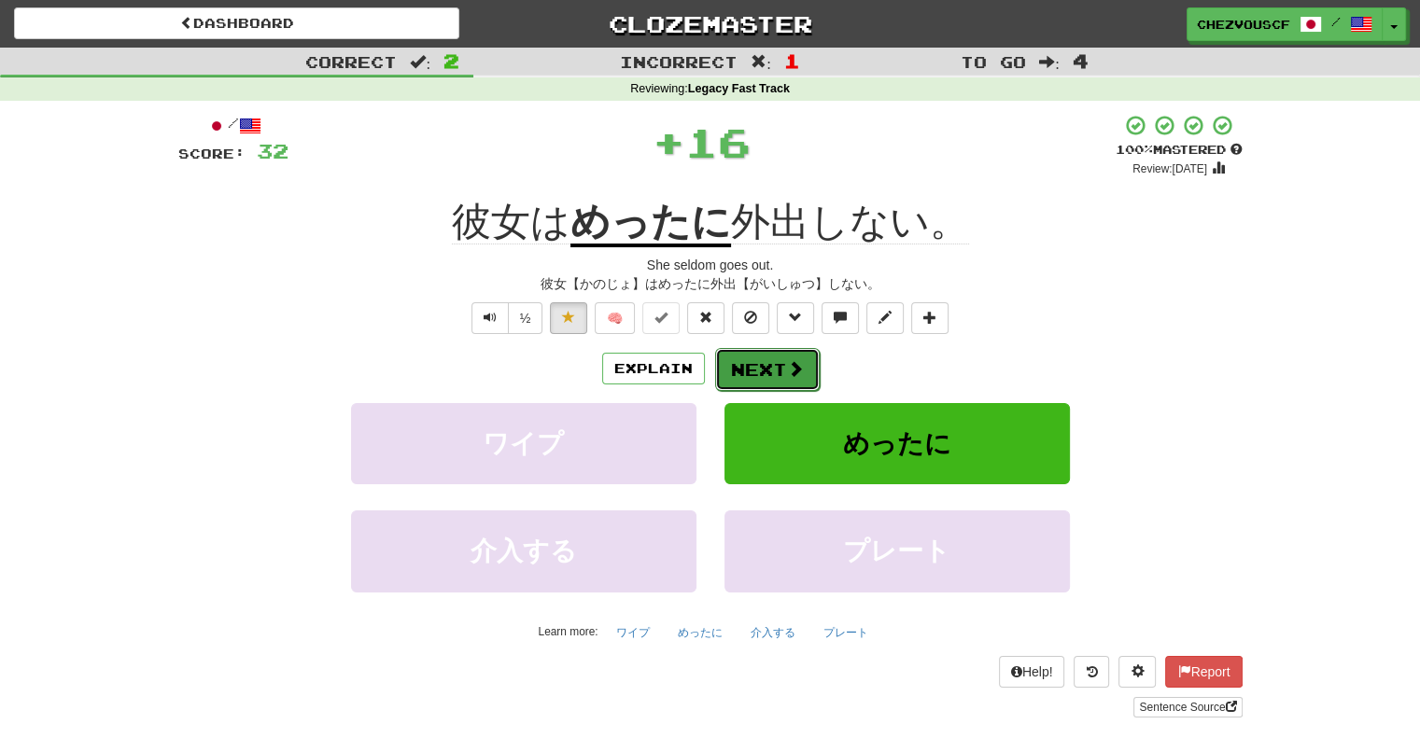
click at [742, 359] on button "Next" at bounding box center [767, 369] width 105 height 43
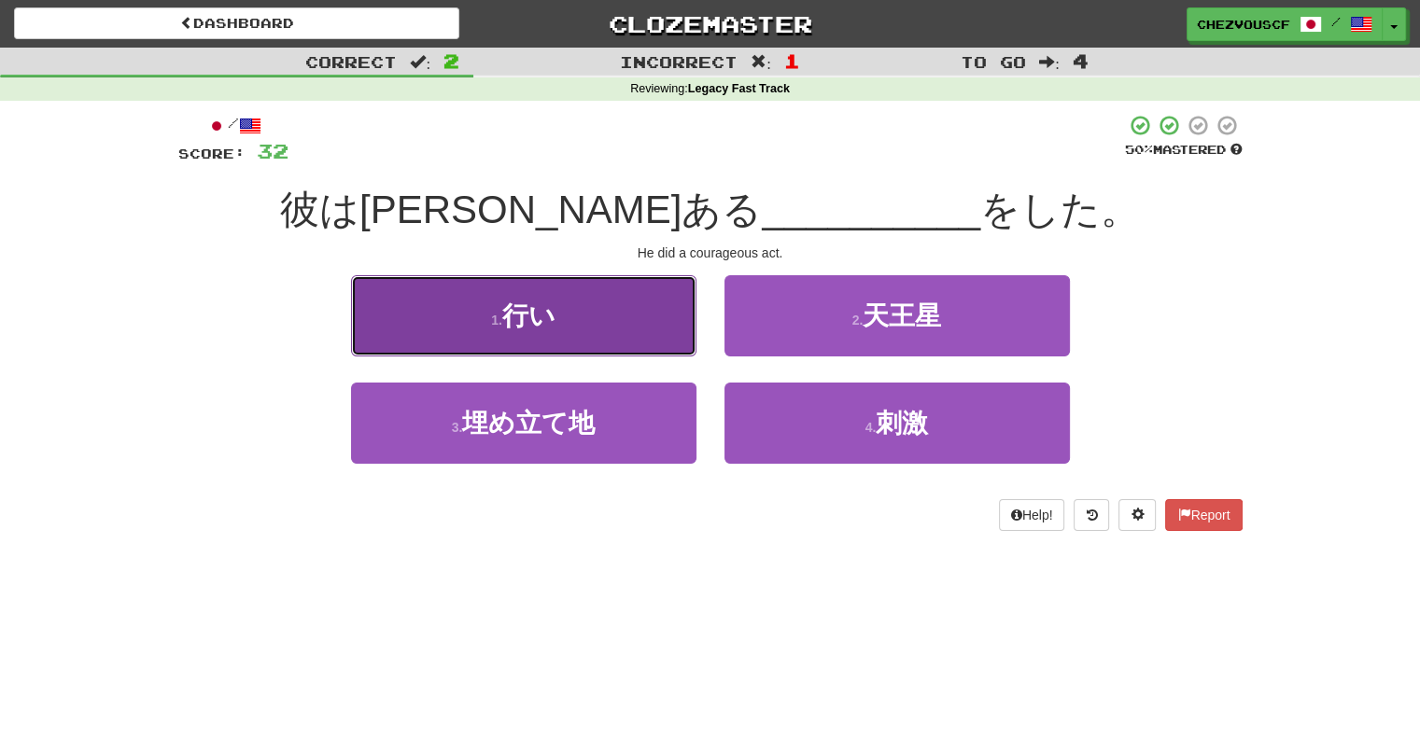
click at [547, 343] on button "1 . 行い" at bounding box center [523, 315] width 345 height 81
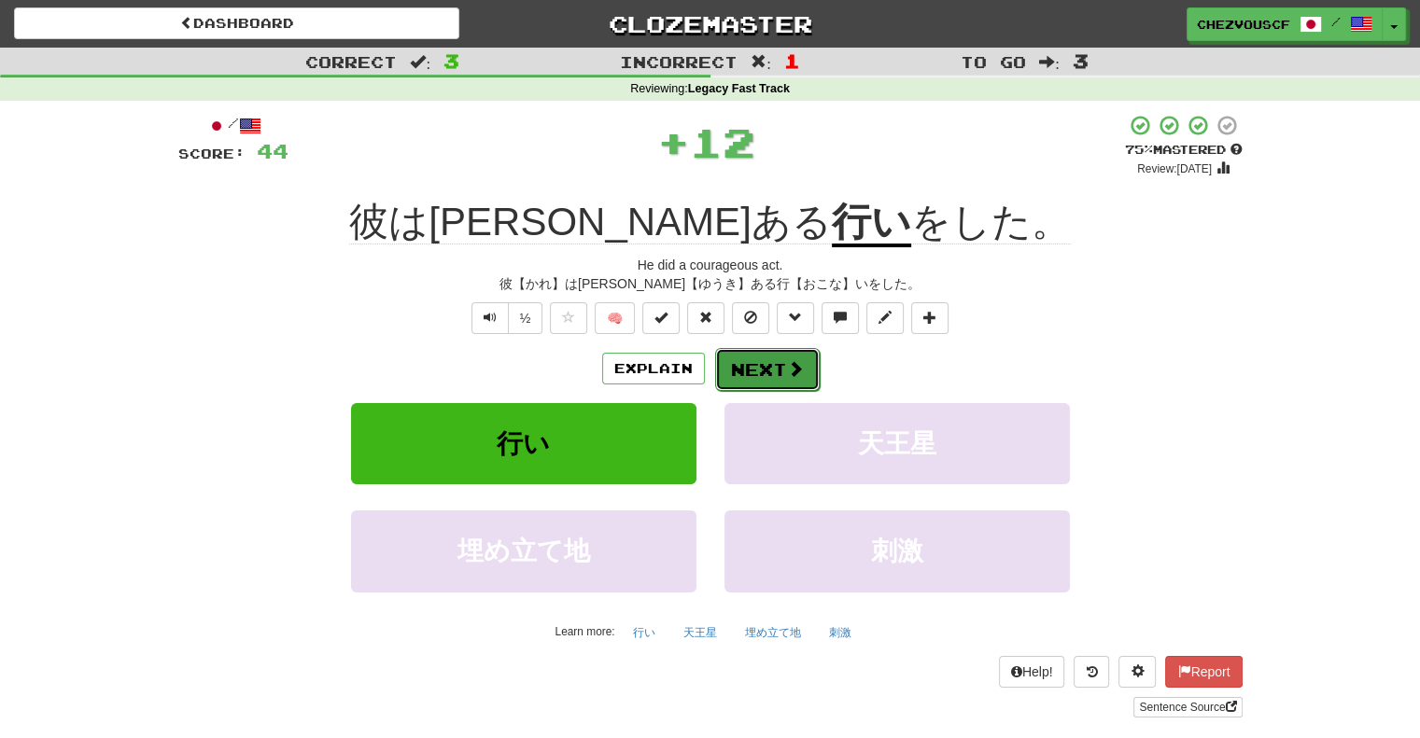
click at [807, 367] on button "Next" at bounding box center [767, 369] width 105 height 43
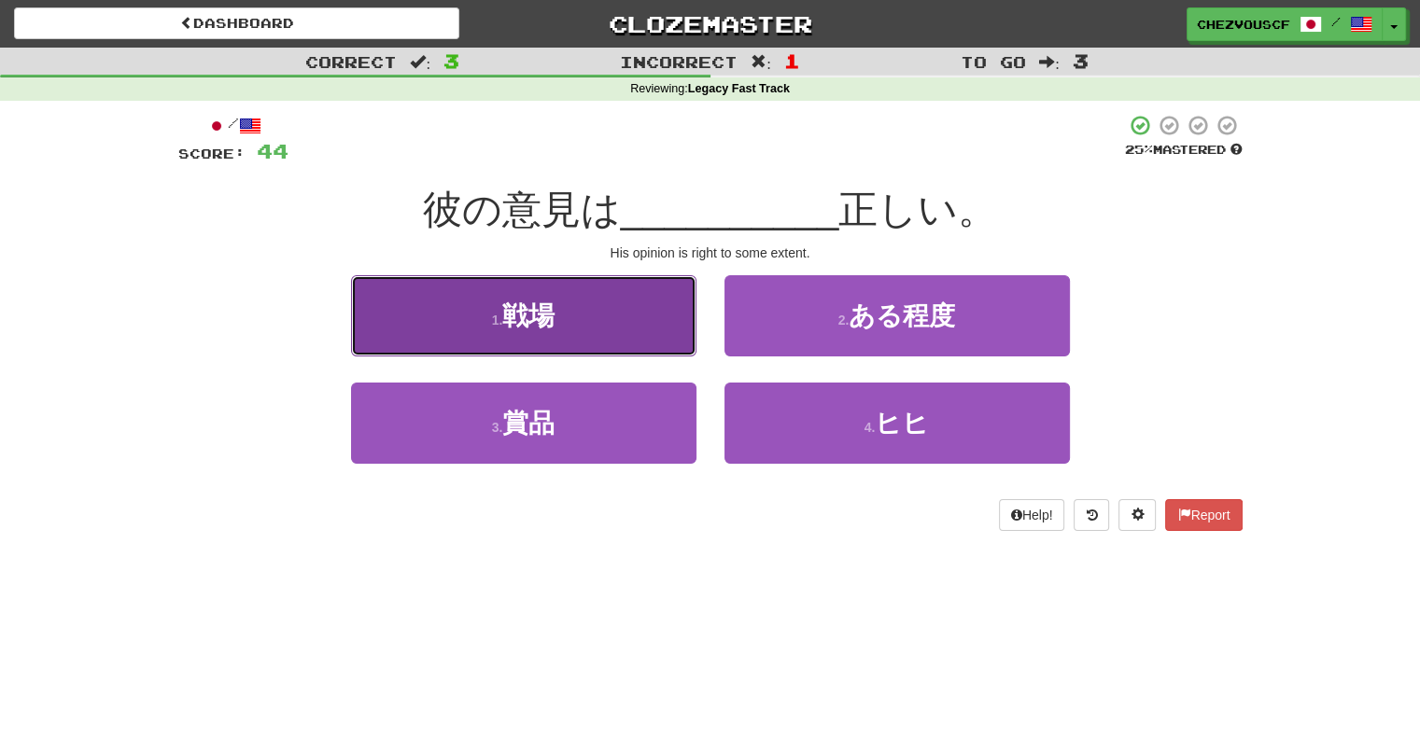
click at [606, 308] on button "1 . 戦場" at bounding box center [523, 315] width 345 height 81
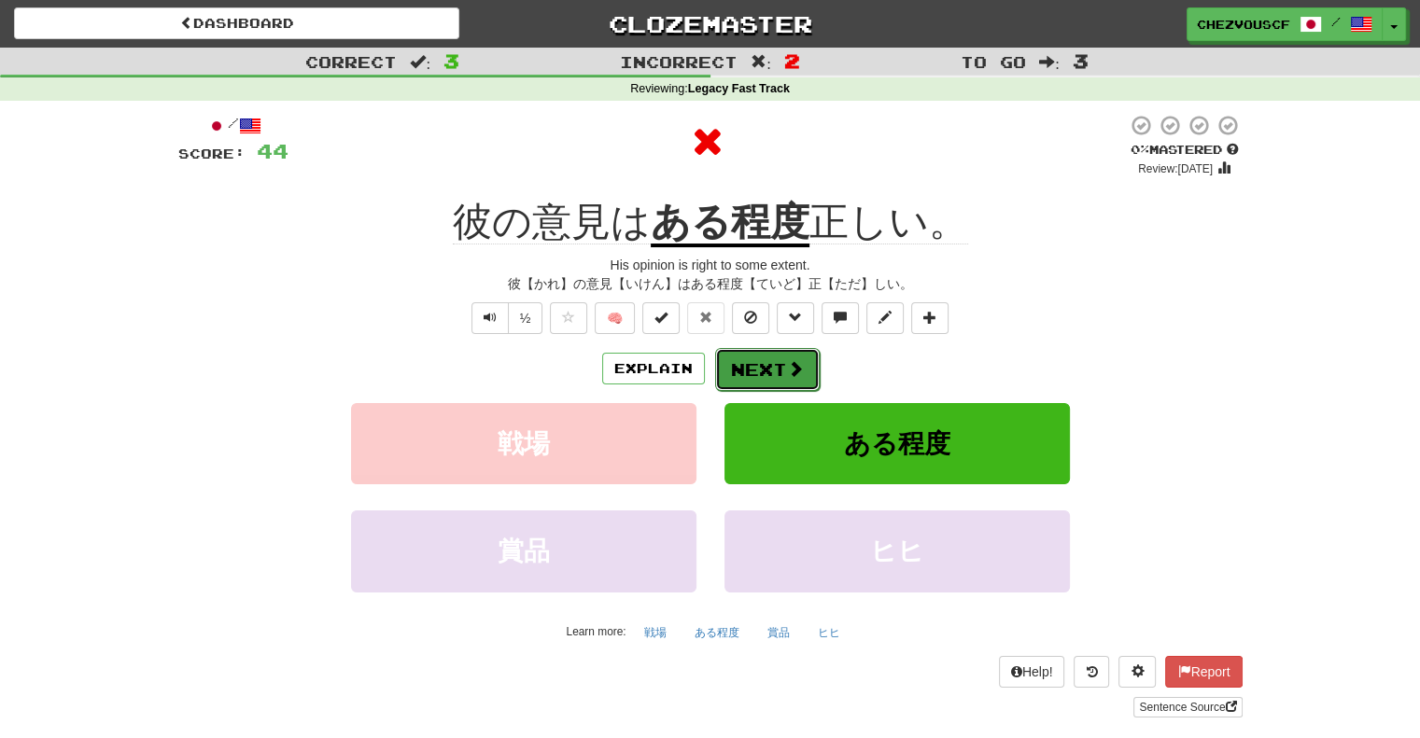
click at [759, 379] on button "Next" at bounding box center [767, 369] width 105 height 43
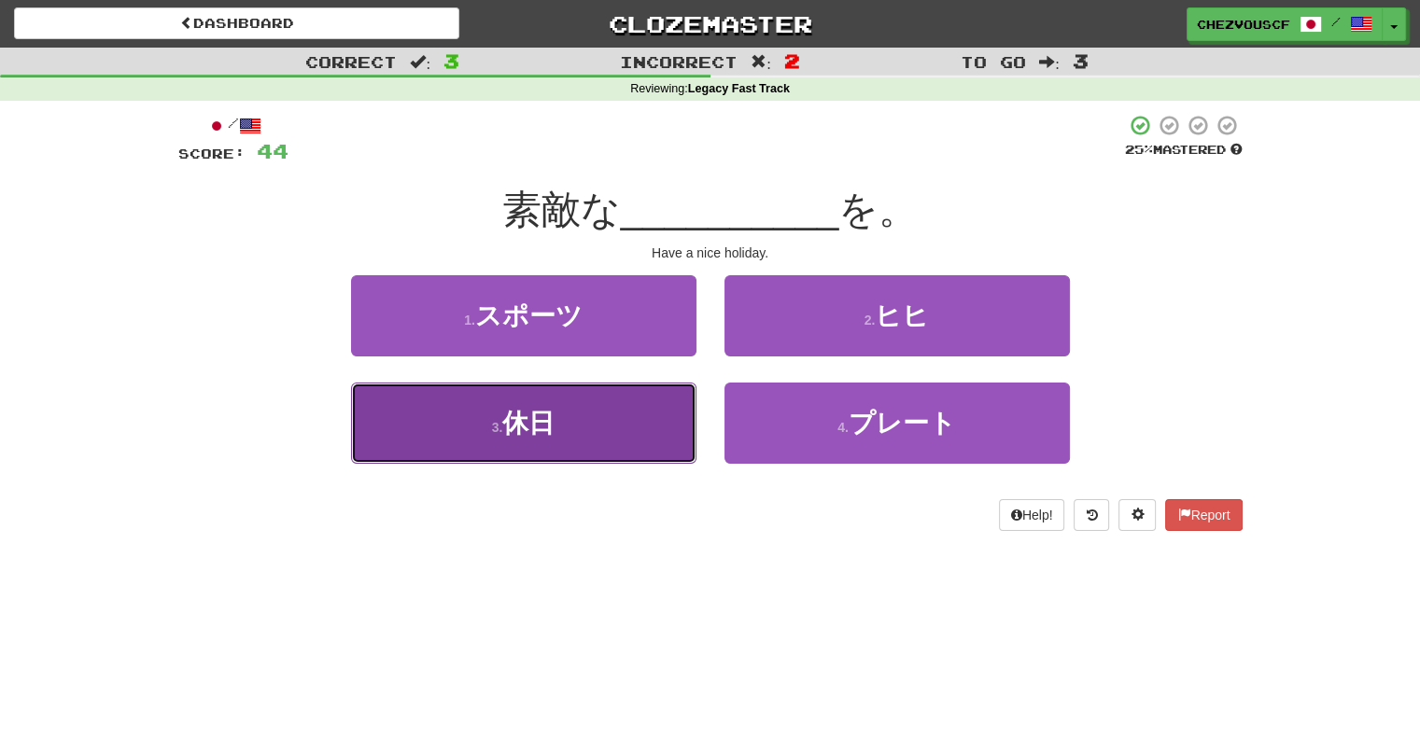
click at [579, 444] on button "3 . 休日" at bounding box center [523, 423] width 345 height 81
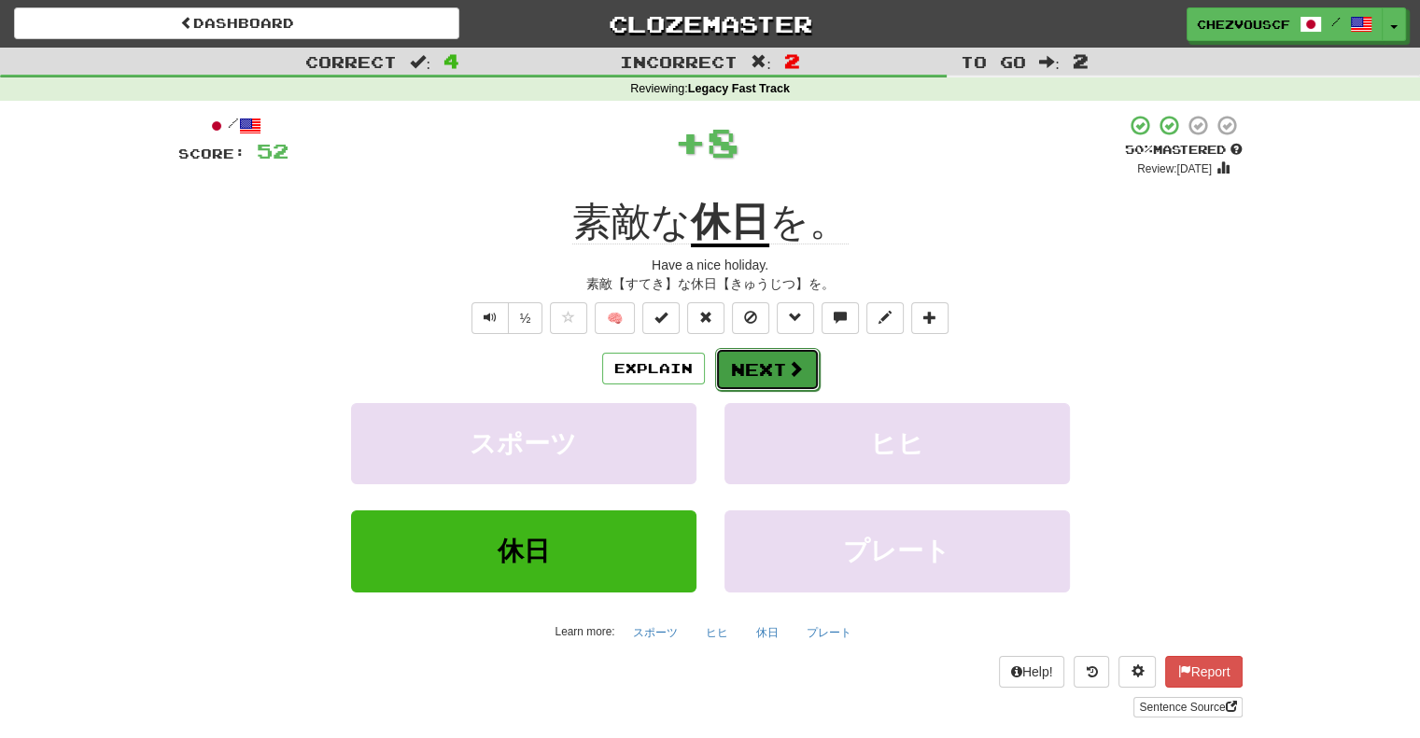
click at [781, 361] on button "Next" at bounding box center [767, 369] width 105 height 43
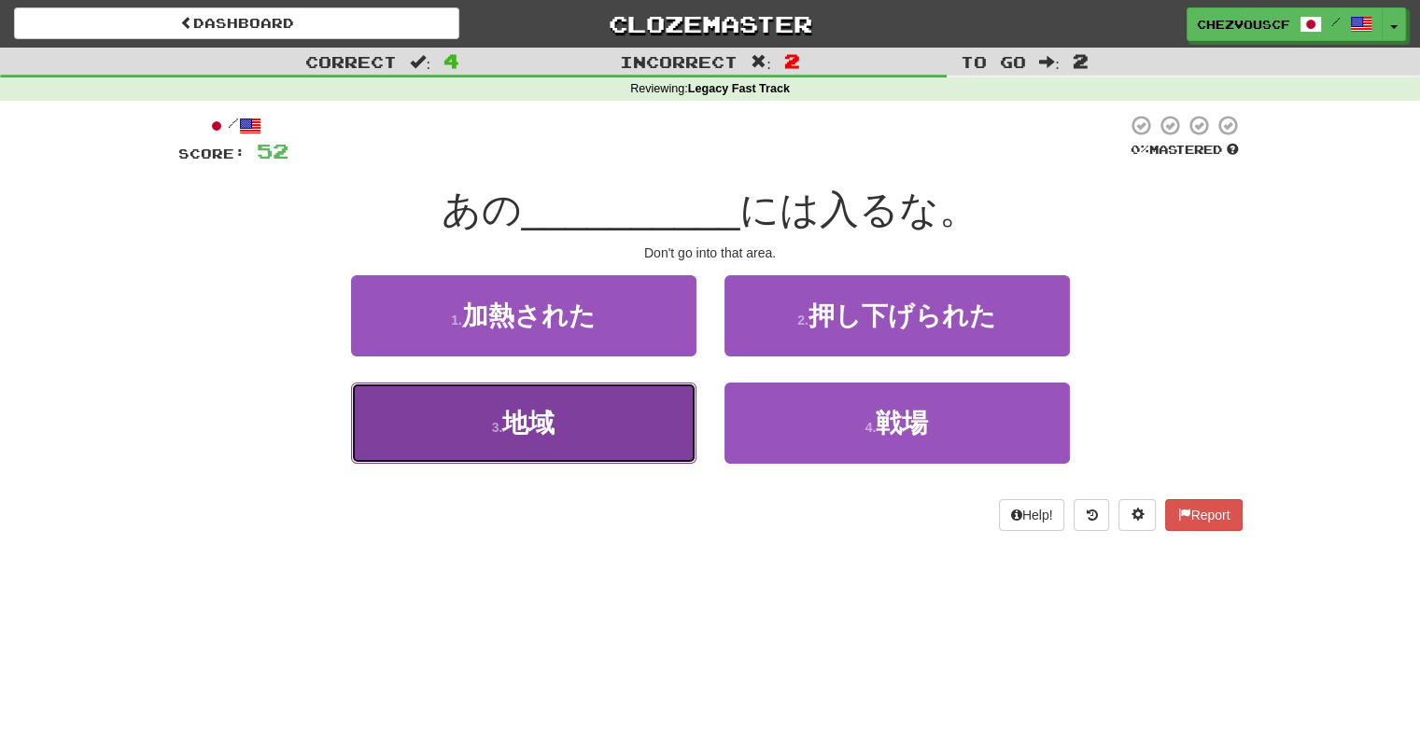
click at [448, 440] on button "3 . 地域" at bounding box center [523, 423] width 345 height 81
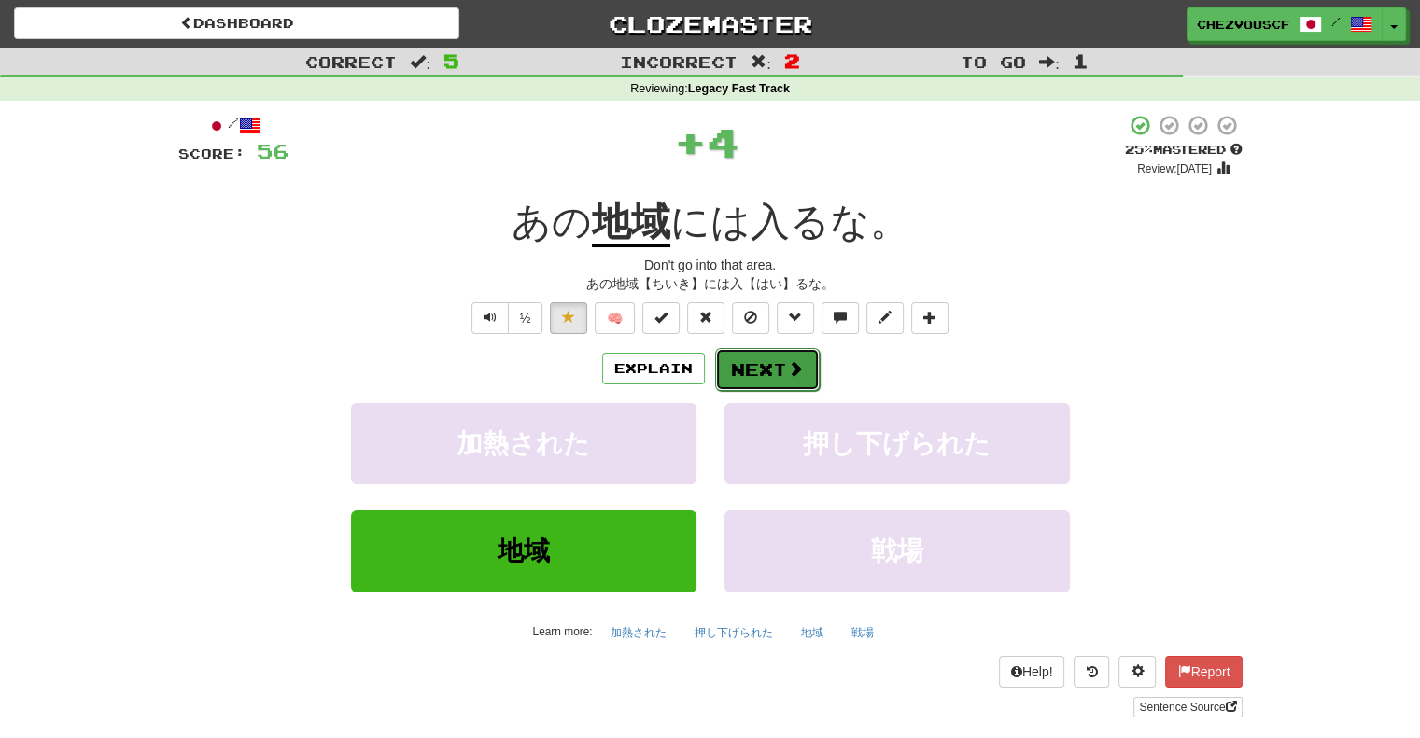
click at [751, 387] on button "Next" at bounding box center [767, 369] width 105 height 43
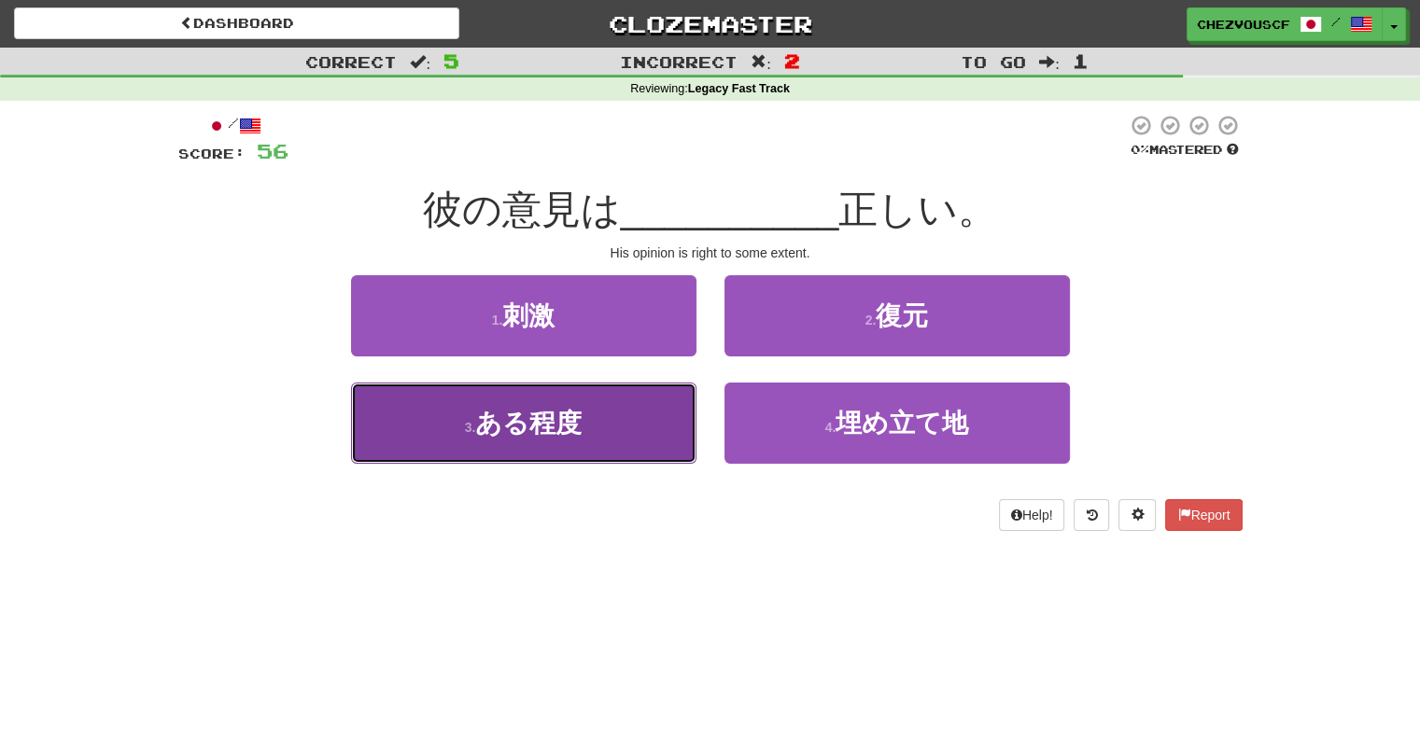
click at [612, 407] on button "3 . ある程度" at bounding box center [523, 423] width 345 height 81
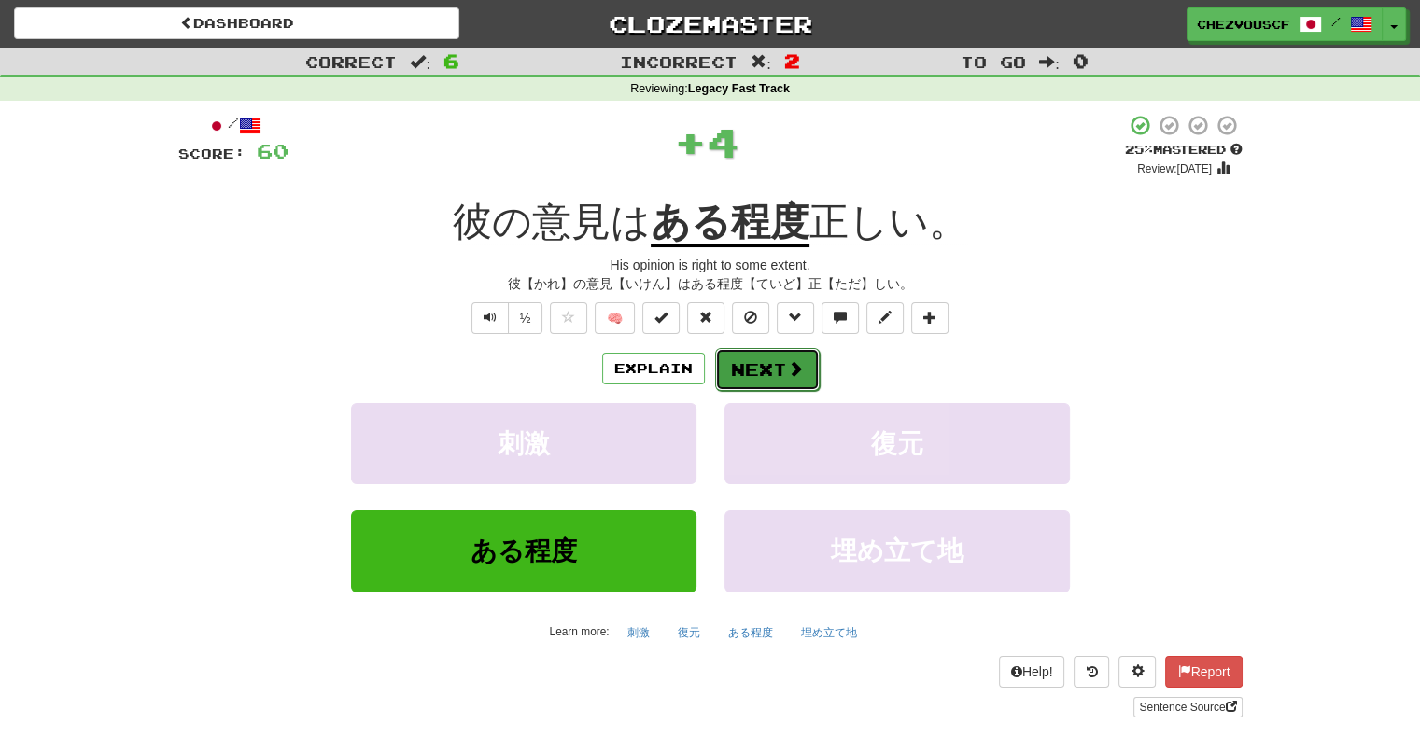
click at [802, 363] on button "Next" at bounding box center [767, 369] width 105 height 43
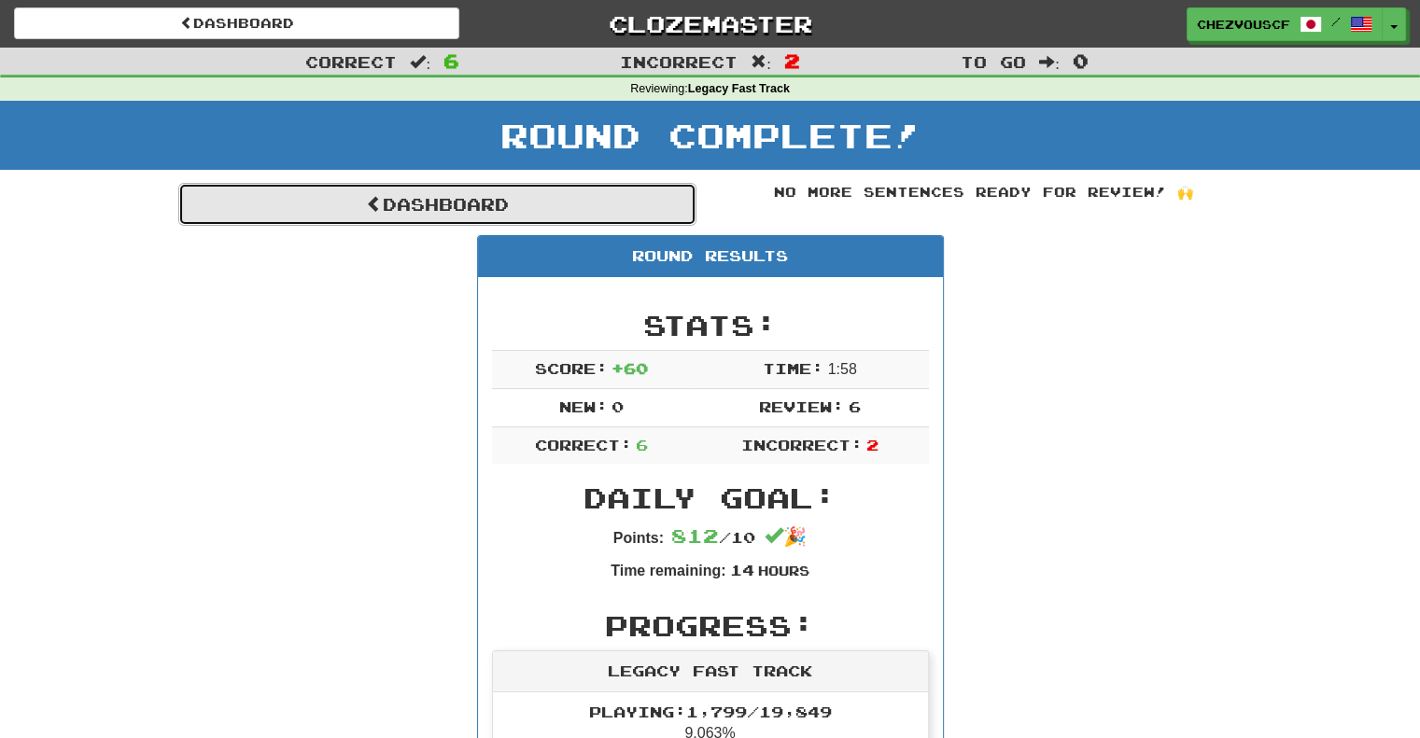
click at [301, 216] on link "Dashboard" at bounding box center [437, 204] width 518 height 43
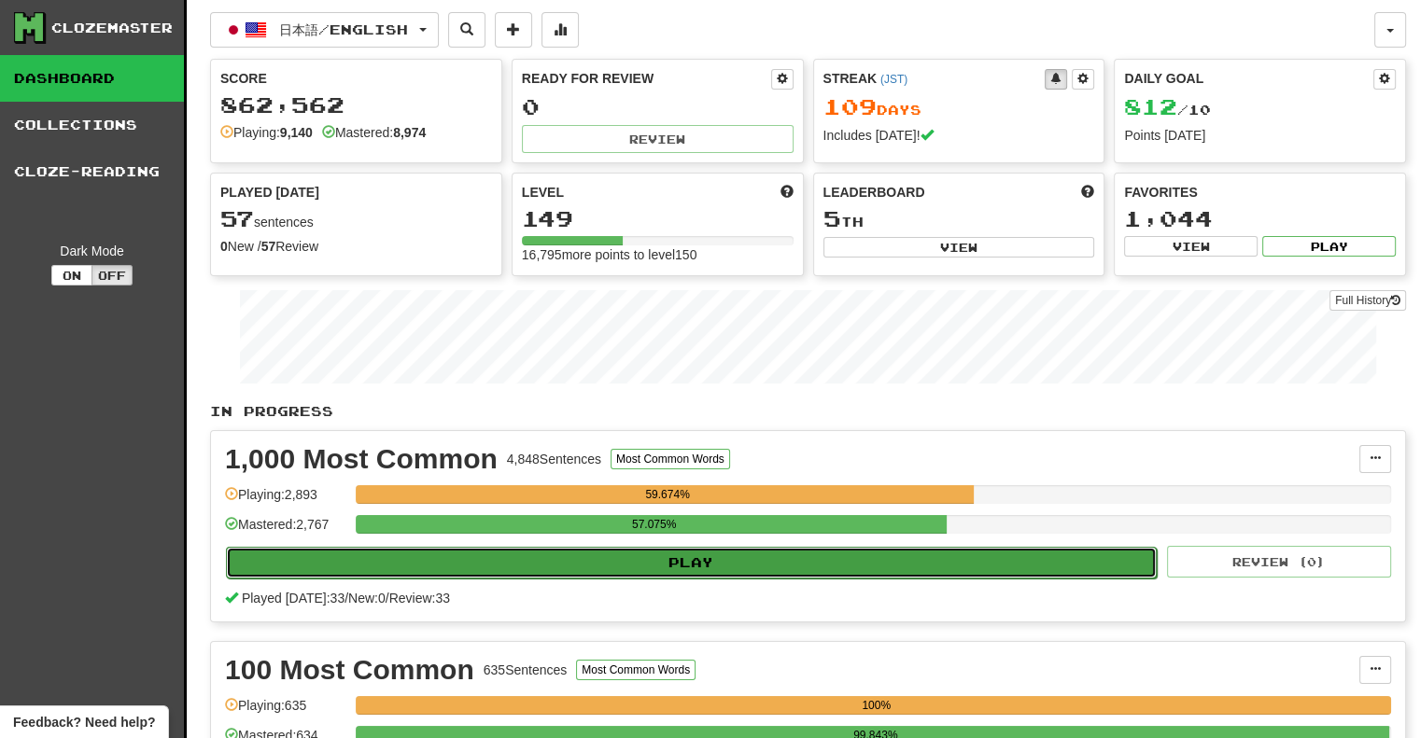
click at [541, 568] on button "Play" at bounding box center [691, 563] width 931 height 32
select select "**"
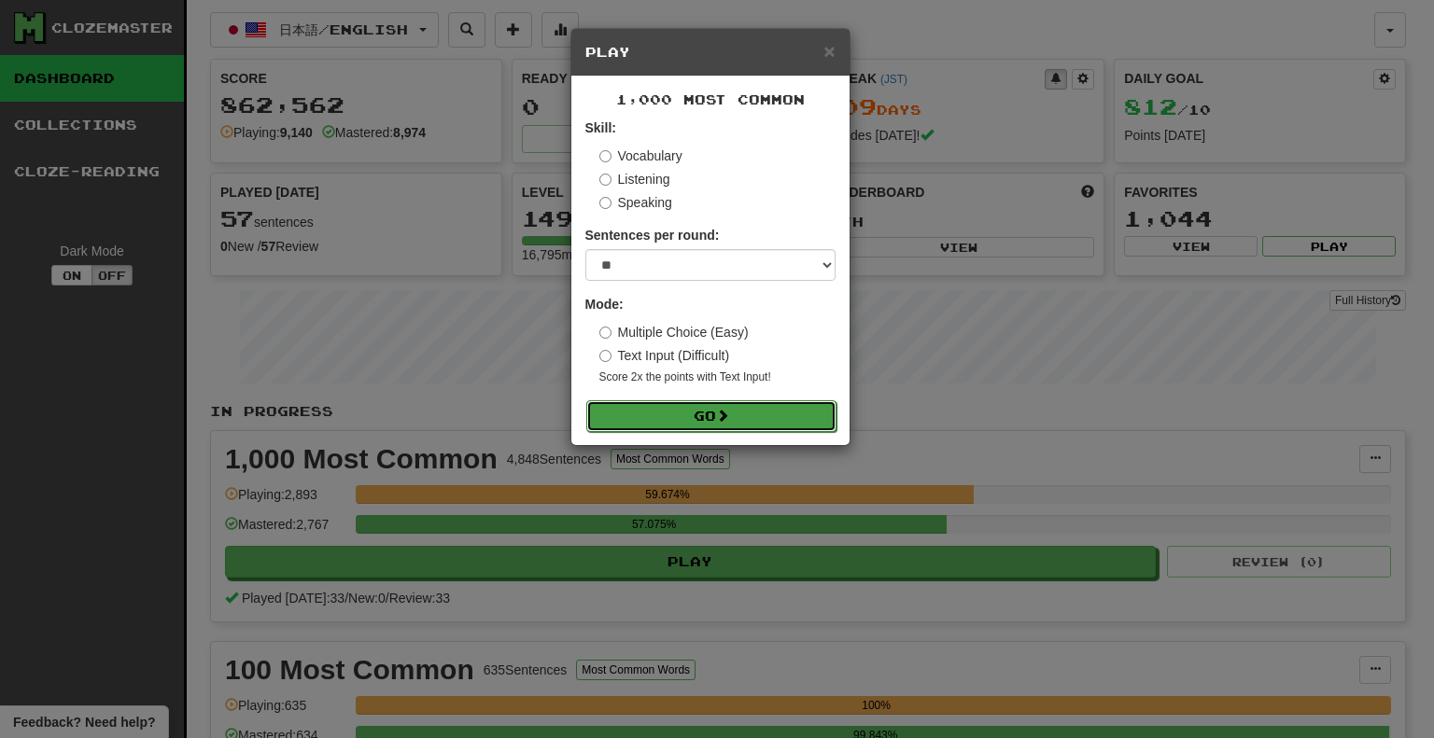
click at [694, 422] on button "Go" at bounding box center [711, 417] width 250 height 32
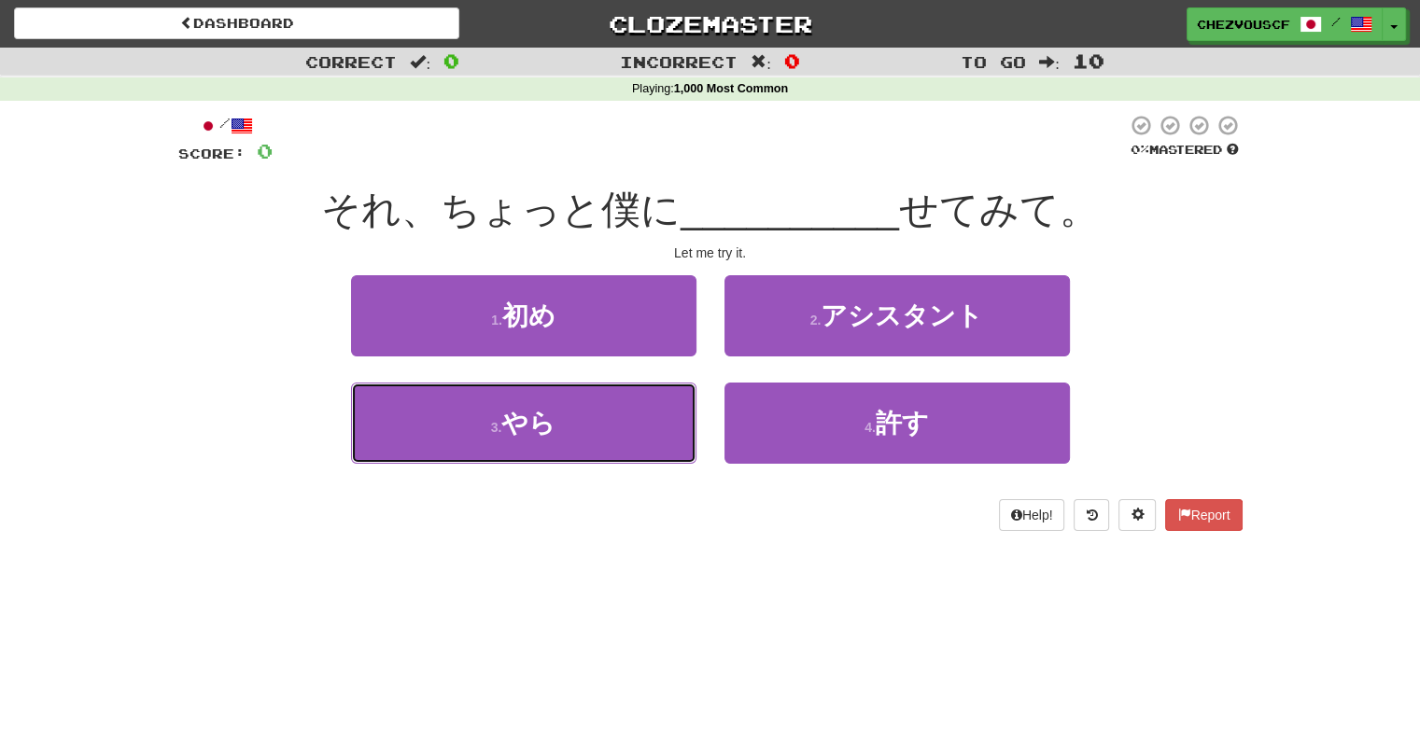
click at [694, 422] on button "3 . やら" at bounding box center [523, 423] width 345 height 81
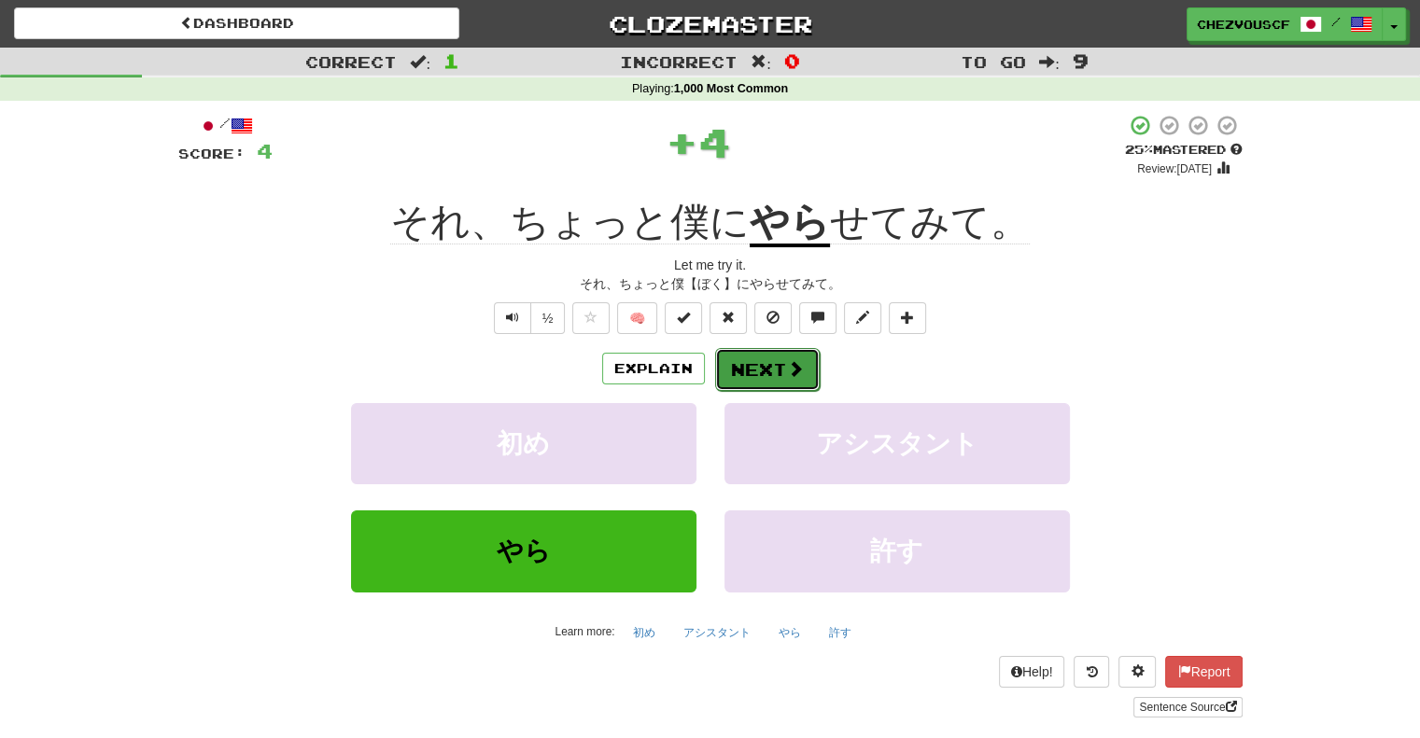
click at [744, 384] on button "Next" at bounding box center [767, 369] width 105 height 43
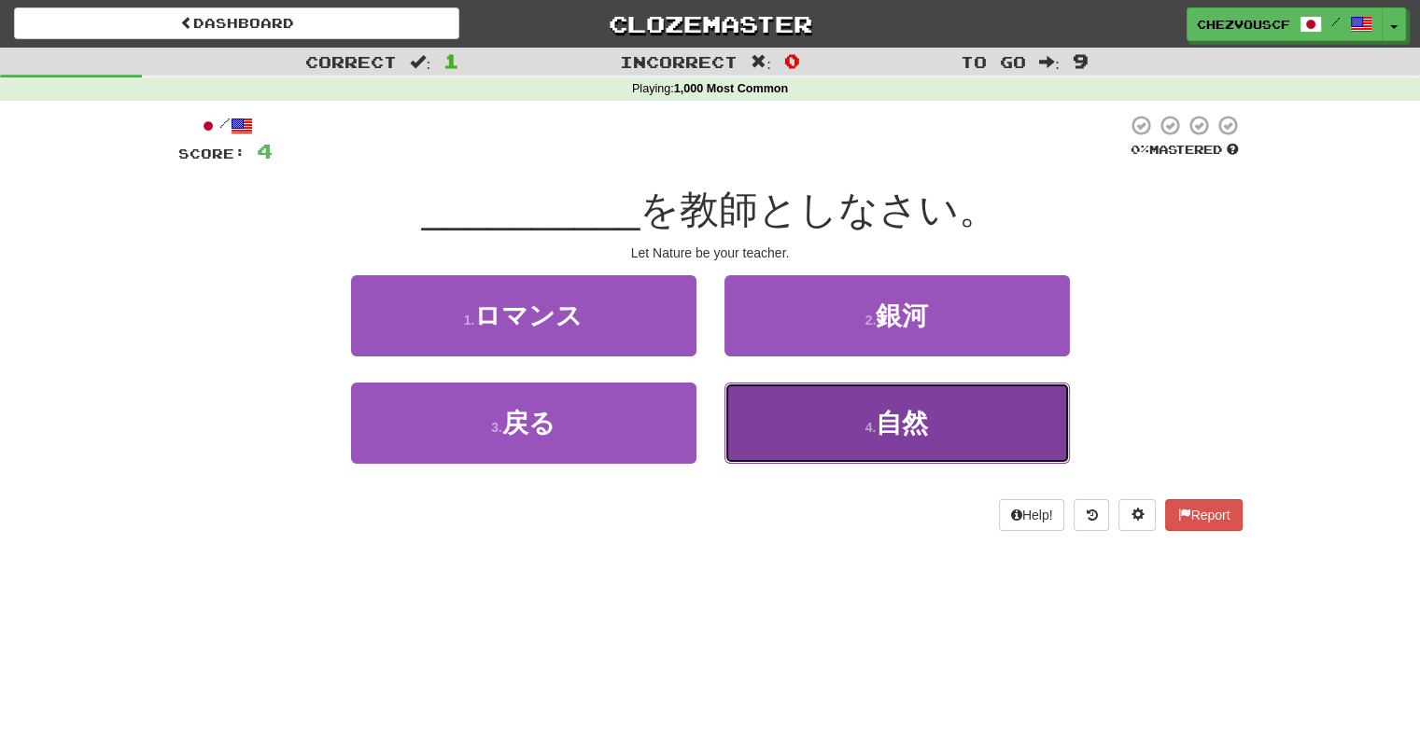
click at [779, 402] on button "4 . 自然" at bounding box center [896, 423] width 345 height 81
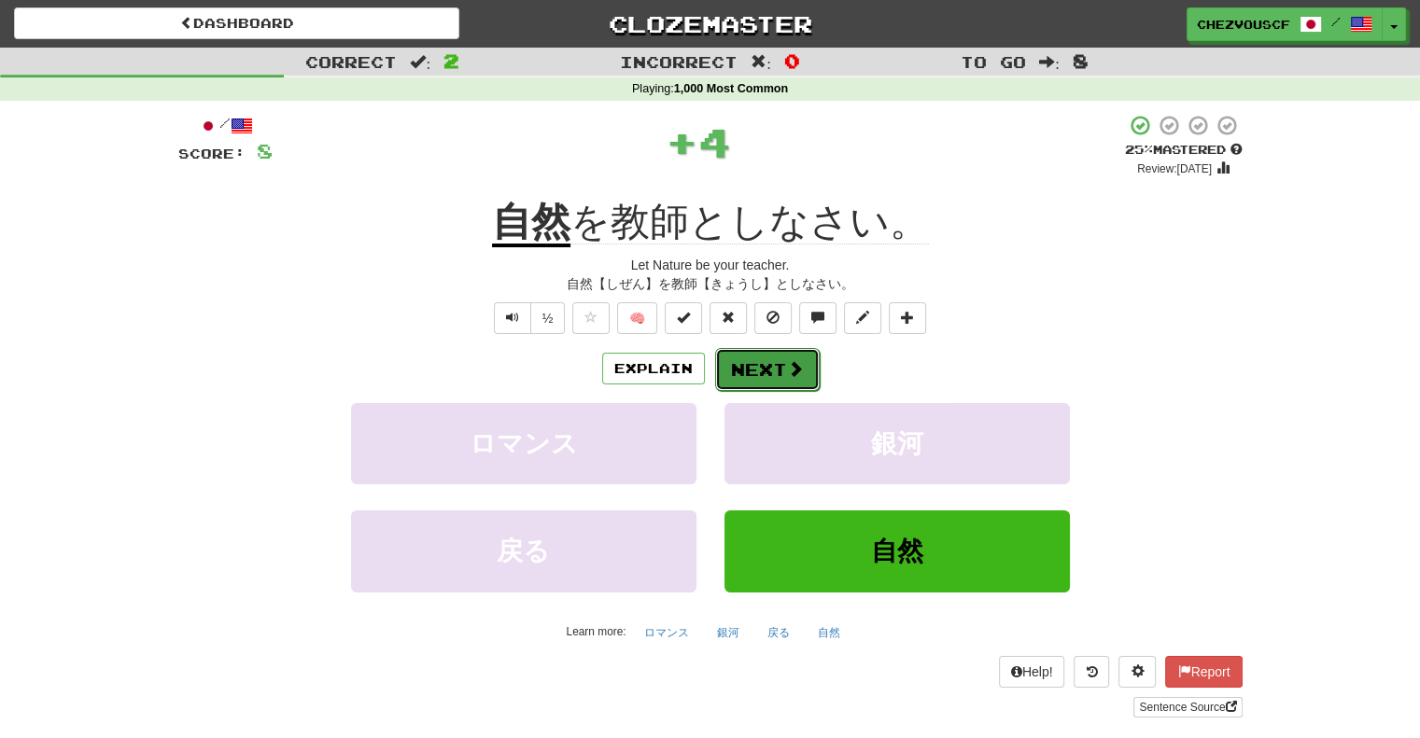
click at [777, 381] on button "Next" at bounding box center [767, 369] width 105 height 43
